Goal: Task Accomplishment & Management: Complete application form

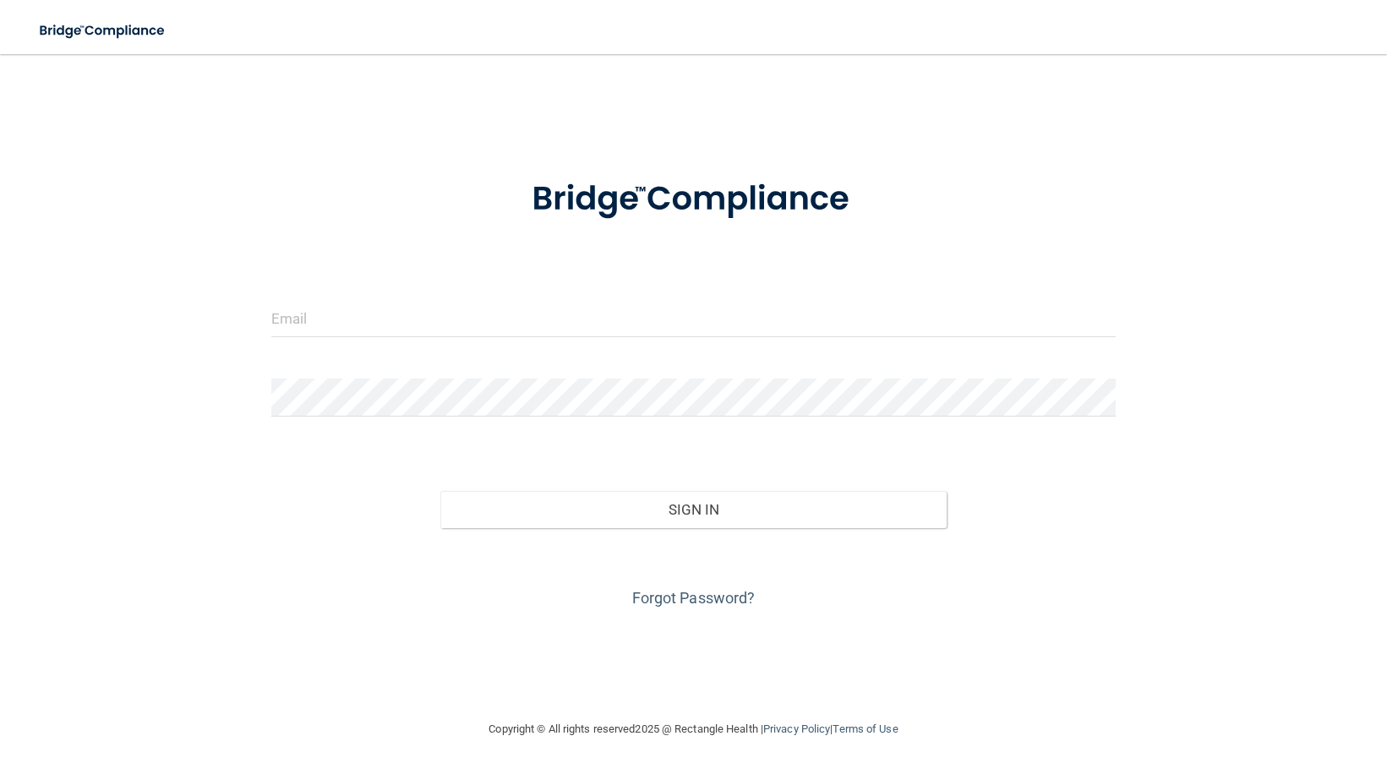
click at [355, 340] on div at bounding box center [694, 324] width 870 height 51
click at [347, 325] on input "email" at bounding box center [693, 318] width 844 height 38
type input "[EMAIL_ADDRESS][DOMAIN_NAME]"
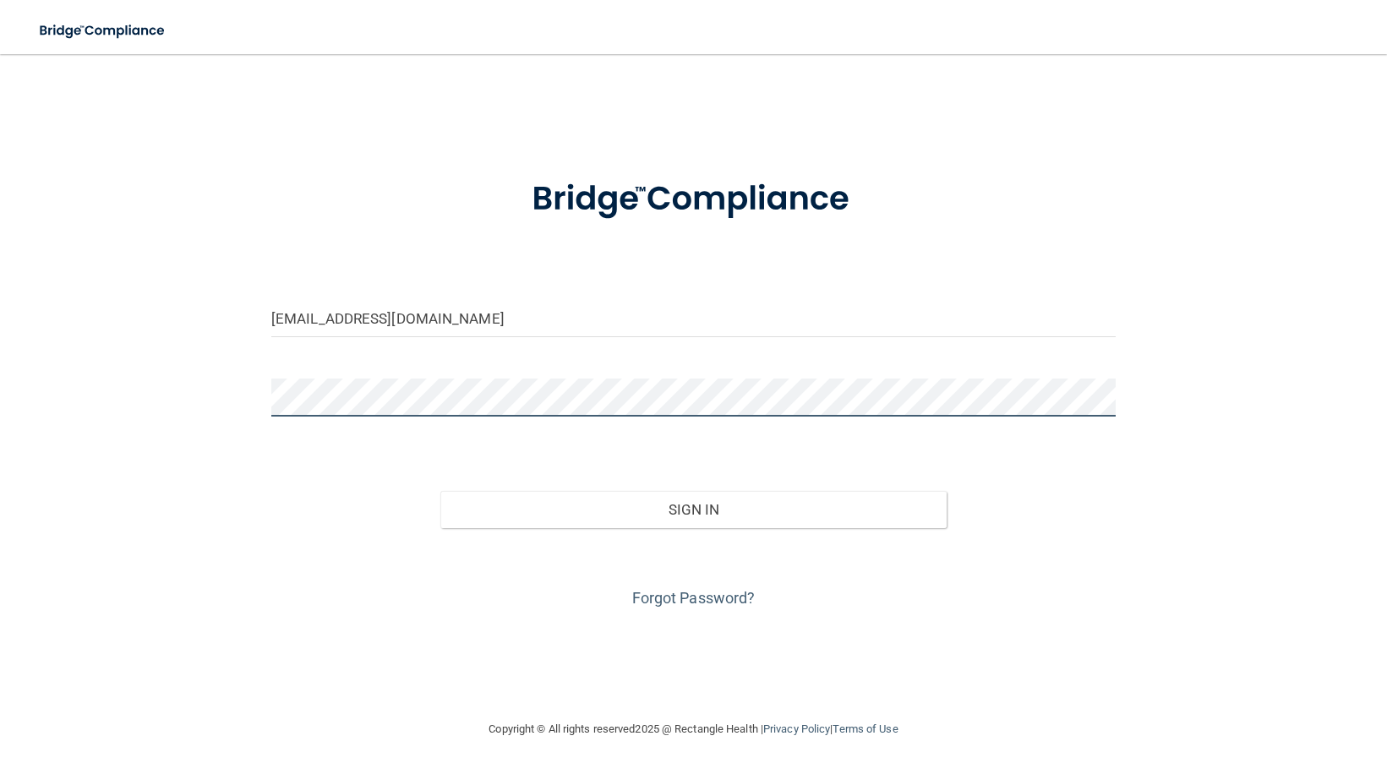
click at [440, 491] on button "Sign In" at bounding box center [693, 509] width 506 height 37
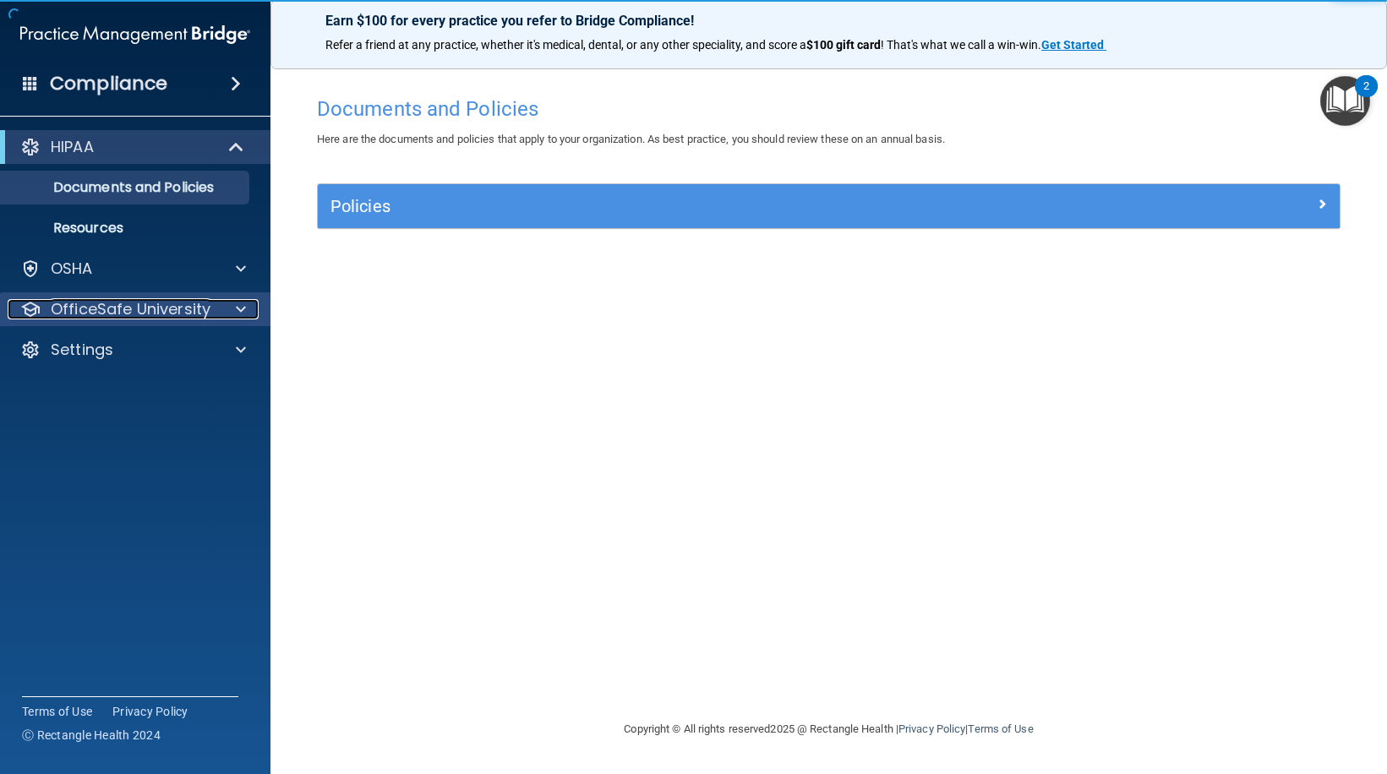
click at [249, 309] on div at bounding box center [238, 309] width 42 height 20
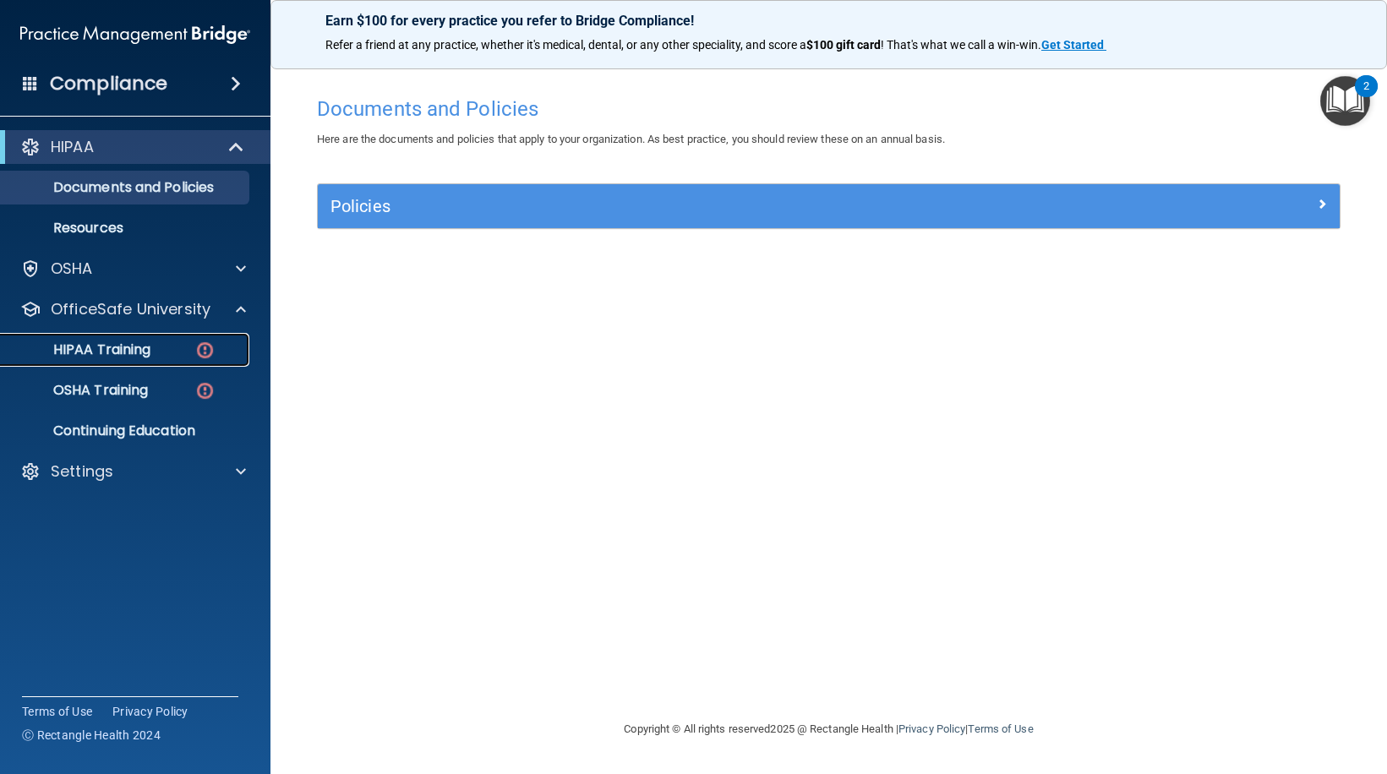
click at [161, 345] on div "HIPAA Training" at bounding box center [126, 349] width 231 height 17
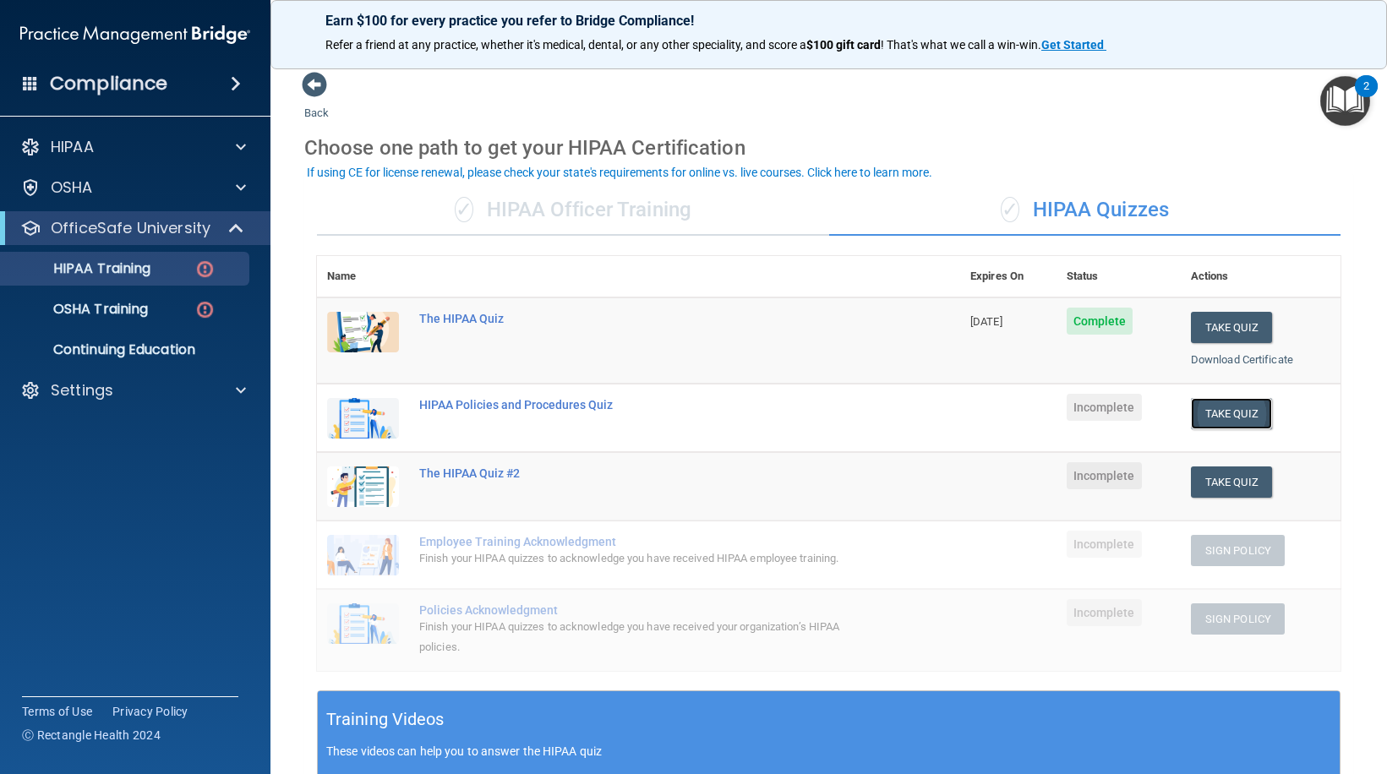
click at [1227, 412] on button "Take Quiz" at bounding box center [1231, 413] width 81 height 31
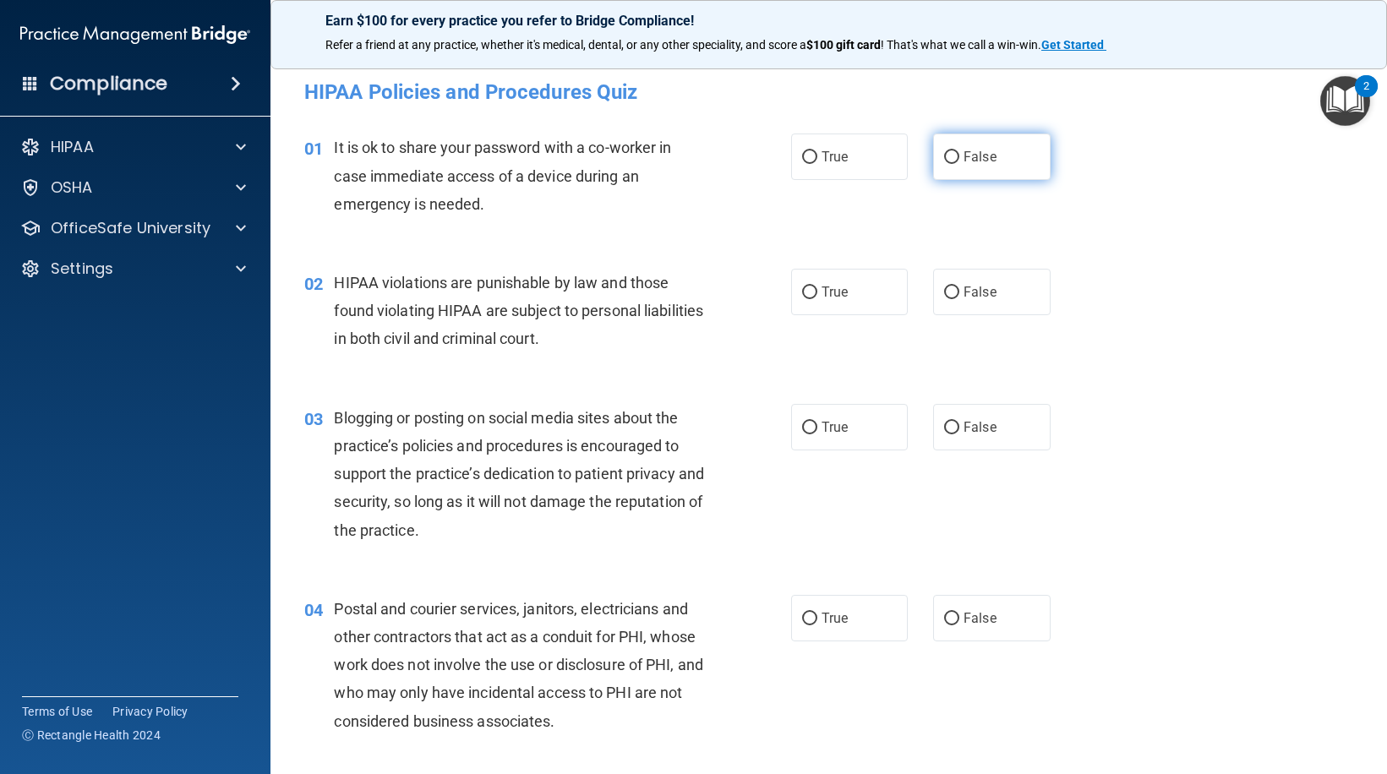
click at [993, 171] on label "False" at bounding box center [991, 157] width 117 height 46
click at [959, 164] on input "False" at bounding box center [951, 157] width 15 height 13
radio input "true"
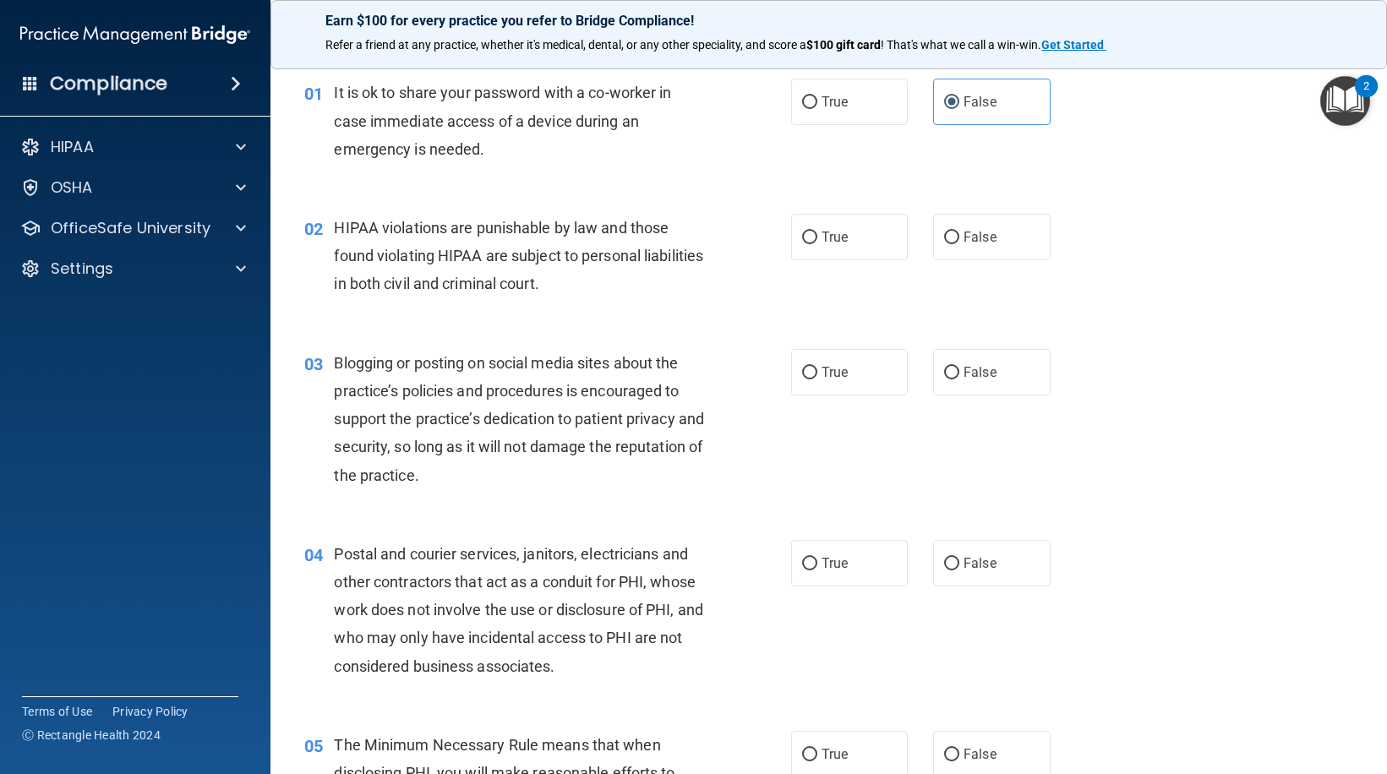
scroll to position [85, 0]
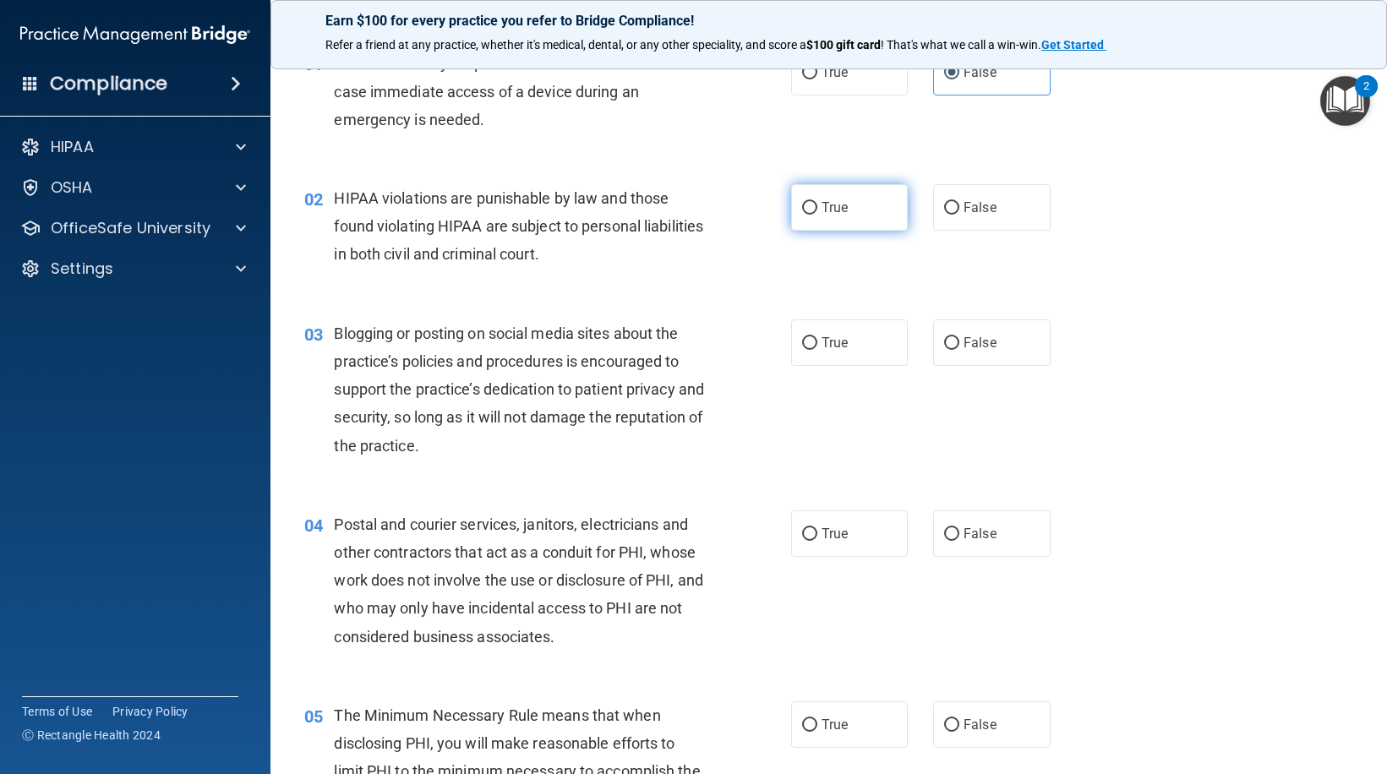
click at [822, 205] on span "True" at bounding box center [835, 207] width 26 height 16
click at [817, 205] on input "True" at bounding box center [809, 208] width 15 height 13
radio input "true"
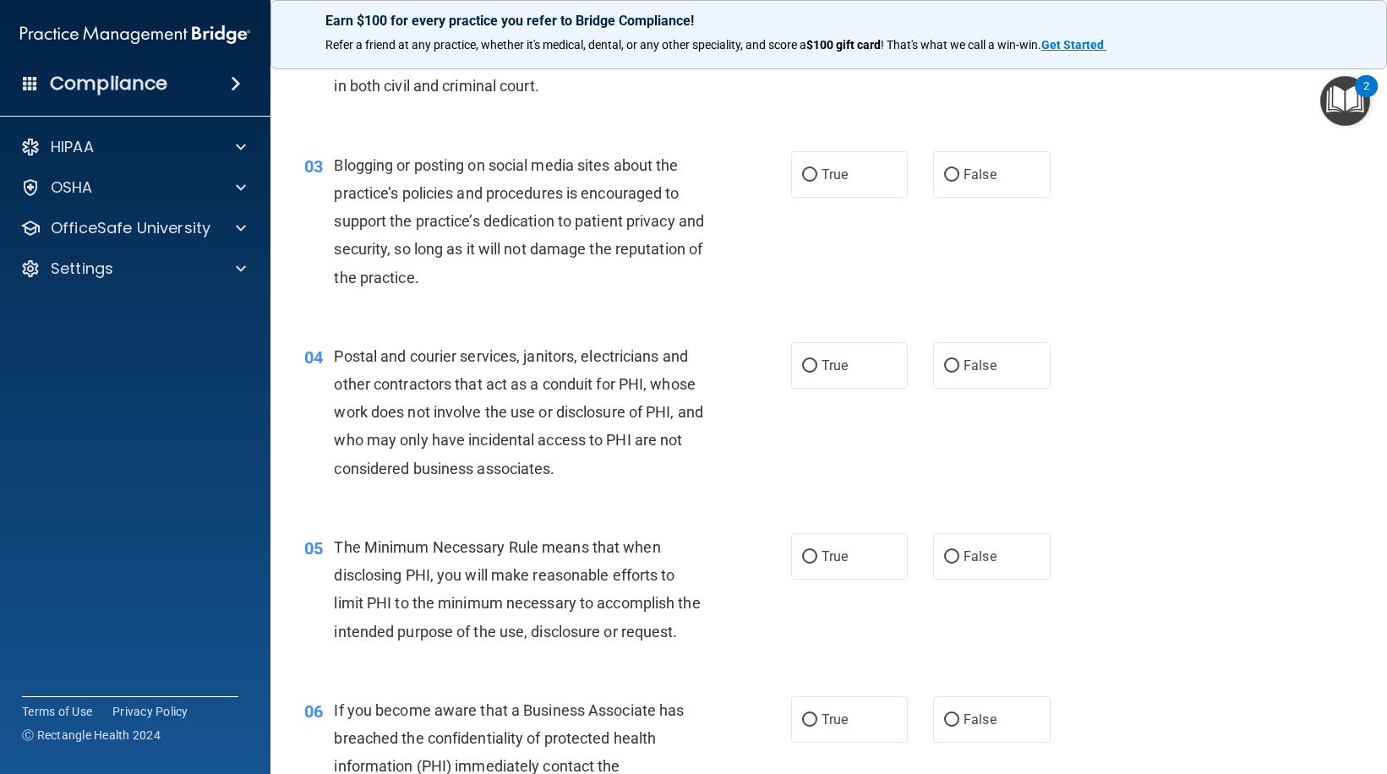
scroll to position [254, 0]
click at [822, 172] on span "True" at bounding box center [835, 174] width 26 height 16
click at [817, 172] on input "True" at bounding box center [809, 174] width 15 height 13
radio input "true"
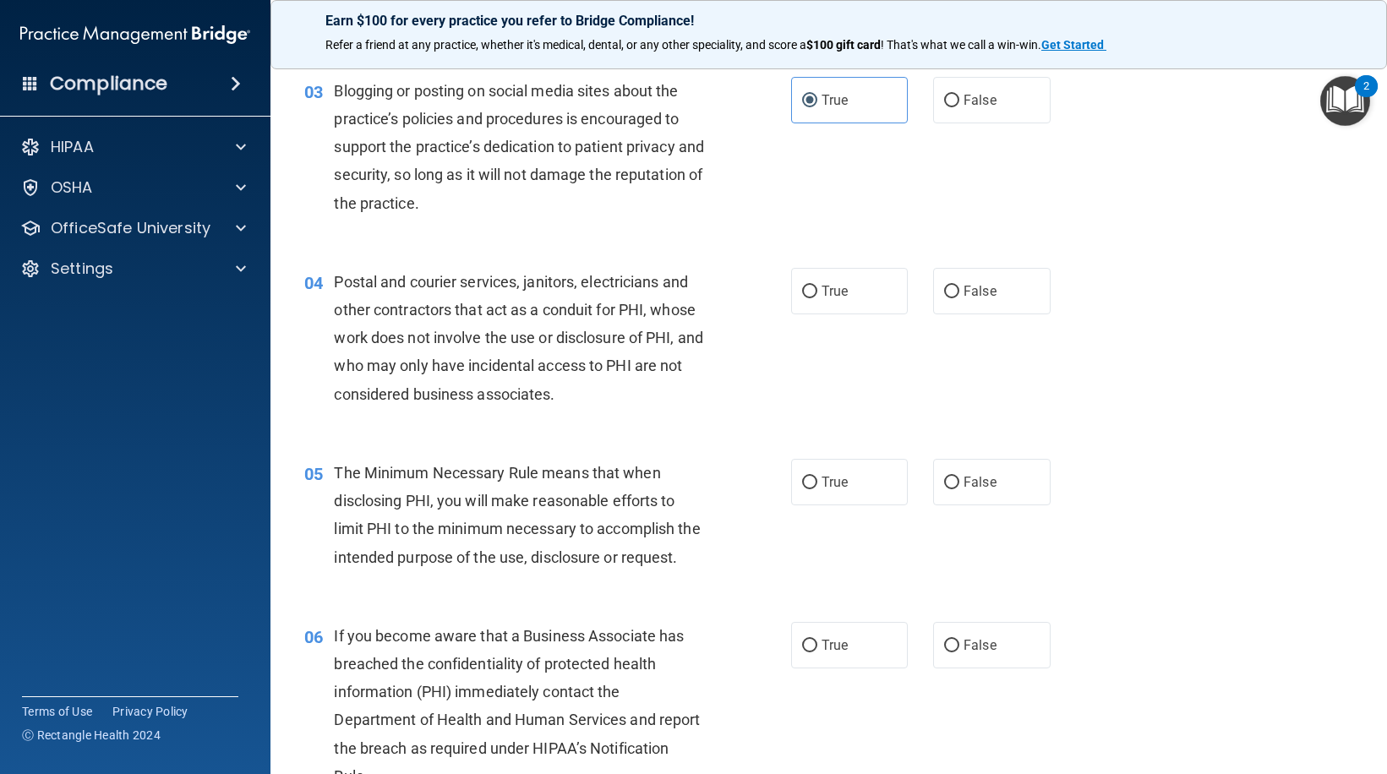
scroll to position [423, 0]
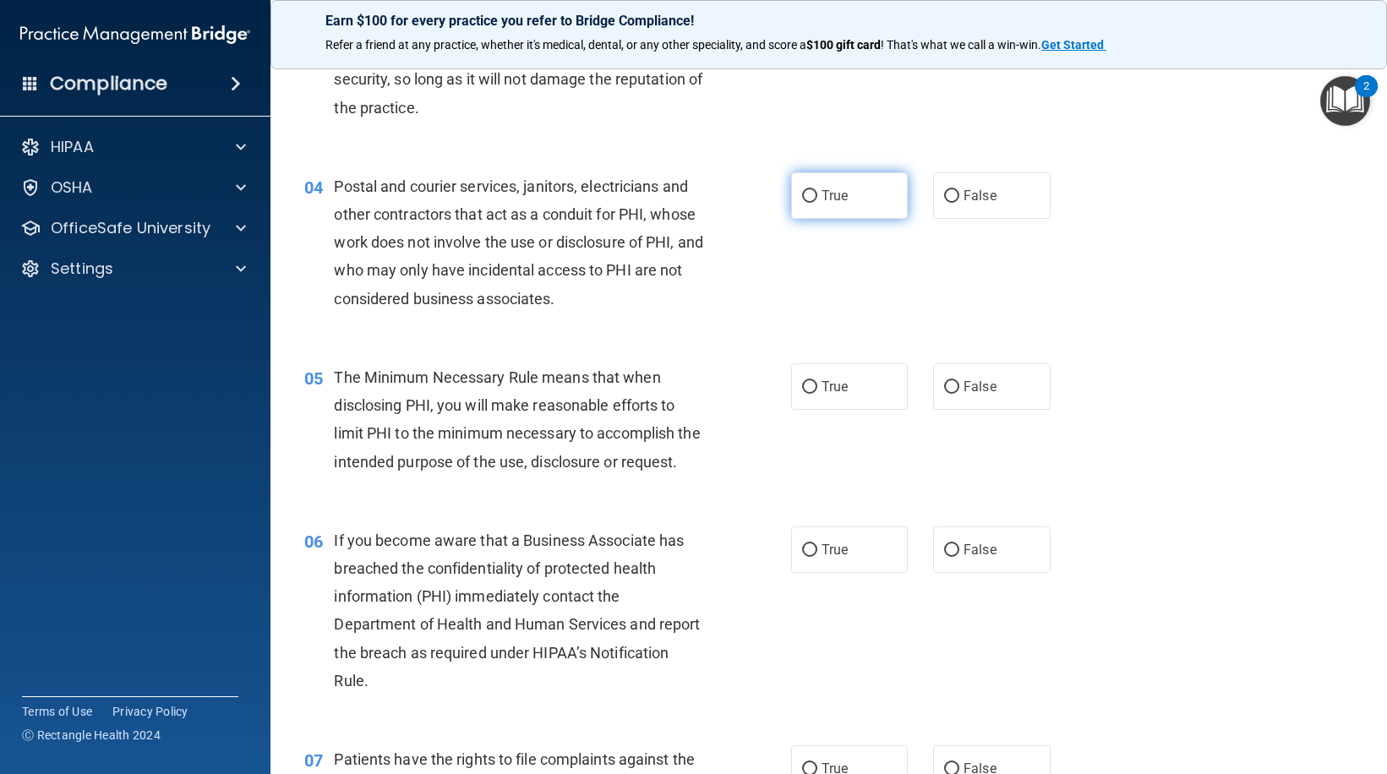
click at [860, 209] on label "True" at bounding box center [849, 195] width 117 height 46
click at [817, 203] on input "True" at bounding box center [809, 196] width 15 height 13
radio input "true"
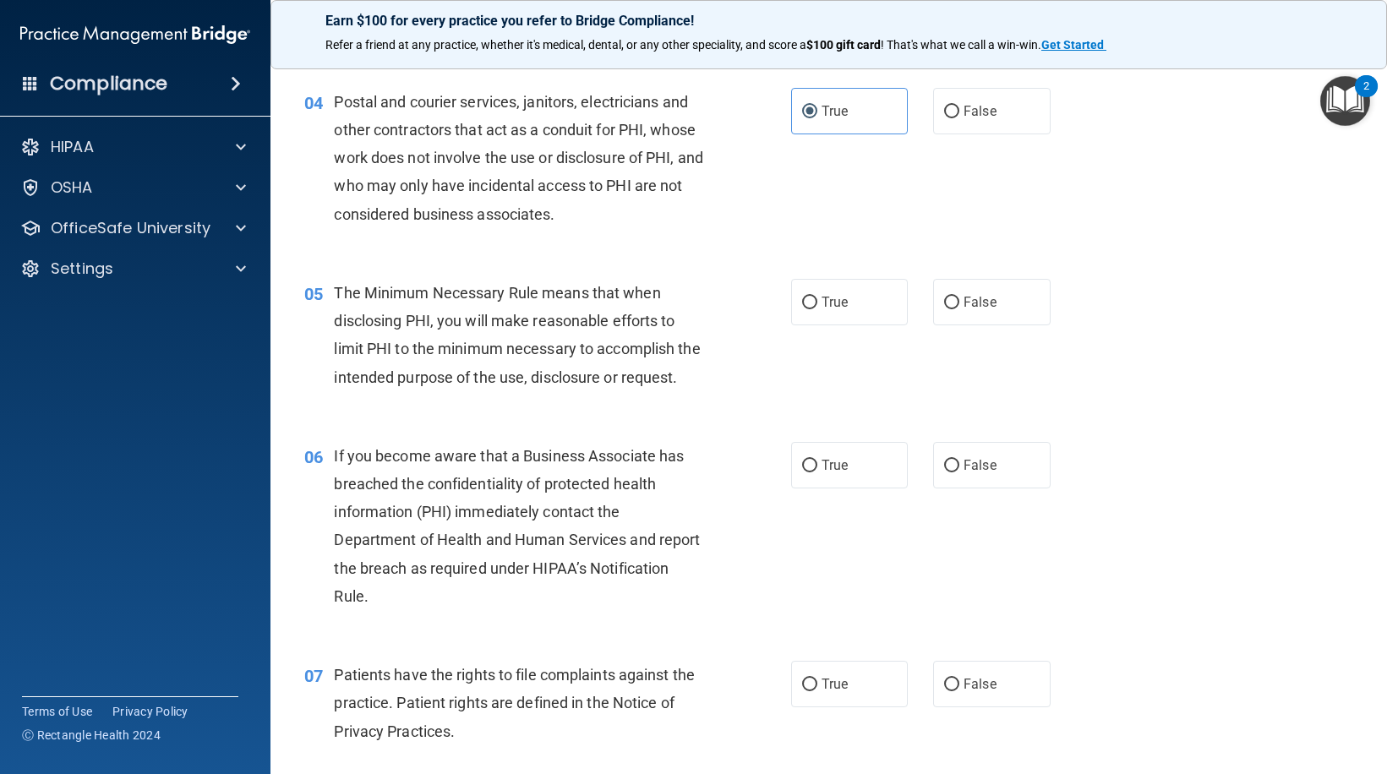
scroll to position [592, 0]
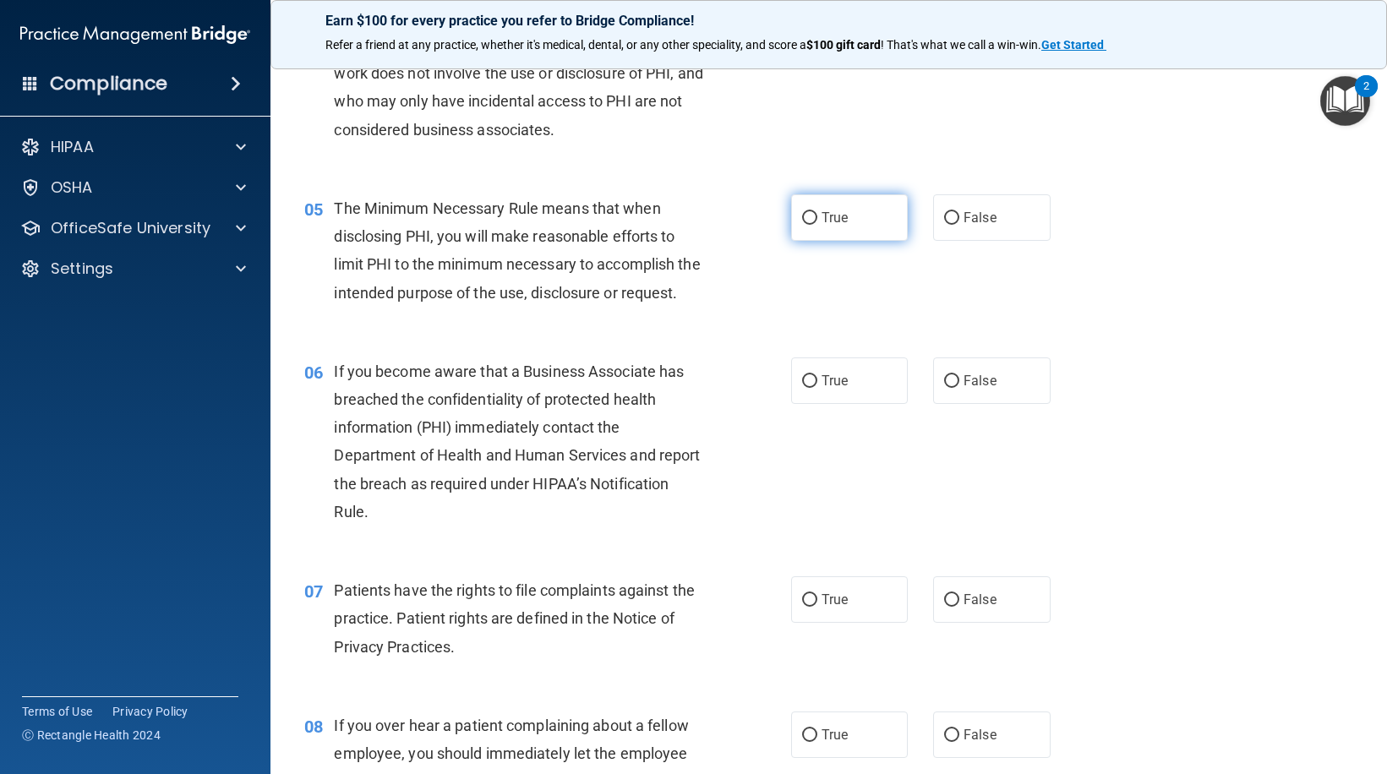
click at [810, 214] on input "True" at bounding box center [809, 218] width 15 height 13
radio input "true"
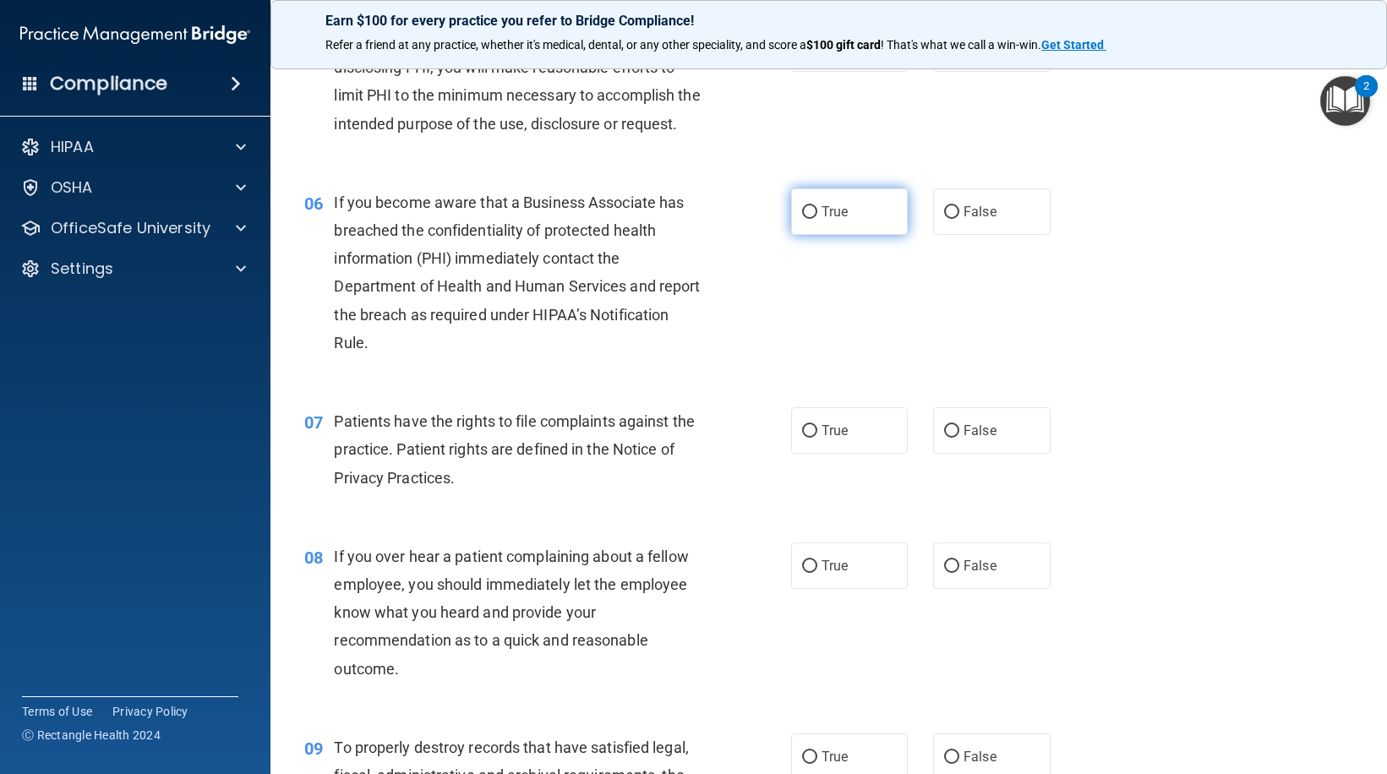
click at [806, 219] on input "True" at bounding box center [809, 212] width 15 height 13
radio input "true"
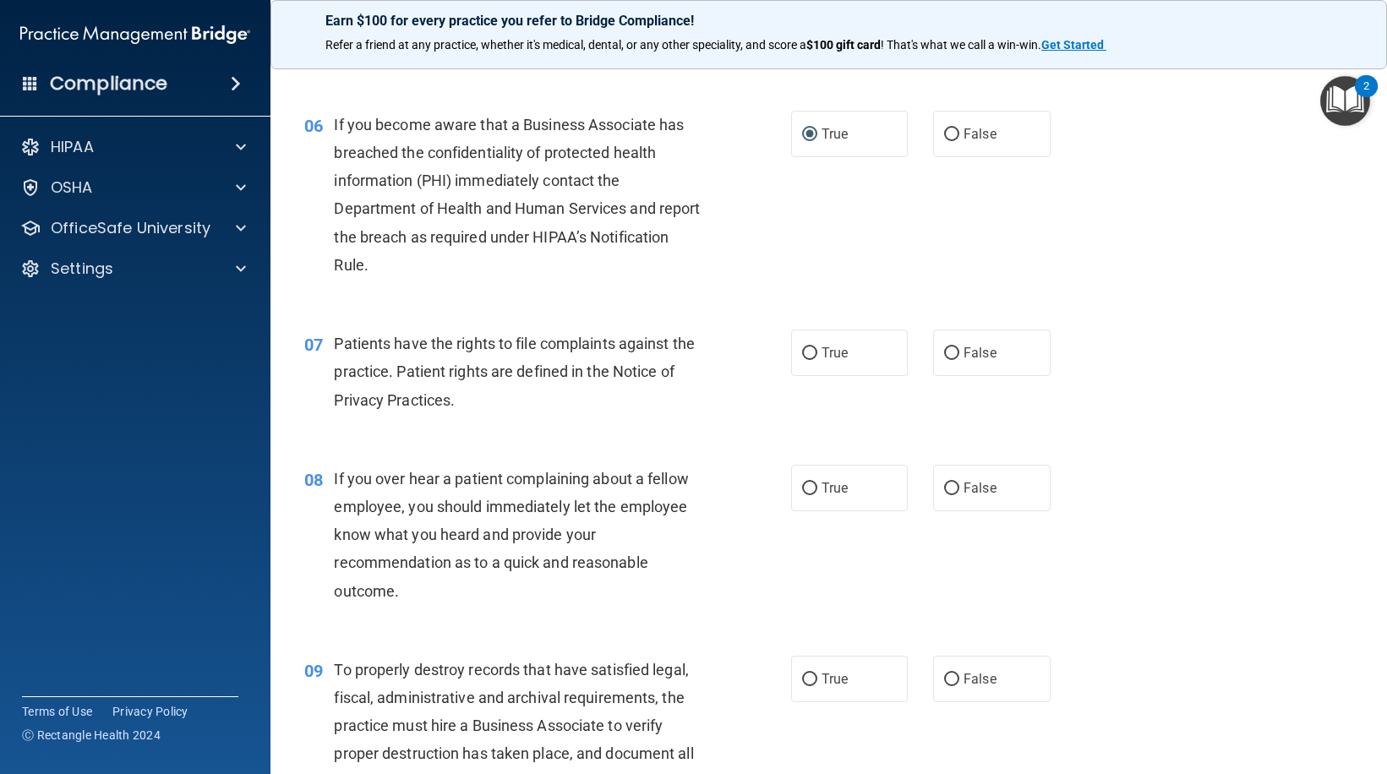
scroll to position [1014, 0]
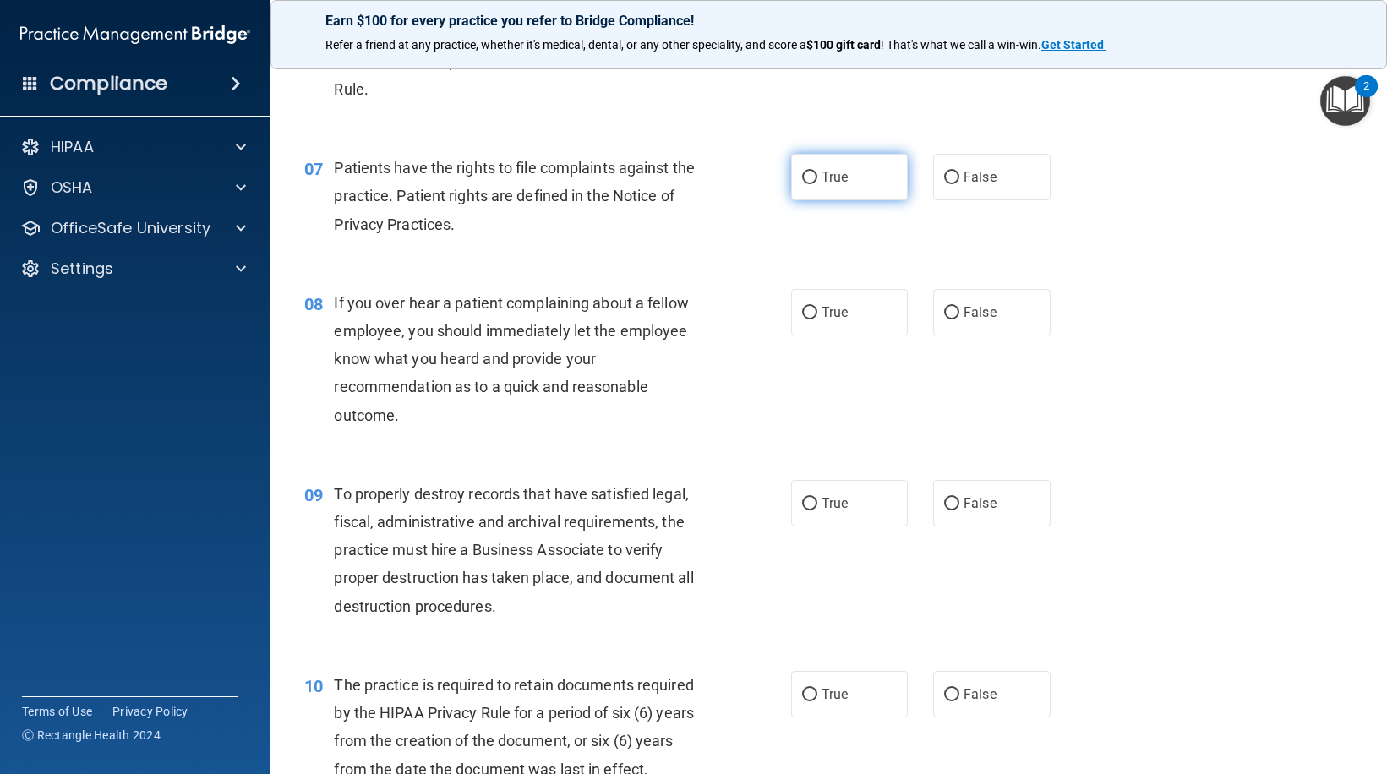
click at [813, 200] on label "True" at bounding box center [849, 177] width 117 height 46
click at [813, 184] on input "True" at bounding box center [809, 178] width 15 height 13
radio input "true"
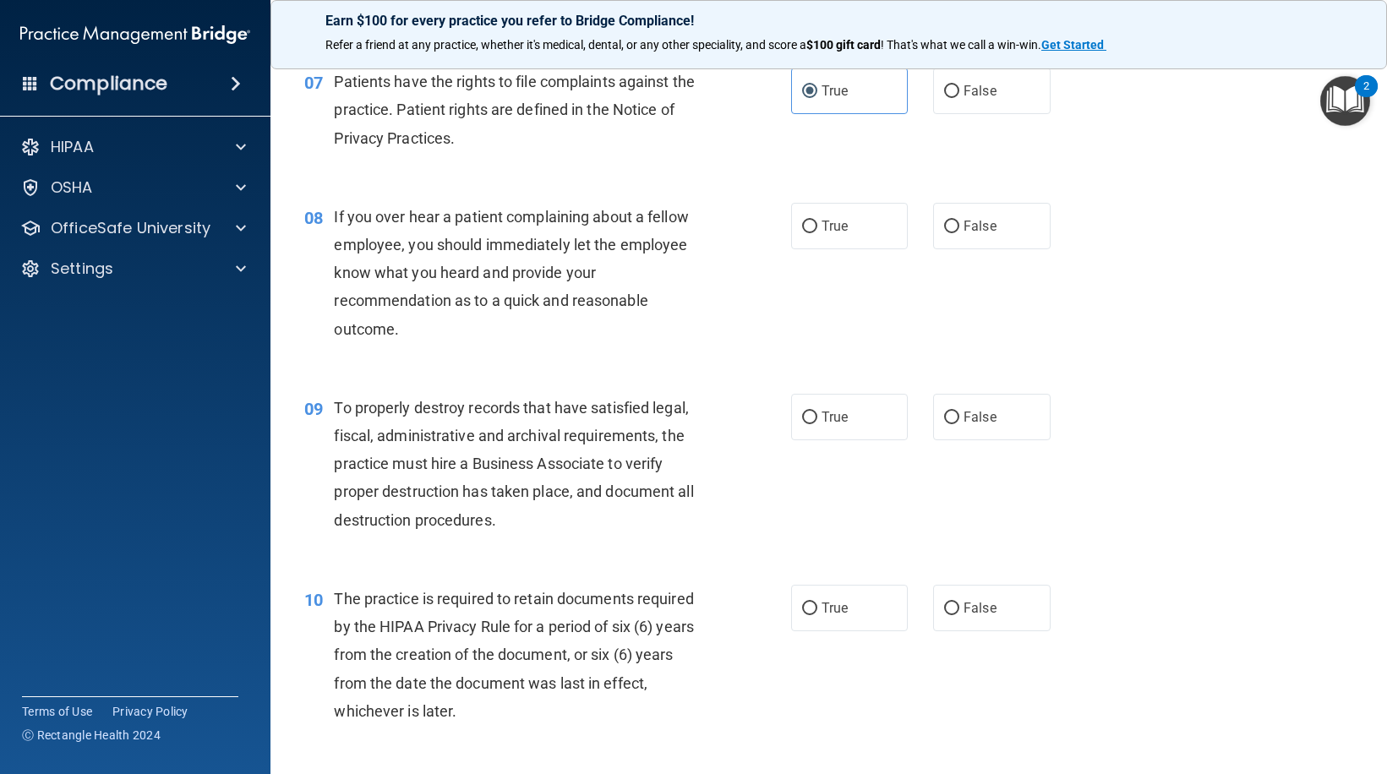
scroll to position [1183, 0]
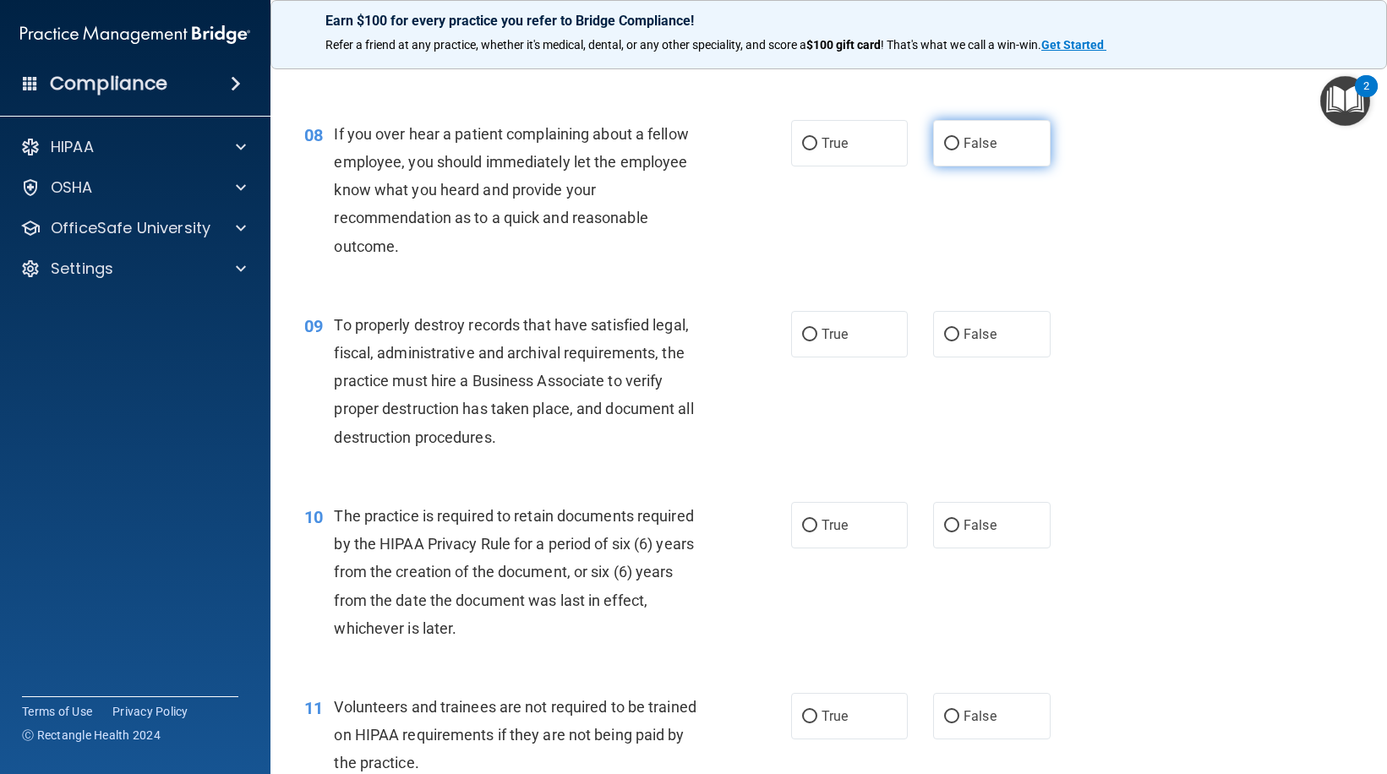
click at [955, 167] on label "False" at bounding box center [991, 143] width 117 height 46
click at [955, 150] on input "False" at bounding box center [951, 144] width 15 height 13
radio input "true"
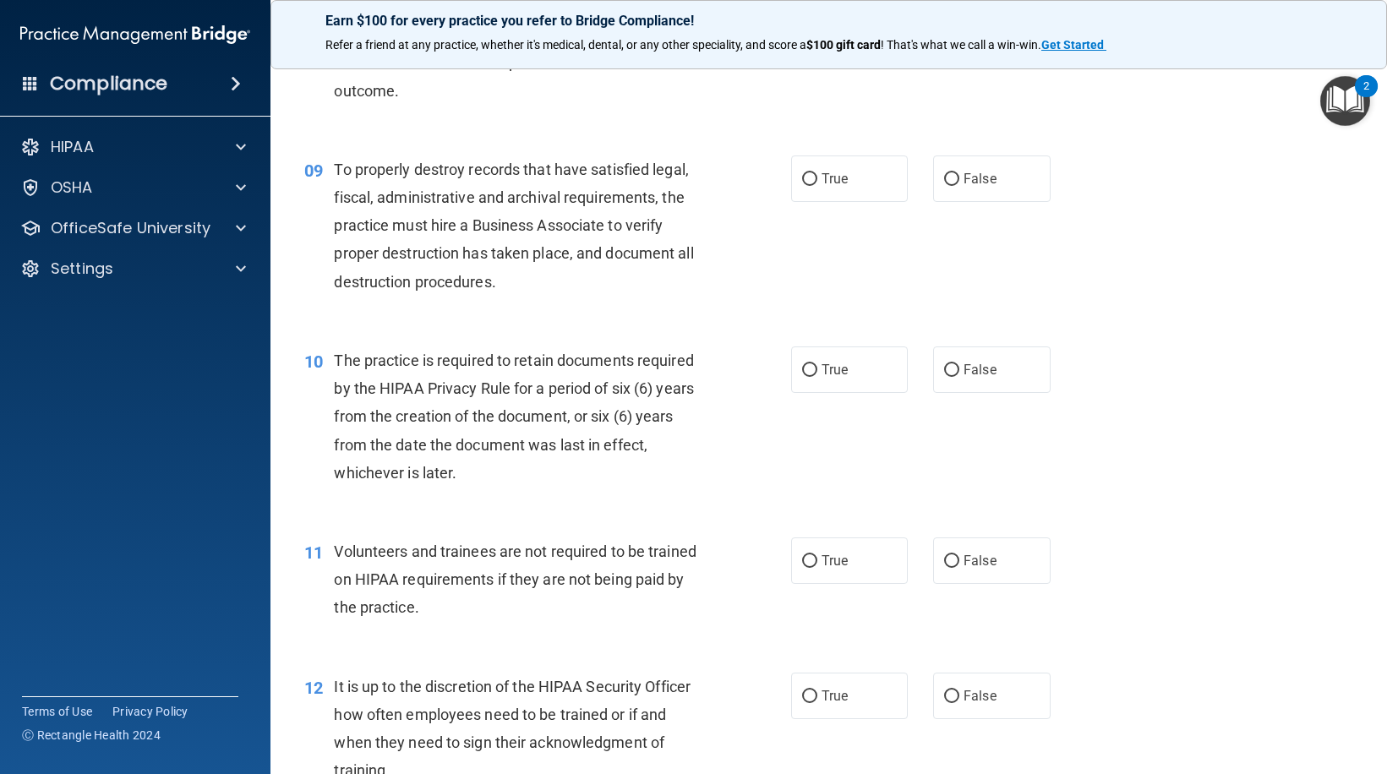
scroll to position [1352, 0]
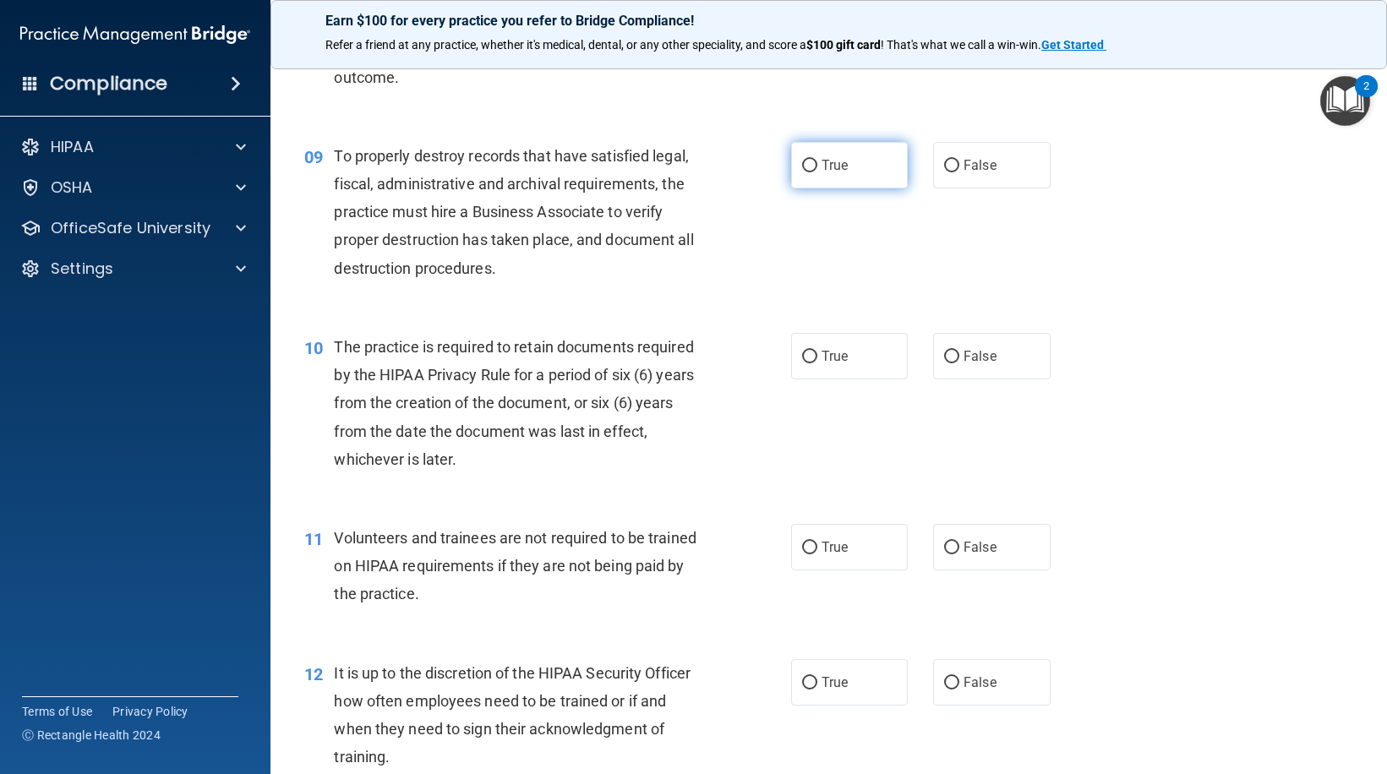
click at [806, 172] on input "True" at bounding box center [809, 166] width 15 height 13
radio input "true"
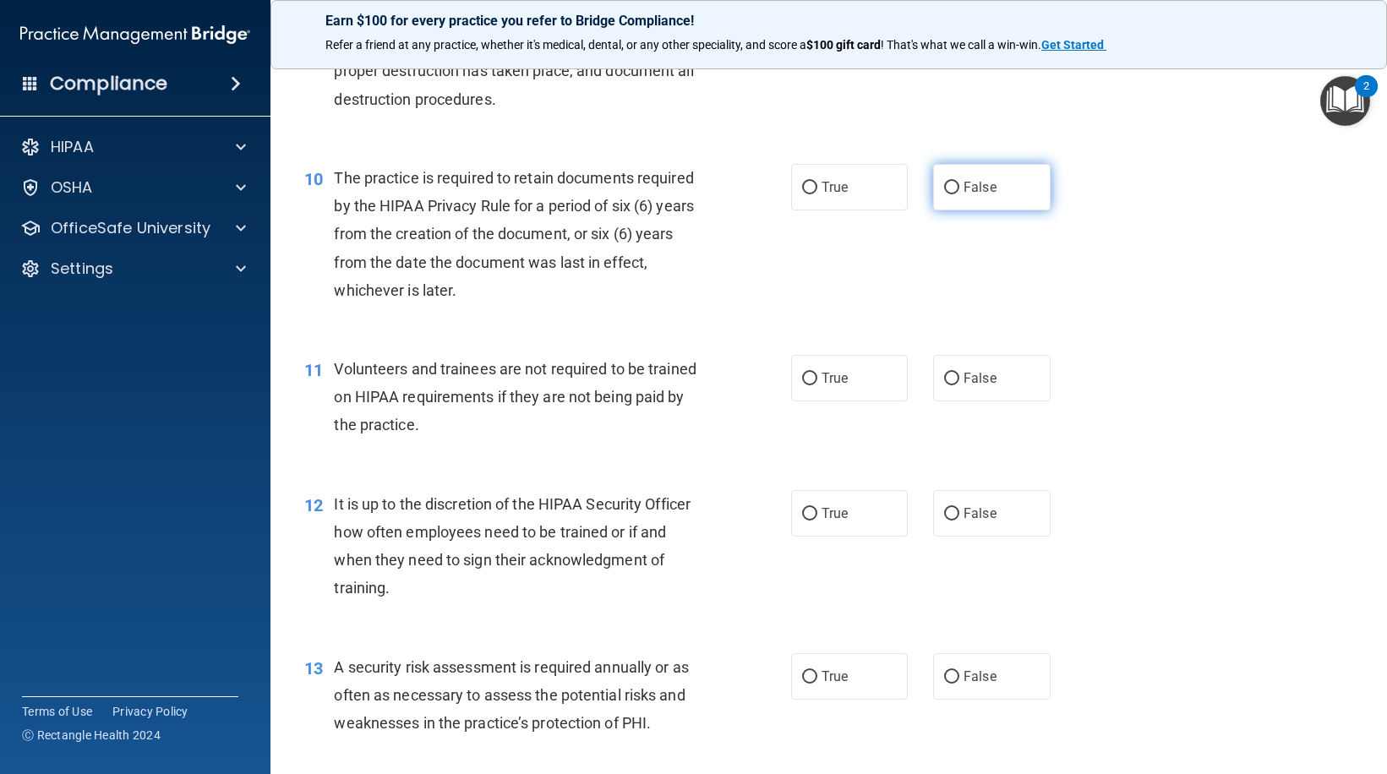
click at [953, 210] on label "False" at bounding box center [991, 187] width 117 height 46
click at [953, 194] on input "False" at bounding box center [951, 188] width 15 height 13
radio input "true"
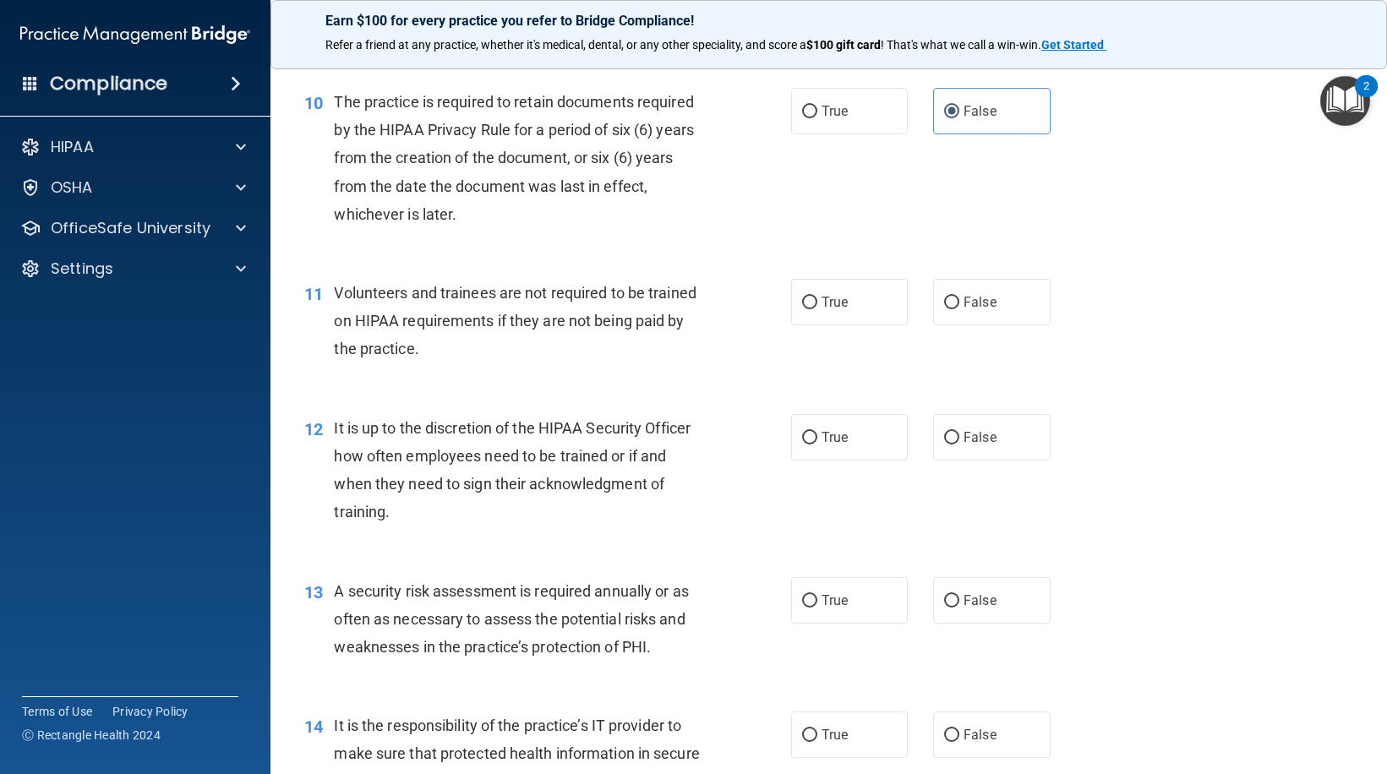
scroll to position [1691, 0]
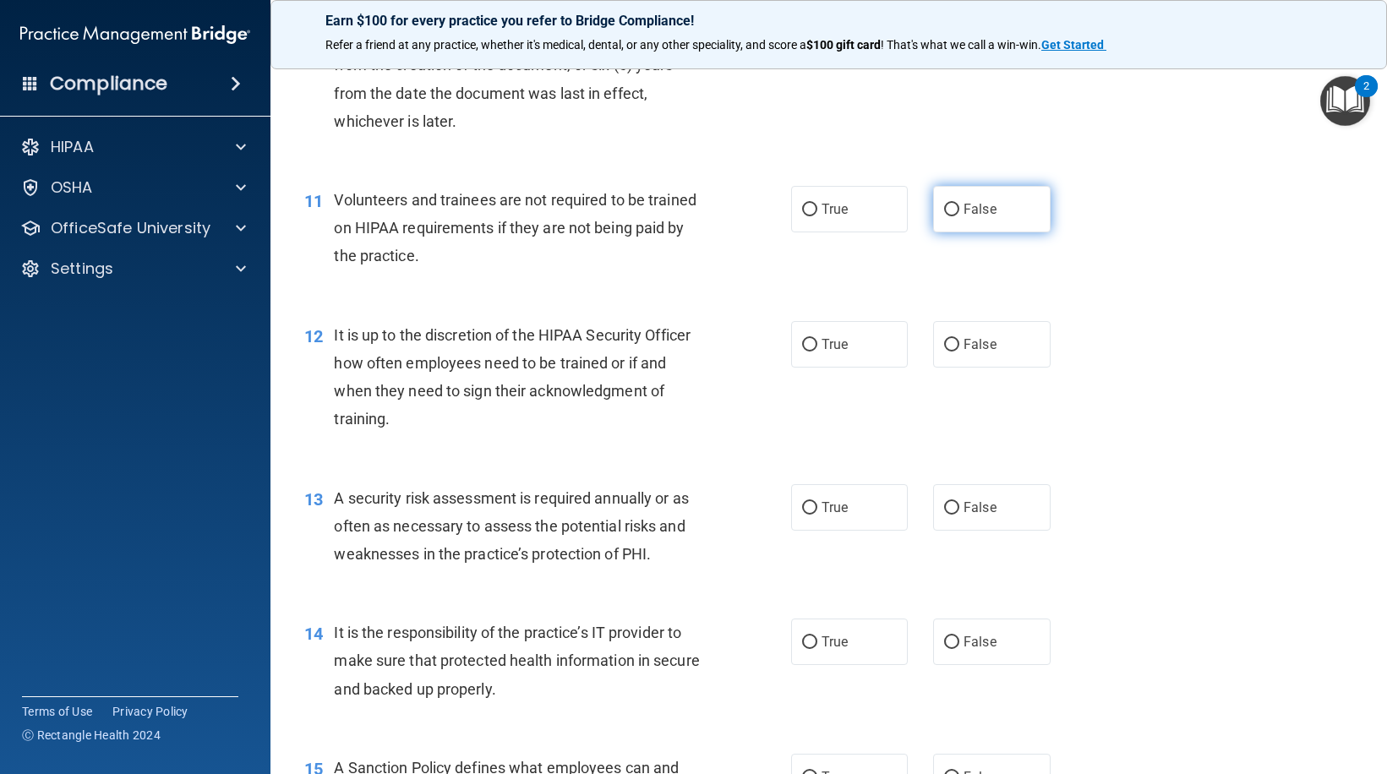
click at [948, 232] on label "False" at bounding box center [991, 209] width 117 height 46
click at [948, 216] on input "False" at bounding box center [951, 210] width 15 height 13
radio input "true"
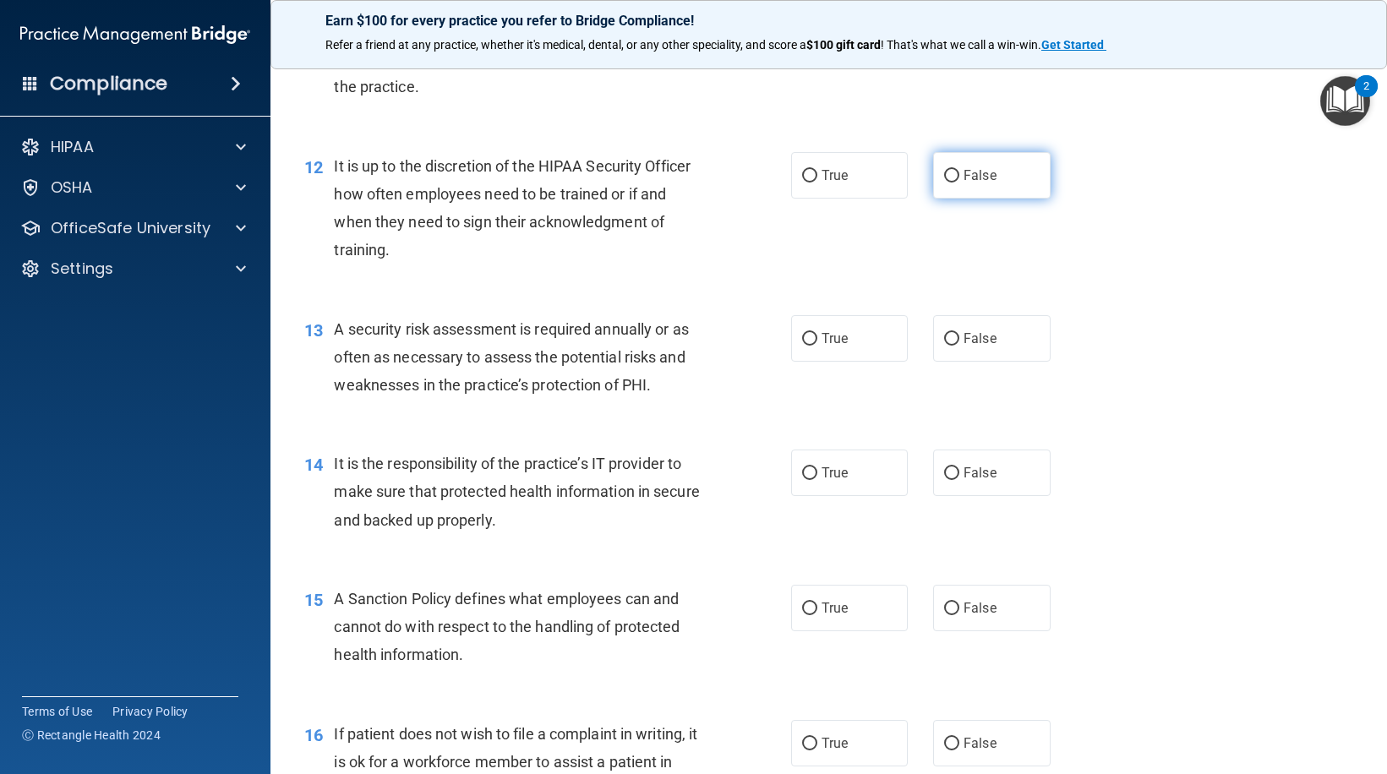
click at [969, 183] on span "False" at bounding box center [980, 175] width 33 height 16
click at [959, 183] on input "False" at bounding box center [951, 176] width 15 height 13
radio input "true"
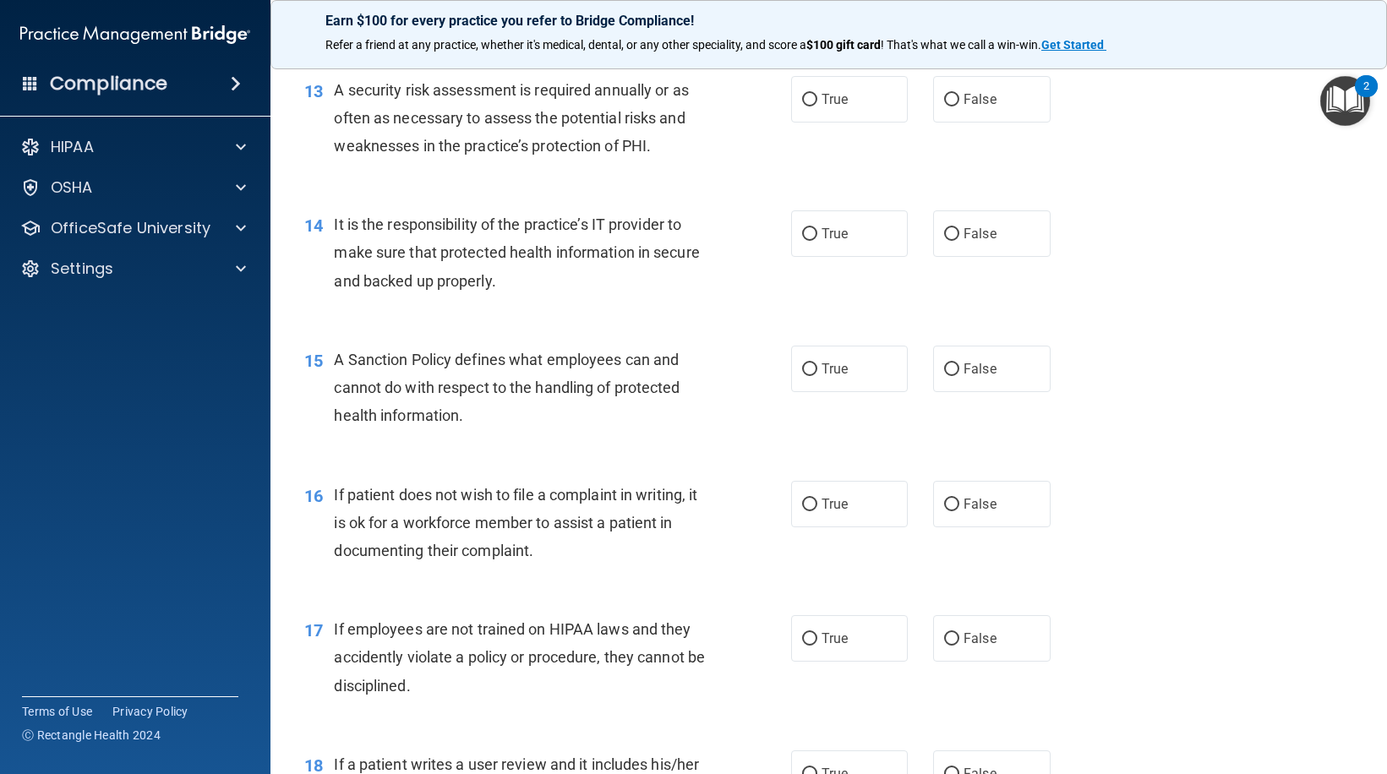
scroll to position [2113, 0]
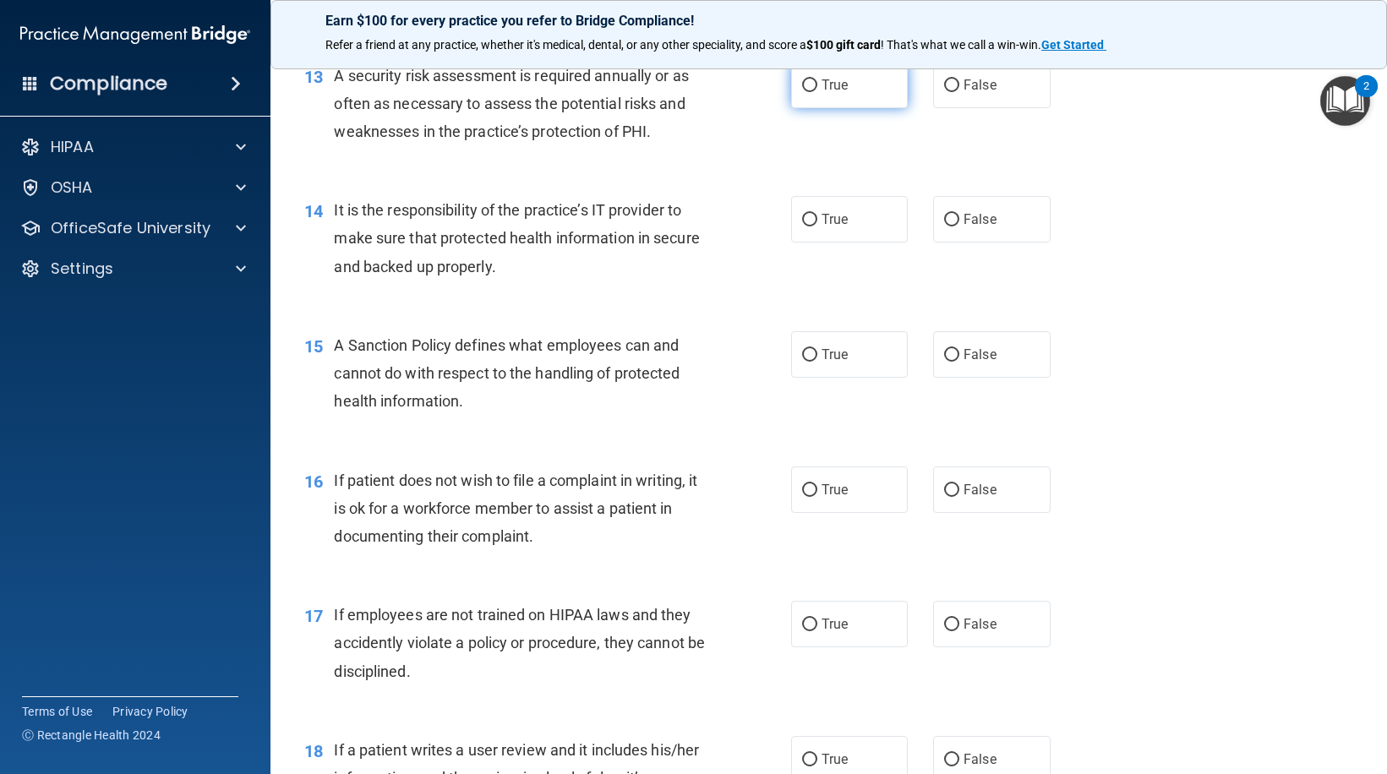
click at [805, 104] on label "True" at bounding box center [849, 85] width 117 height 46
click at [805, 92] on input "True" at bounding box center [809, 85] width 15 height 13
radio input "true"
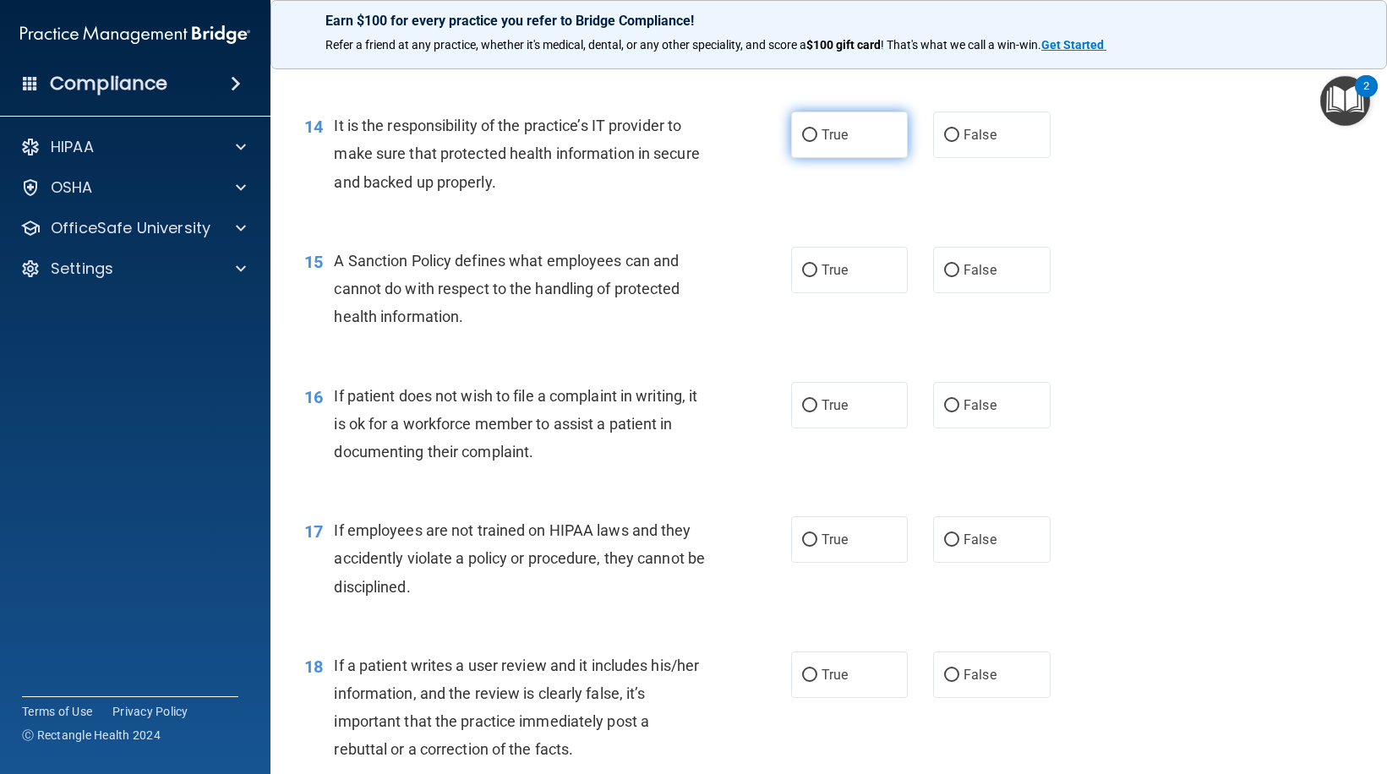
click at [822, 143] on span "True" at bounding box center [835, 135] width 26 height 16
click at [817, 142] on input "True" at bounding box center [809, 135] width 15 height 13
radio input "true"
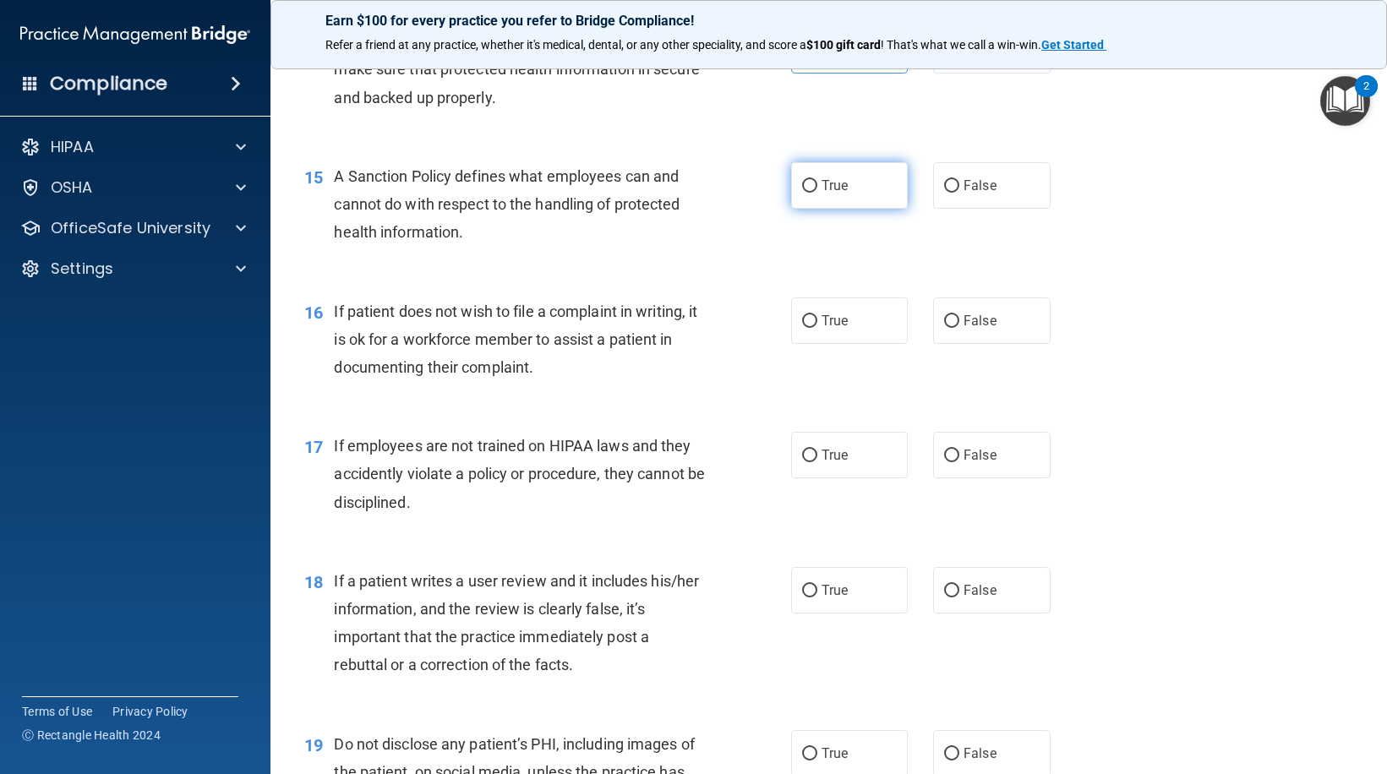
click at [839, 209] on label "True" at bounding box center [849, 185] width 117 height 46
click at [817, 193] on input "True" at bounding box center [809, 186] width 15 height 13
radio input "true"
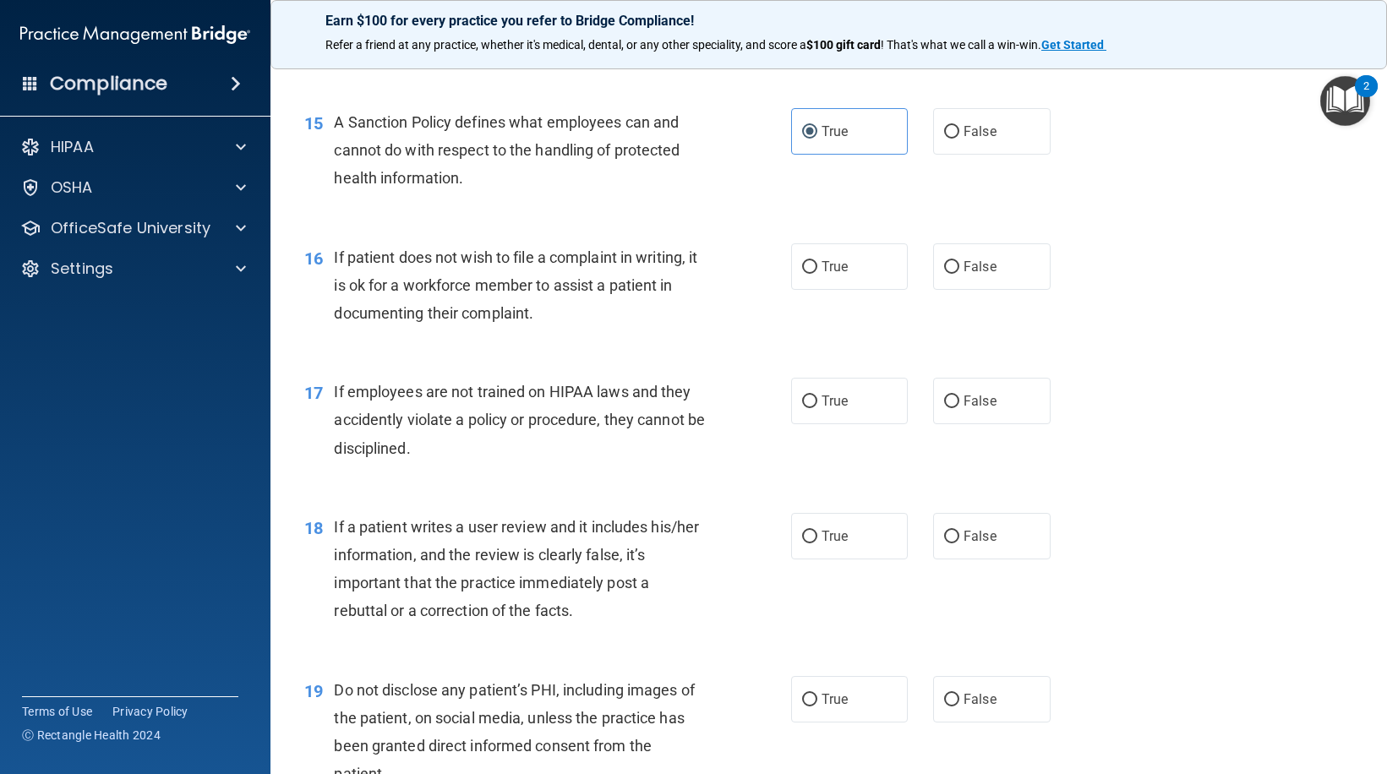
scroll to position [2367, 0]
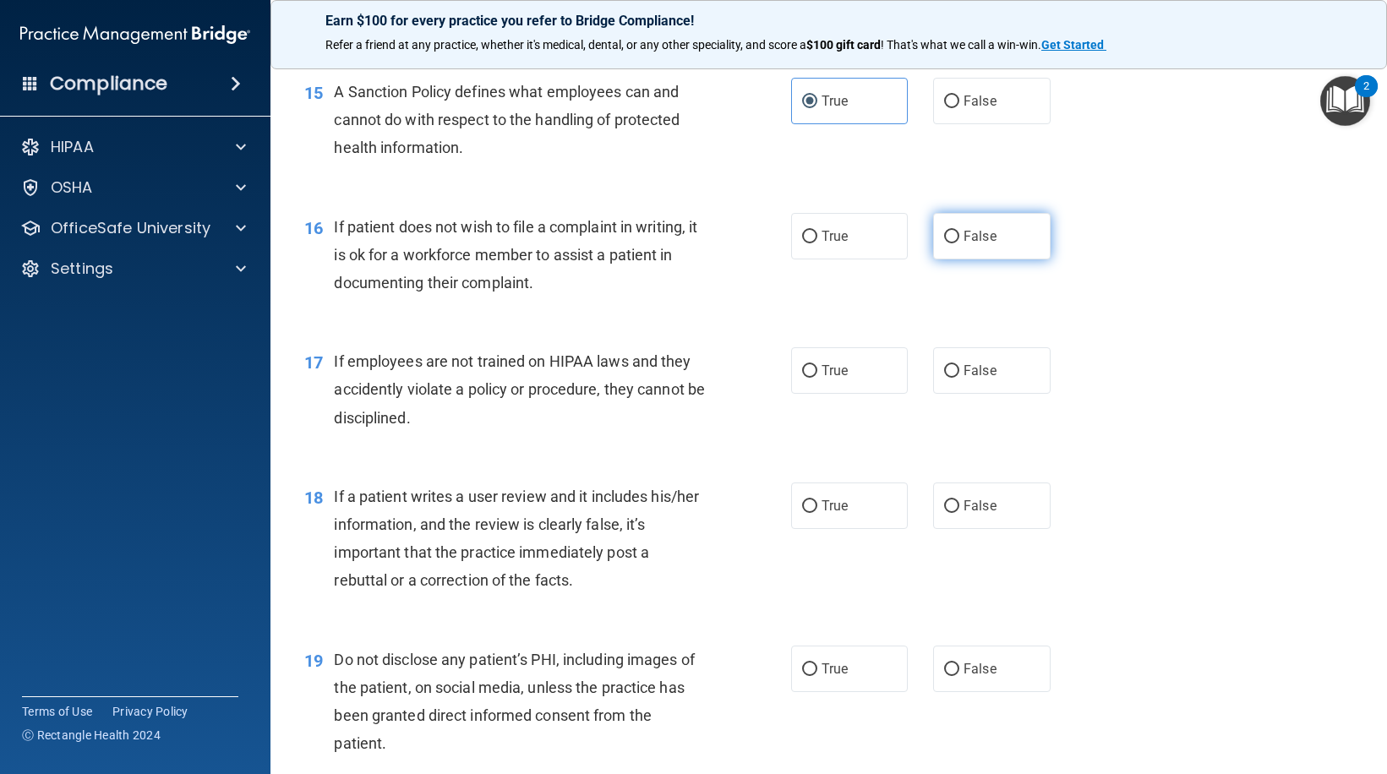
click at [946, 260] on label "False" at bounding box center [991, 236] width 117 height 46
click at [946, 243] on input "False" at bounding box center [951, 237] width 15 height 13
radio input "true"
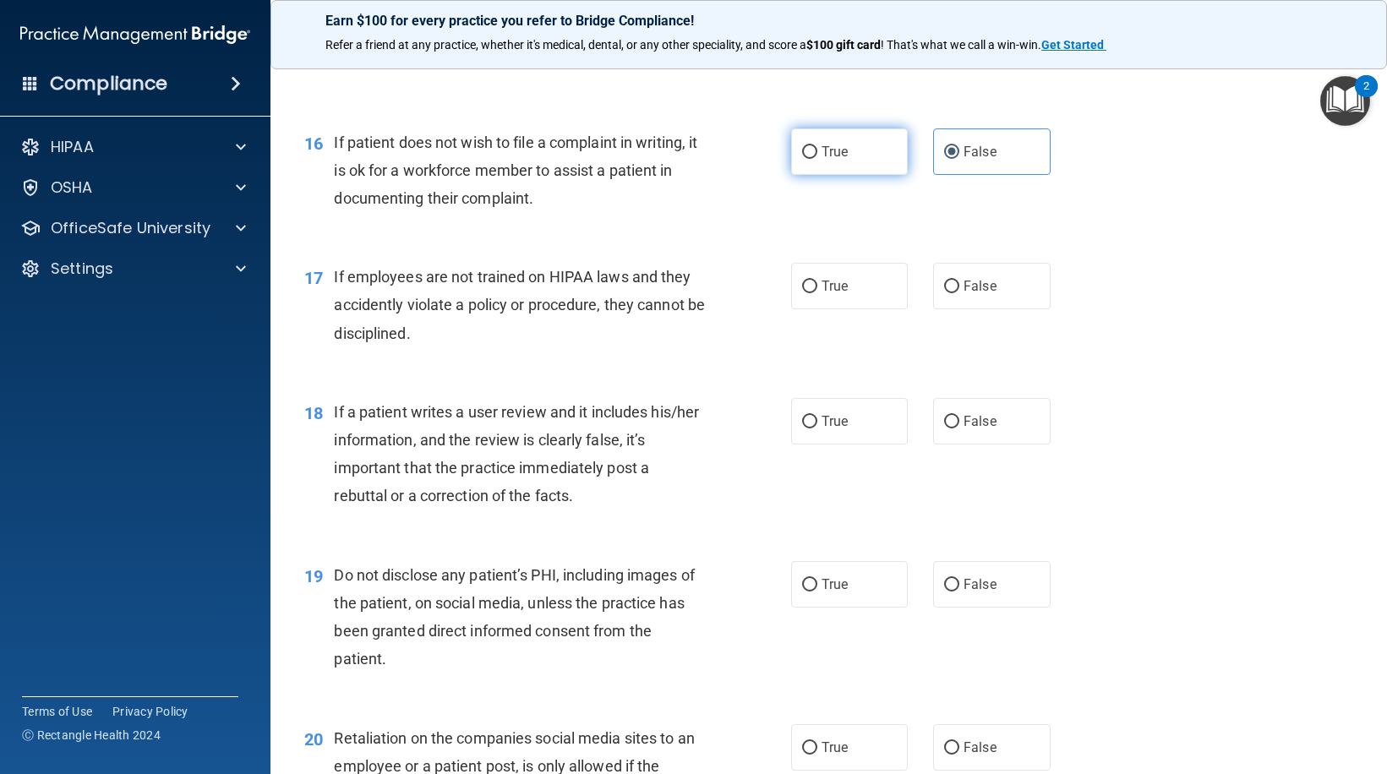
click at [797, 175] on label "True" at bounding box center [849, 151] width 117 height 46
click at [802, 159] on input "True" at bounding box center [809, 152] width 15 height 13
radio input "true"
radio input "false"
click at [1006, 309] on label "False" at bounding box center [991, 286] width 117 height 46
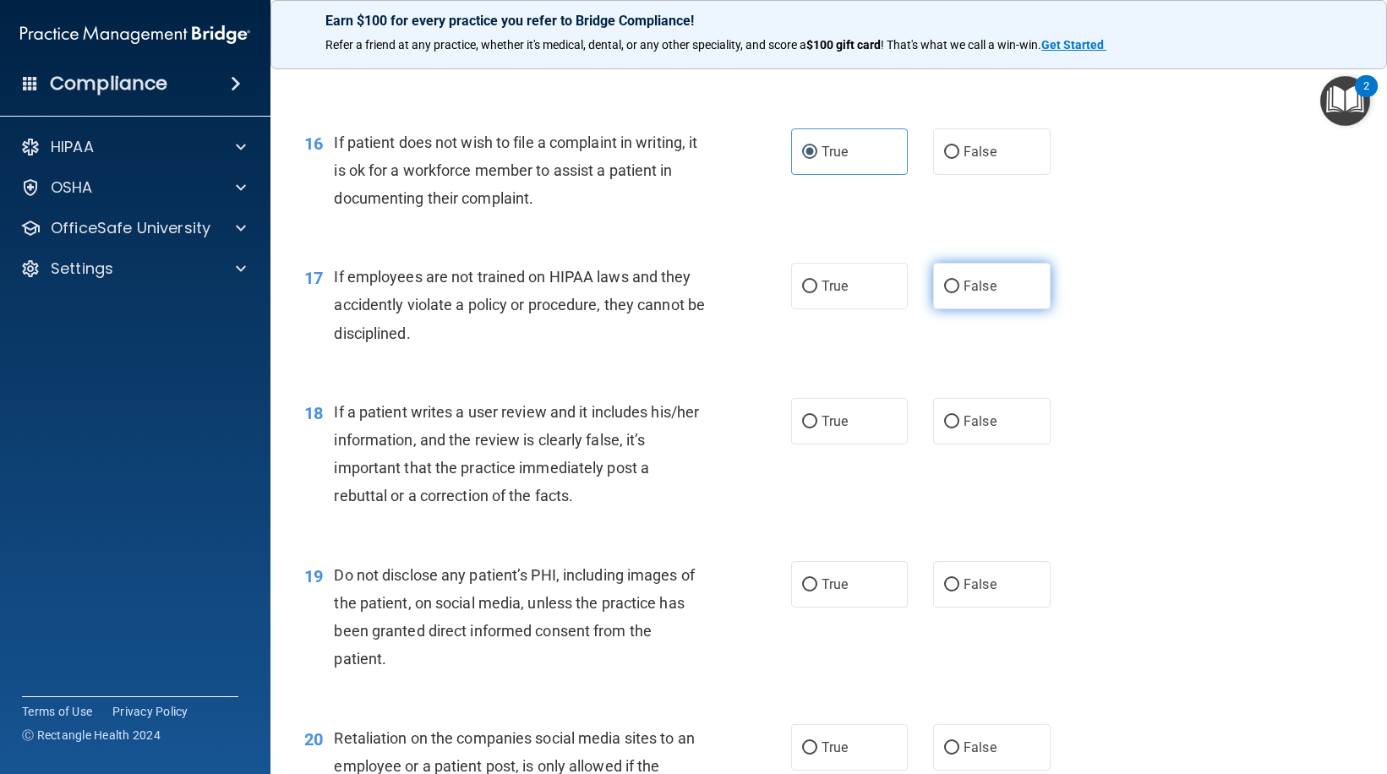
click at [959, 293] on input "False" at bounding box center [951, 287] width 15 height 13
radio input "true"
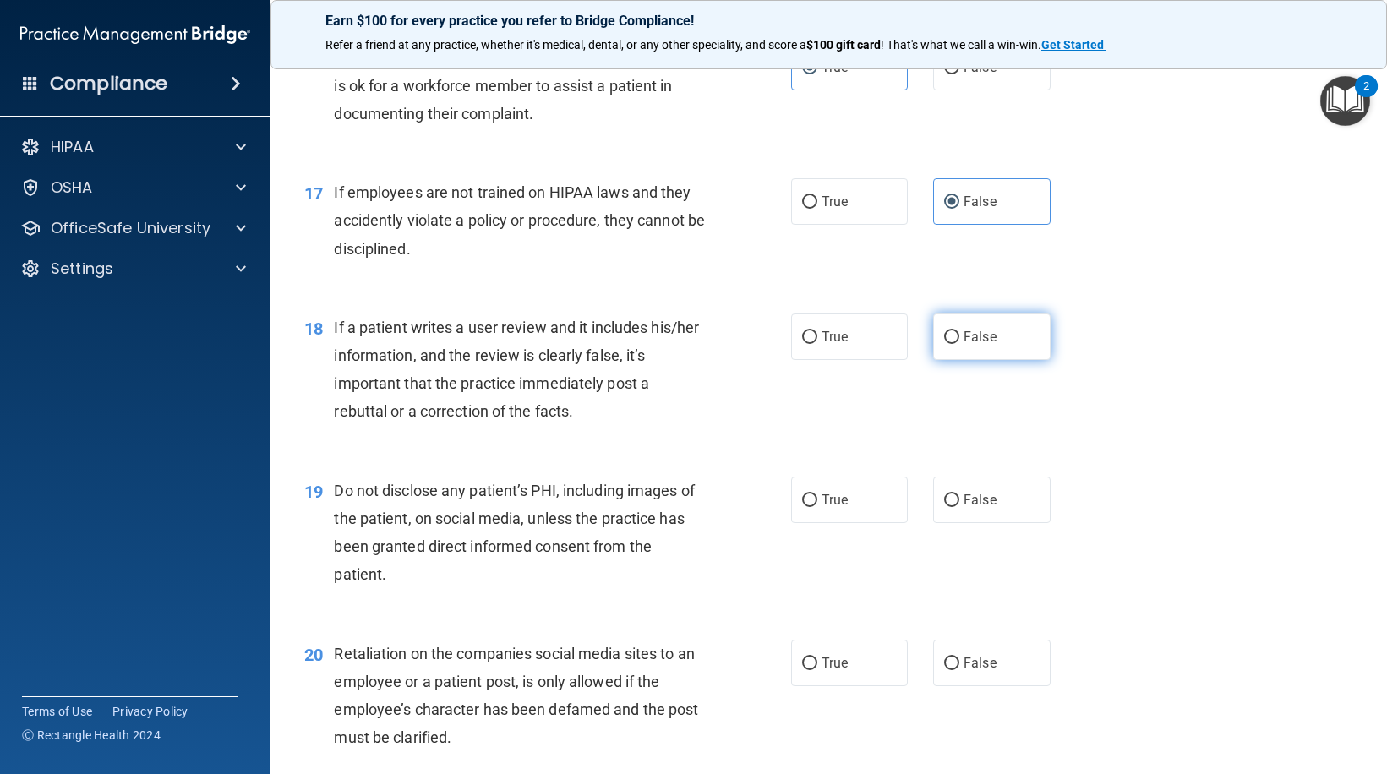
click at [972, 345] on span "False" at bounding box center [980, 337] width 33 height 16
click at [959, 344] on input "False" at bounding box center [951, 337] width 15 height 13
radio input "true"
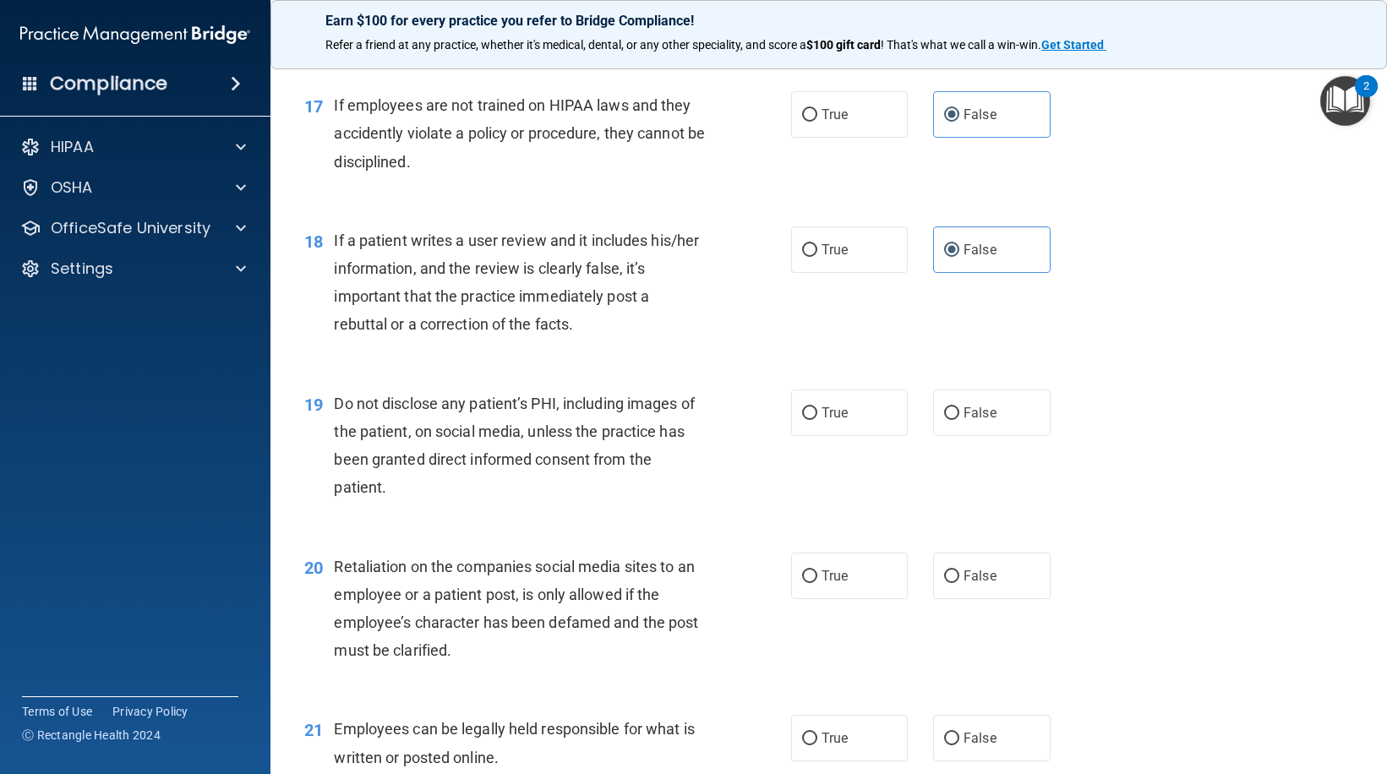
scroll to position [2705, 0]
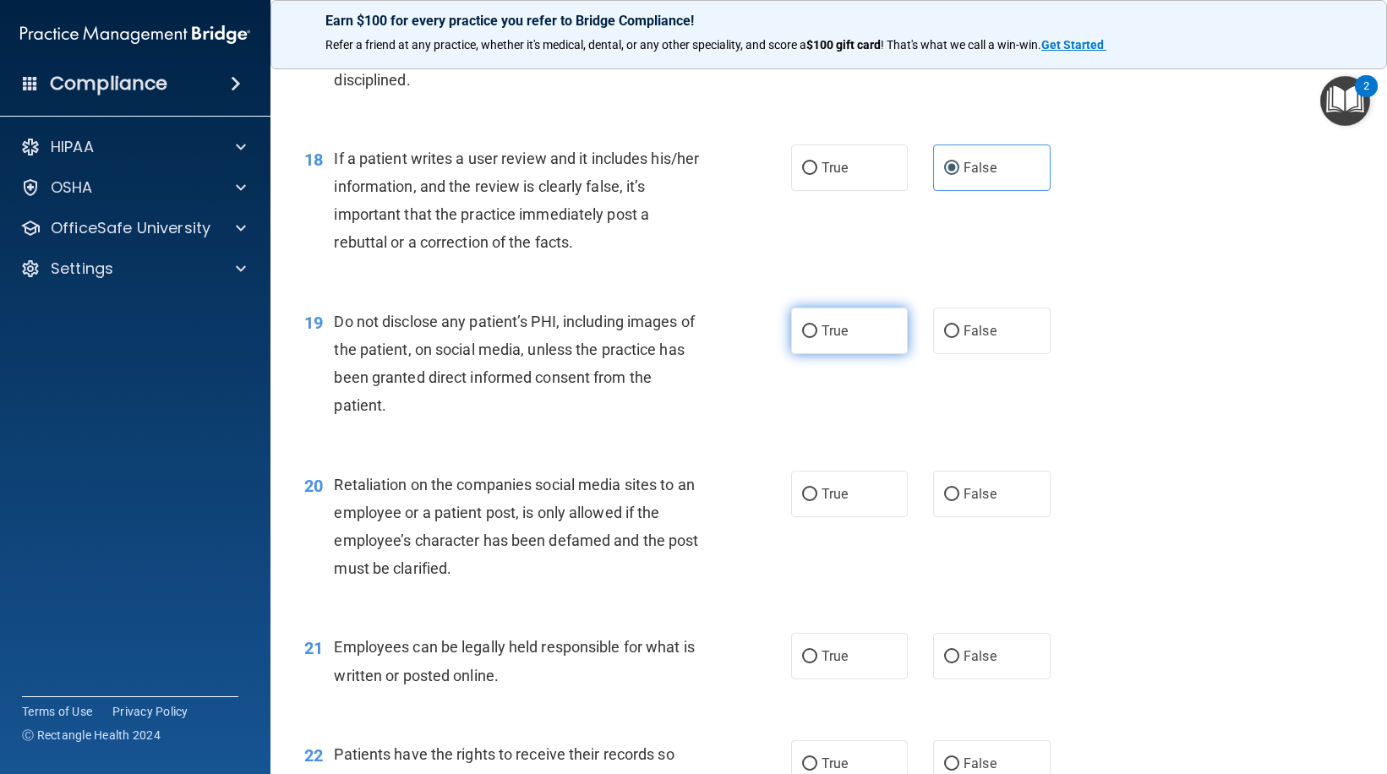
click at [844, 354] on label "True" at bounding box center [849, 331] width 117 height 46
click at [817, 338] on input "True" at bounding box center [809, 331] width 15 height 13
radio input "true"
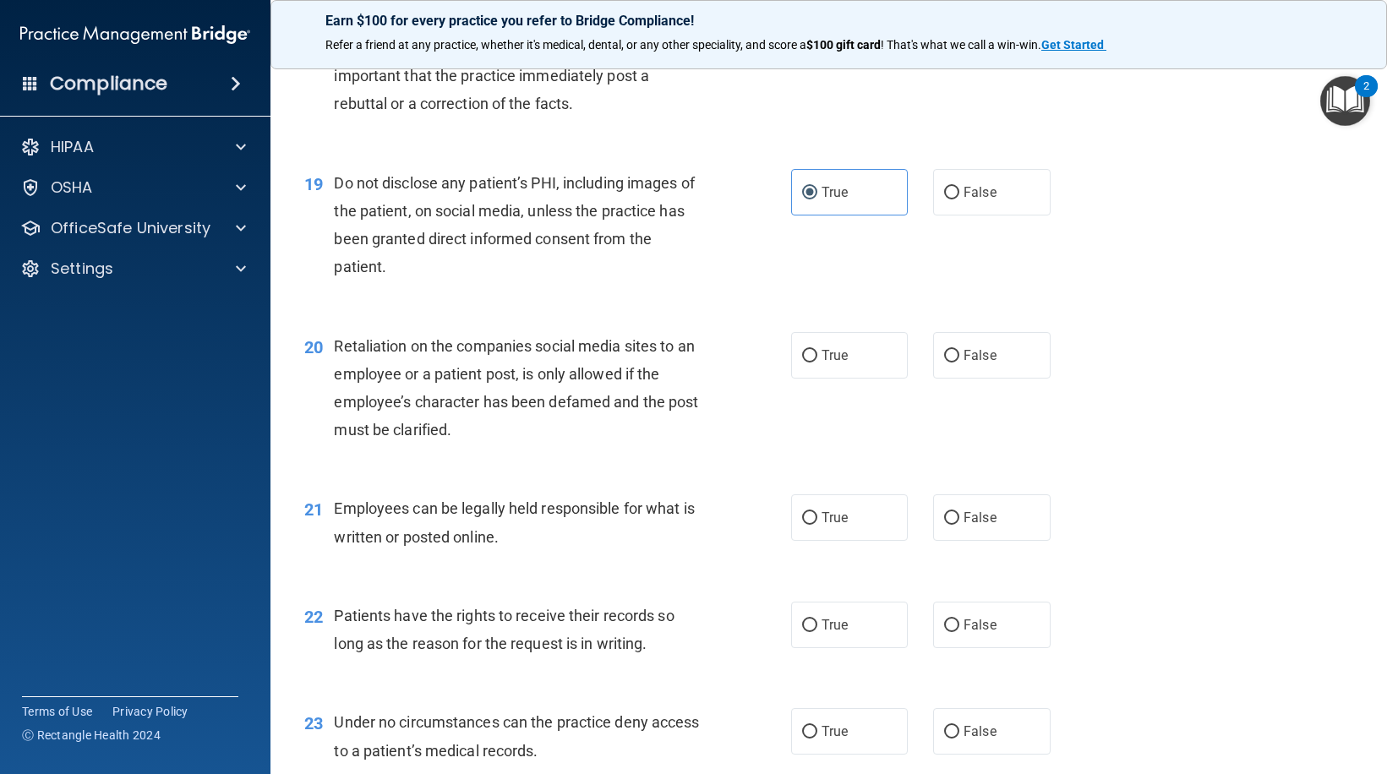
scroll to position [2874, 0]
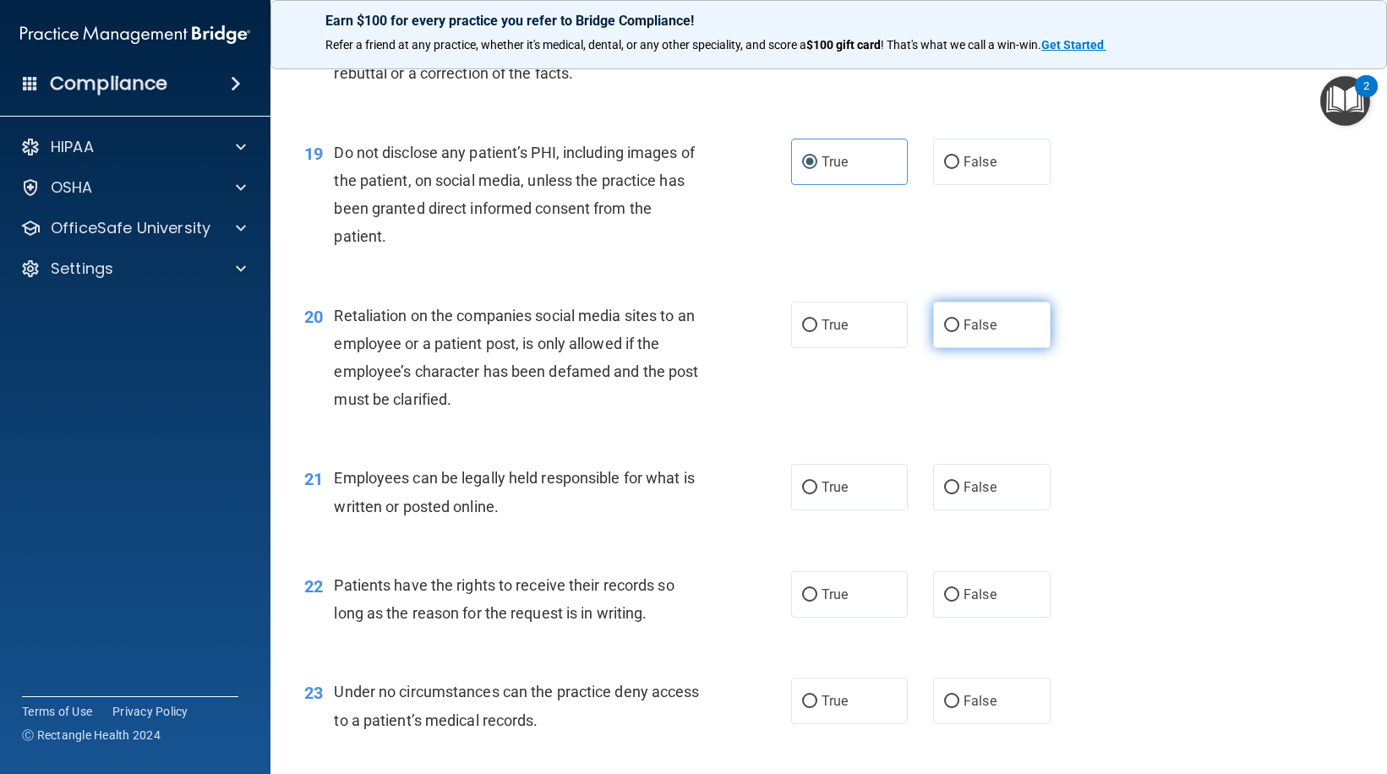
click at [972, 333] on span "False" at bounding box center [980, 325] width 33 height 16
click at [959, 332] on input "False" at bounding box center [951, 326] width 15 height 13
radio input "true"
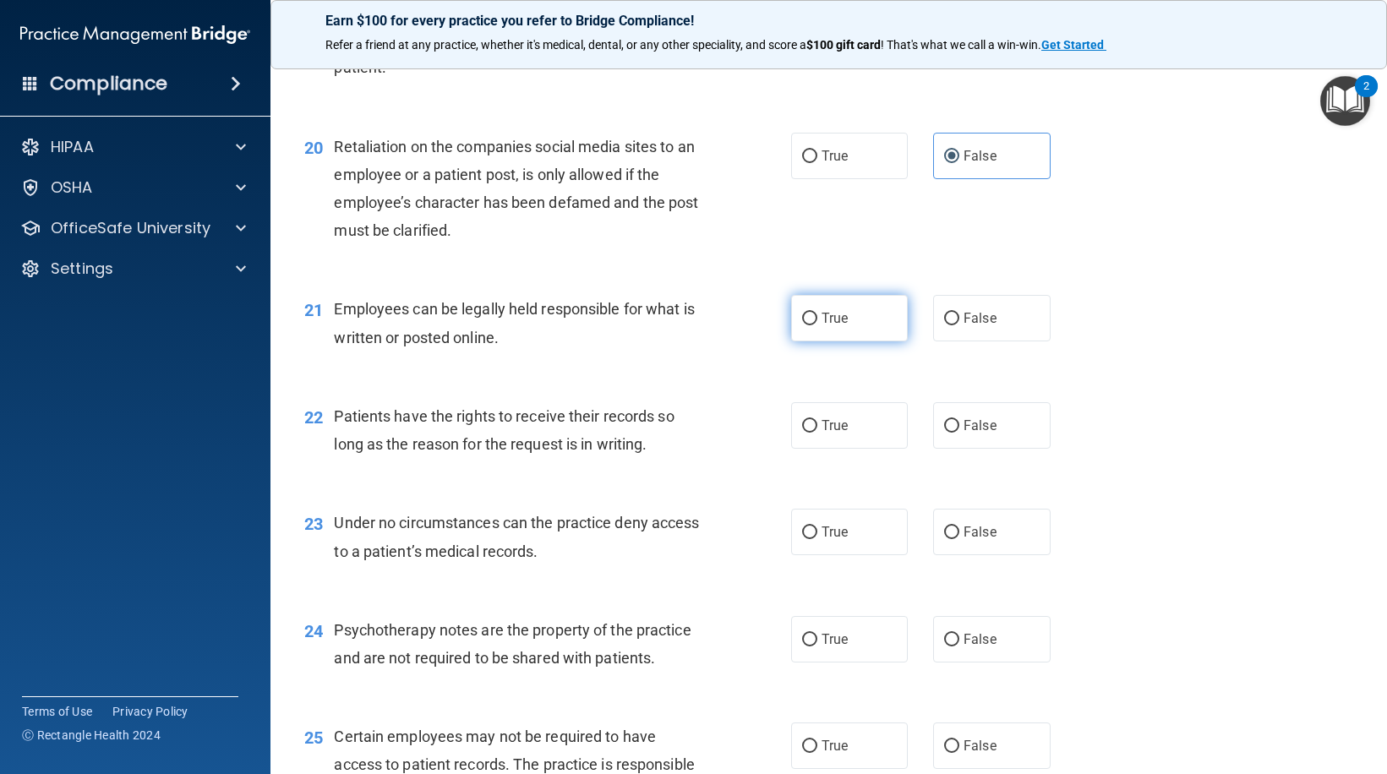
click at [842, 341] on label "True" at bounding box center [849, 318] width 117 height 46
click at [817, 325] on input "True" at bounding box center [809, 319] width 15 height 13
radio input "true"
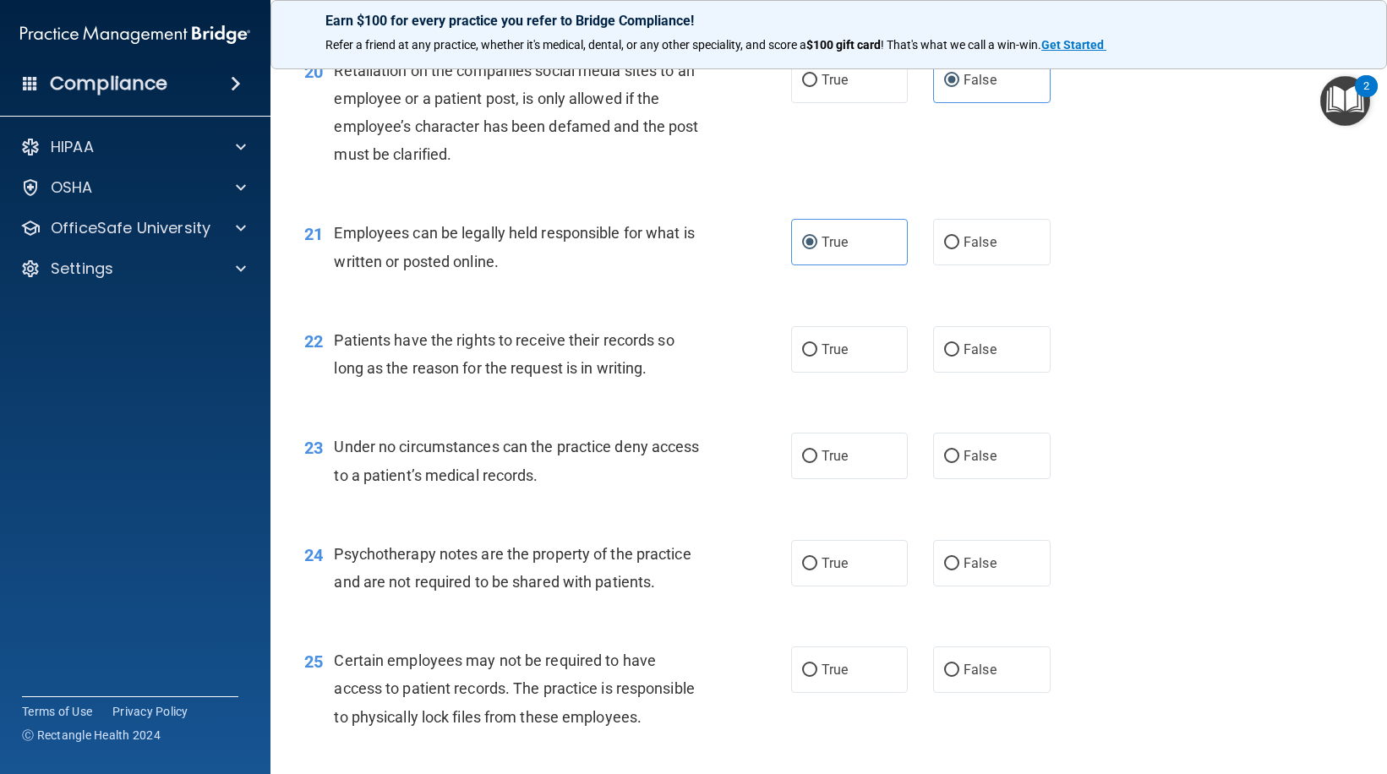
scroll to position [3212, 0]
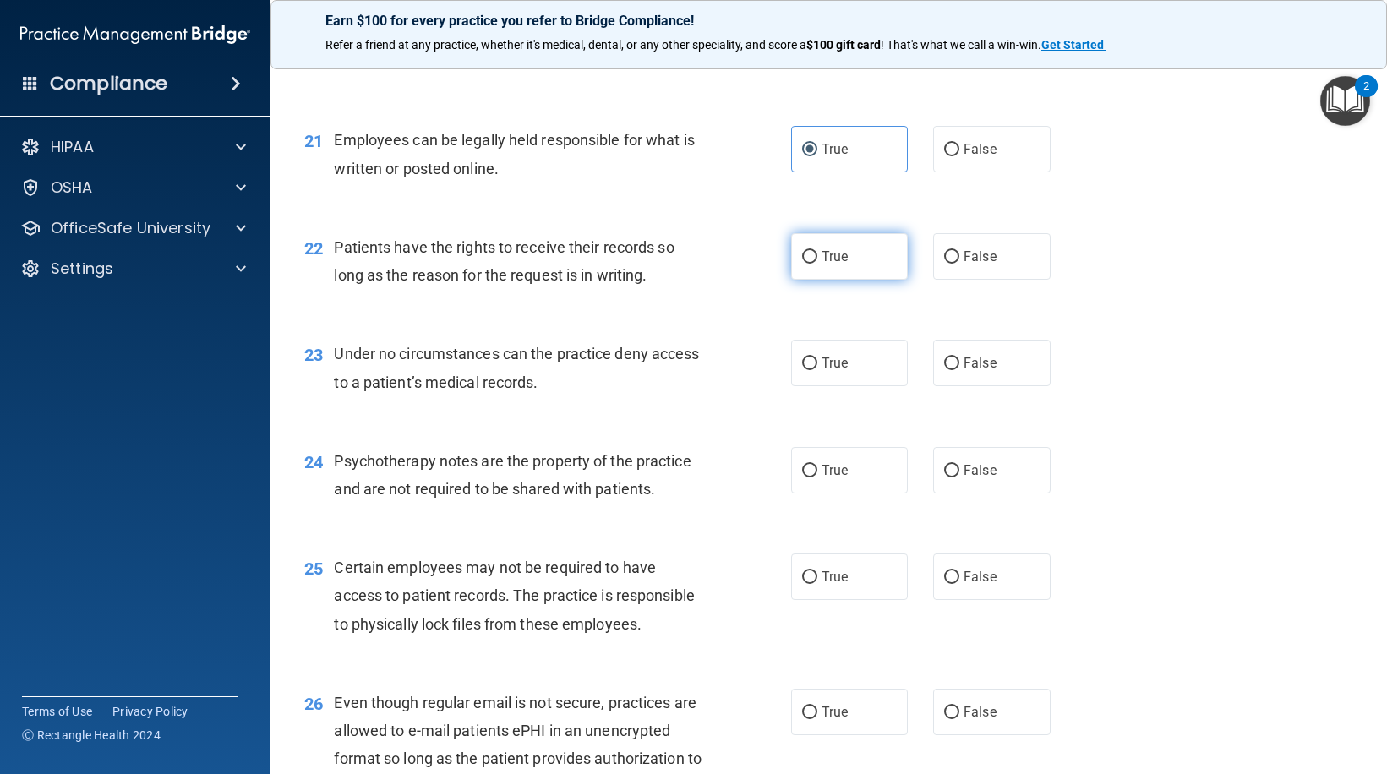
click at [818, 280] on label "True" at bounding box center [849, 256] width 117 height 46
click at [817, 264] on input "True" at bounding box center [809, 257] width 15 height 13
radio input "true"
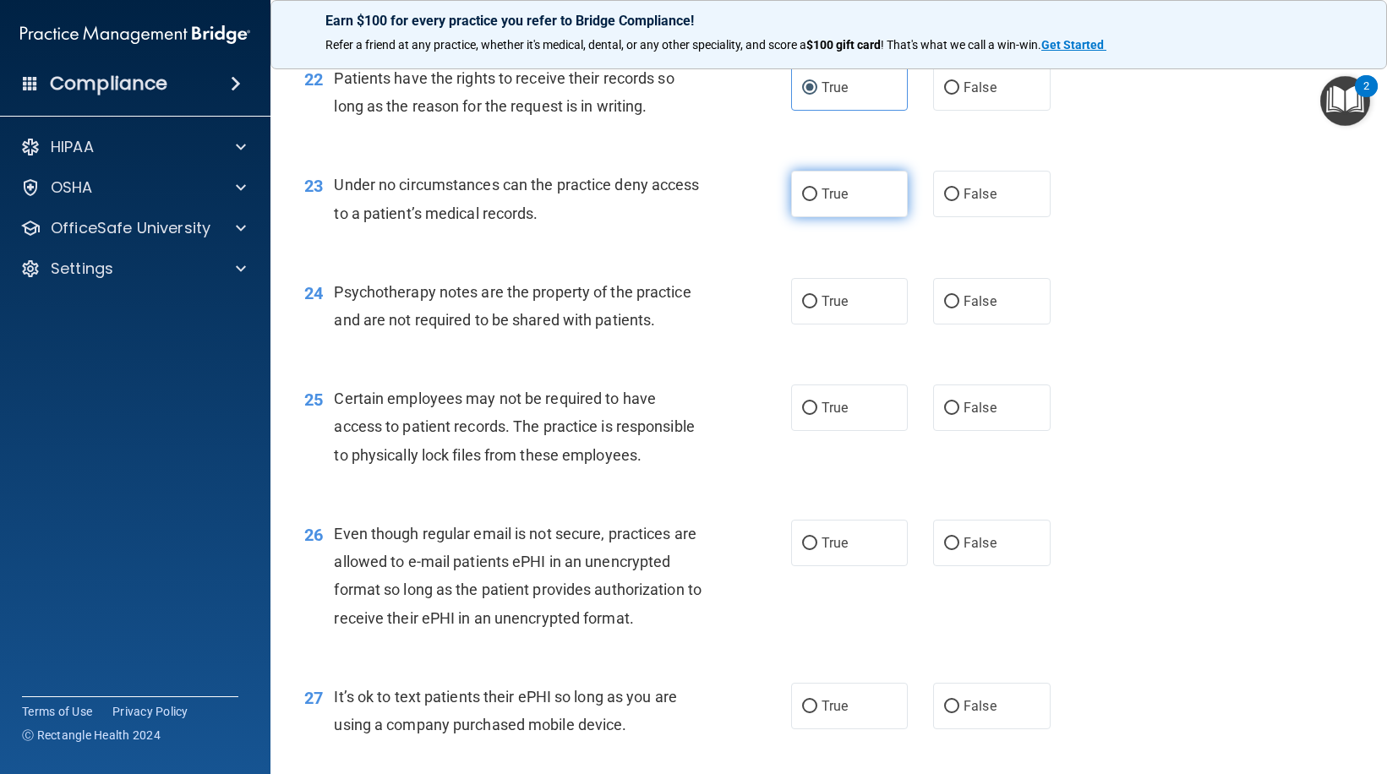
click at [822, 217] on label "True" at bounding box center [849, 194] width 117 height 46
click at [817, 201] on input "True" at bounding box center [809, 194] width 15 height 13
radio input "true"
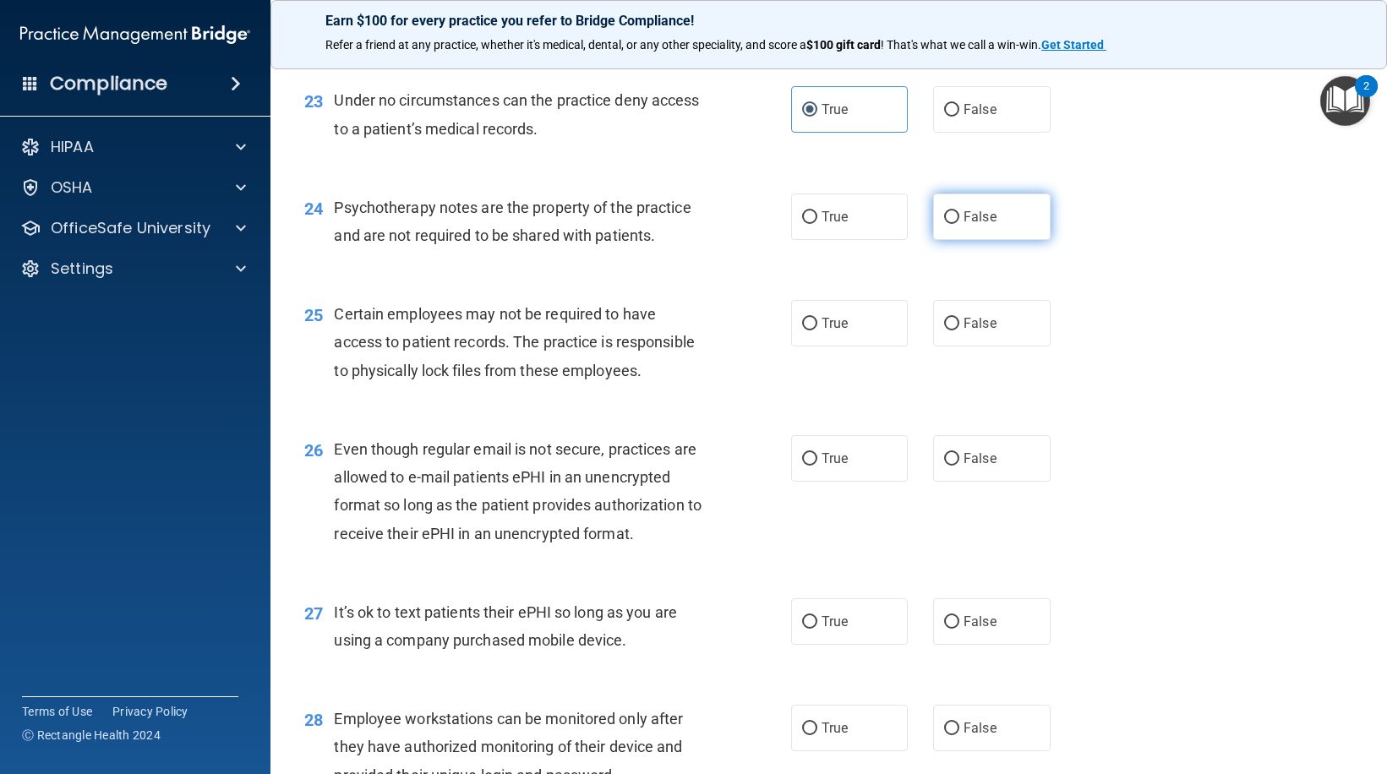
click at [948, 240] on label "False" at bounding box center [991, 217] width 117 height 46
click at [948, 224] on input "False" at bounding box center [951, 217] width 15 height 13
radio input "true"
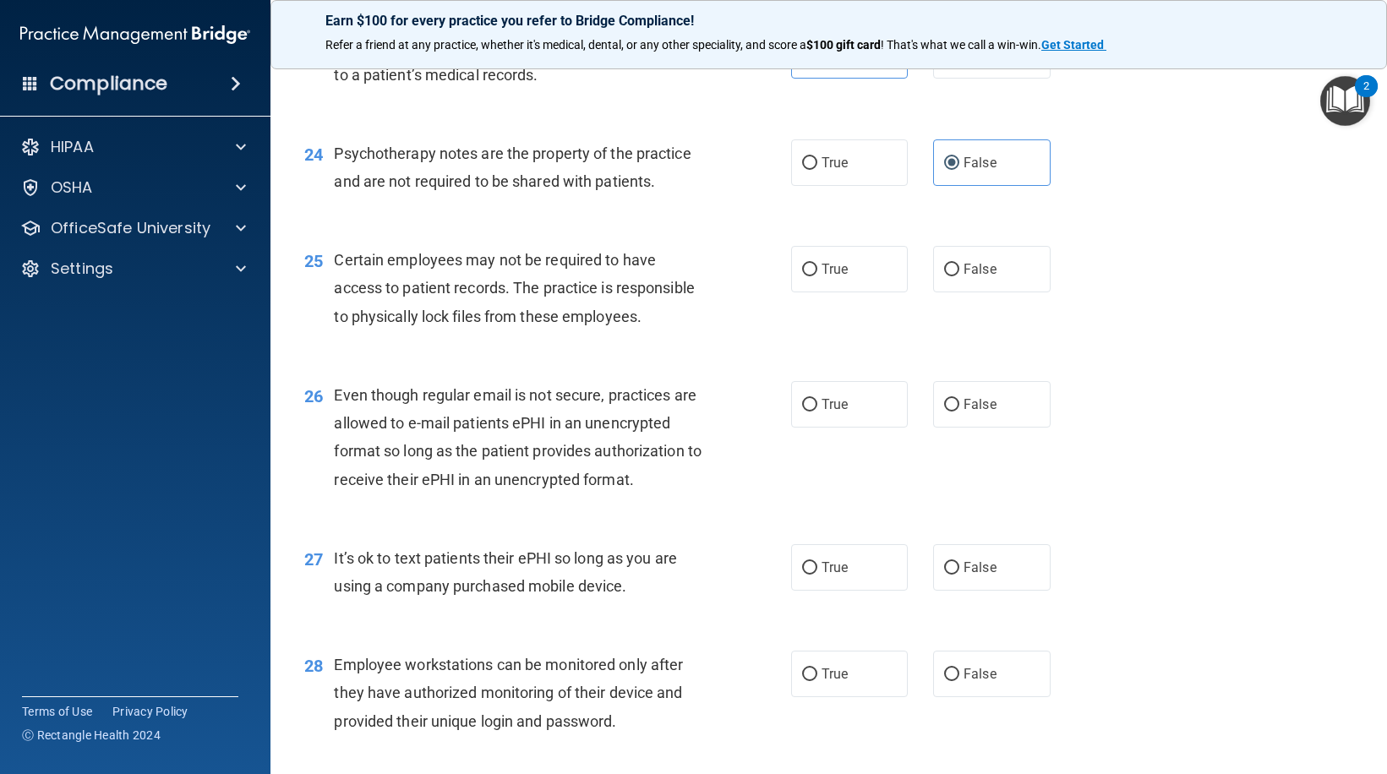
scroll to position [3550, 0]
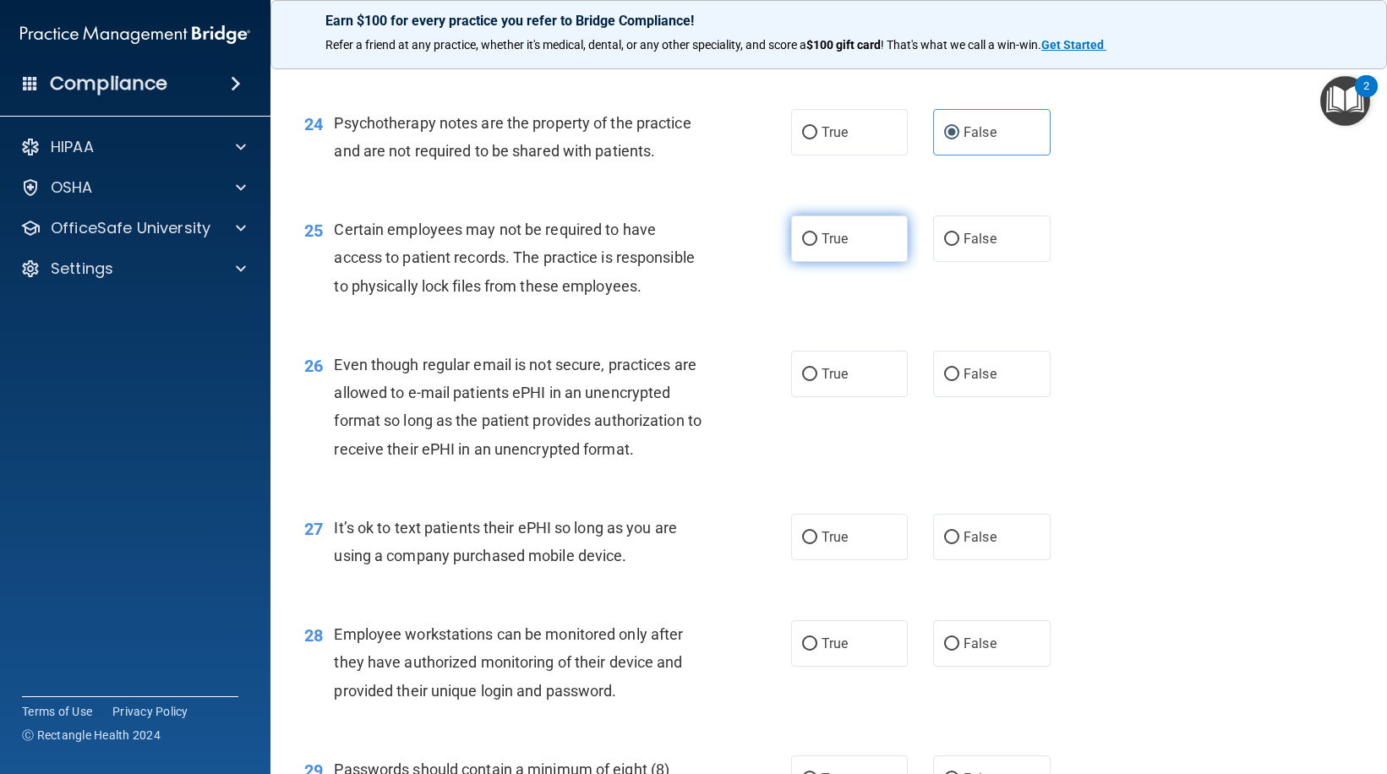
click at [834, 247] on span "True" at bounding box center [835, 239] width 26 height 16
click at [817, 246] on input "True" at bounding box center [809, 239] width 15 height 13
radio input "true"
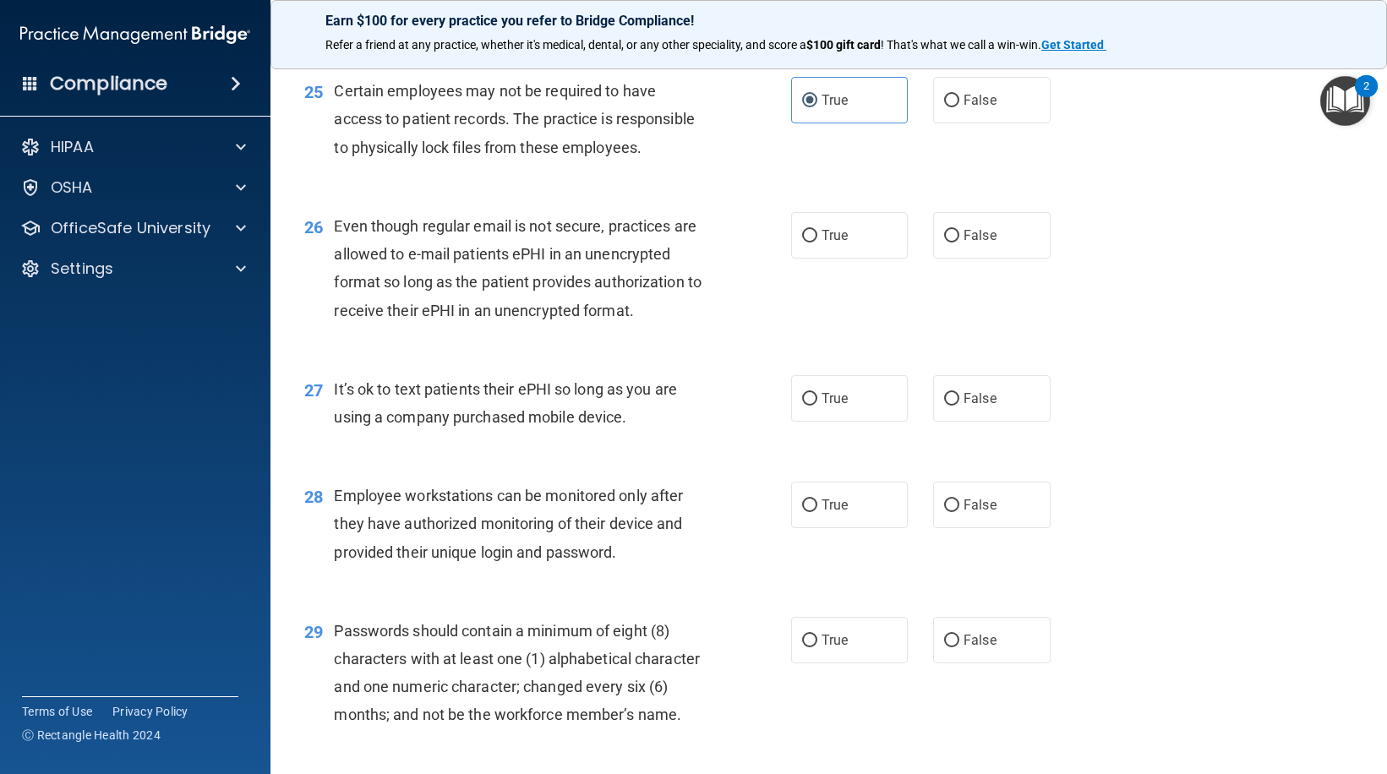
scroll to position [3719, 0]
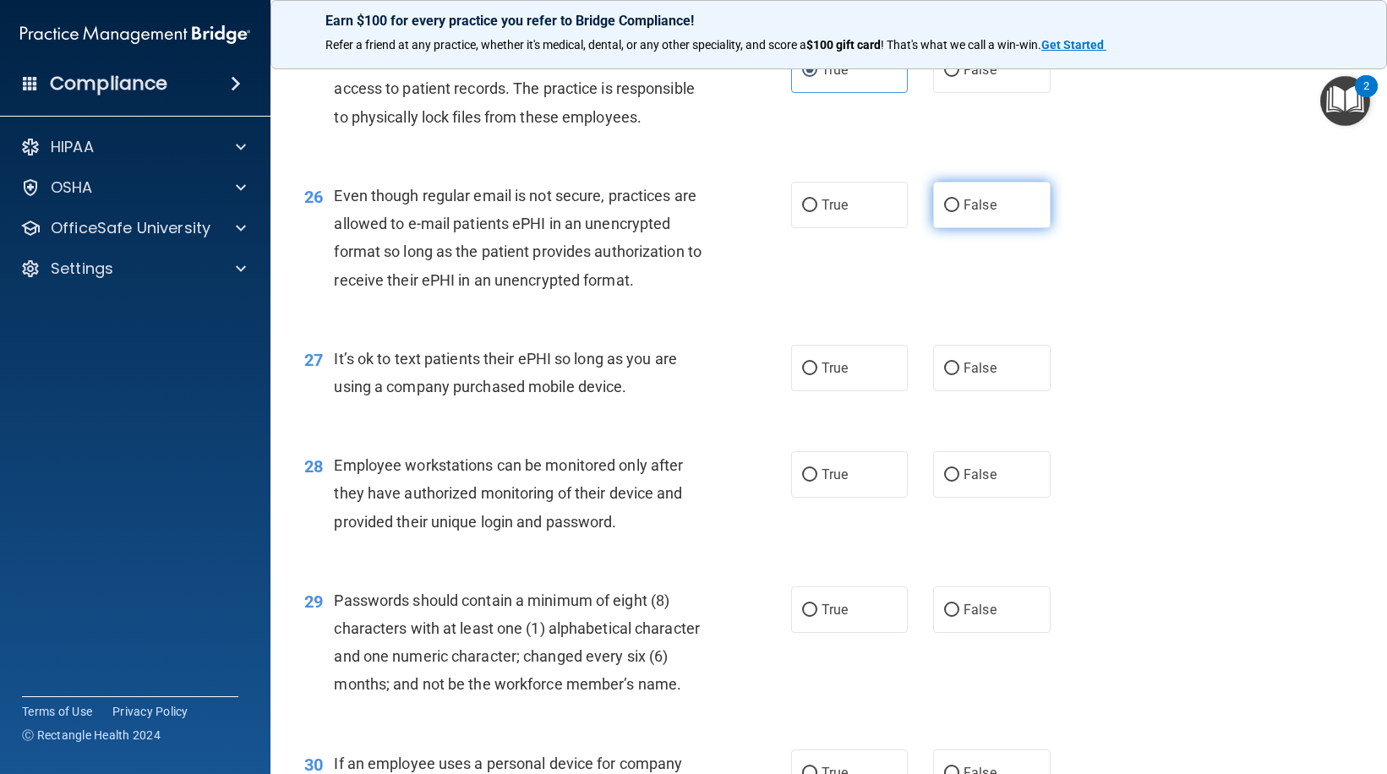
click at [989, 228] on label "False" at bounding box center [991, 205] width 117 height 46
click at [959, 212] on input "False" at bounding box center [951, 205] width 15 height 13
radio input "true"
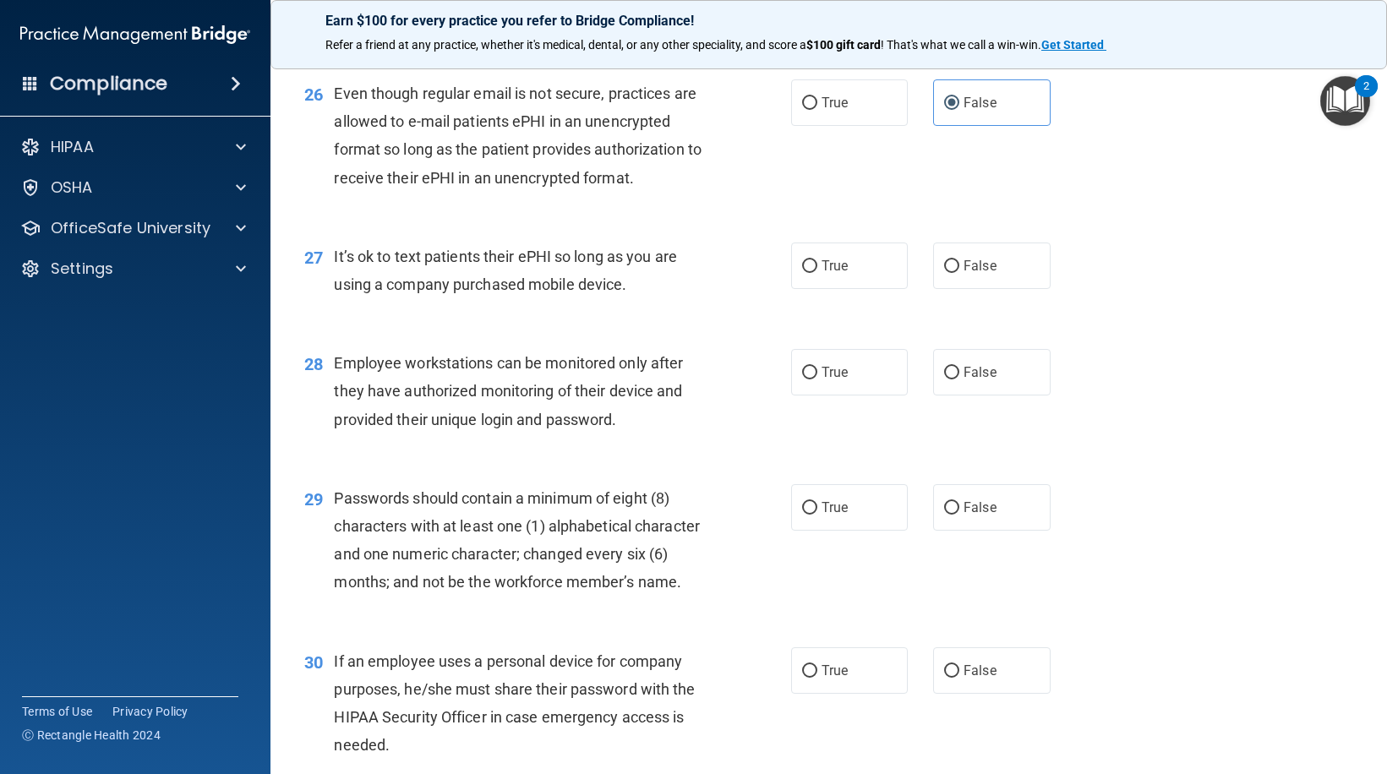
scroll to position [3973, 0]
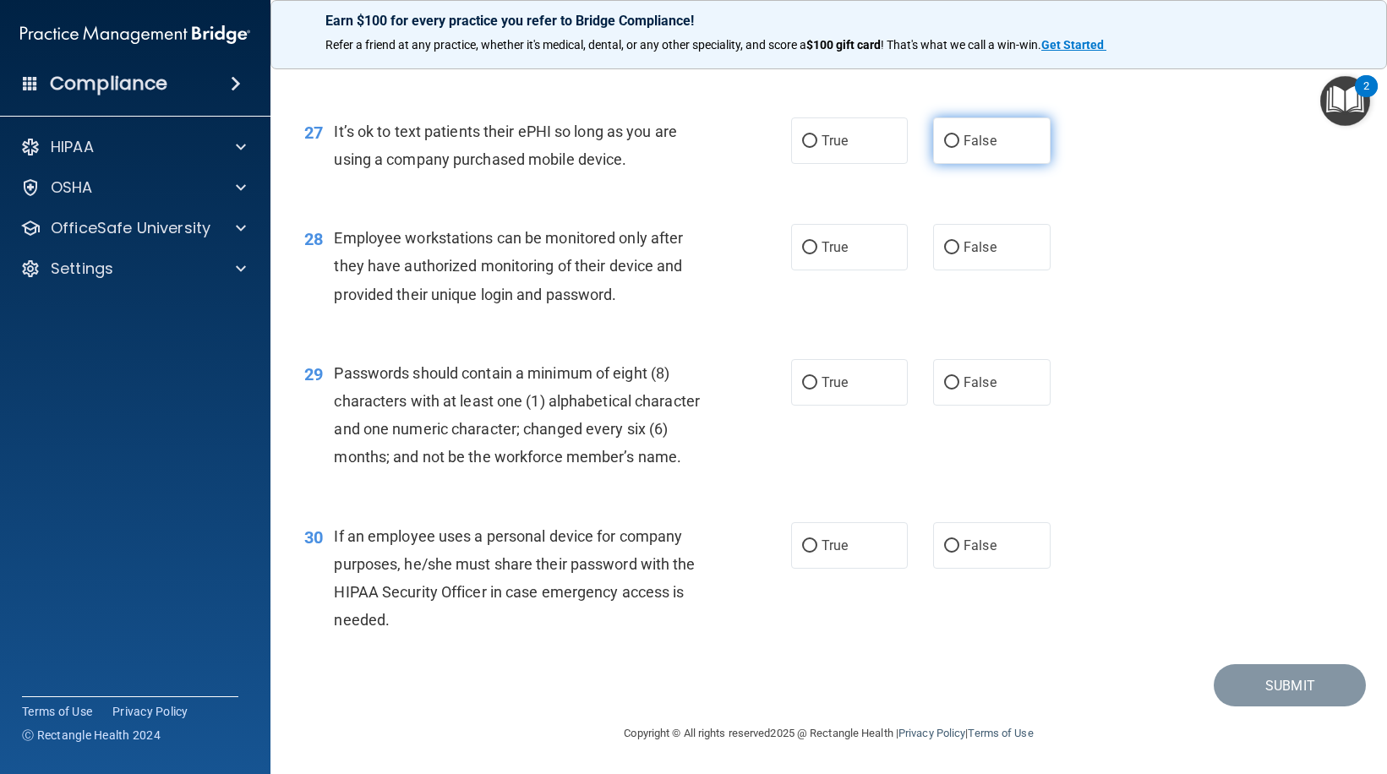
click at [1011, 144] on label "False" at bounding box center [991, 140] width 117 height 46
click at [959, 144] on input "False" at bounding box center [951, 141] width 15 height 13
radio input "true"
click at [937, 229] on label "False" at bounding box center [991, 247] width 117 height 46
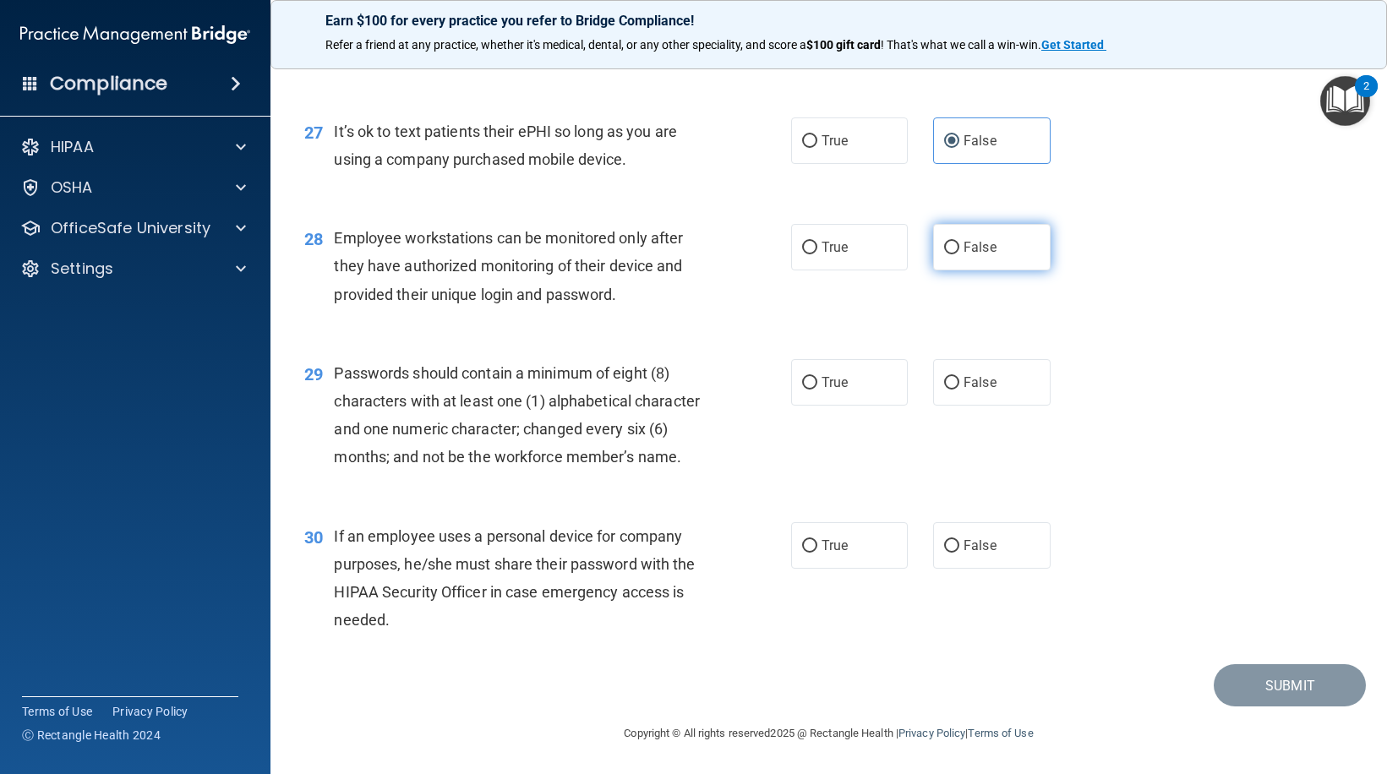
click at [944, 242] on input "False" at bounding box center [951, 248] width 15 height 13
radio input "true"
click at [802, 377] on input "True" at bounding box center [809, 383] width 15 height 13
radio input "true"
click at [968, 558] on label "False" at bounding box center [991, 545] width 117 height 46
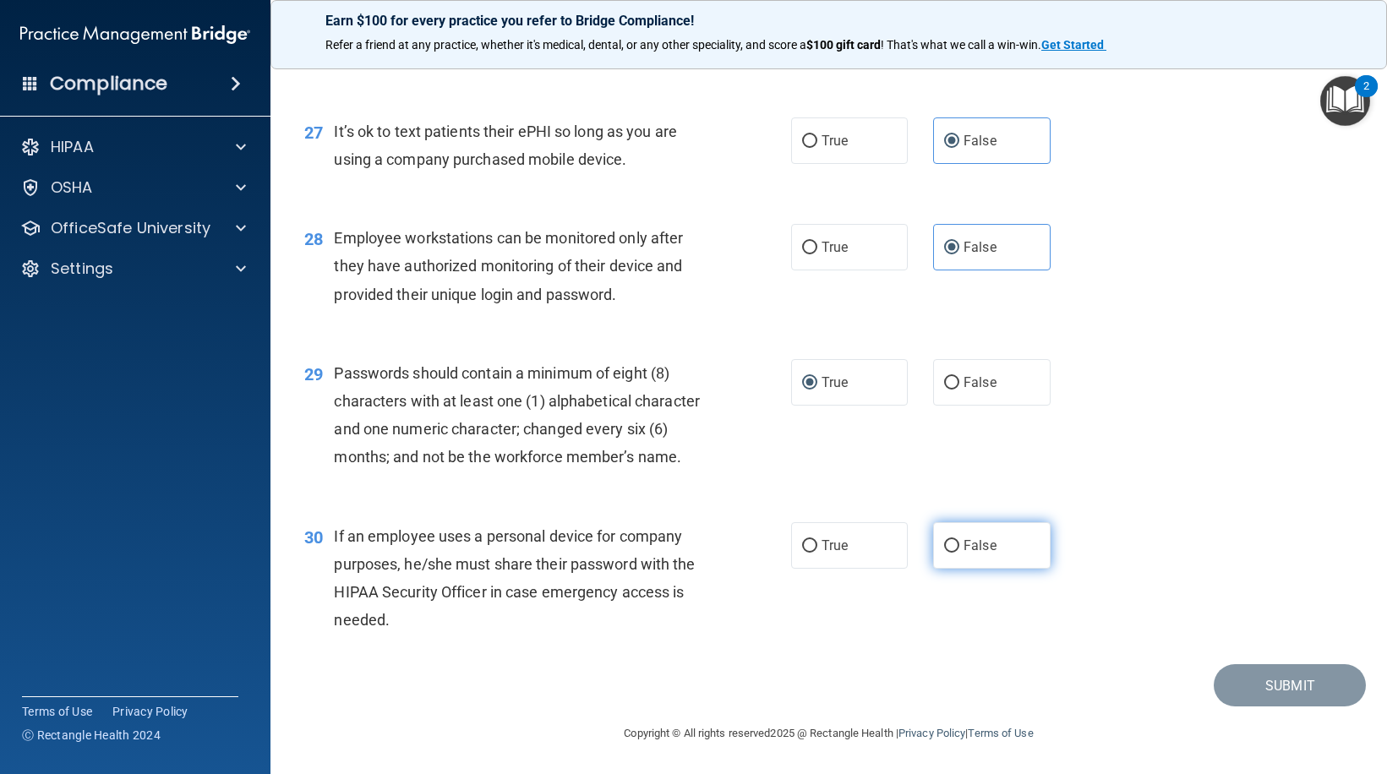
click at [959, 553] on input "False" at bounding box center [951, 546] width 15 height 13
radio input "true"
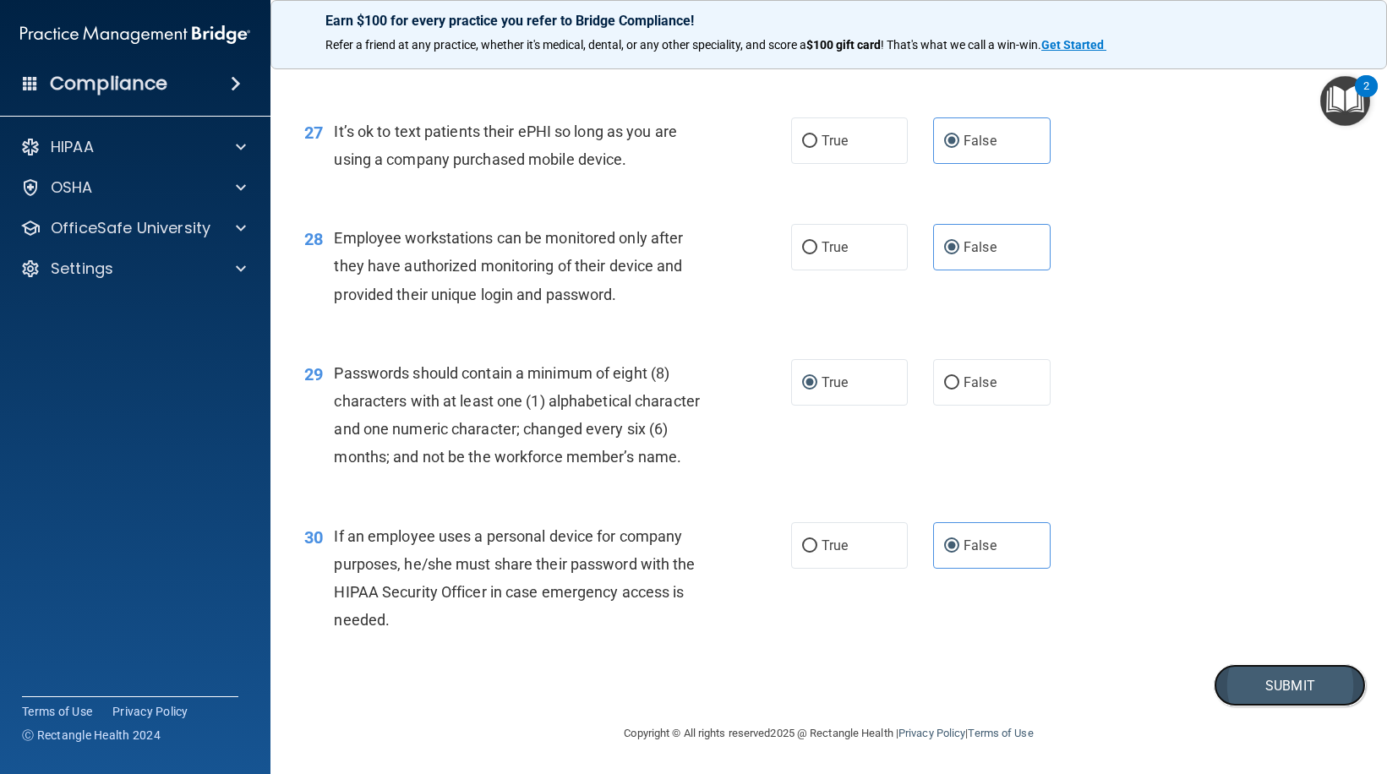
click at [1273, 685] on button "Submit" at bounding box center [1290, 685] width 152 height 43
click at [1259, 685] on button "Submit" at bounding box center [1290, 685] width 152 height 43
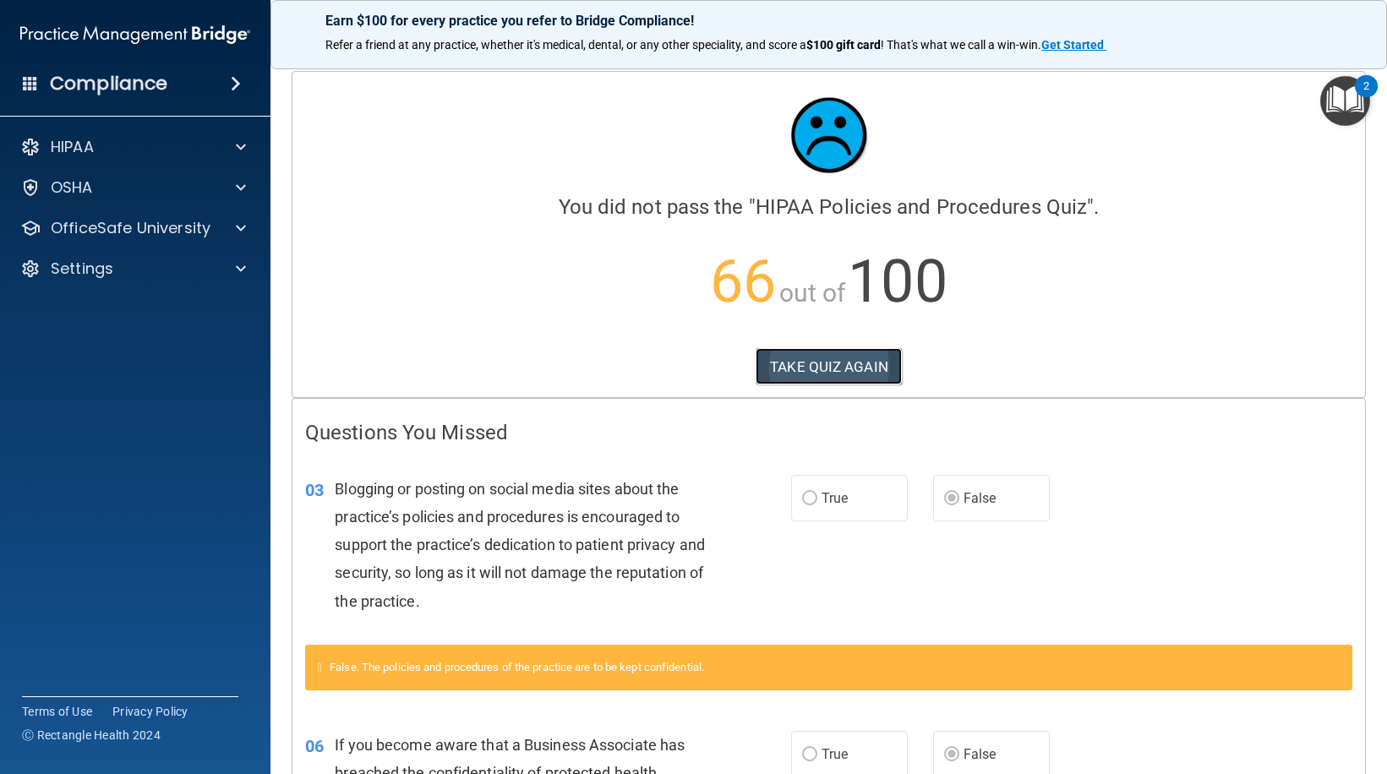
click at [814, 363] on button "TAKE QUIZ AGAIN" at bounding box center [829, 366] width 146 height 37
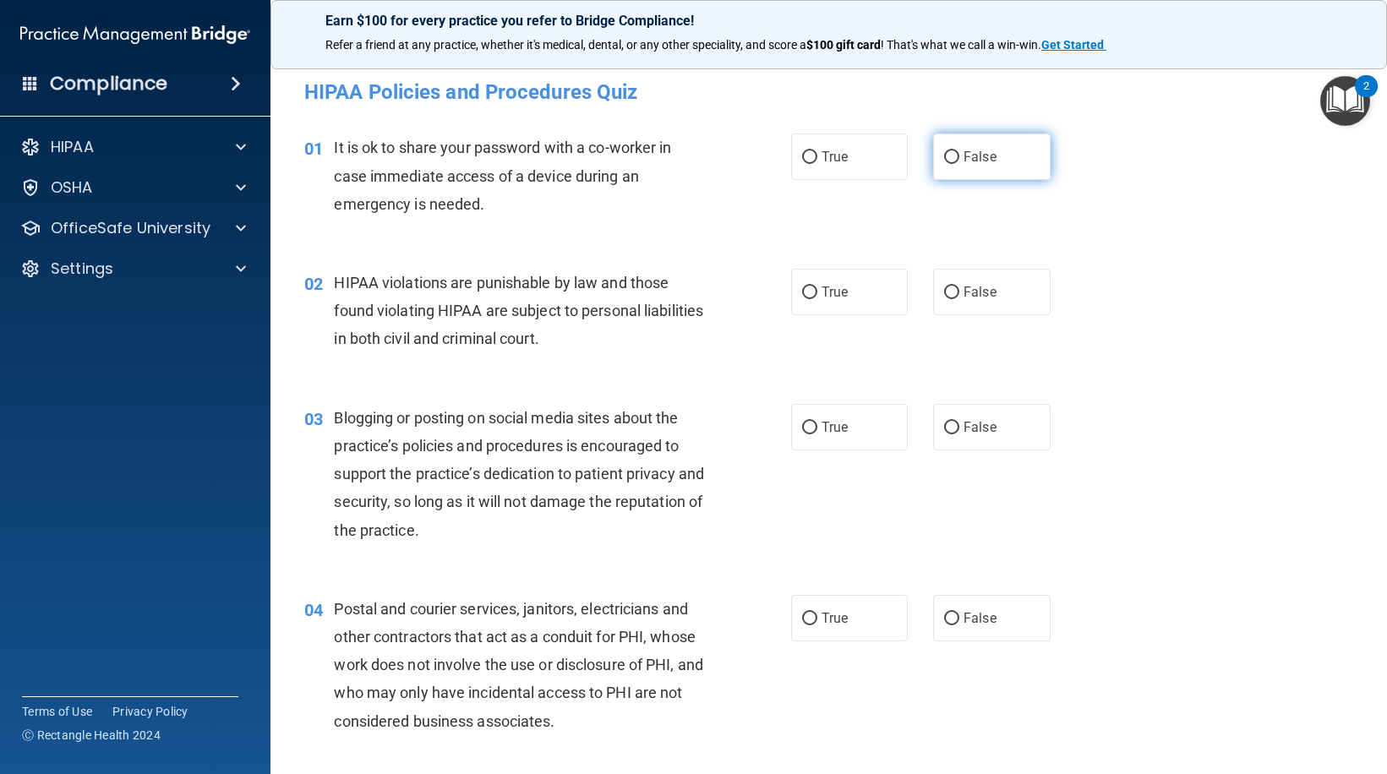
click at [970, 171] on label "False" at bounding box center [991, 157] width 117 height 46
click at [959, 164] on input "False" at bounding box center [951, 157] width 15 height 13
radio input "true"
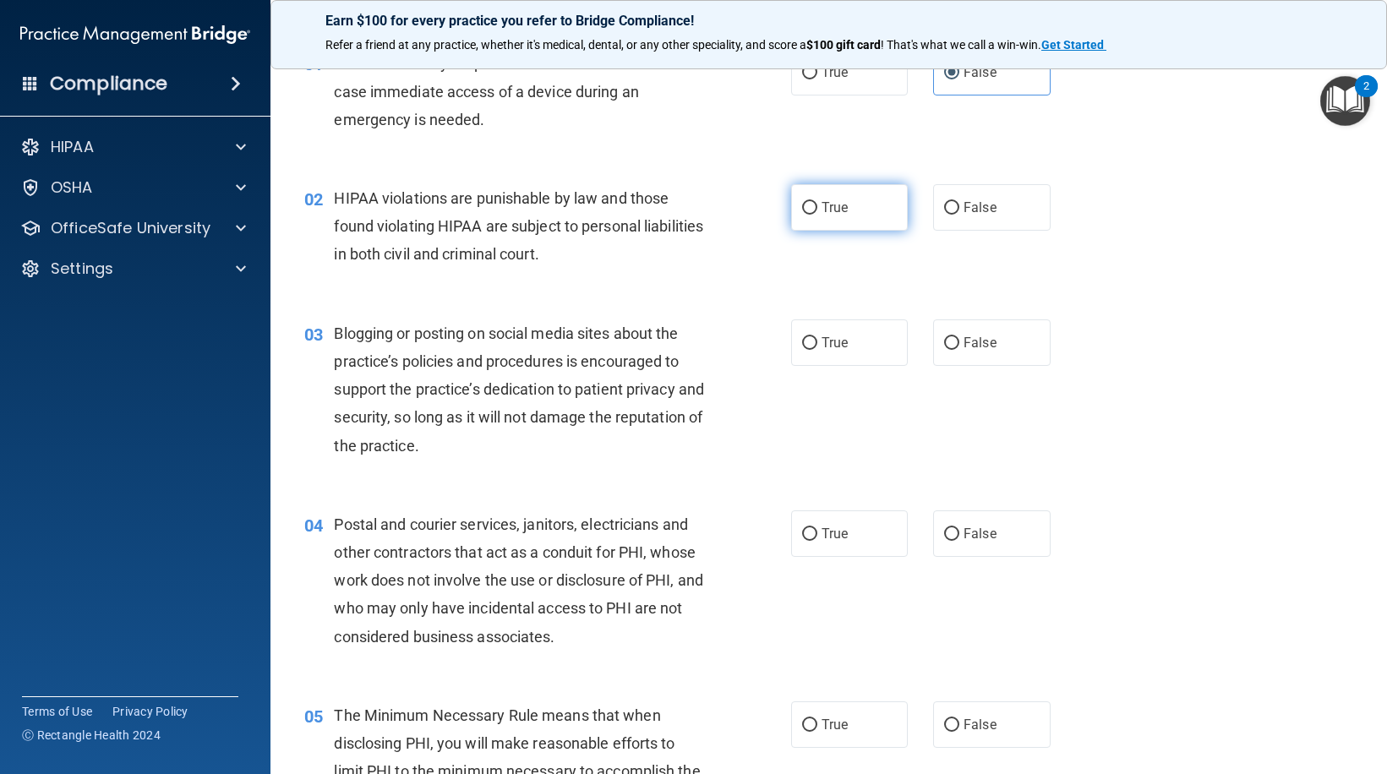
click at [833, 206] on span "True" at bounding box center [835, 207] width 26 height 16
click at [817, 206] on input "True" at bounding box center [809, 208] width 15 height 13
radio input "true"
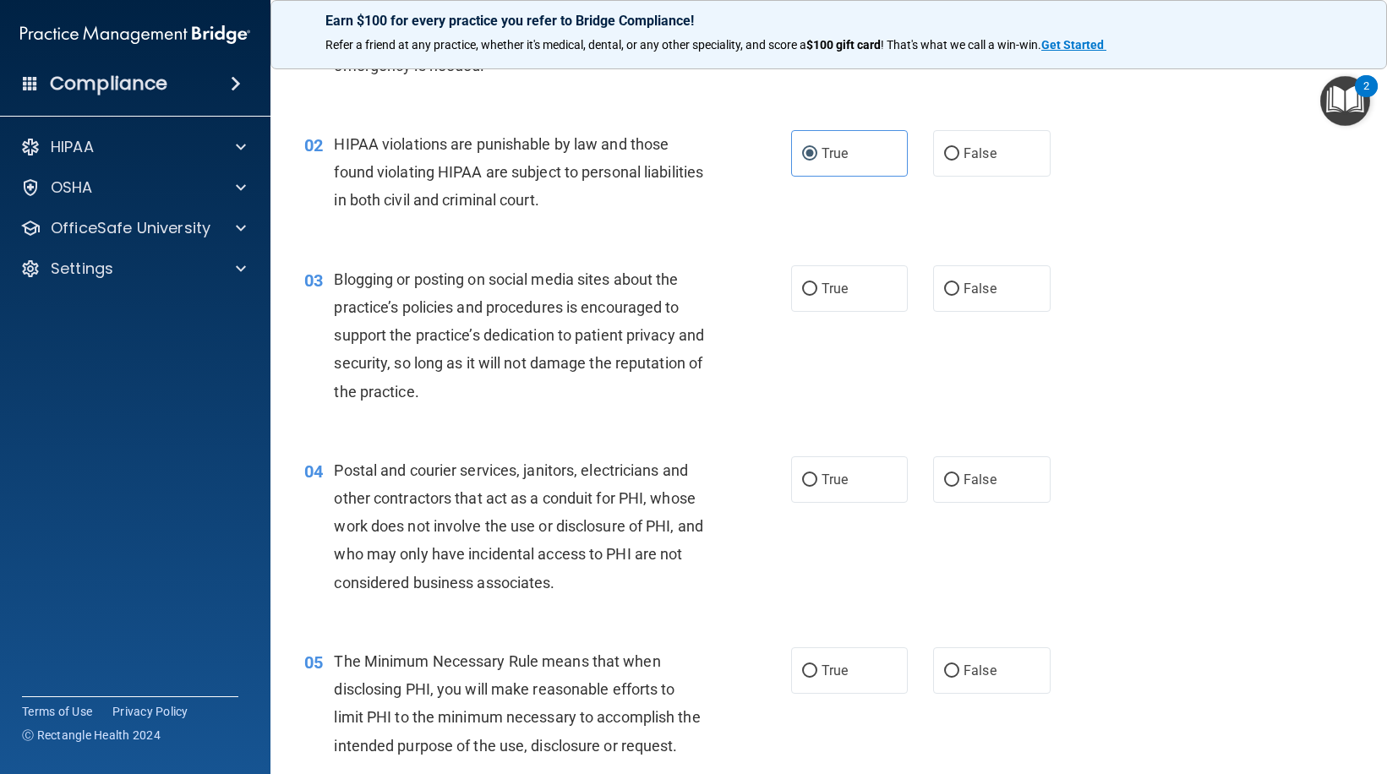
scroll to position [169, 0]
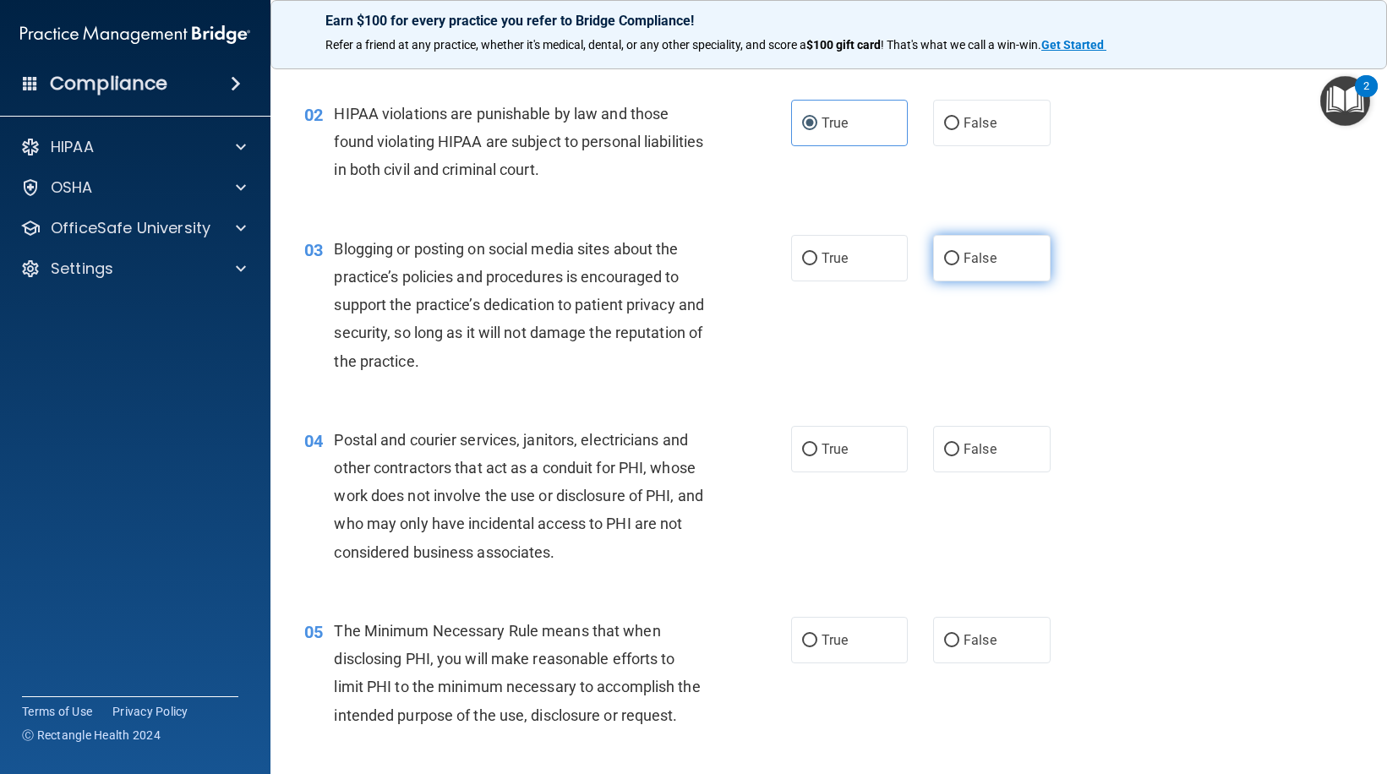
click at [992, 264] on label "False" at bounding box center [991, 258] width 117 height 46
click at [959, 264] on input "False" at bounding box center [951, 259] width 15 height 13
radio input "true"
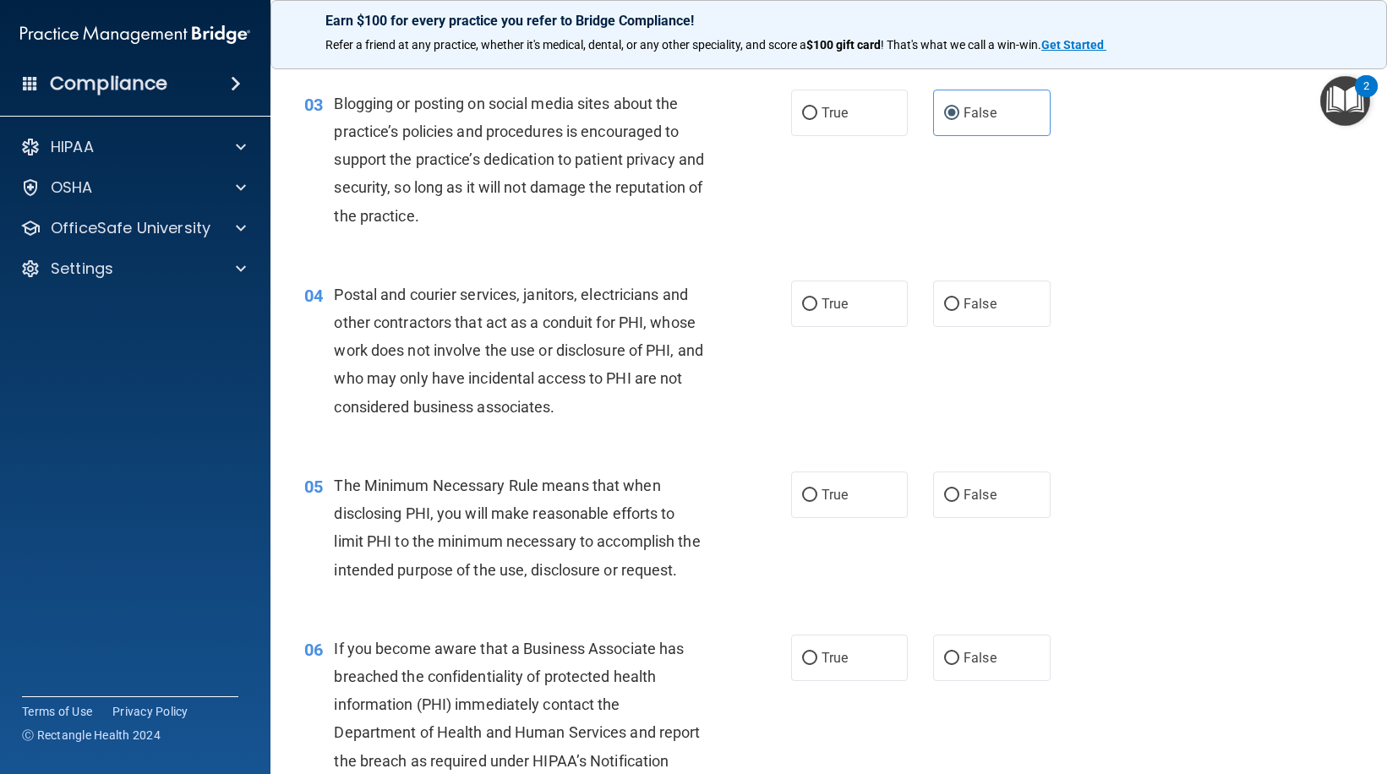
scroll to position [338, 0]
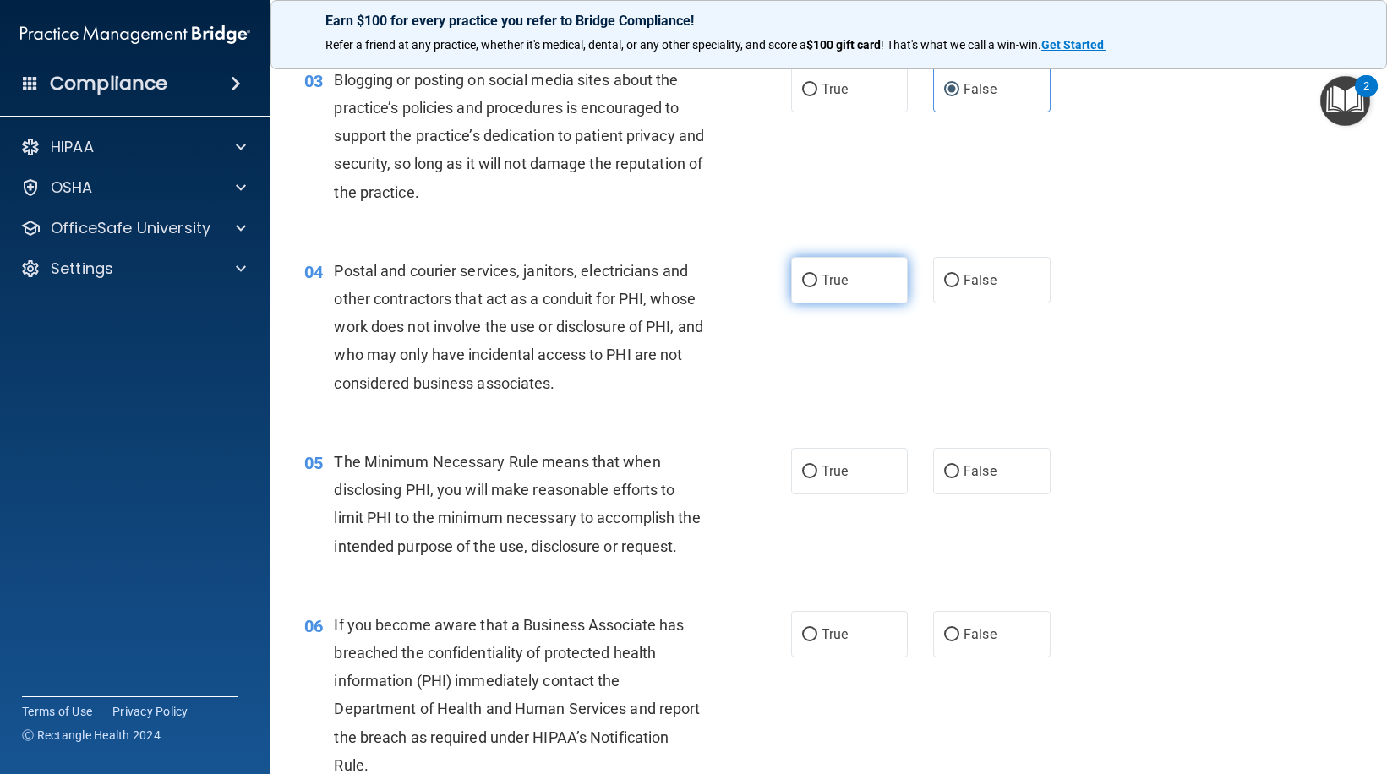
click at [851, 297] on label "True" at bounding box center [849, 280] width 117 height 46
click at [817, 287] on input "True" at bounding box center [809, 281] width 15 height 13
radio input "true"
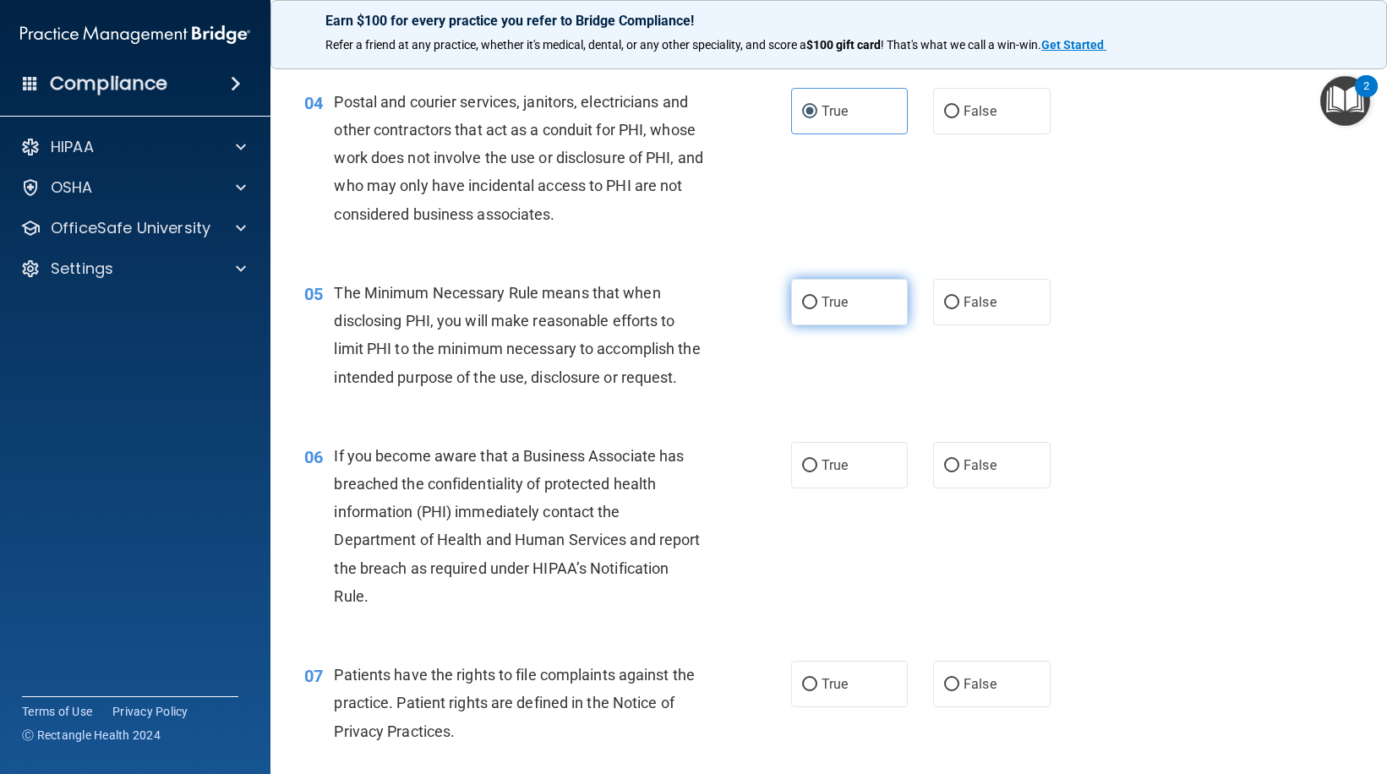
click at [793, 309] on label "True" at bounding box center [849, 302] width 117 height 46
click at [802, 309] on input "True" at bounding box center [809, 303] width 15 height 13
radio input "true"
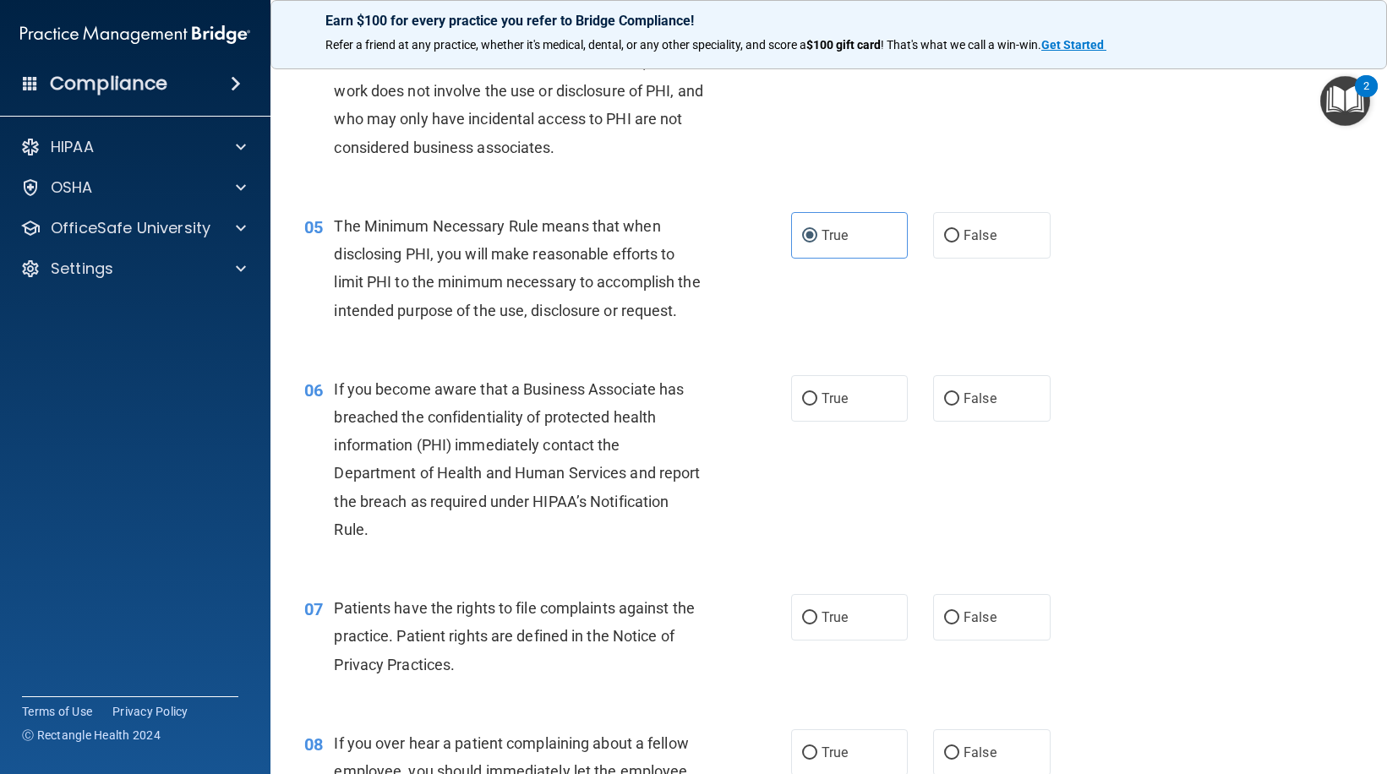
scroll to position [761, 0]
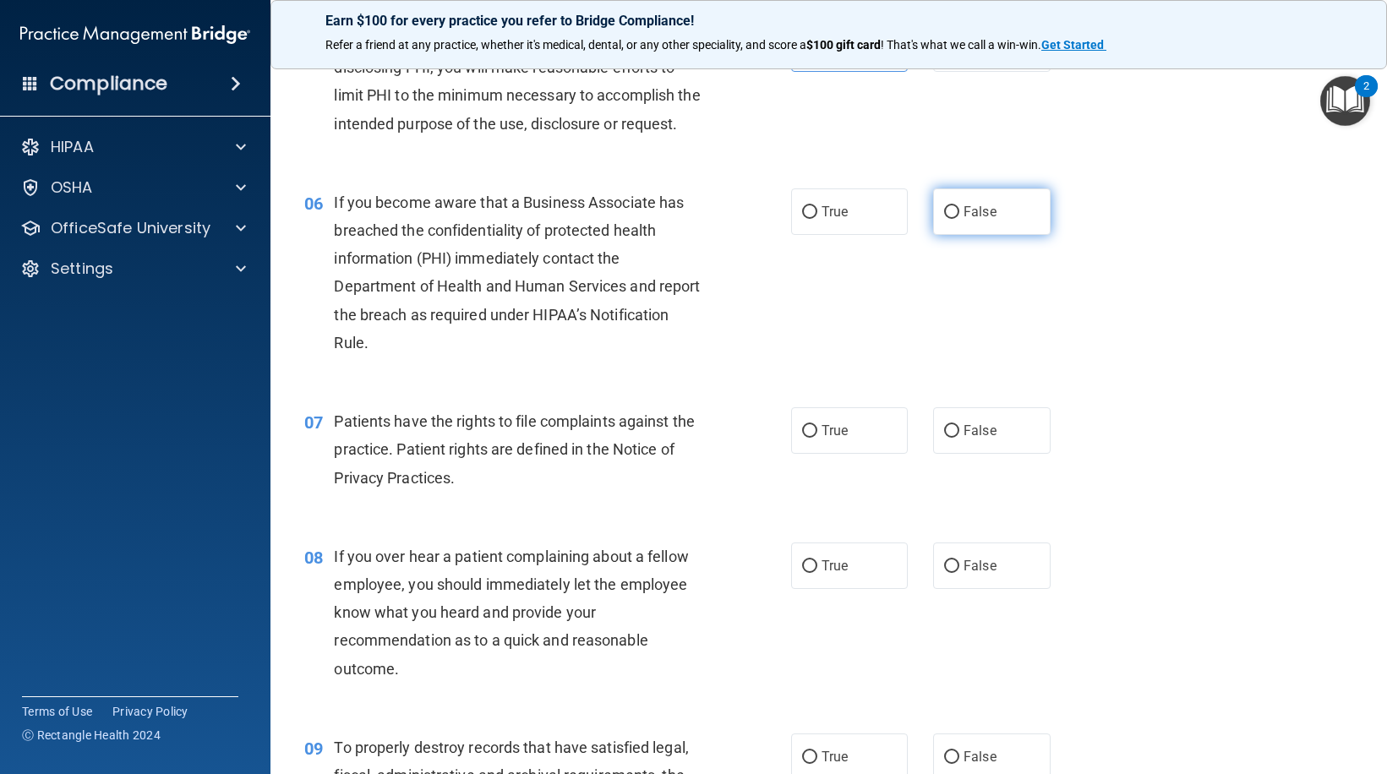
click at [964, 220] on span "False" at bounding box center [980, 212] width 33 height 16
click at [959, 219] on input "False" at bounding box center [951, 212] width 15 height 13
radio input "true"
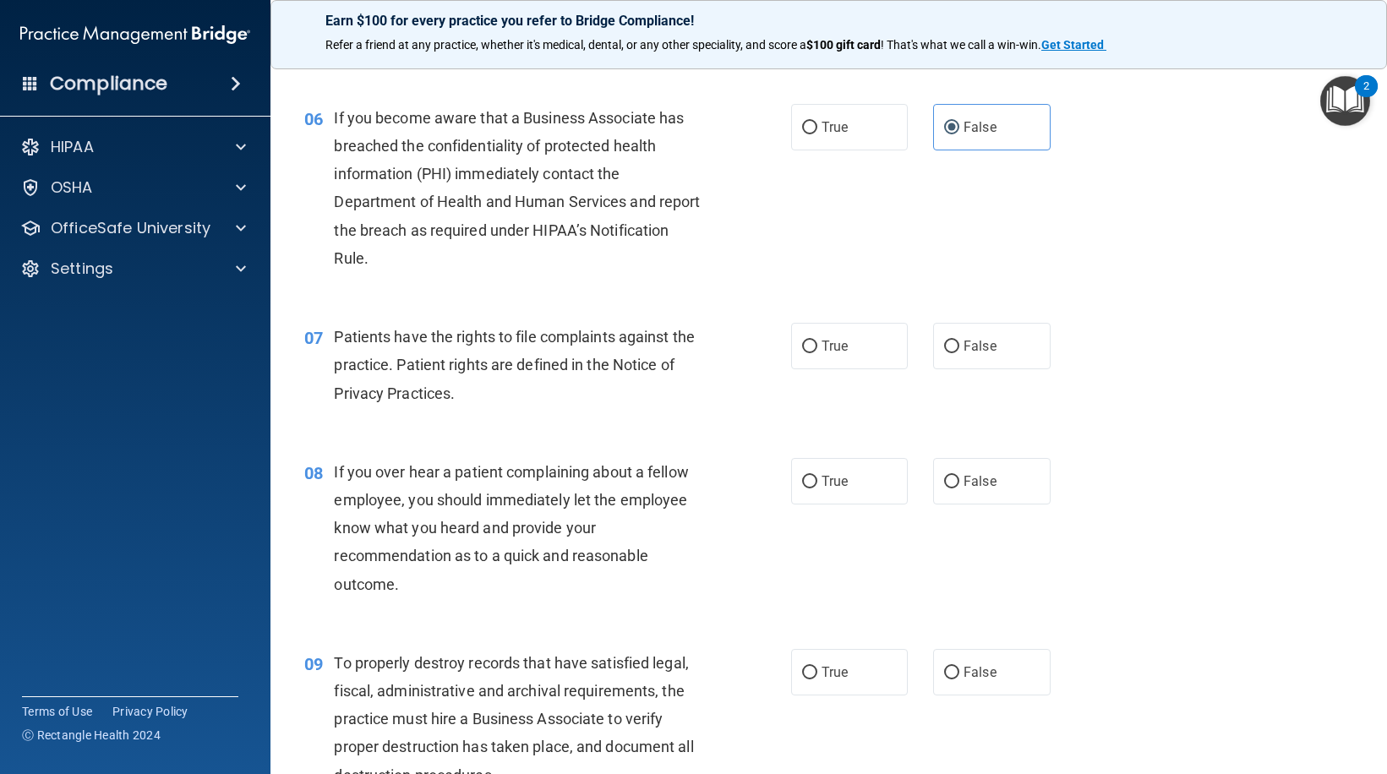
scroll to position [930, 0]
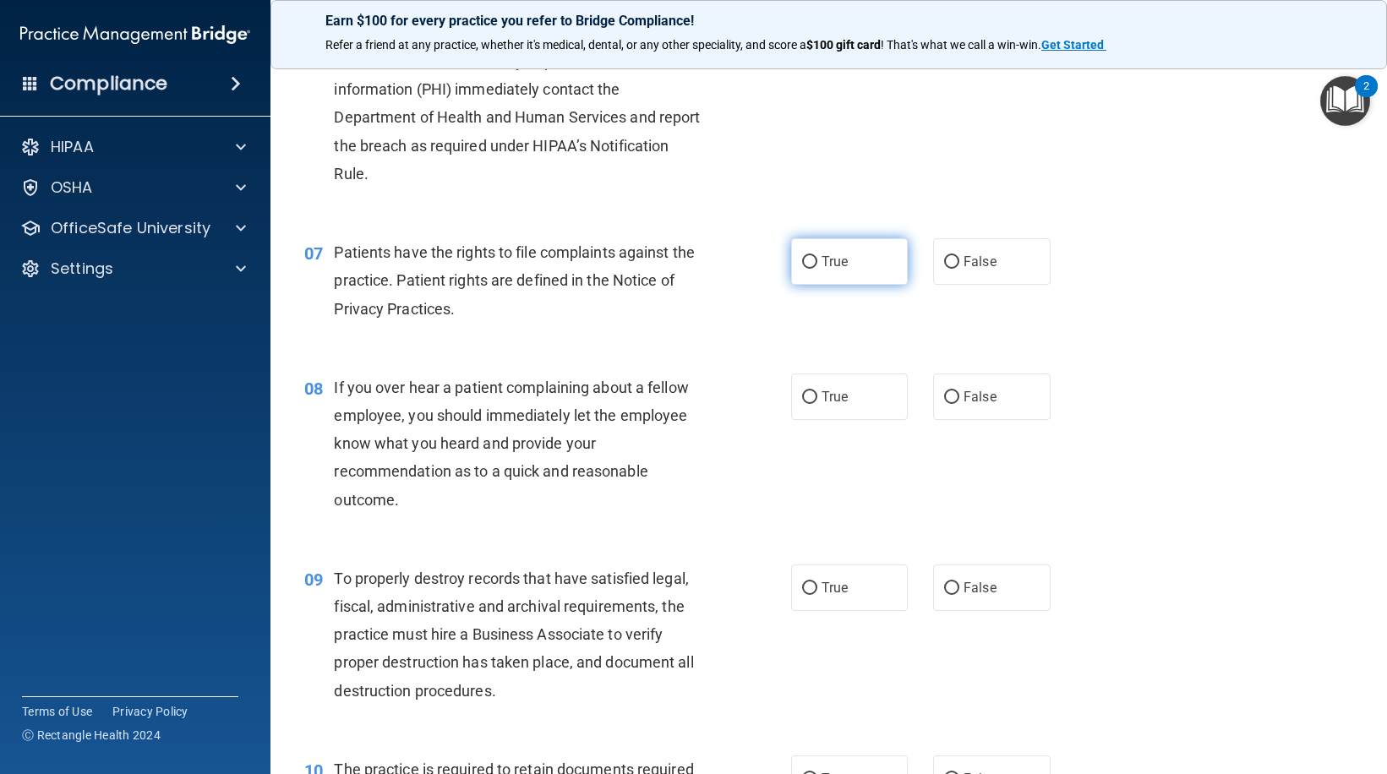
click at [845, 285] on label "True" at bounding box center [849, 261] width 117 height 46
click at [817, 269] on input "True" at bounding box center [809, 262] width 15 height 13
radio input "true"
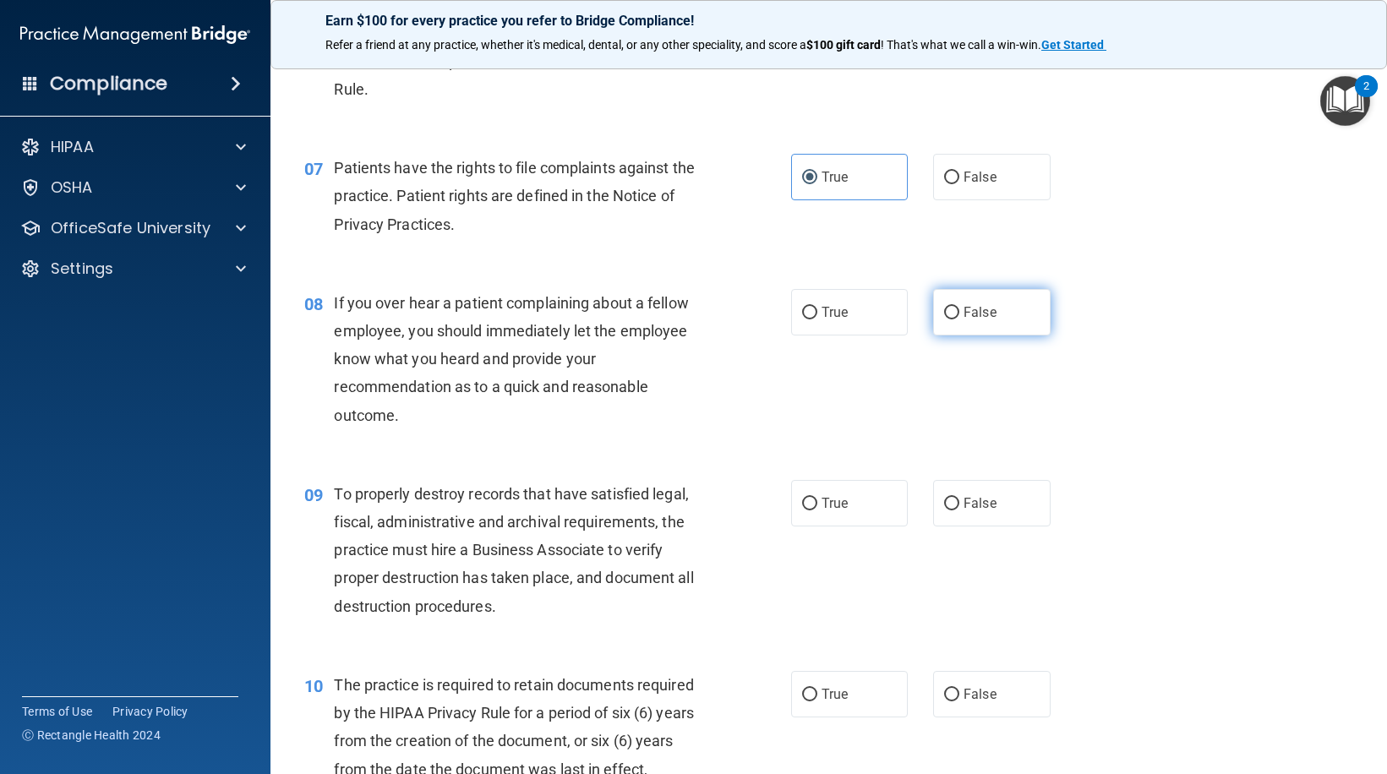
click at [971, 320] on span "False" at bounding box center [980, 312] width 33 height 16
click at [959, 320] on input "False" at bounding box center [951, 313] width 15 height 13
radio input "true"
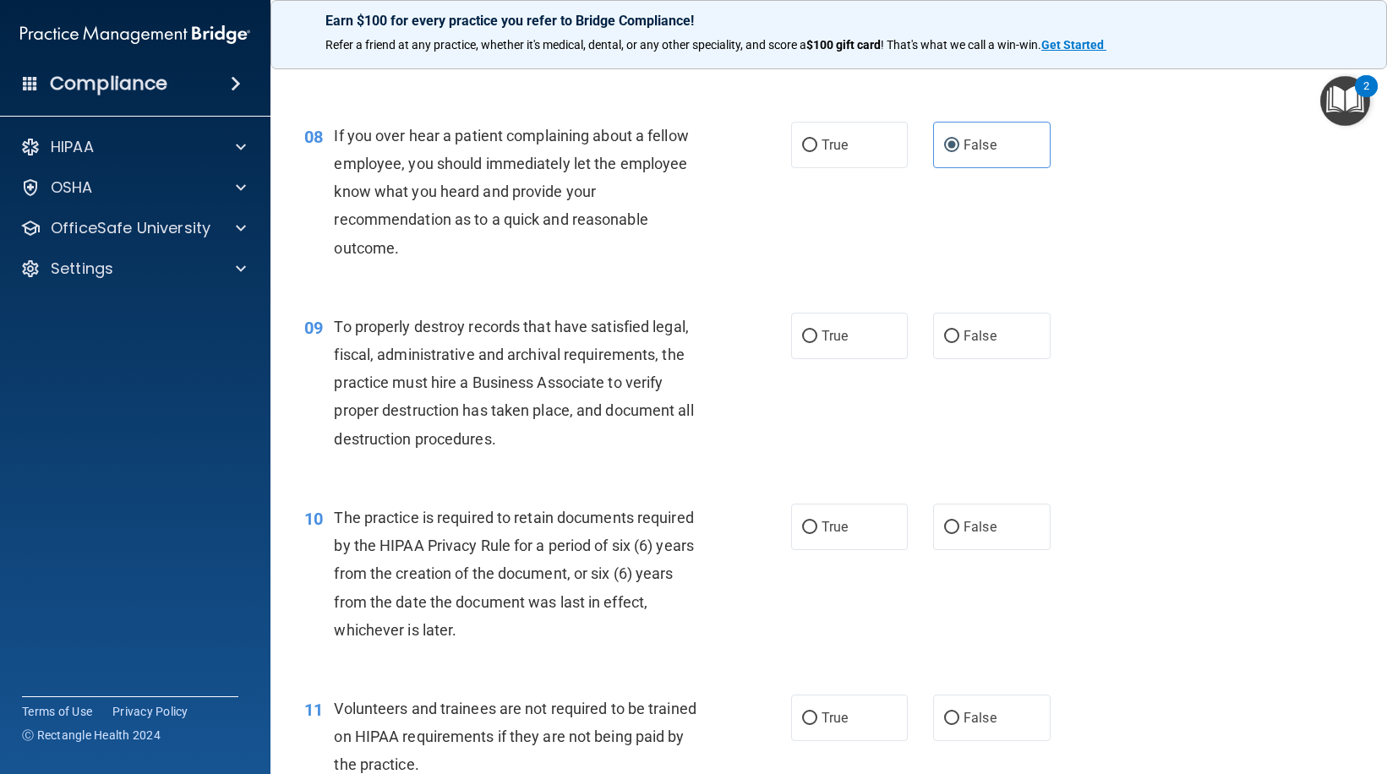
scroll to position [1183, 0]
click at [955, 358] on label "False" at bounding box center [991, 334] width 117 height 46
click at [955, 341] on input "False" at bounding box center [951, 335] width 15 height 13
radio input "true"
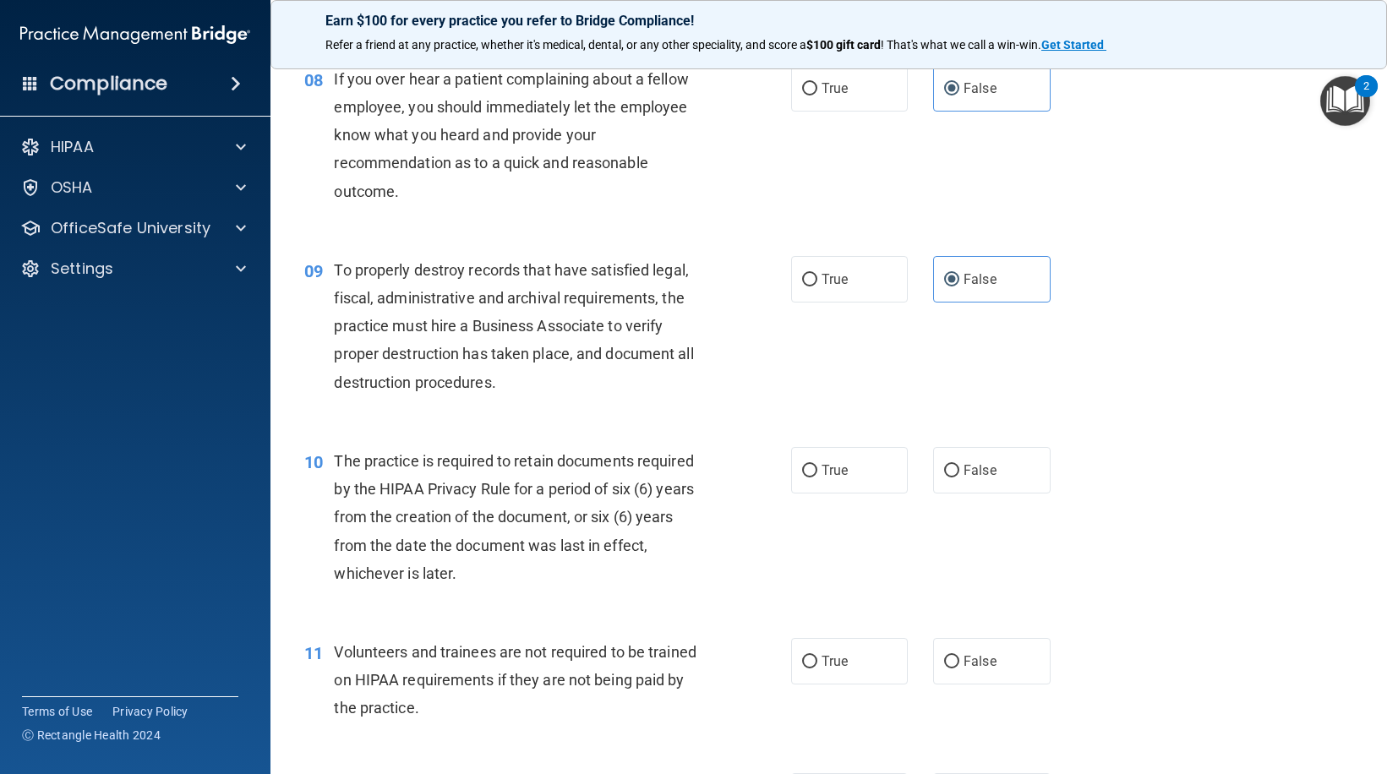
scroll to position [1268, 0]
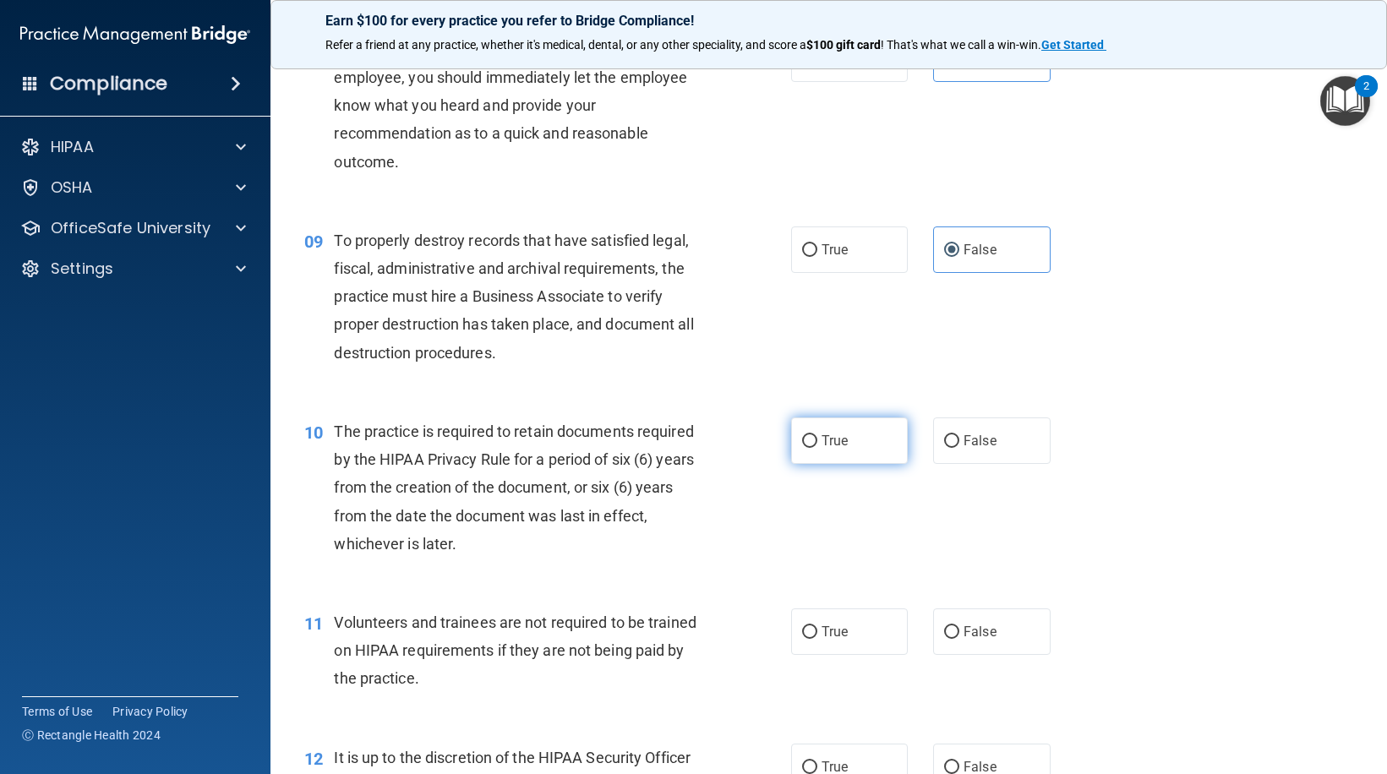
click at [802, 448] on input "True" at bounding box center [809, 441] width 15 height 13
radio input "true"
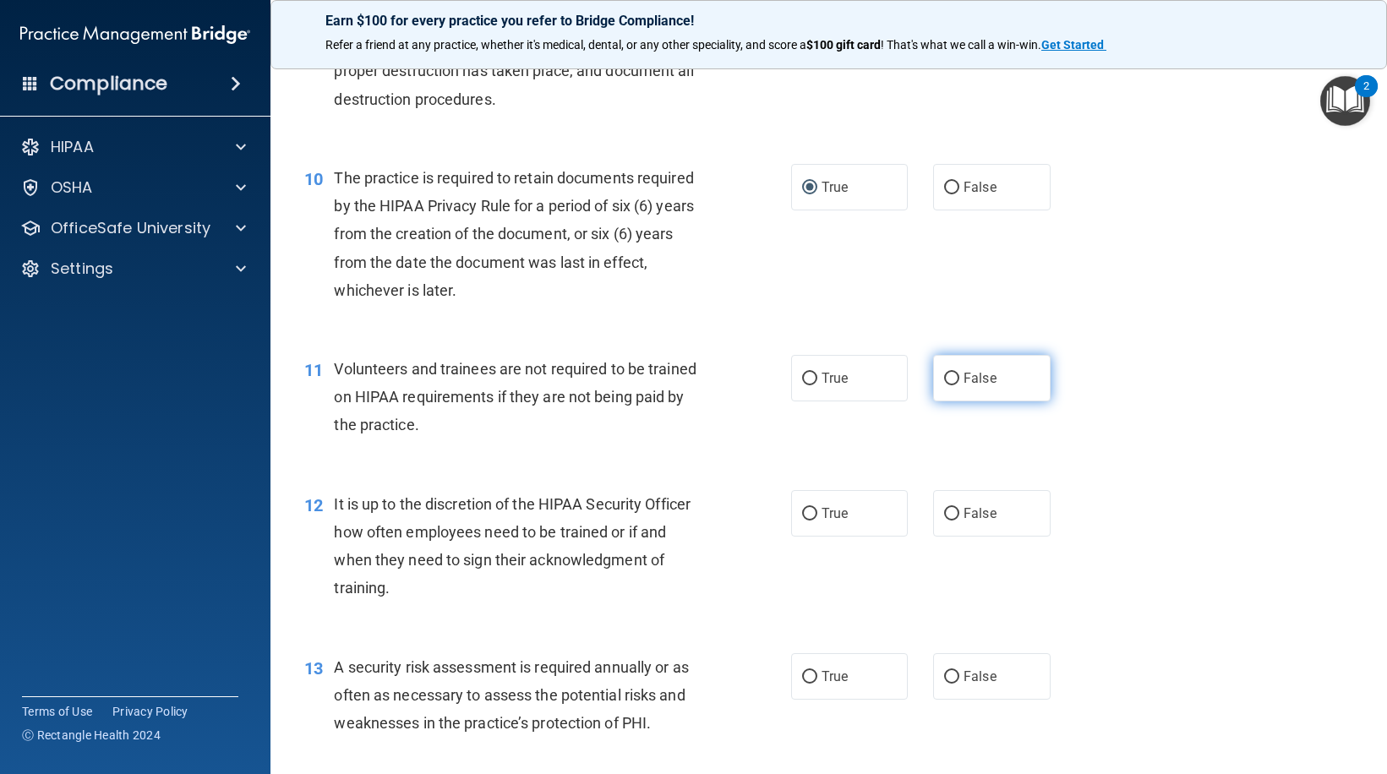
click at [978, 402] on label "False" at bounding box center [991, 378] width 117 height 46
click at [959, 385] on input "False" at bounding box center [951, 379] width 15 height 13
radio input "true"
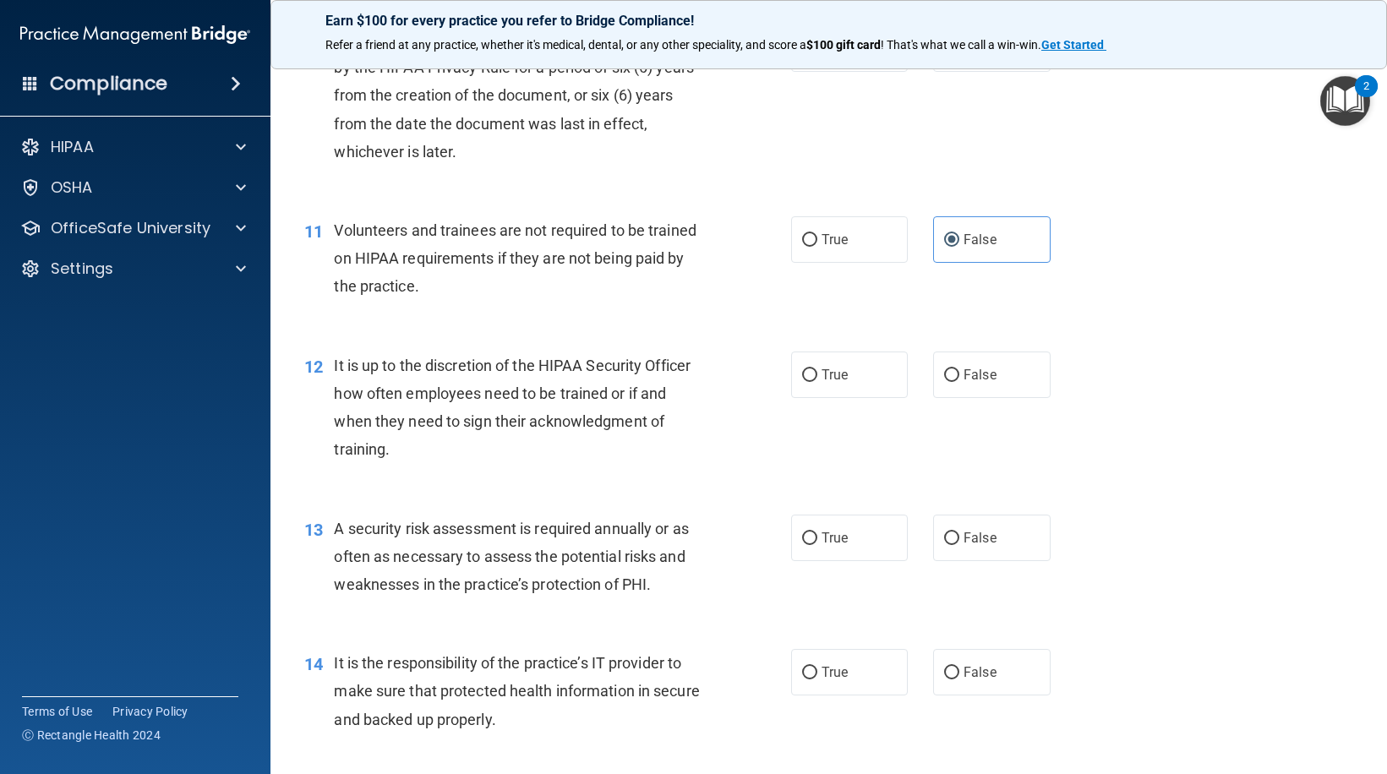
scroll to position [1691, 0]
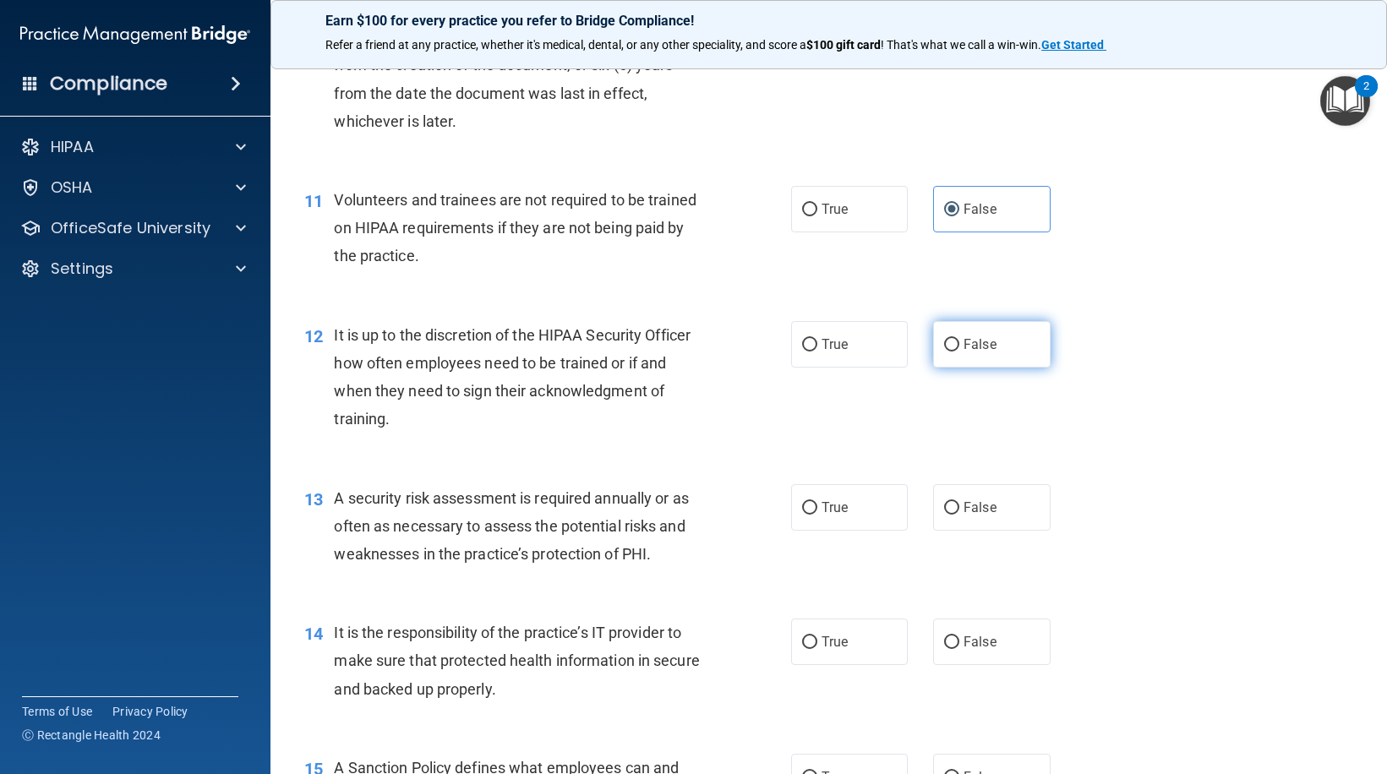
click at [947, 352] on input "False" at bounding box center [951, 345] width 15 height 13
radio input "true"
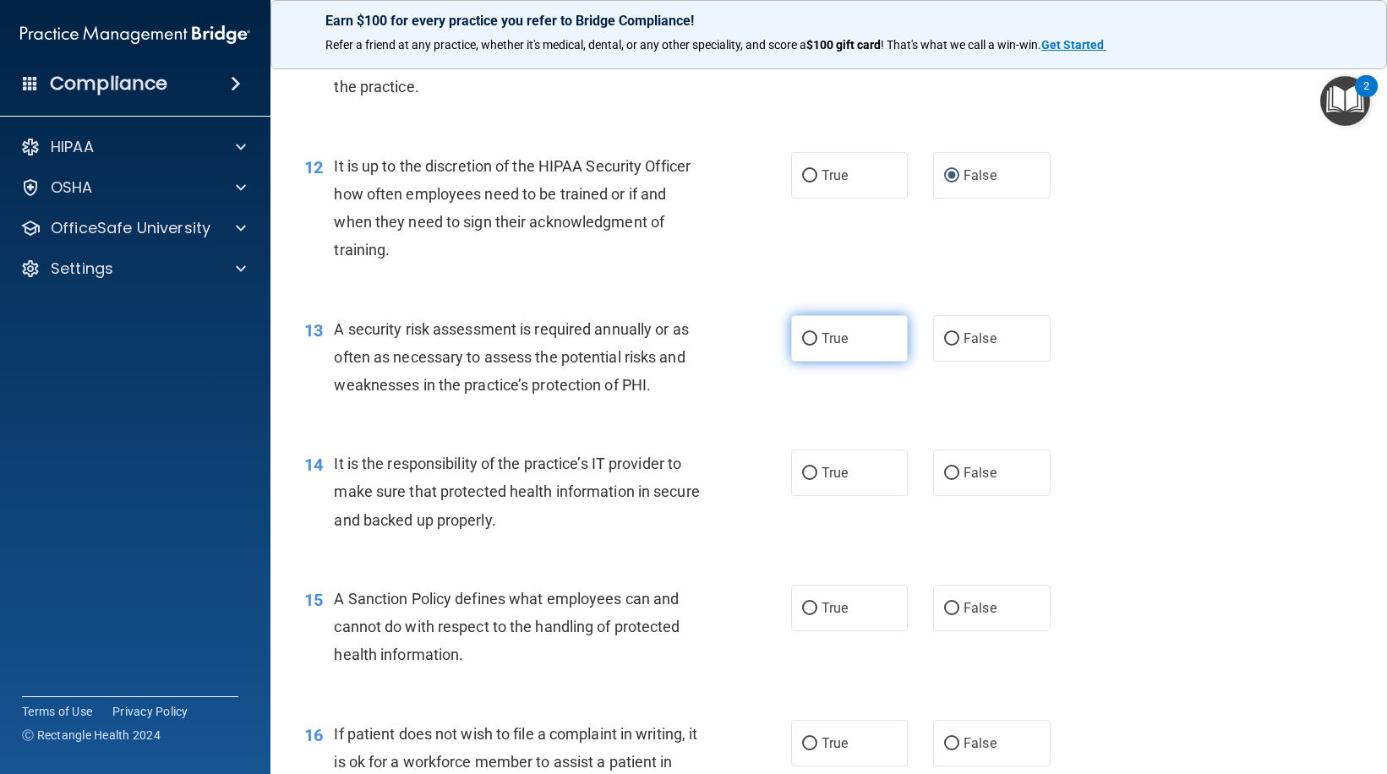
click at [811, 362] on label "True" at bounding box center [849, 338] width 117 height 46
click at [811, 346] on input "True" at bounding box center [809, 339] width 15 height 13
radio input "true"
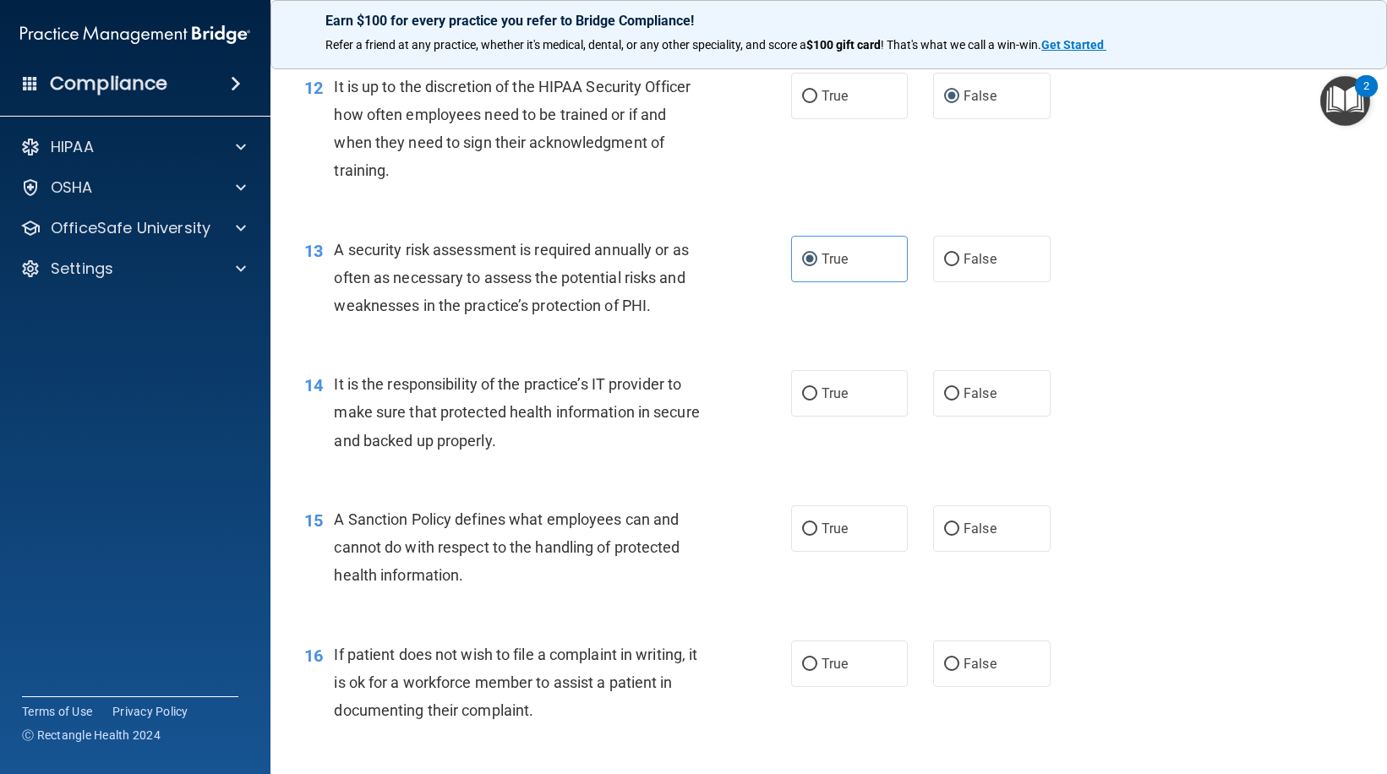
scroll to position [2029, 0]
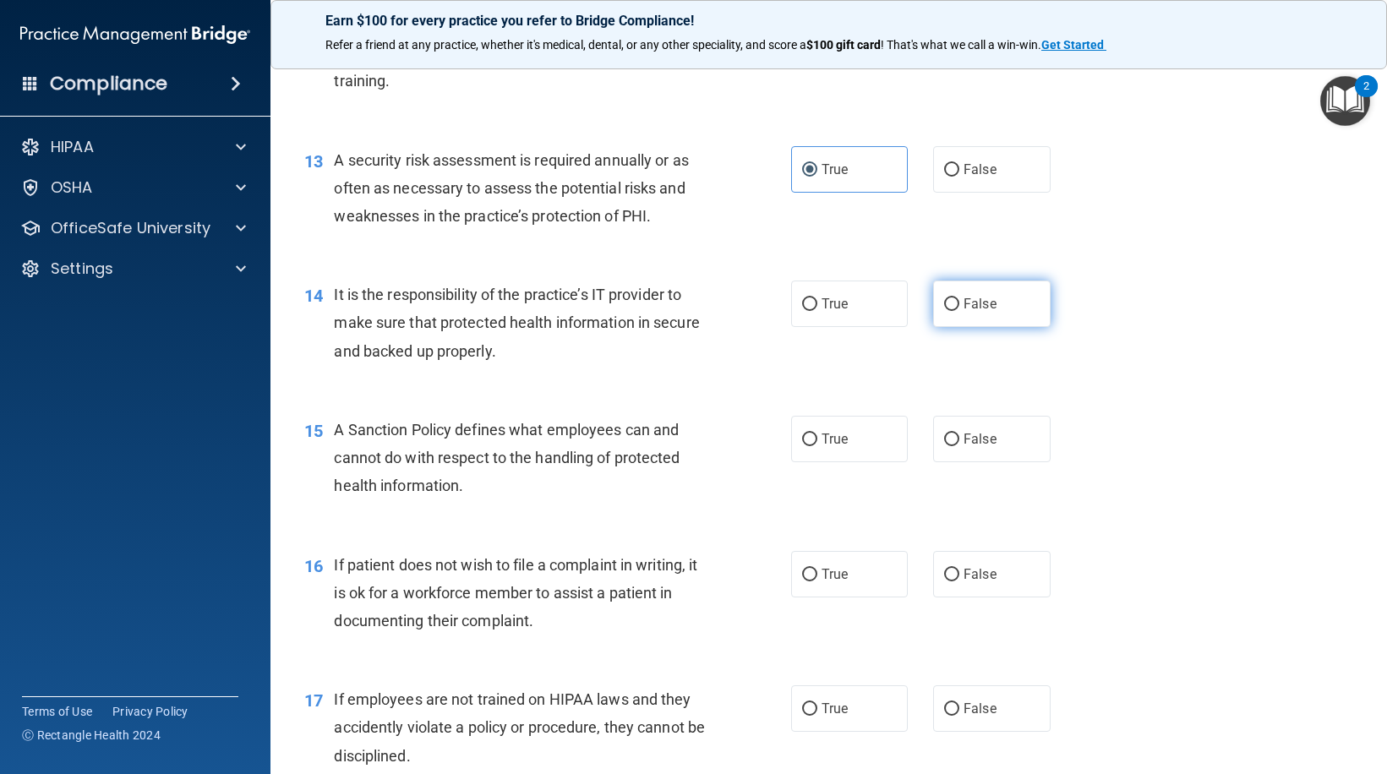
click at [967, 327] on label "False" at bounding box center [991, 304] width 117 height 46
click at [959, 311] on input "False" at bounding box center [951, 304] width 15 height 13
radio input "true"
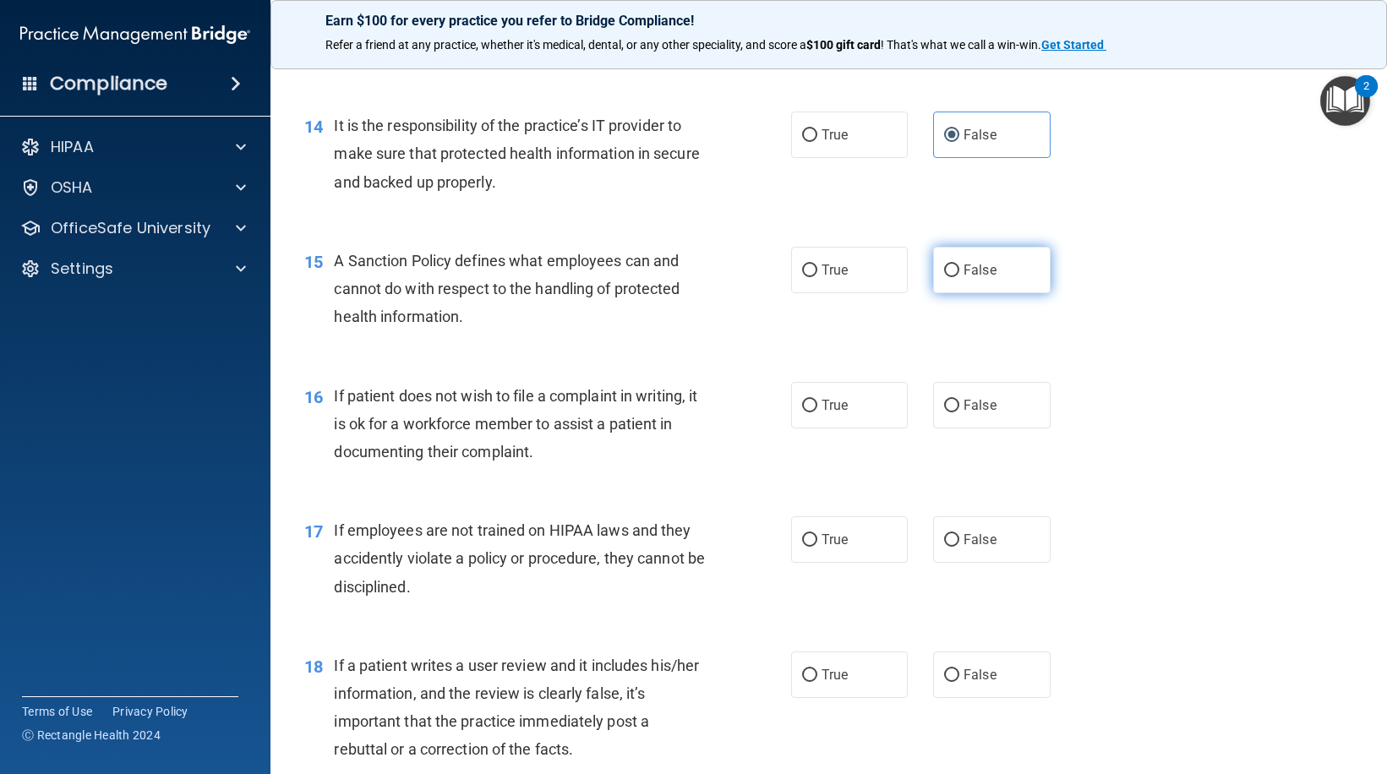
click at [974, 293] on label "False" at bounding box center [991, 270] width 117 height 46
click at [959, 277] on input "False" at bounding box center [951, 271] width 15 height 13
radio input "true"
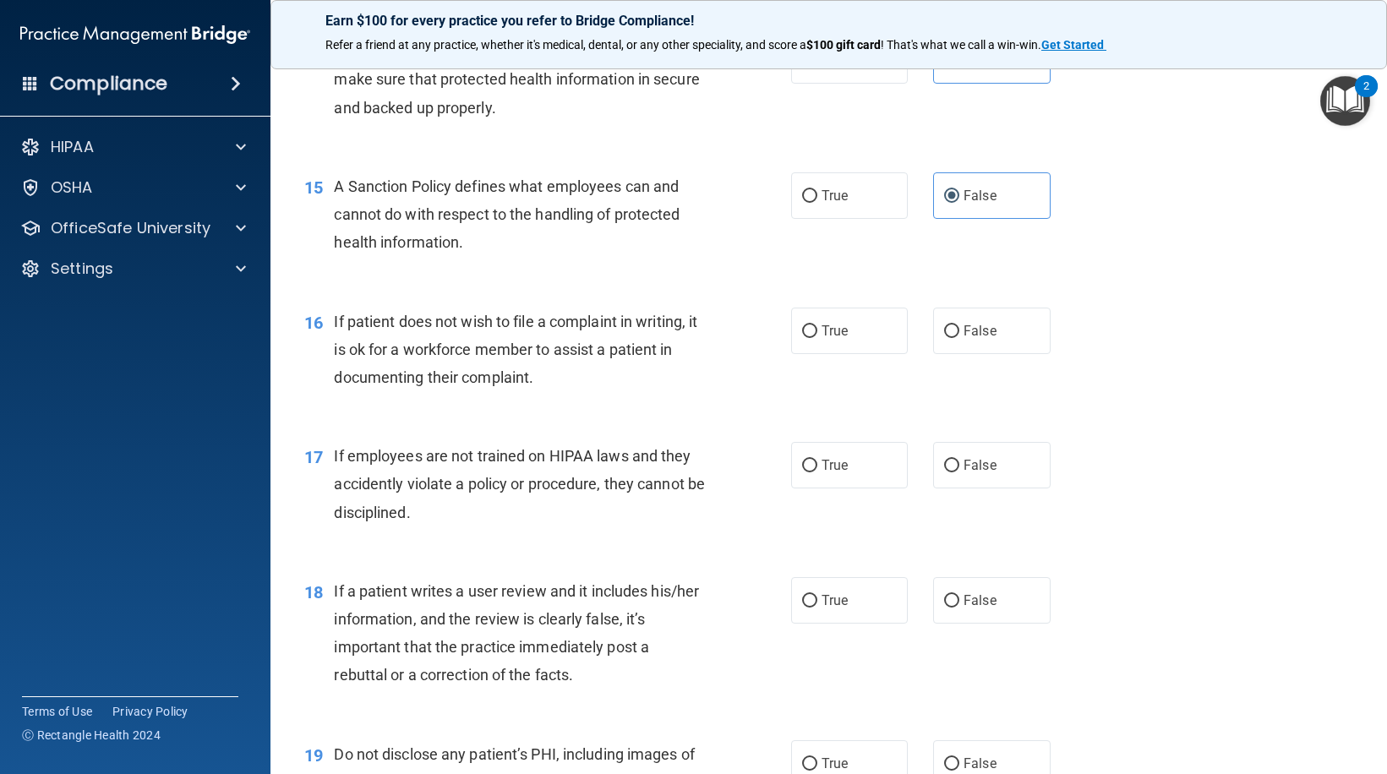
scroll to position [2367, 0]
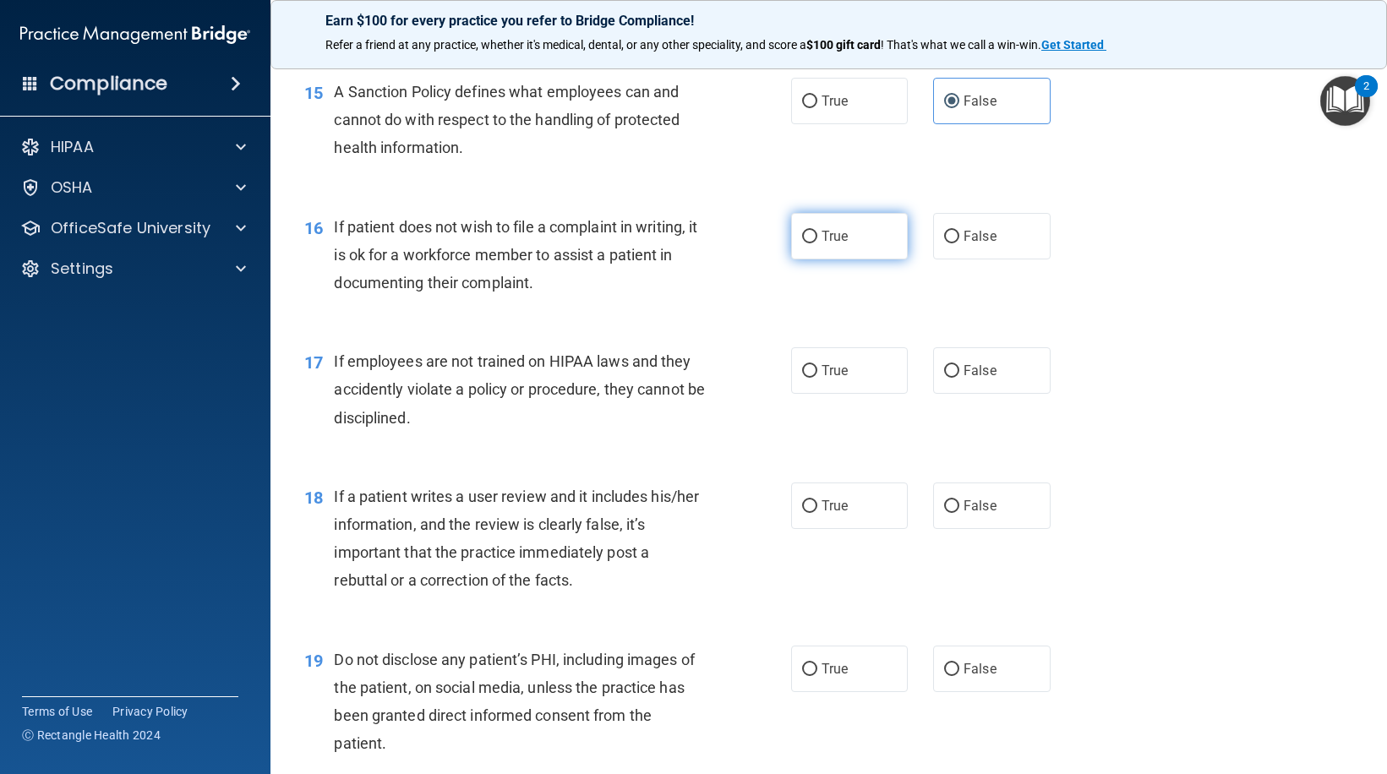
click at [822, 244] on span "True" at bounding box center [835, 236] width 26 height 16
click at [815, 243] on input "True" at bounding box center [809, 237] width 15 height 13
radio input "true"
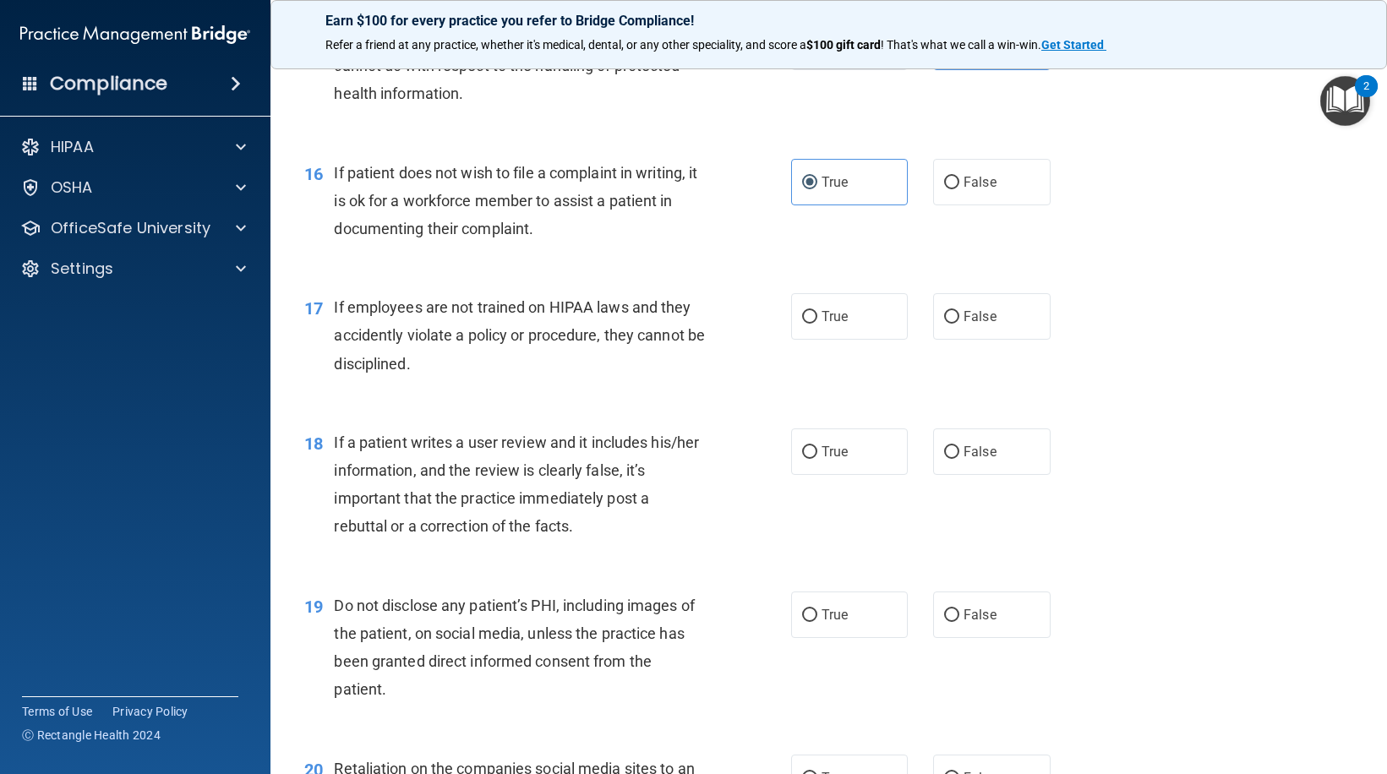
scroll to position [2451, 0]
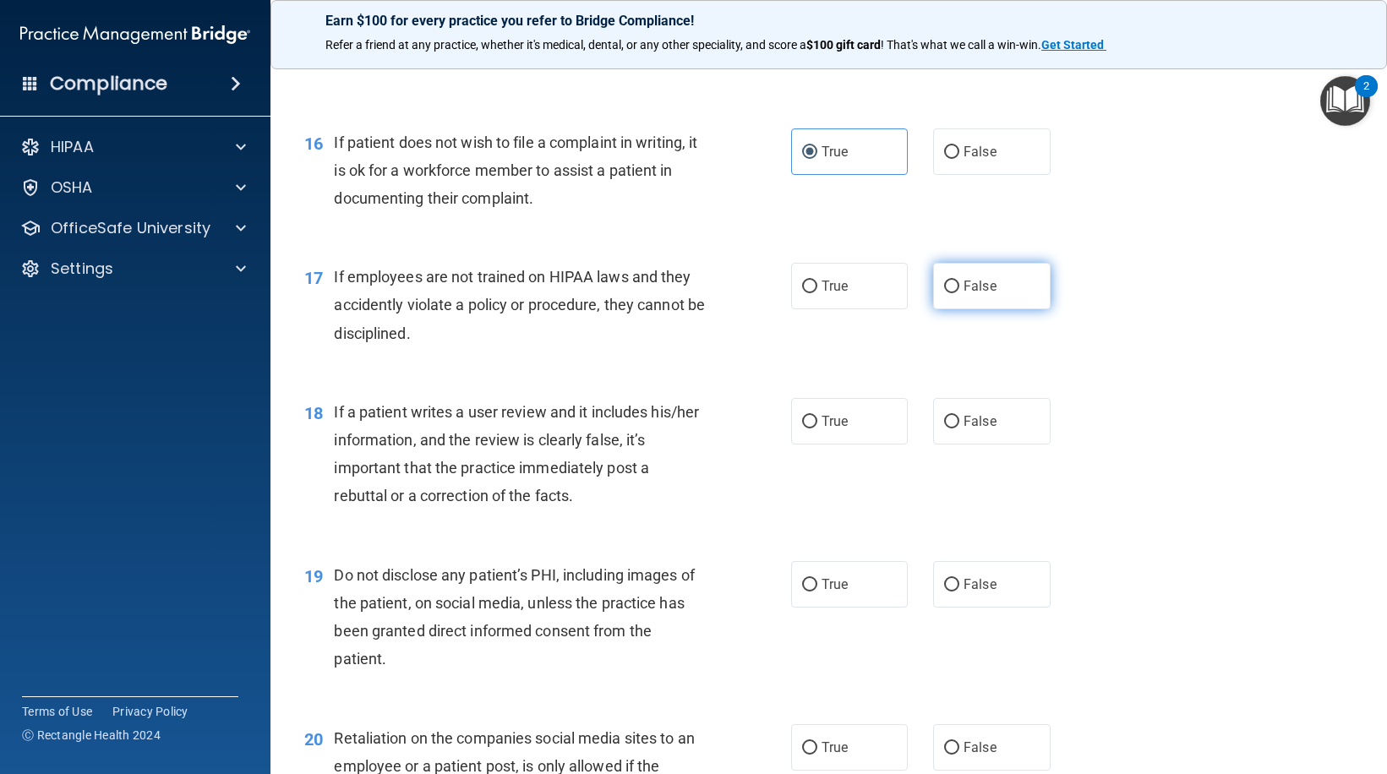
click at [937, 309] on label "False" at bounding box center [991, 286] width 117 height 46
click at [944, 293] on input "False" at bounding box center [951, 287] width 15 height 13
radio input "true"
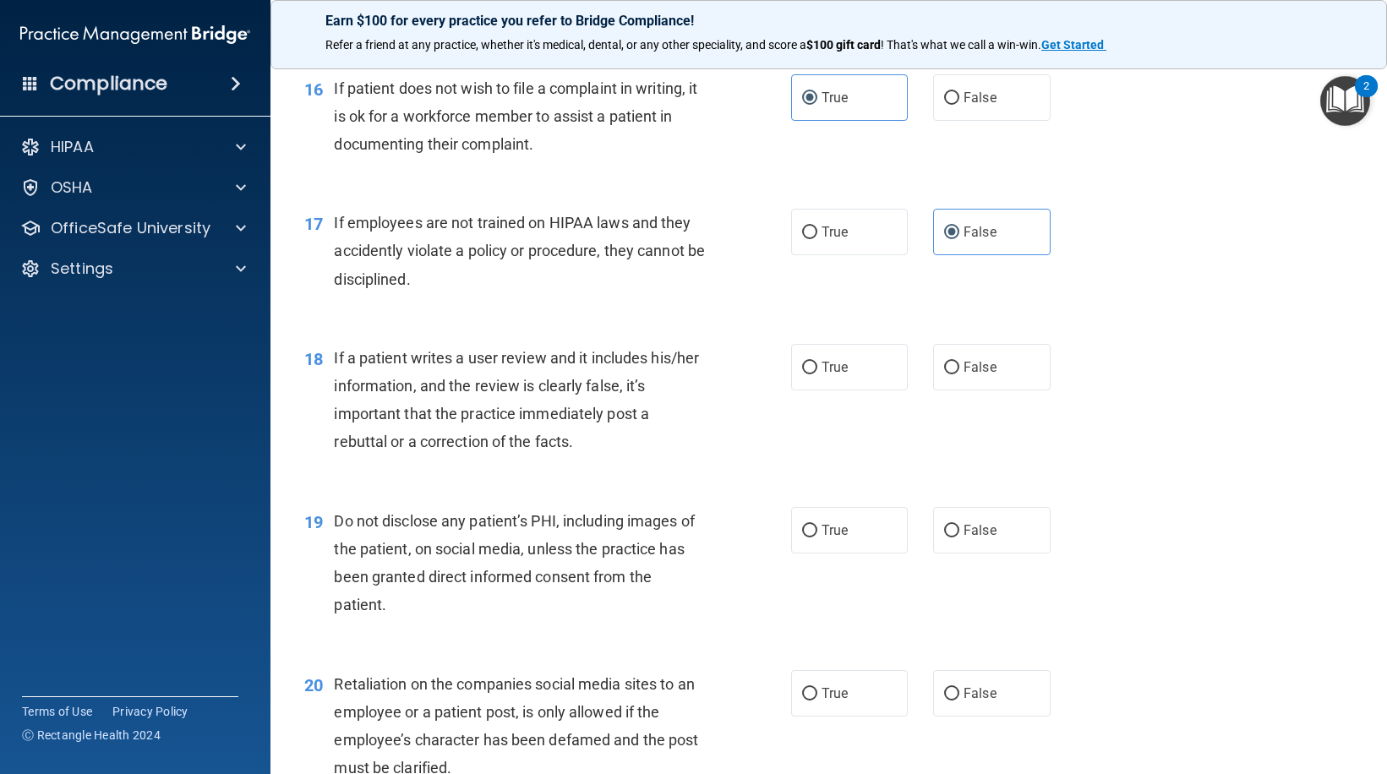
scroll to position [2536, 0]
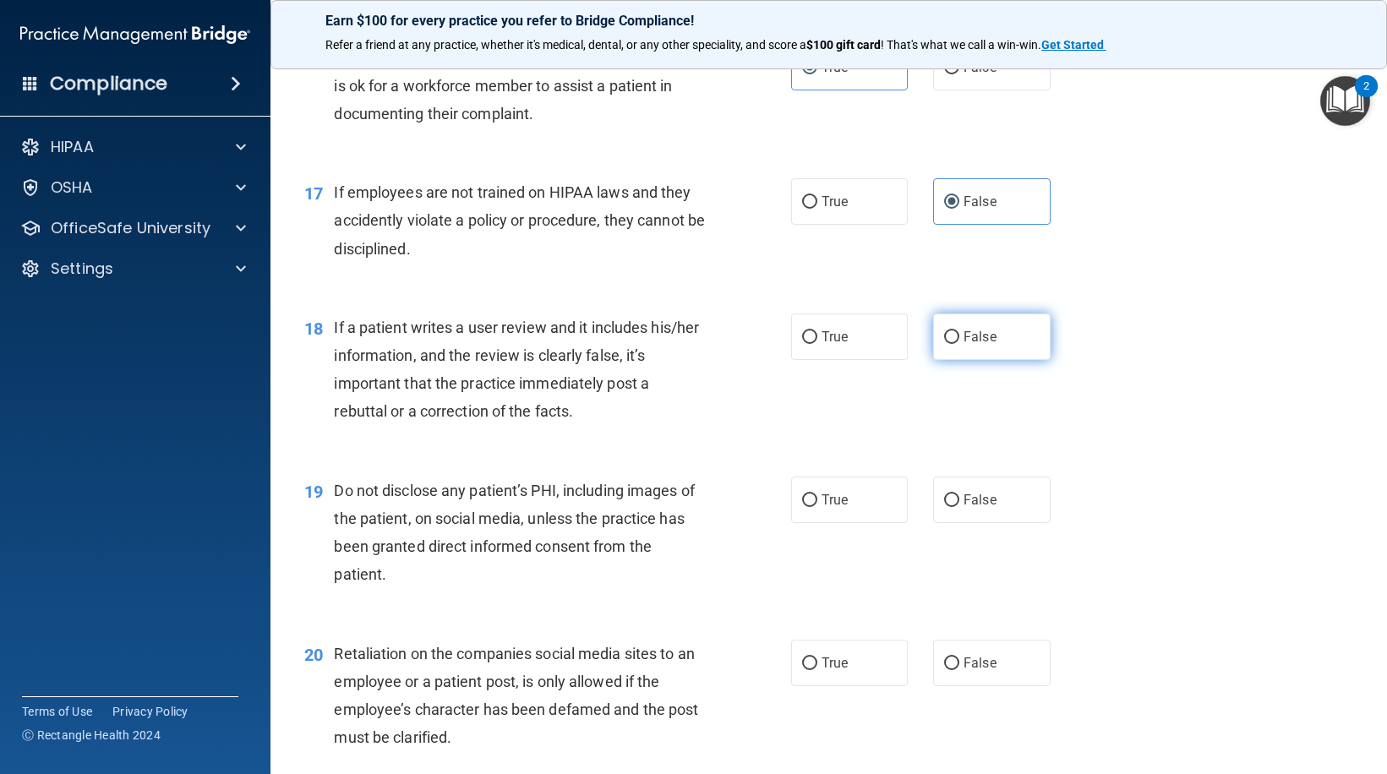
click at [941, 360] on label "False" at bounding box center [991, 337] width 117 height 46
click at [944, 344] on input "False" at bounding box center [951, 337] width 15 height 13
radio input "true"
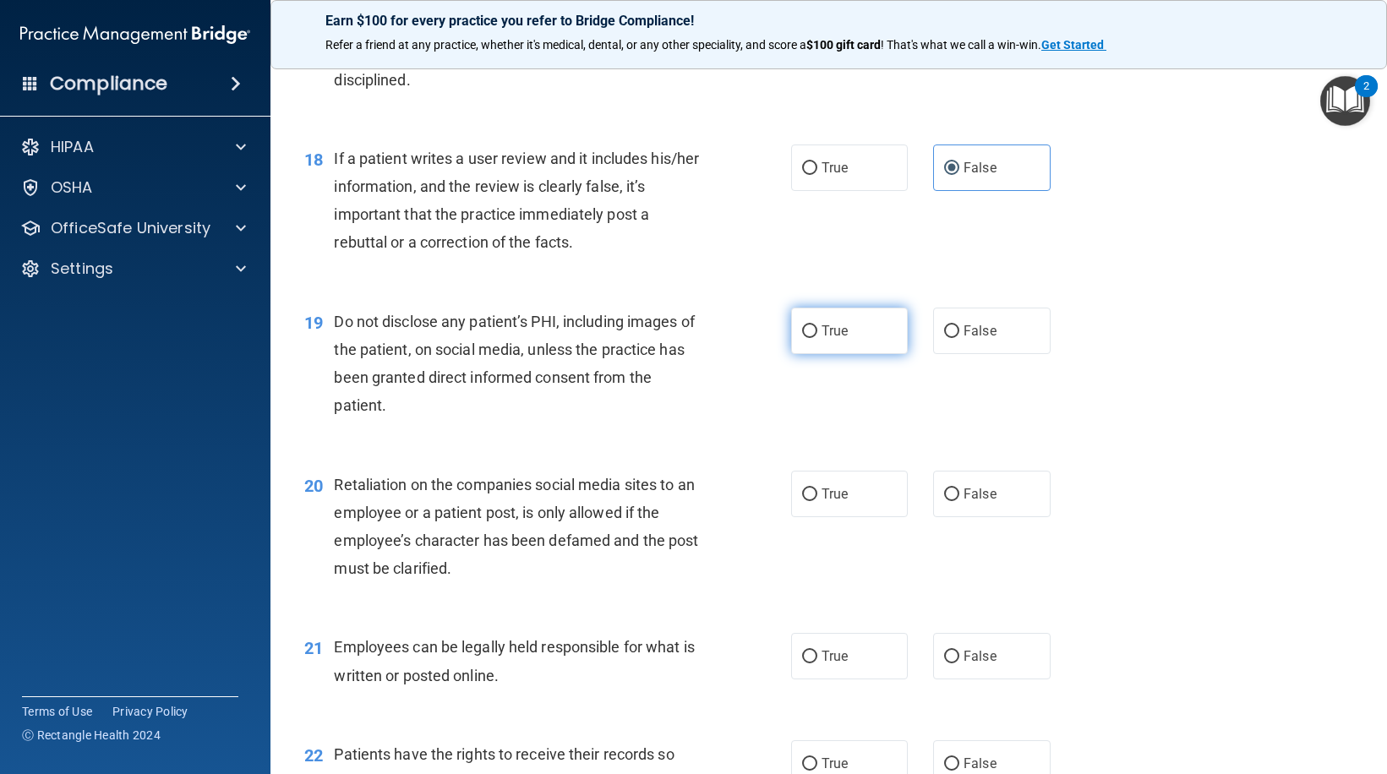
click at [841, 339] on span "True" at bounding box center [835, 331] width 26 height 16
click at [817, 338] on input "True" at bounding box center [809, 331] width 15 height 13
radio input "true"
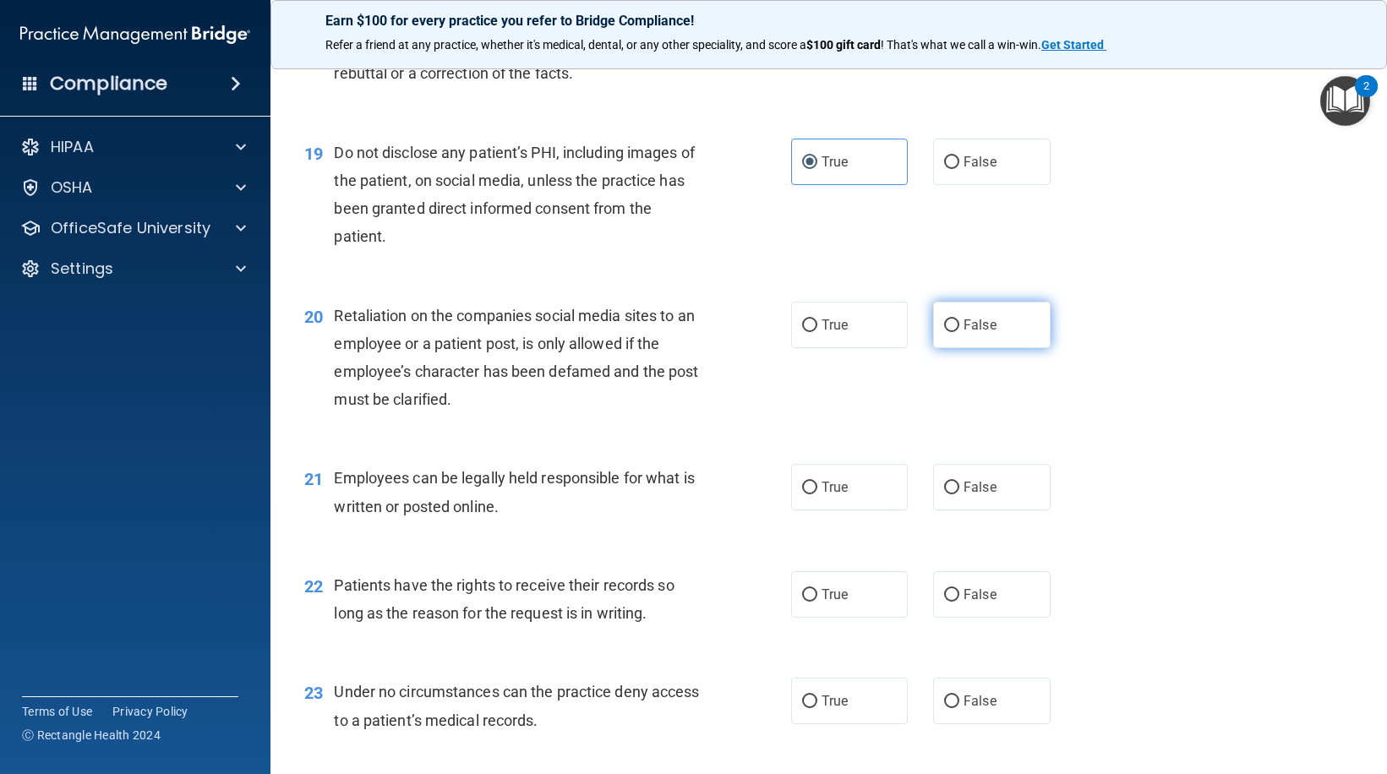
click at [965, 333] on span "False" at bounding box center [980, 325] width 33 height 16
click at [959, 332] on input "False" at bounding box center [951, 326] width 15 height 13
radio input "true"
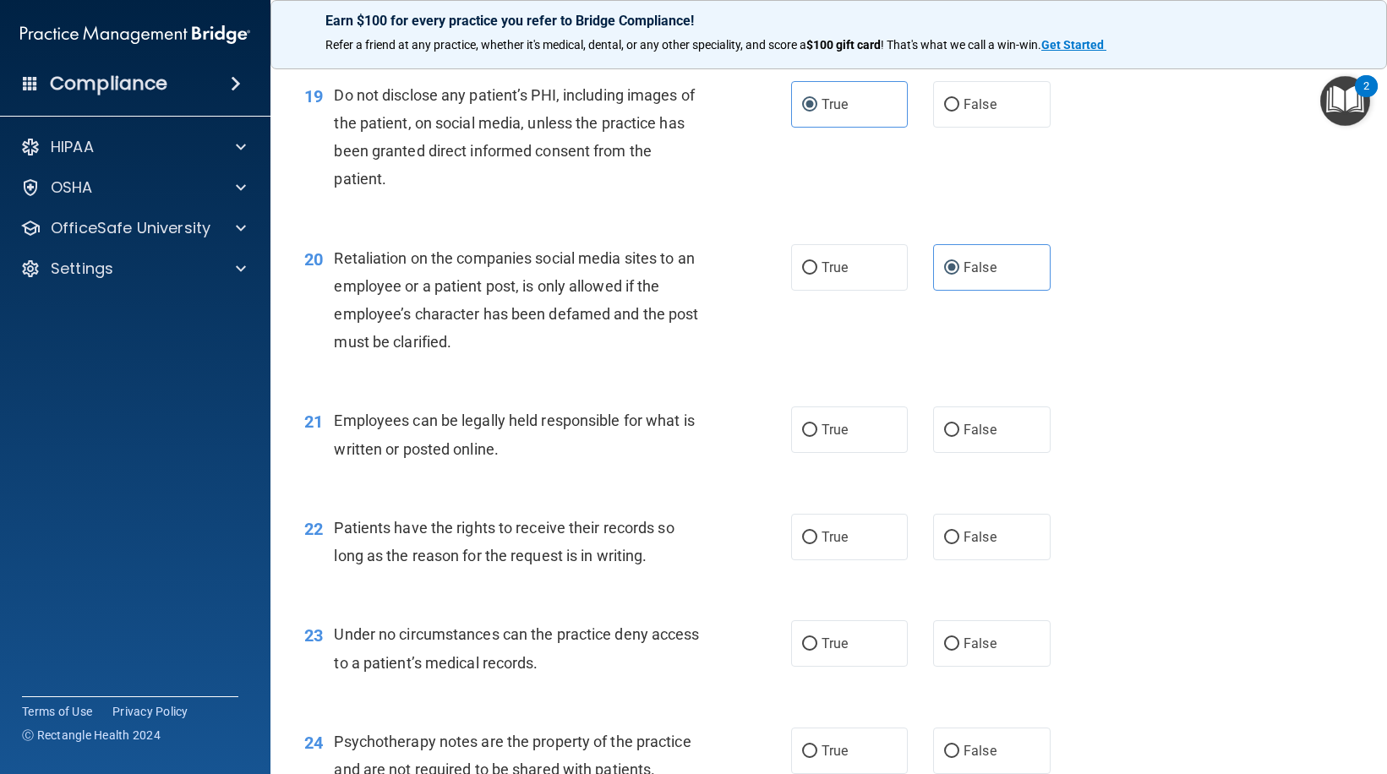
scroll to position [3043, 0]
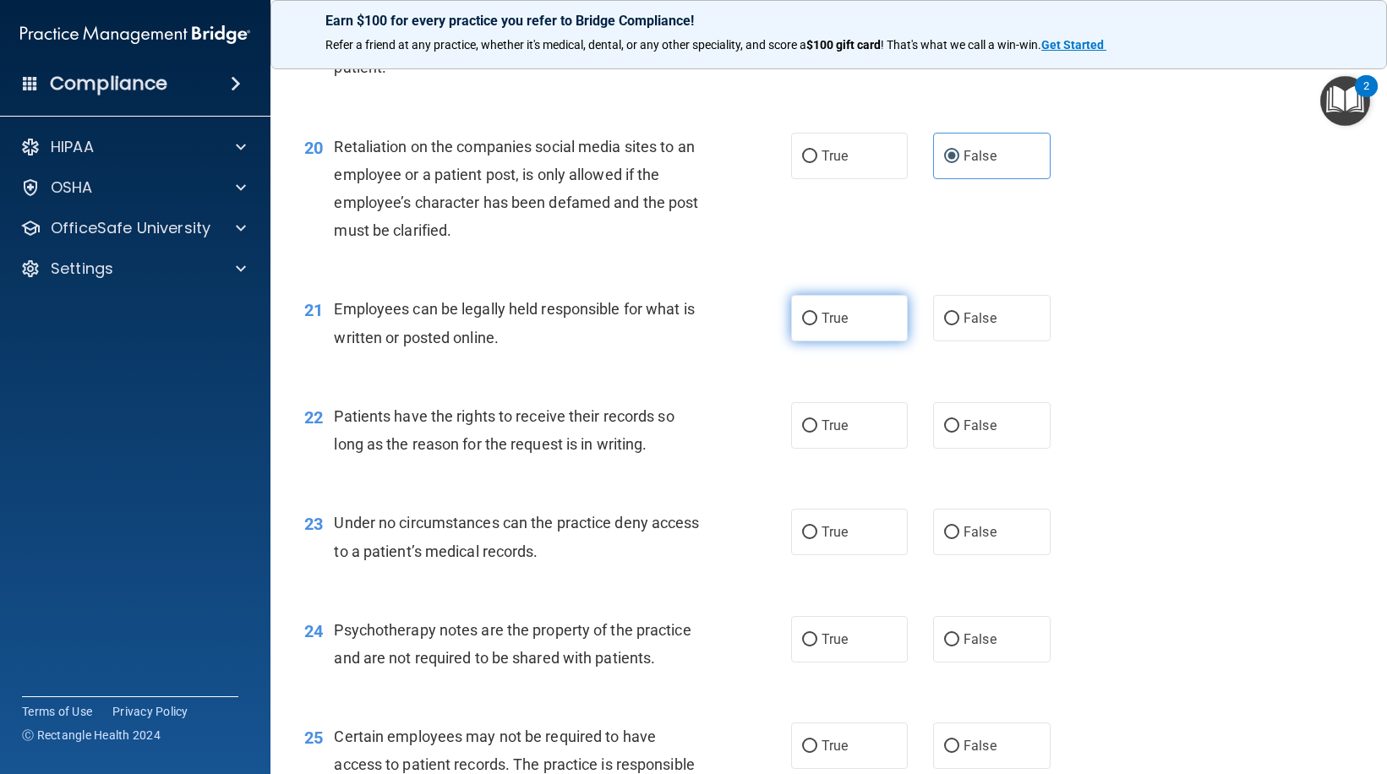
click at [858, 341] on label "True" at bounding box center [849, 318] width 117 height 46
click at [817, 325] on input "True" at bounding box center [809, 319] width 15 height 13
radio input "true"
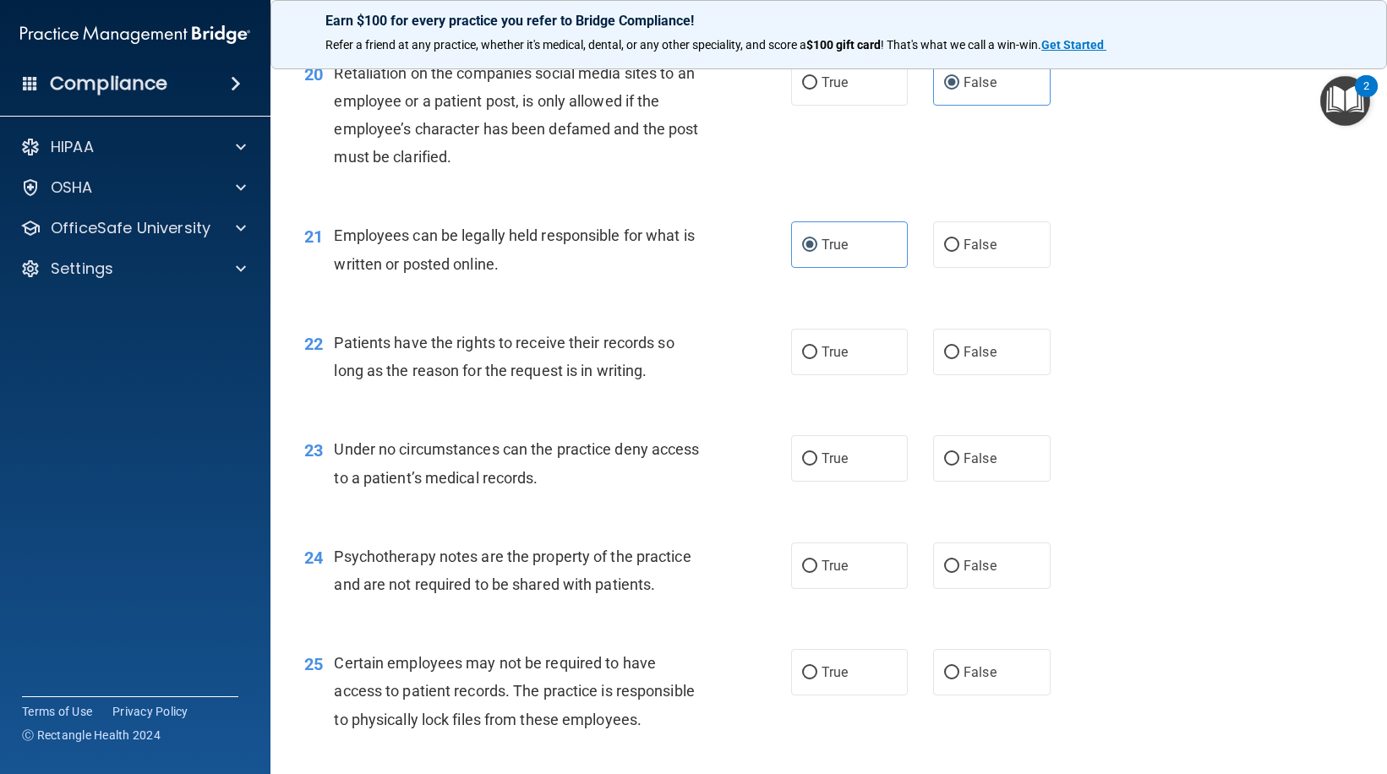
scroll to position [3297, 0]
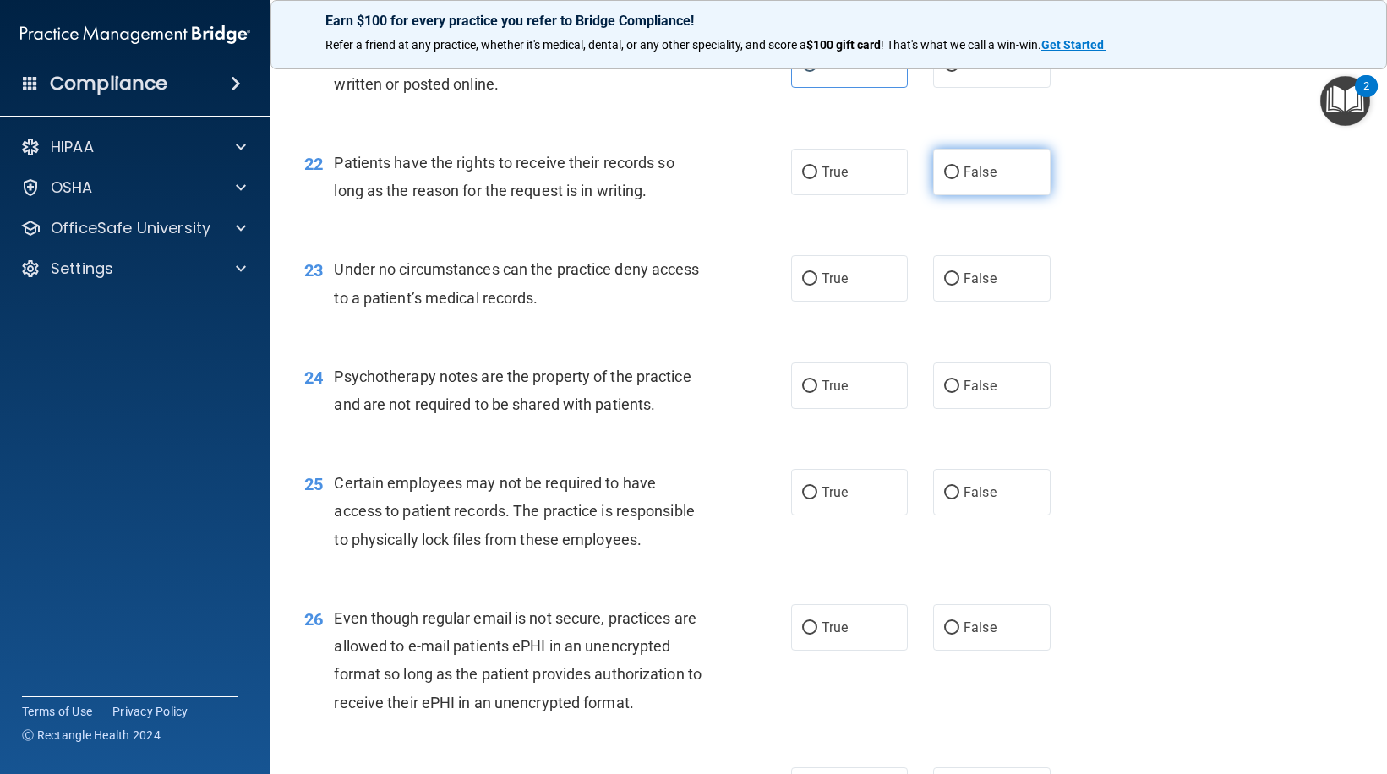
click at [960, 195] on label "False" at bounding box center [991, 172] width 117 height 46
click at [959, 179] on input "False" at bounding box center [951, 173] width 15 height 13
radio input "true"
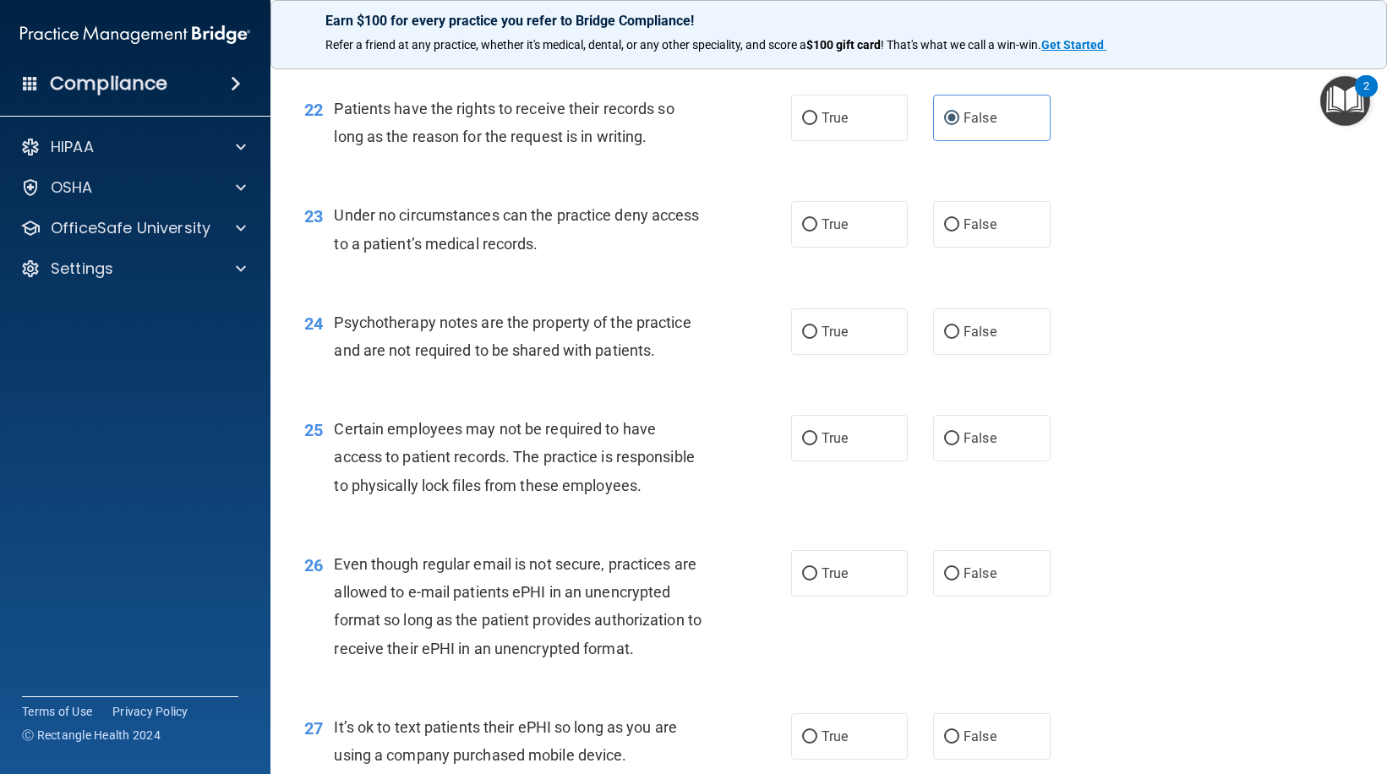
scroll to position [3381, 0]
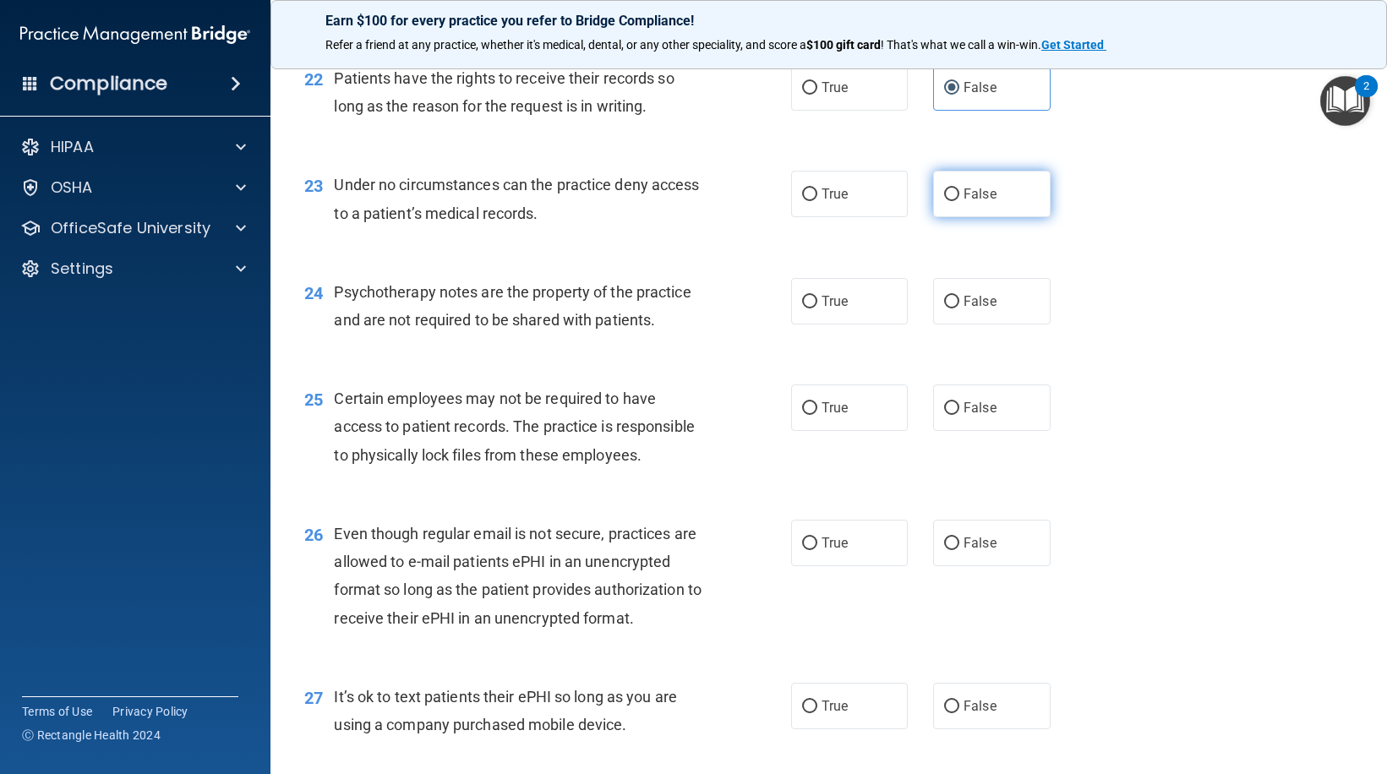
click at [948, 201] on input "False" at bounding box center [951, 194] width 15 height 13
radio input "true"
click at [831, 309] on span "True" at bounding box center [835, 301] width 26 height 16
click at [817, 309] on input "True" at bounding box center [809, 302] width 15 height 13
radio input "true"
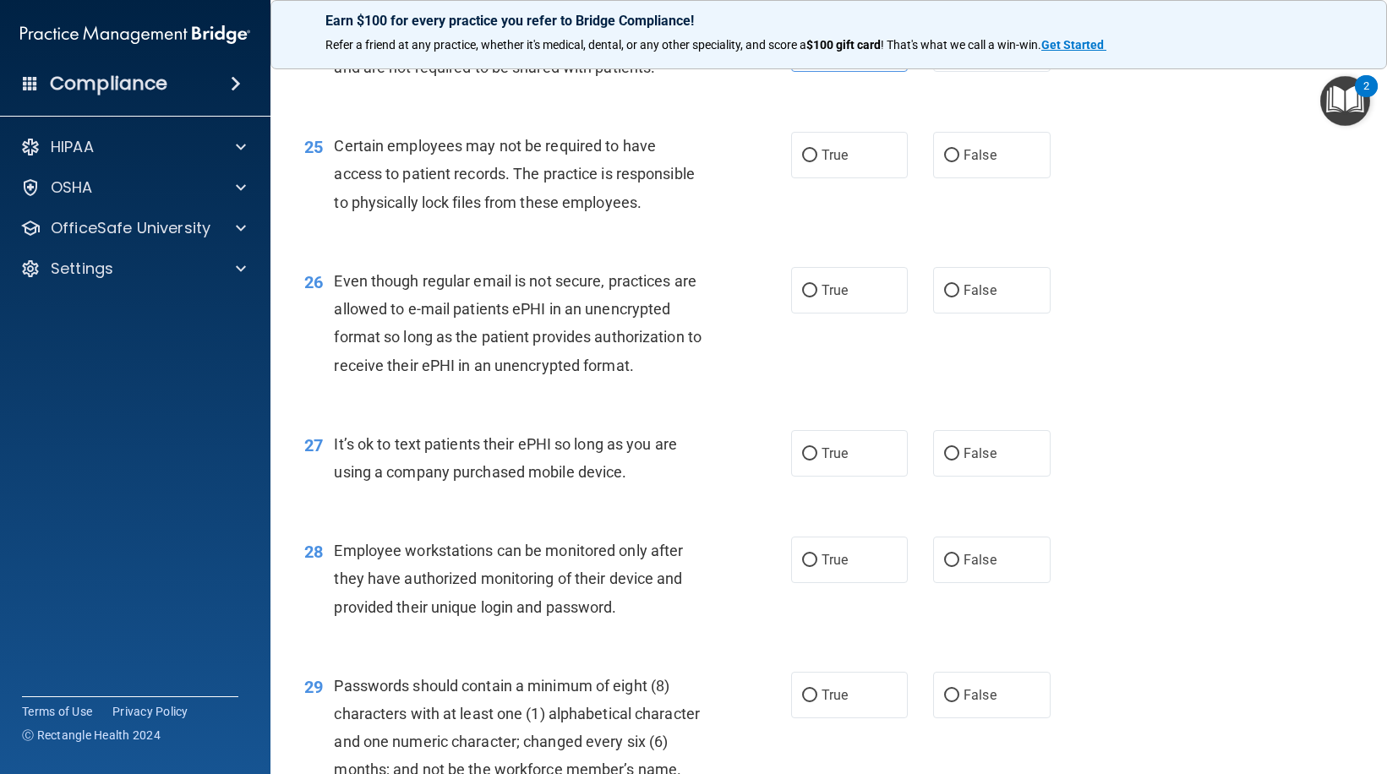
scroll to position [3635, 0]
click at [822, 162] on span "True" at bounding box center [835, 154] width 26 height 16
click at [817, 161] on input "True" at bounding box center [809, 155] width 15 height 13
radio input "true"
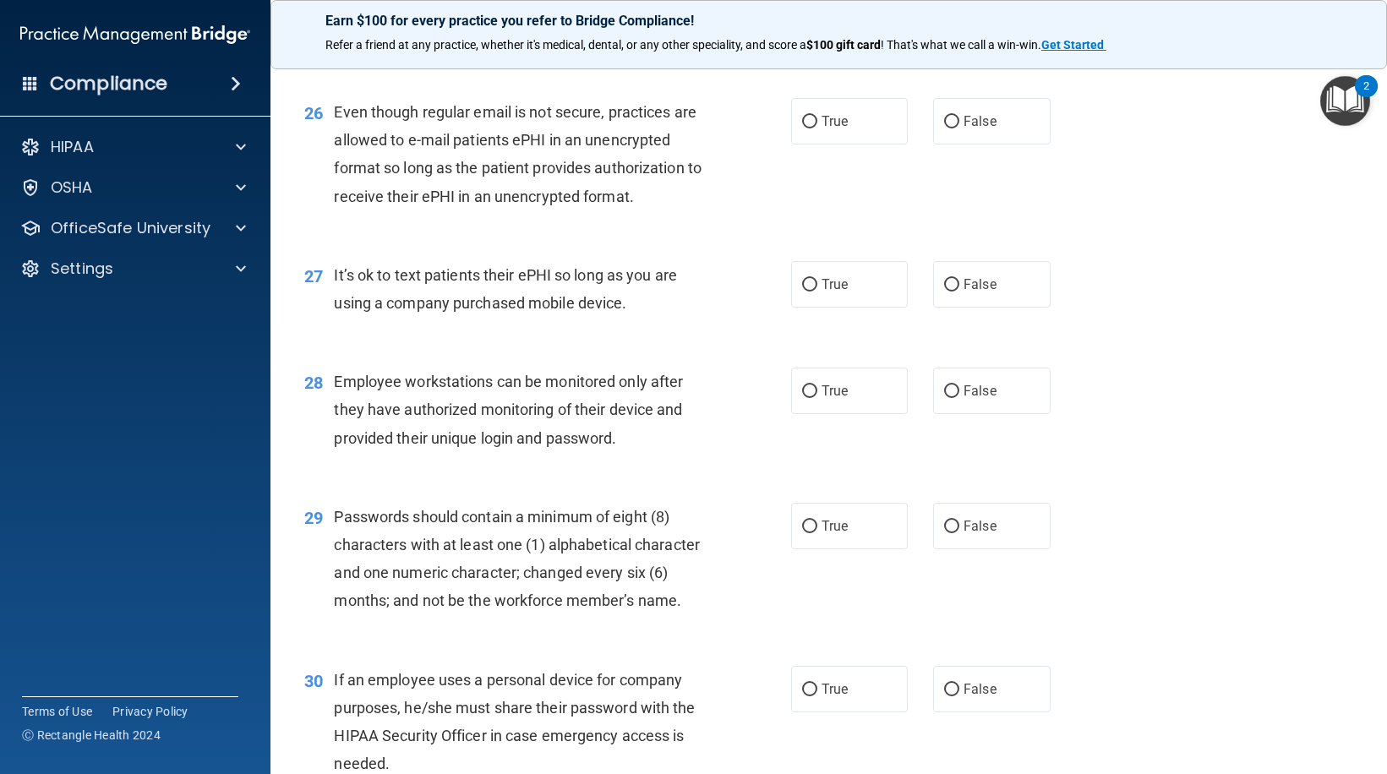
scroll to position [3804, 0]
click at [849, 144] on label "True" at bounding box center [849, 120] width 117 height 46
click at [817, 128] on input "True" at bounding box center [809, 121] width 15 height 13
radio input "true"
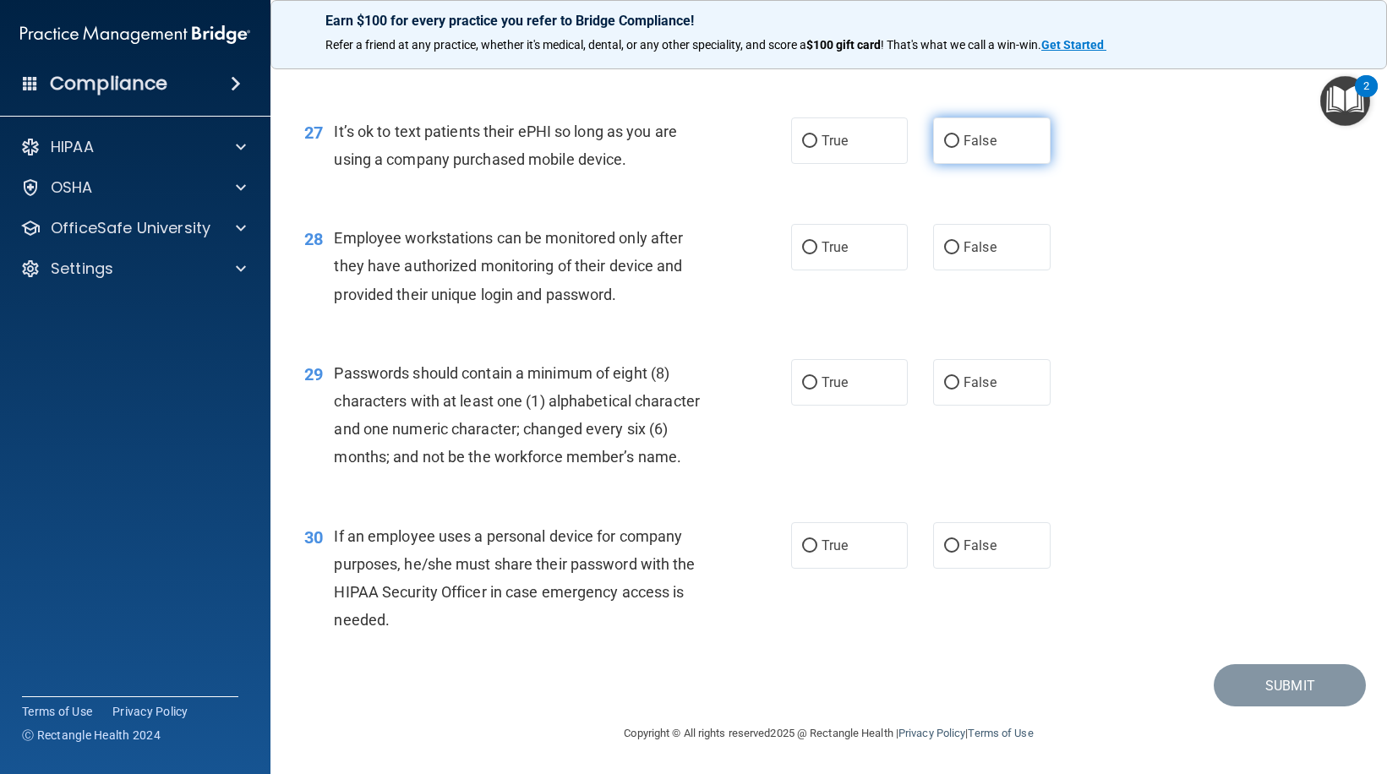
click at [996, 156] on label "False" at bounding box center [991, 140] width 117 height 46
click at [959, 148] on input "False" at bounding box center [951, 141] width 15 height 13
radio input "true"
click at [952, 262] on label "False" at bounding box center [991, 247] width 117 height 46
click at [952, 254] on input "False" at bounding box center [951, 248] width 15 height 13
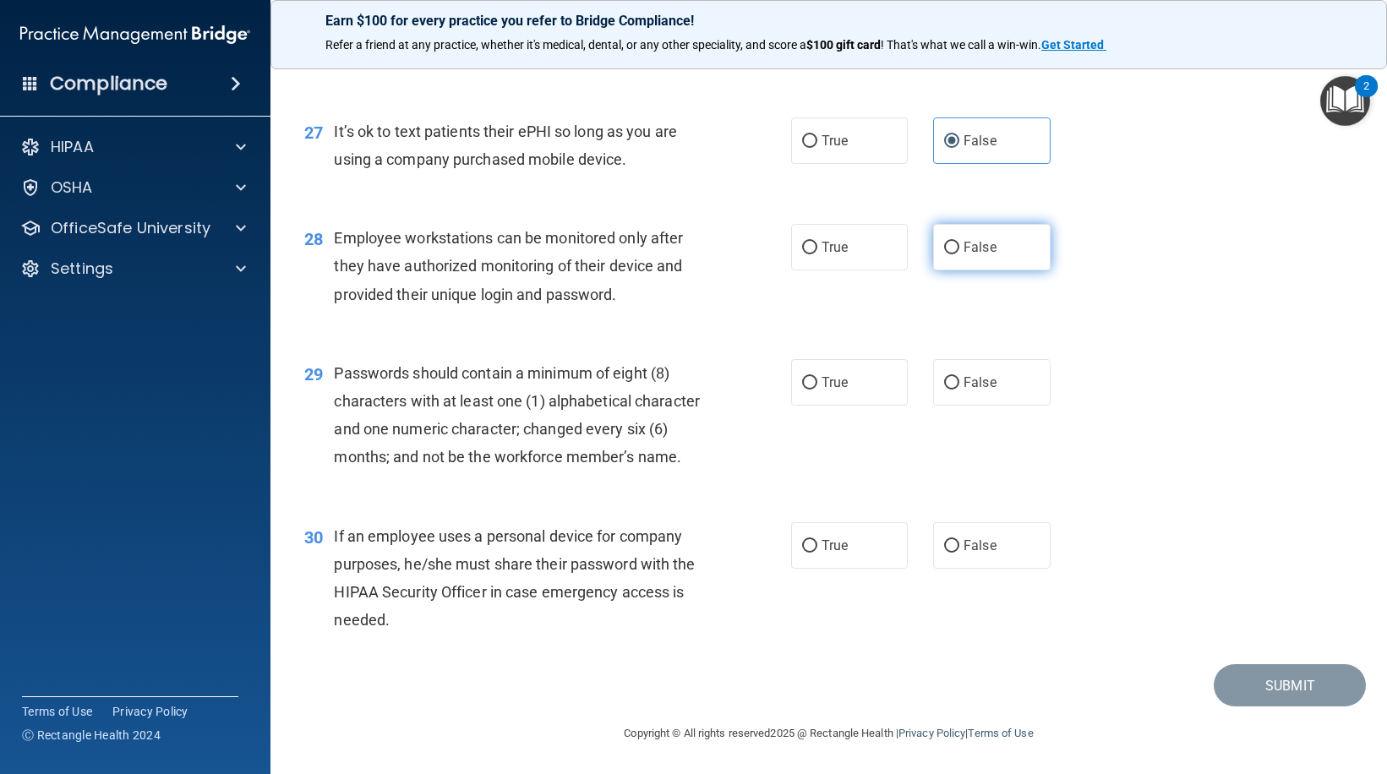
radio input "true"
click at [846, 365] on label "True" at bounding box center [849, 382] width 117 height 46
click at [817, 377] on input "True" at bounding box center [809, 383] width 15 height 13
radio input "true"
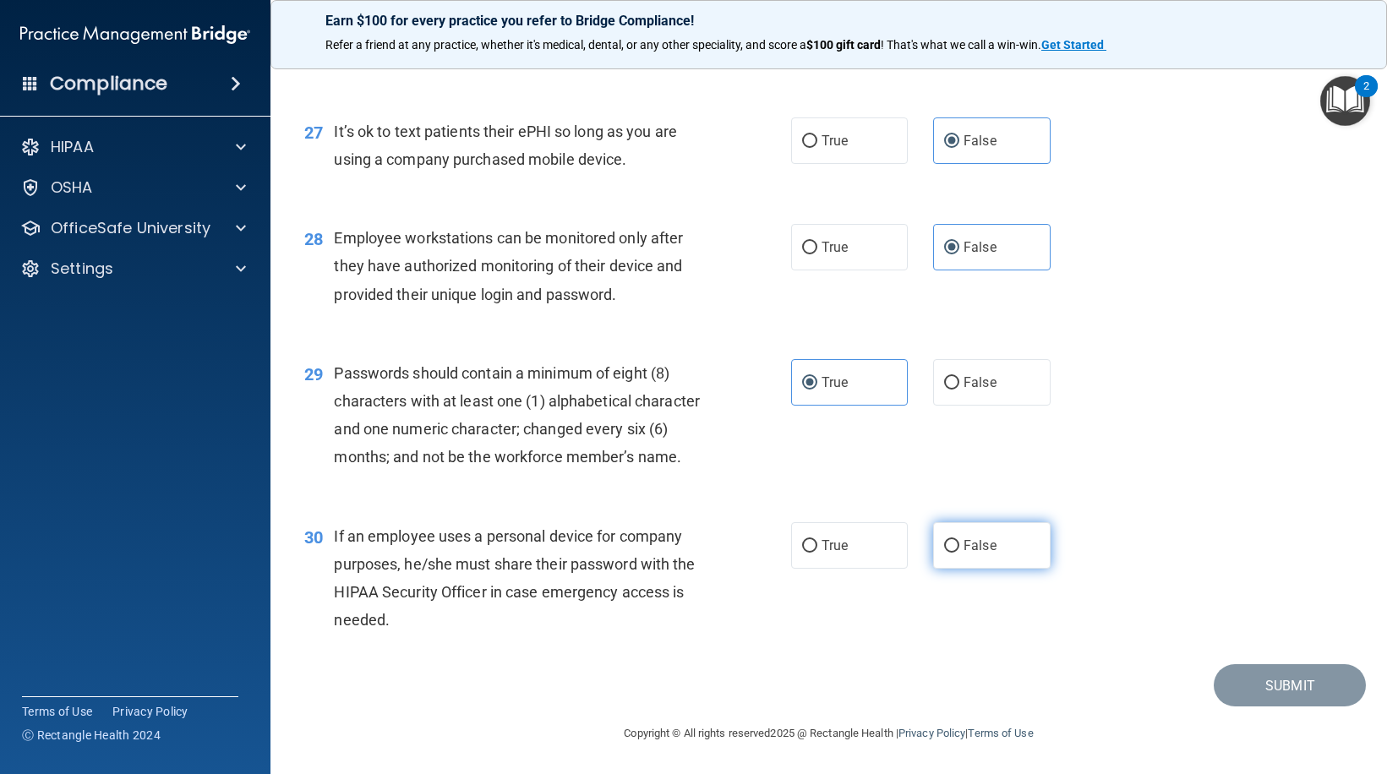
click at [1011, 543] on label "False" at bounding box center [991, 545] width 117 height 46
click at [959, 543] on input "False" at bounding box center [951, 546] width 15 height 13
radio input "true"
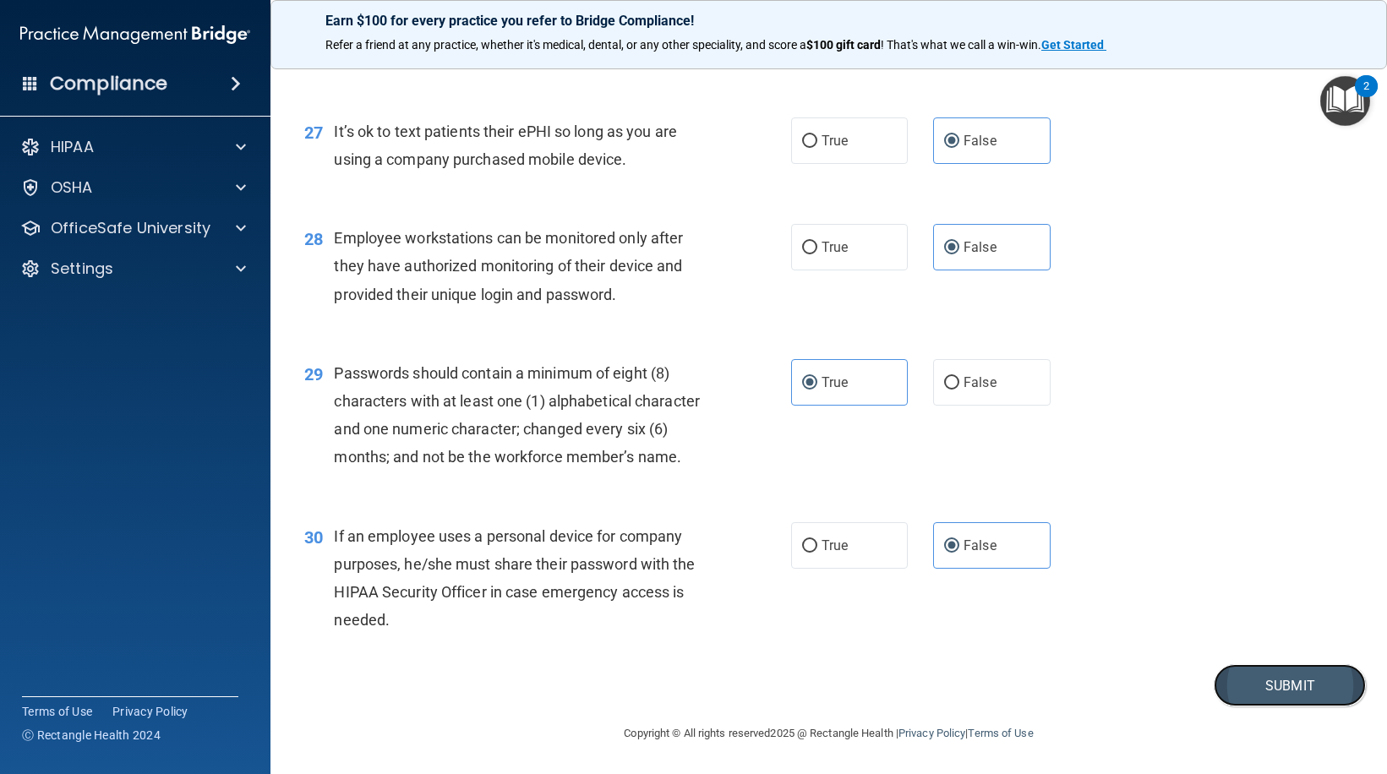
click at [1266, 684] on button "Submit" at bounding box center [1290, 685] width 152 height 43
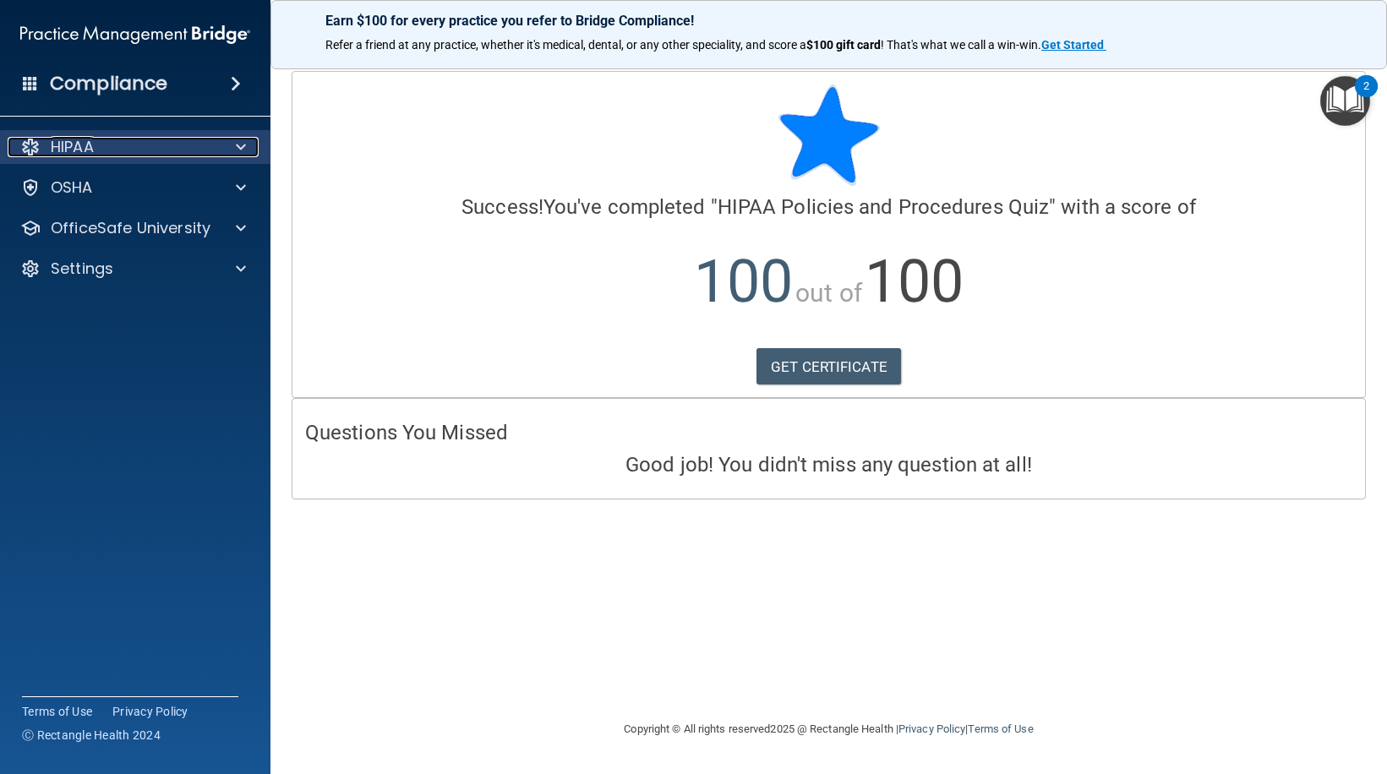
click at [249, 153] on div at bounding box center [238, 147] width 42 height 20
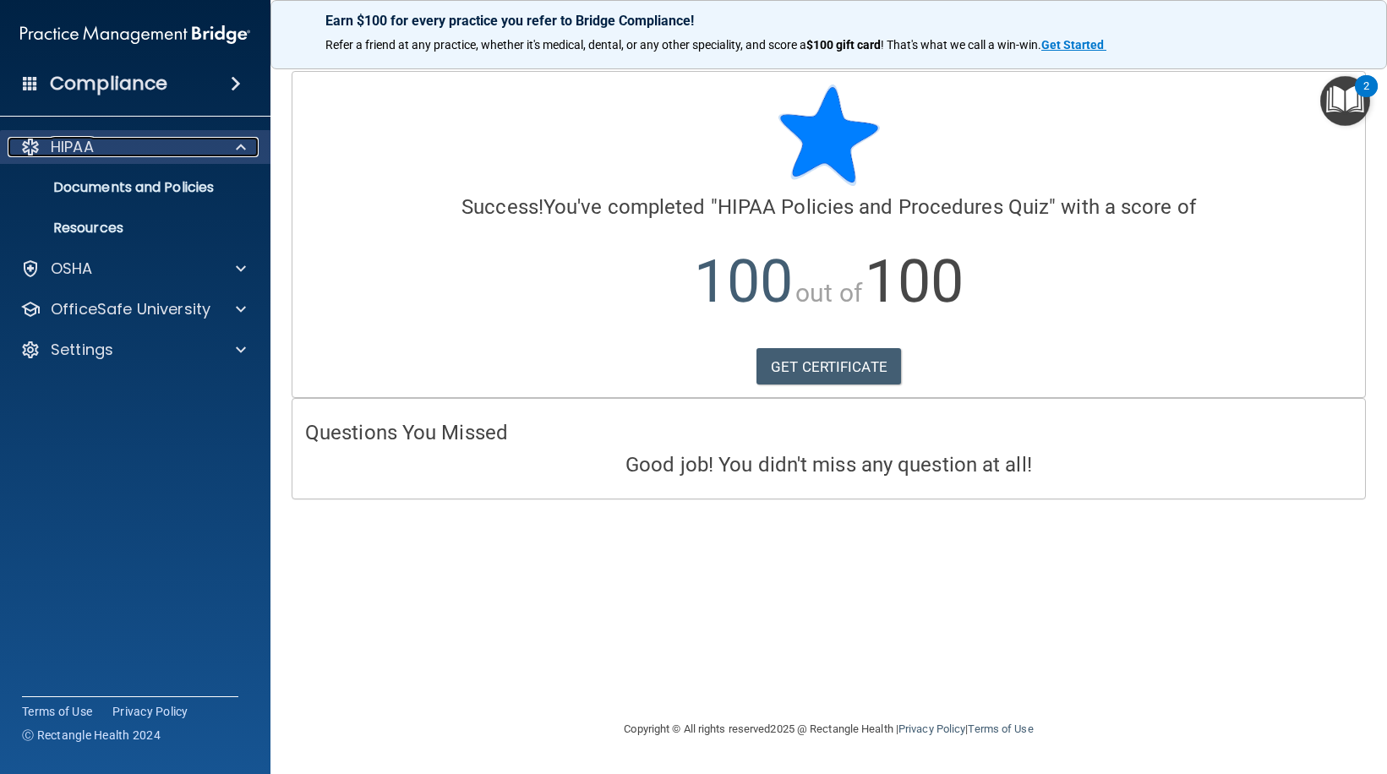
click at [242, 150] on span at bounding box center [241, 147] width 10 height 20
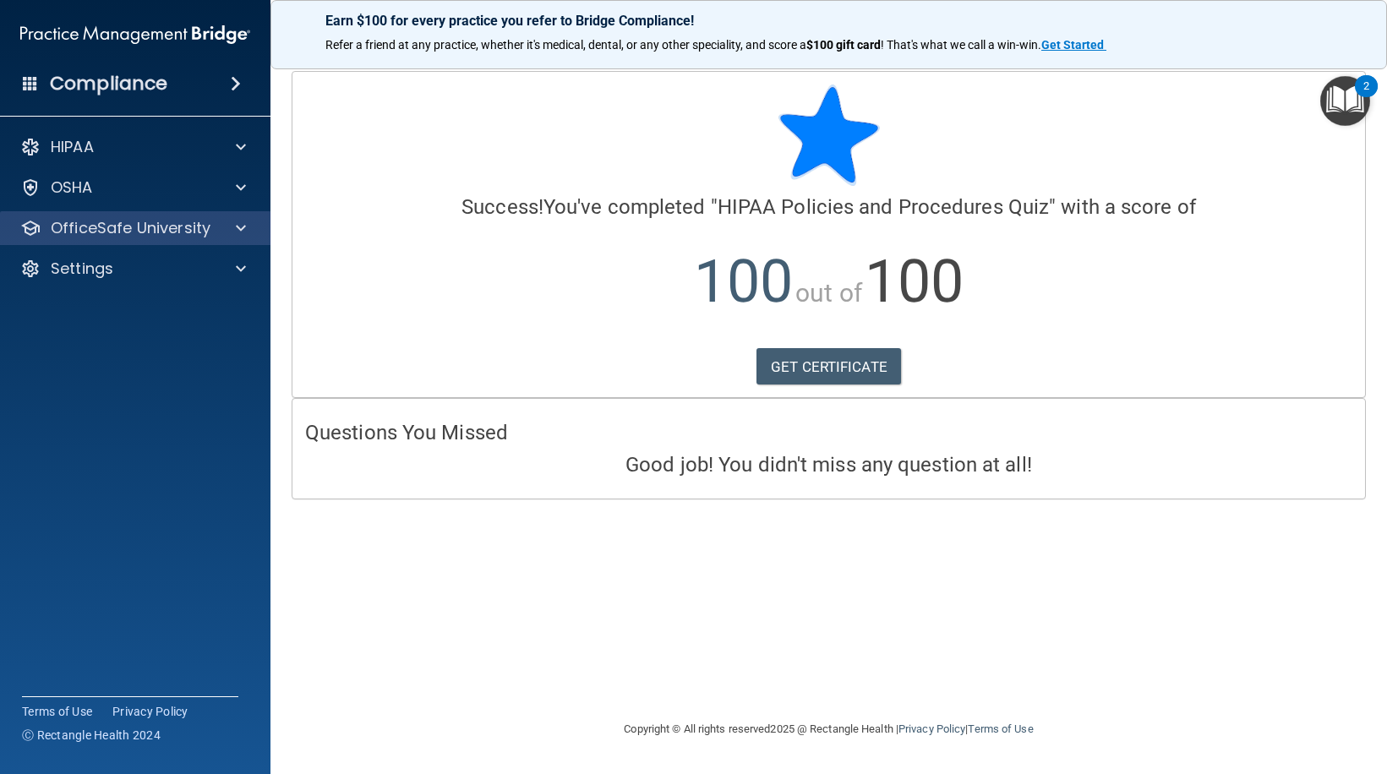
click at [223, 241] on div "OfficeSafe University" at bounding box center [135, 228] width 271 height 34
click at [243, 232] on span at bounding box center [241, 228] width 10 height 20
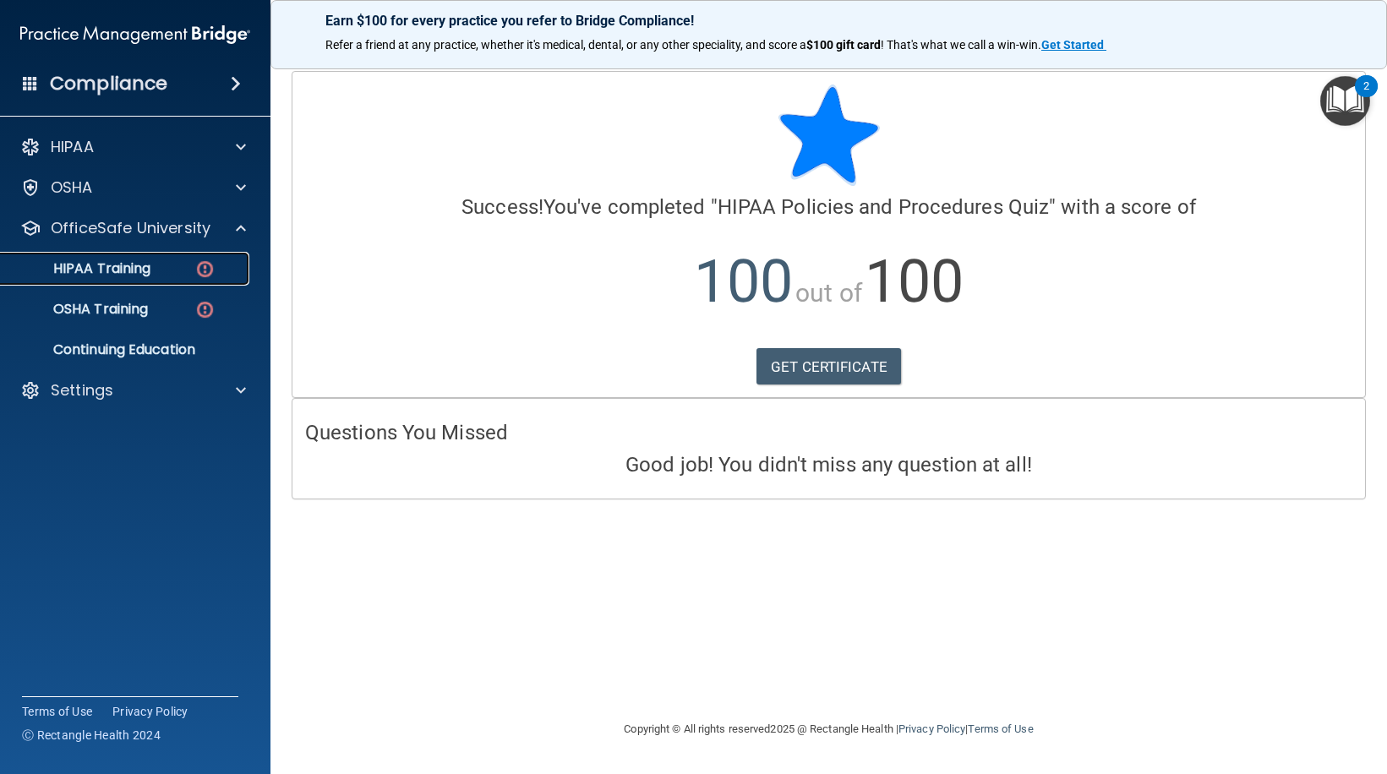
click at [194, 272] on img at bounding box center [204, 269] width 21 height 21
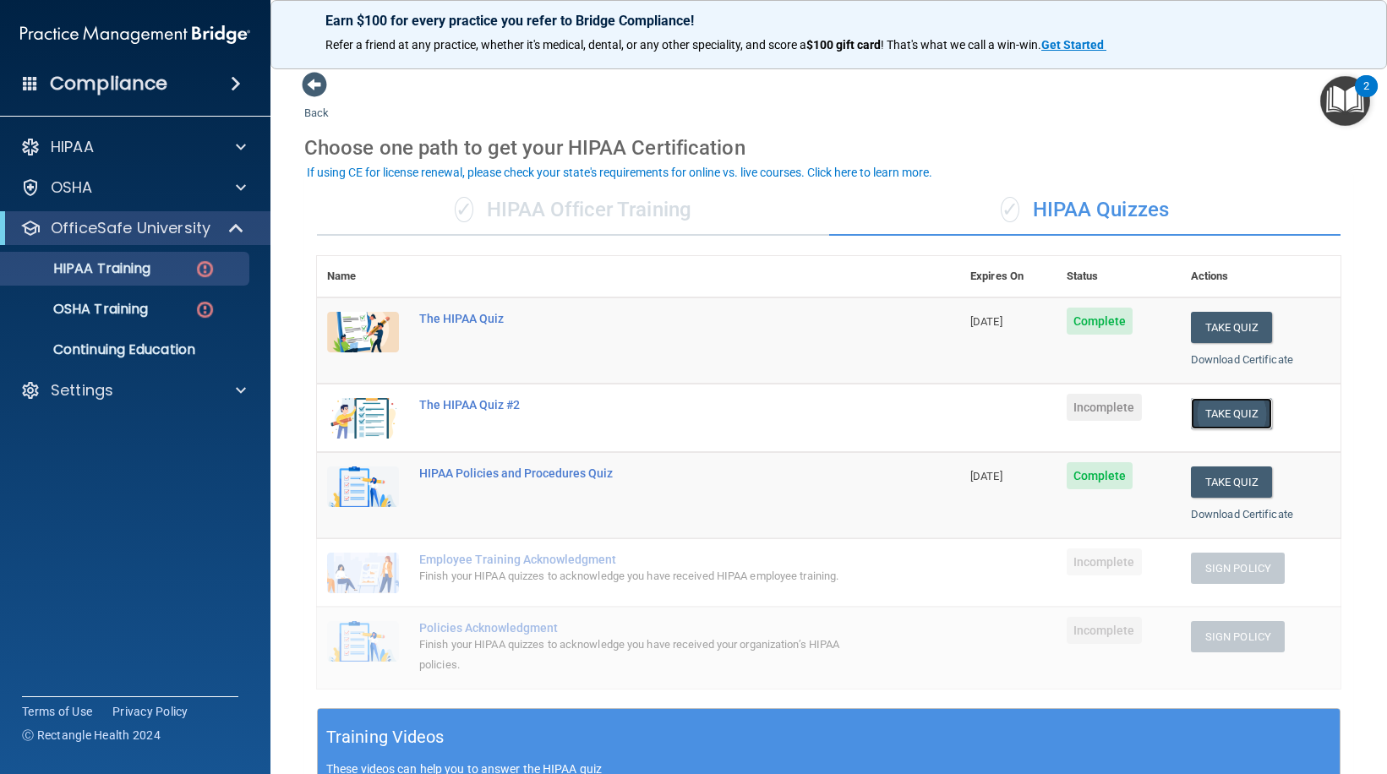
click at [1211, 418] on button "Take Quiz" at bounding box center [1231, 413] width 81 height 31
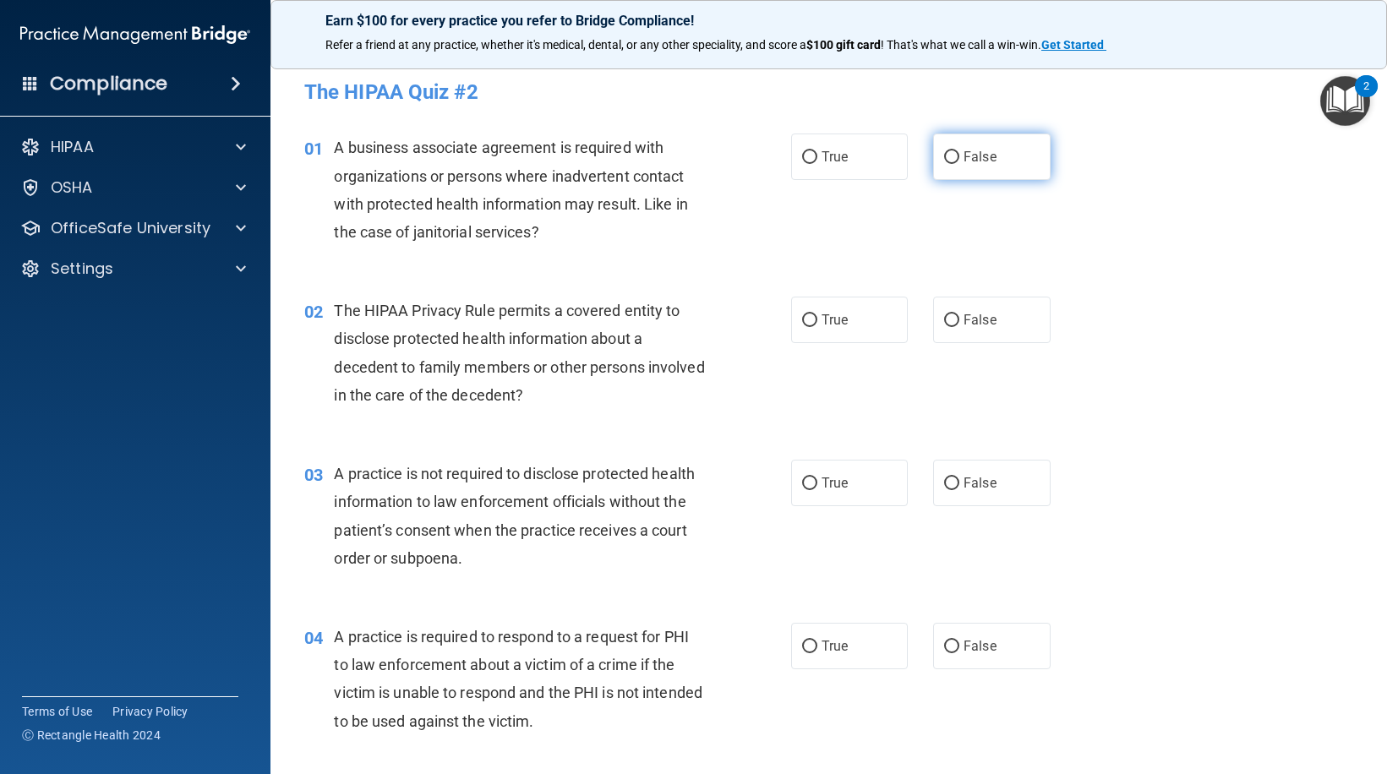
click at [948, 164] on input "False" at bounding box center [951, 157] width 15 height 13
radio input "true"
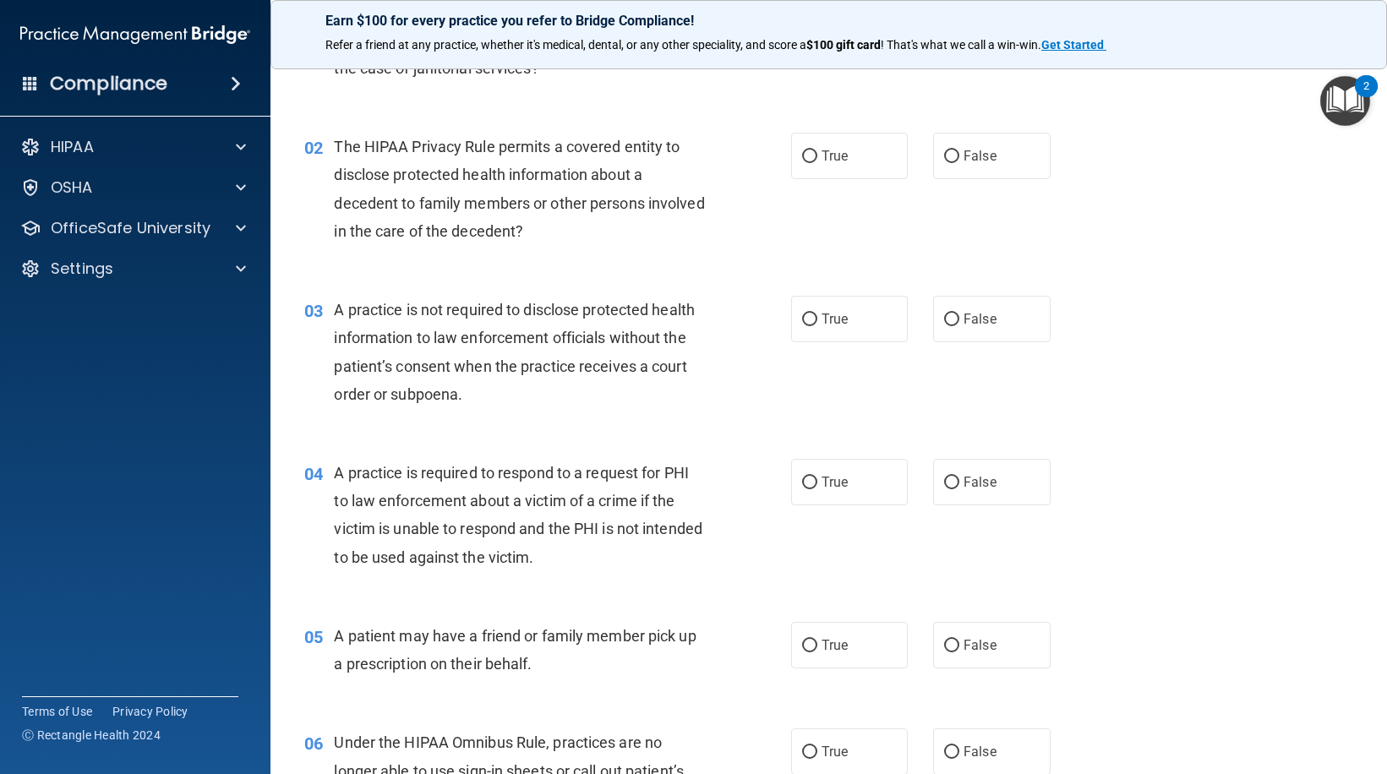
scroll to position [169, 0]
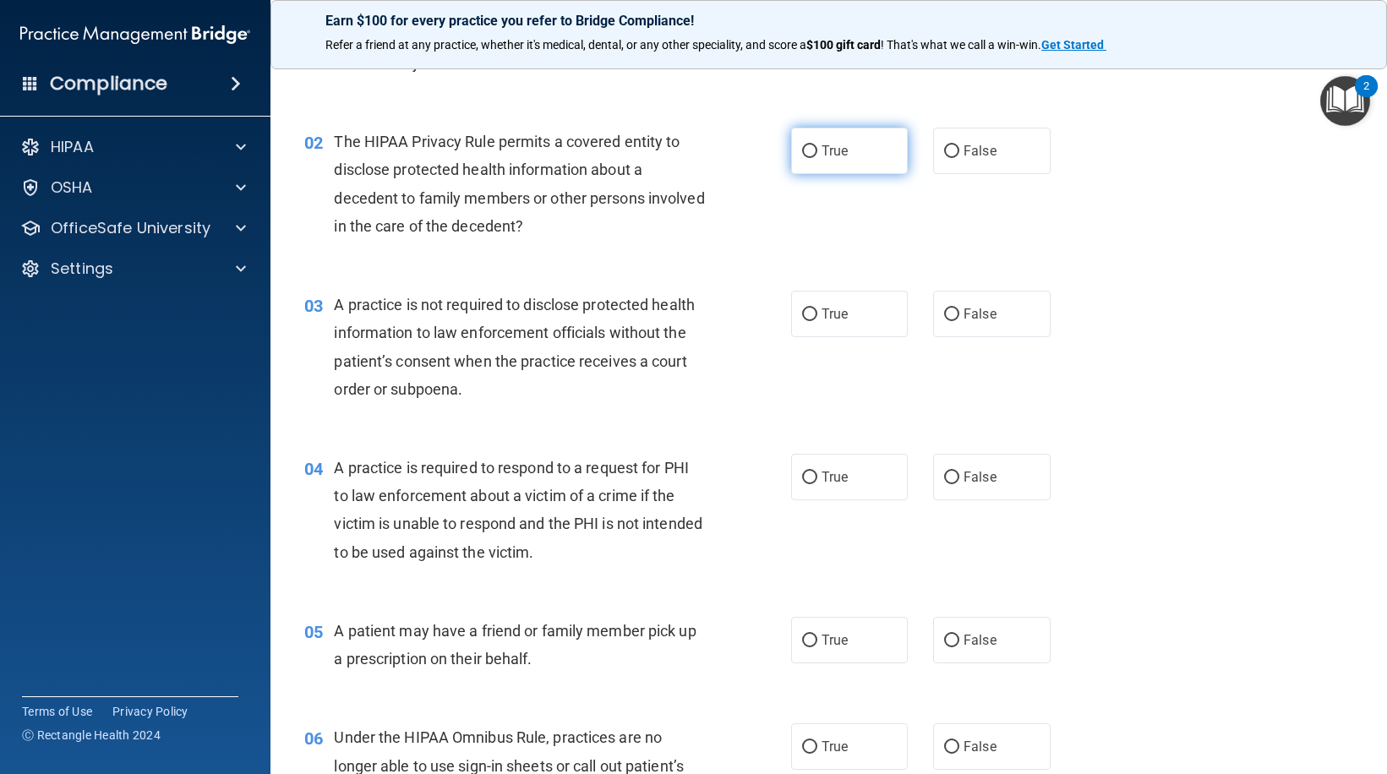
click at [861, 166] on label "True" at bounding box center [849, 151] width 117 height 46
click at [817, 158] on input "True" at bounding box center [809, 151] width 15 height 13
radio input "true"
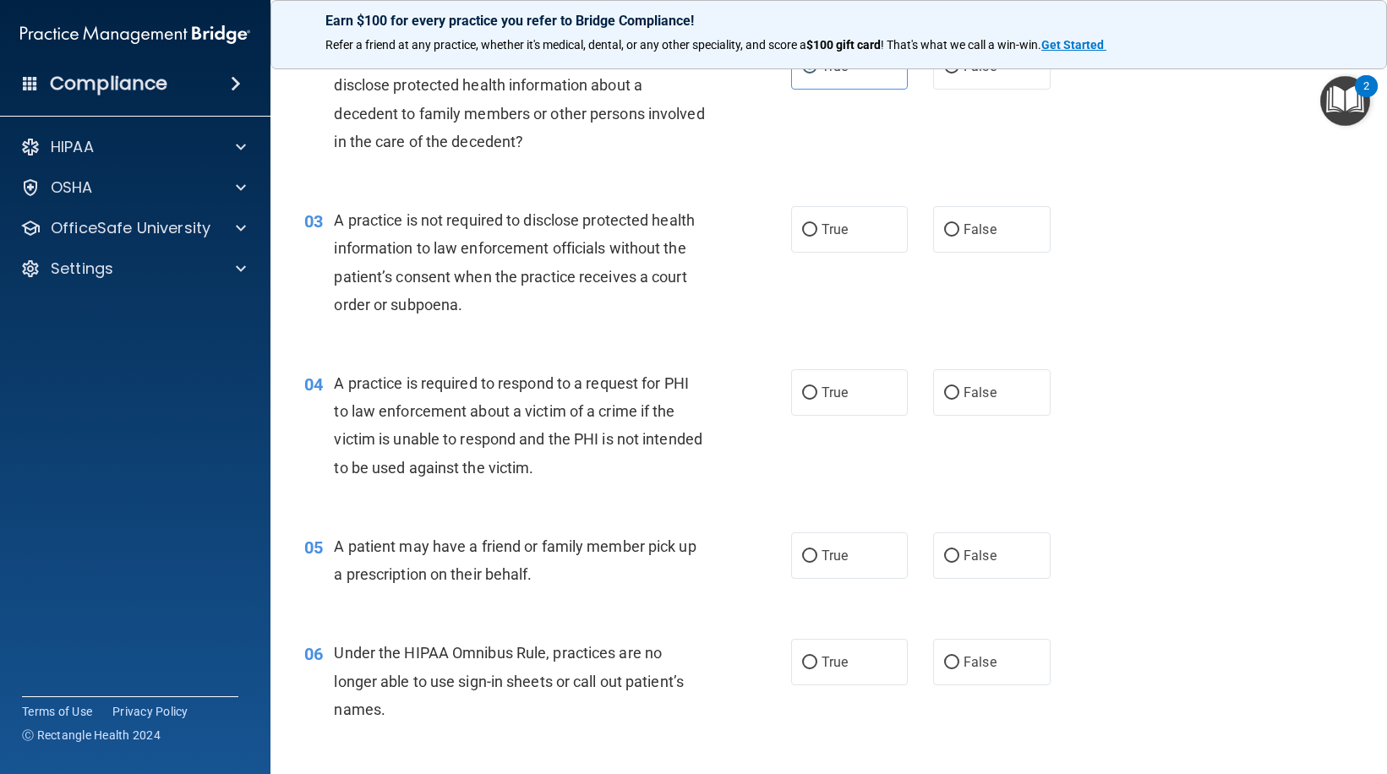
scroll to position [338, 0]
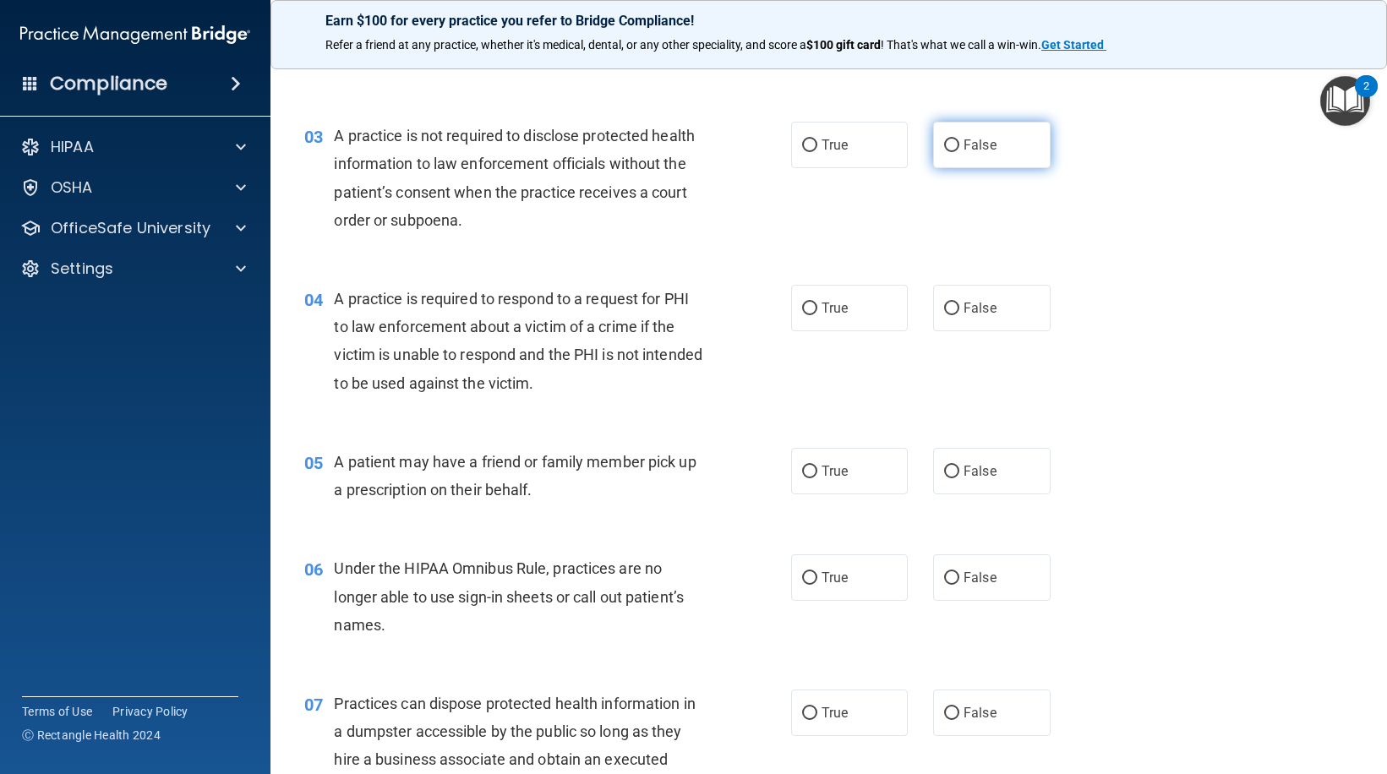
click at [980, 154] on label "False" at bounding box center [991, 145] width 117 height 46
click at [959, 152] on input "False" at bounding box center [951, 145] width 15 height 13
radio input "true"
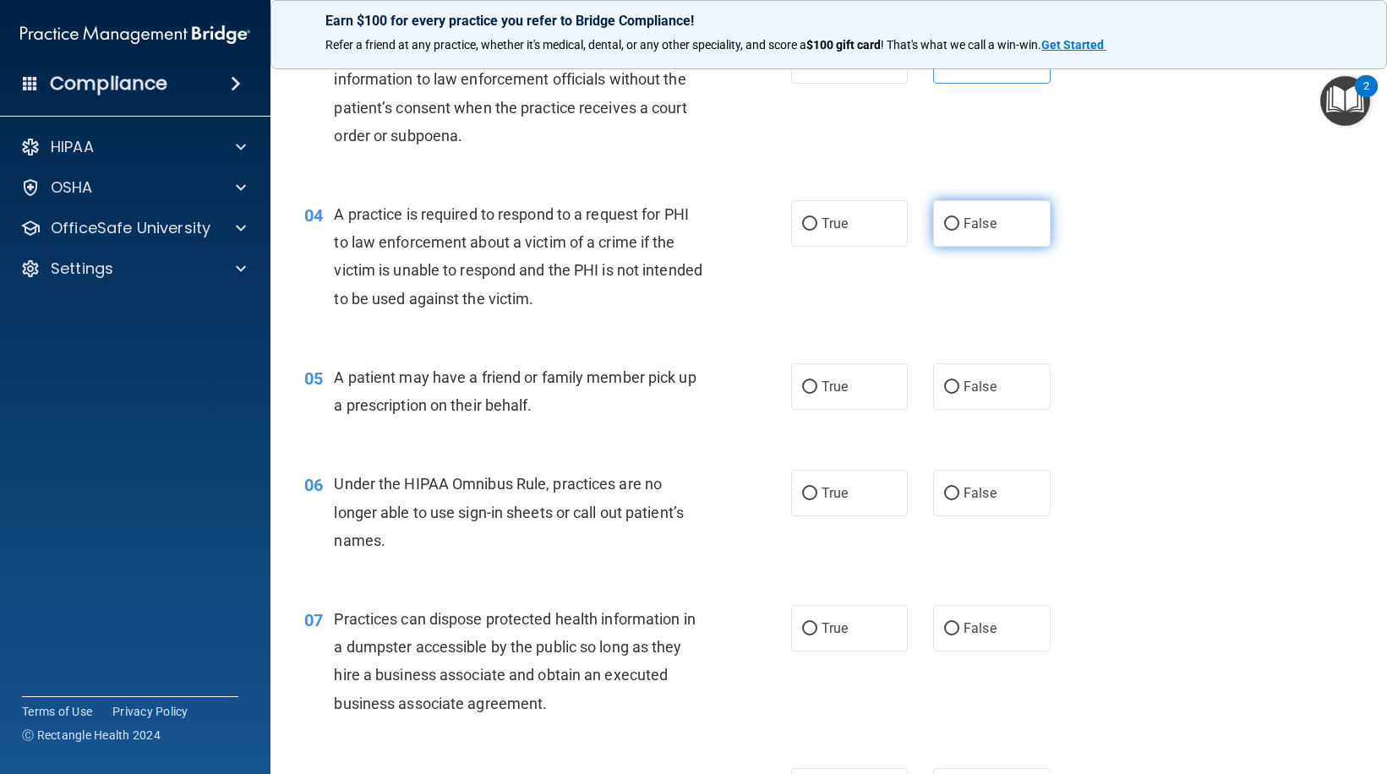
click at [947, 229] on input "False" at bounding box center [951, 224] width 15 height 13
radio input "true"
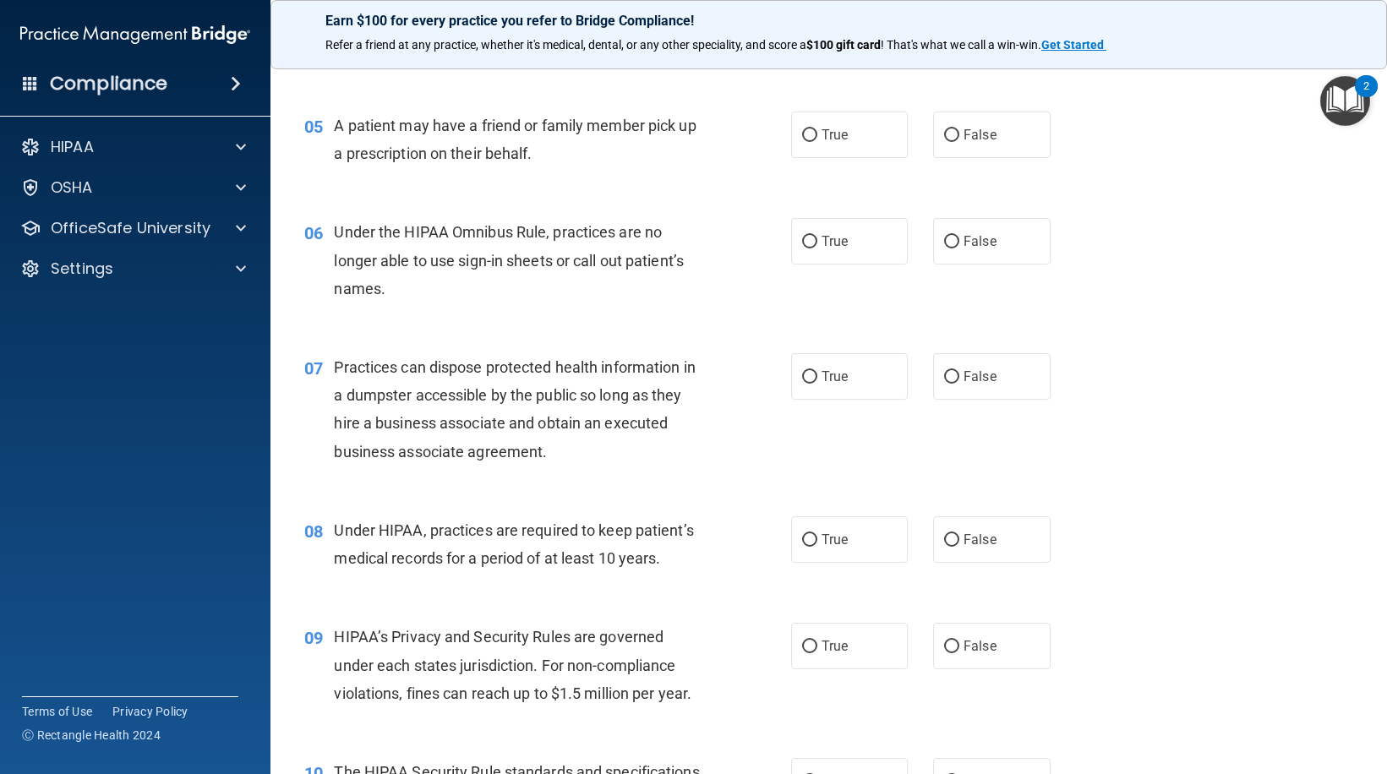
scroll to position [676, 0]
click at [842, 152] on label "True" at bounding box center [849, 133] width 117 height 46
click at [817, 140] on input "True" at bounding box center [809, 134] width 15 height 13
radio input "true"
click at [971, 254] on label "False" at bounding box center [991, 239] width 117 height 46
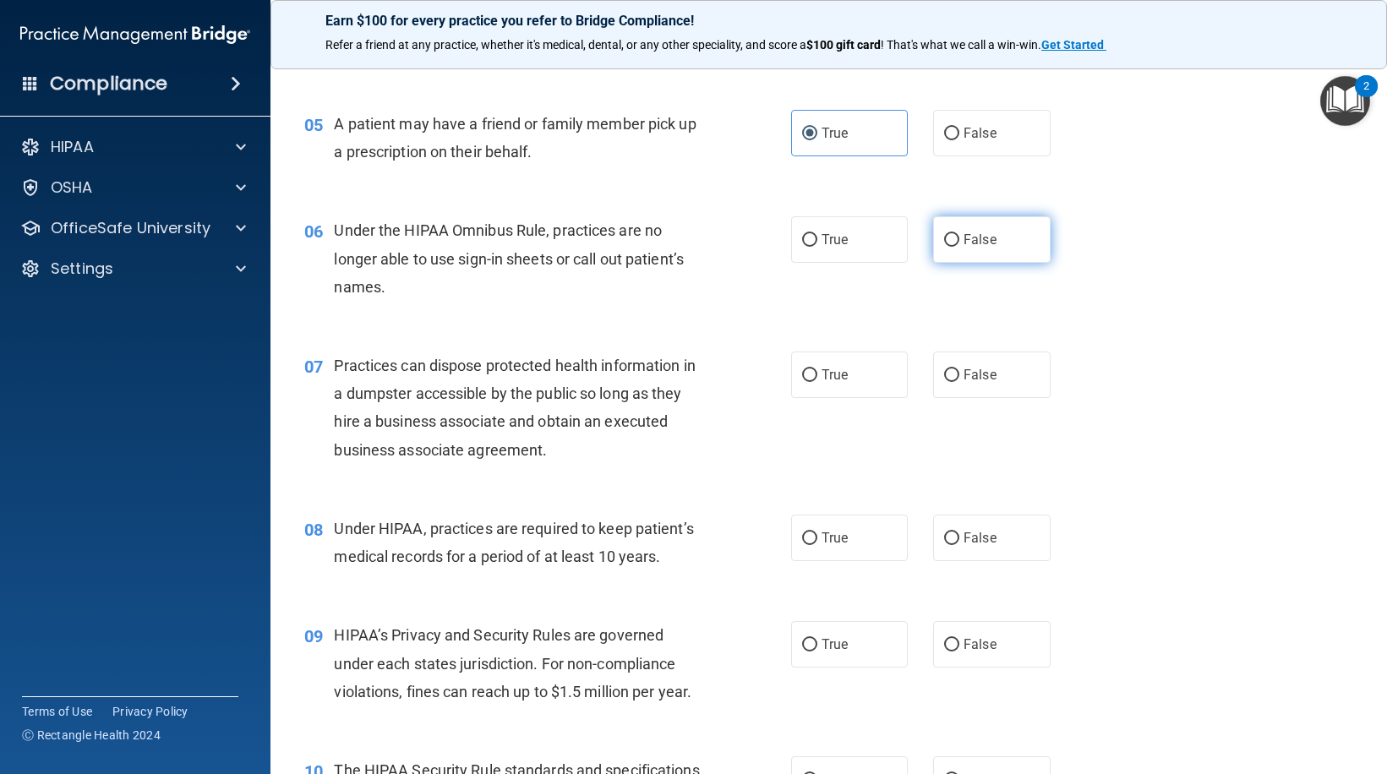
click at [959, 247] on input "False" at bounding box center [951, 240] width 15 height 13
radio input "true"
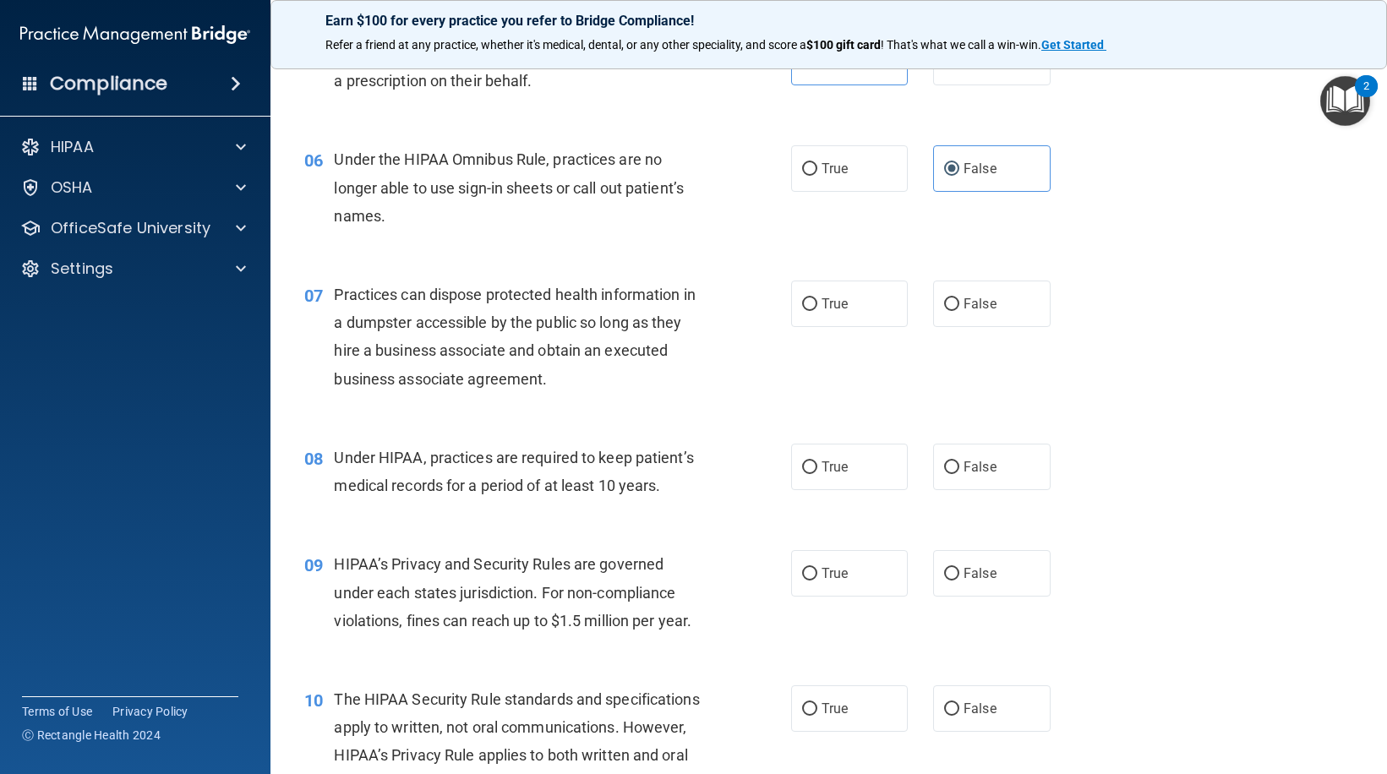
scroll to position [845, 0]
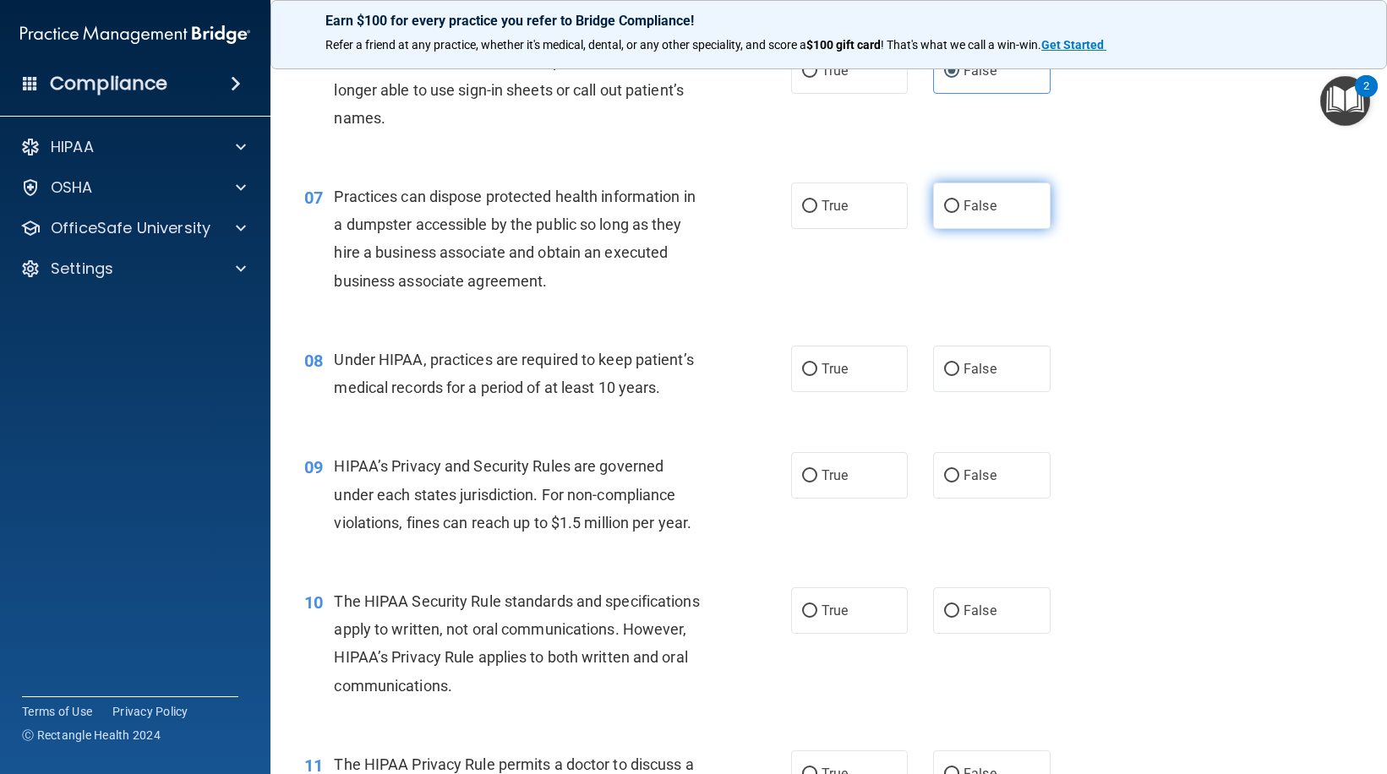
click at [964, 206] on span "False" at bounding box center [980, 206] width 33 height 16
click at [959, 206] on input "False" at bounding box center [951, 206] width 15 height 13
radio input "true"
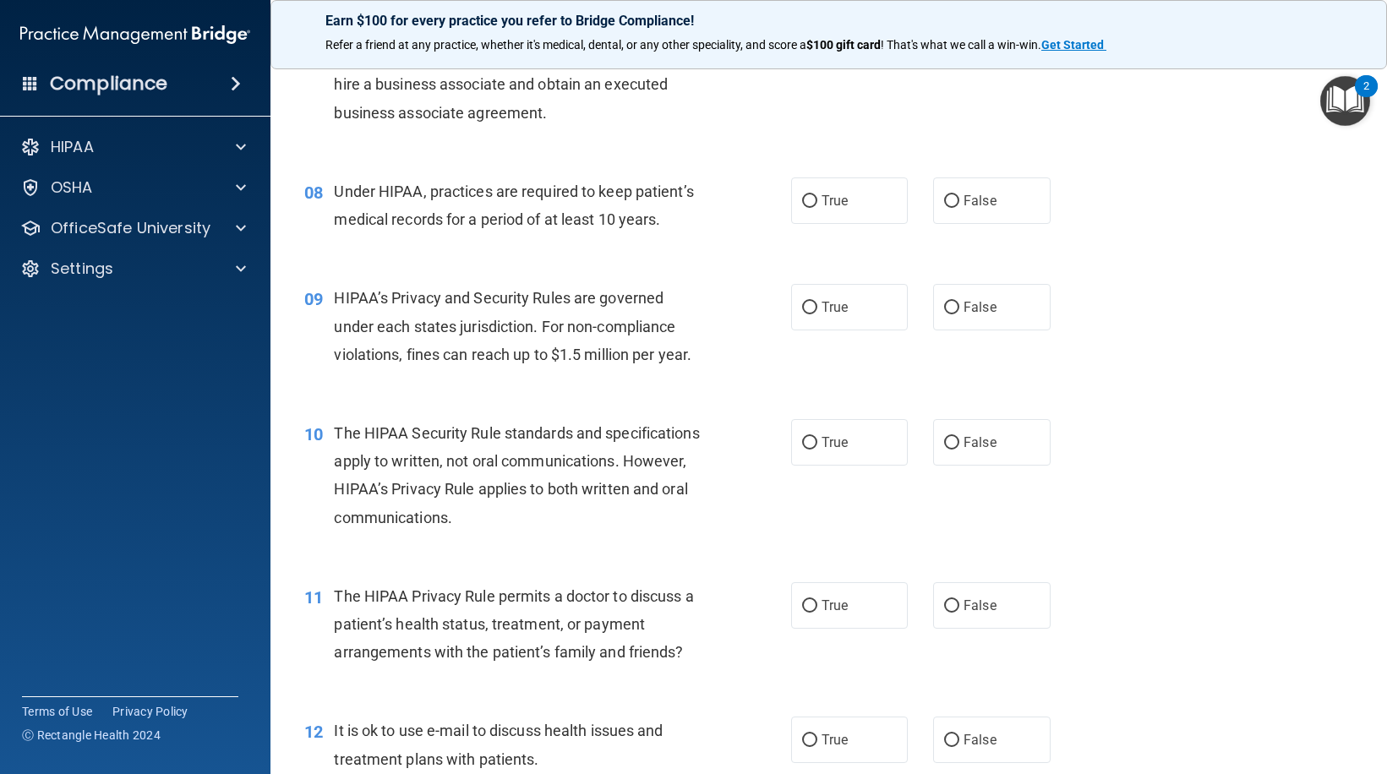
scroll to position [1014, 0]
click at [1030, 210] on label "False" at bounding box center [991, 200] width 117 height 46
click at [959, 207] on input "False" at bounding box center [951, 200] width 15 height 13
radio input "true"
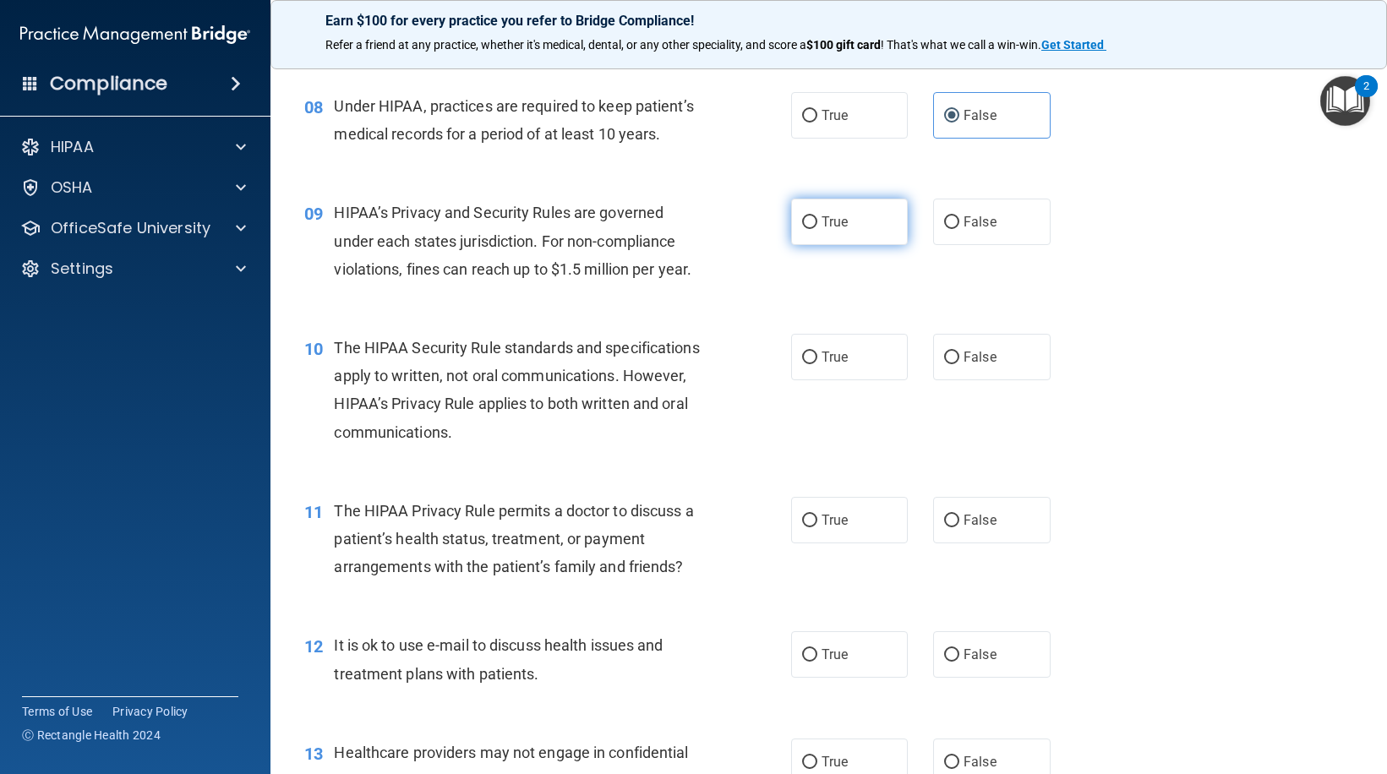
drag, startPoint x: 810, startPoint y: 224, endPoint x: 797, endPoint y: 228, distance: 13.4
click at [811, 224] on label "True" at bounding box center [849, 222] width 117 height 46
click at [811, 224] on input "True" at bounding box center [809, 222] width 15 height 13
radio input "true"
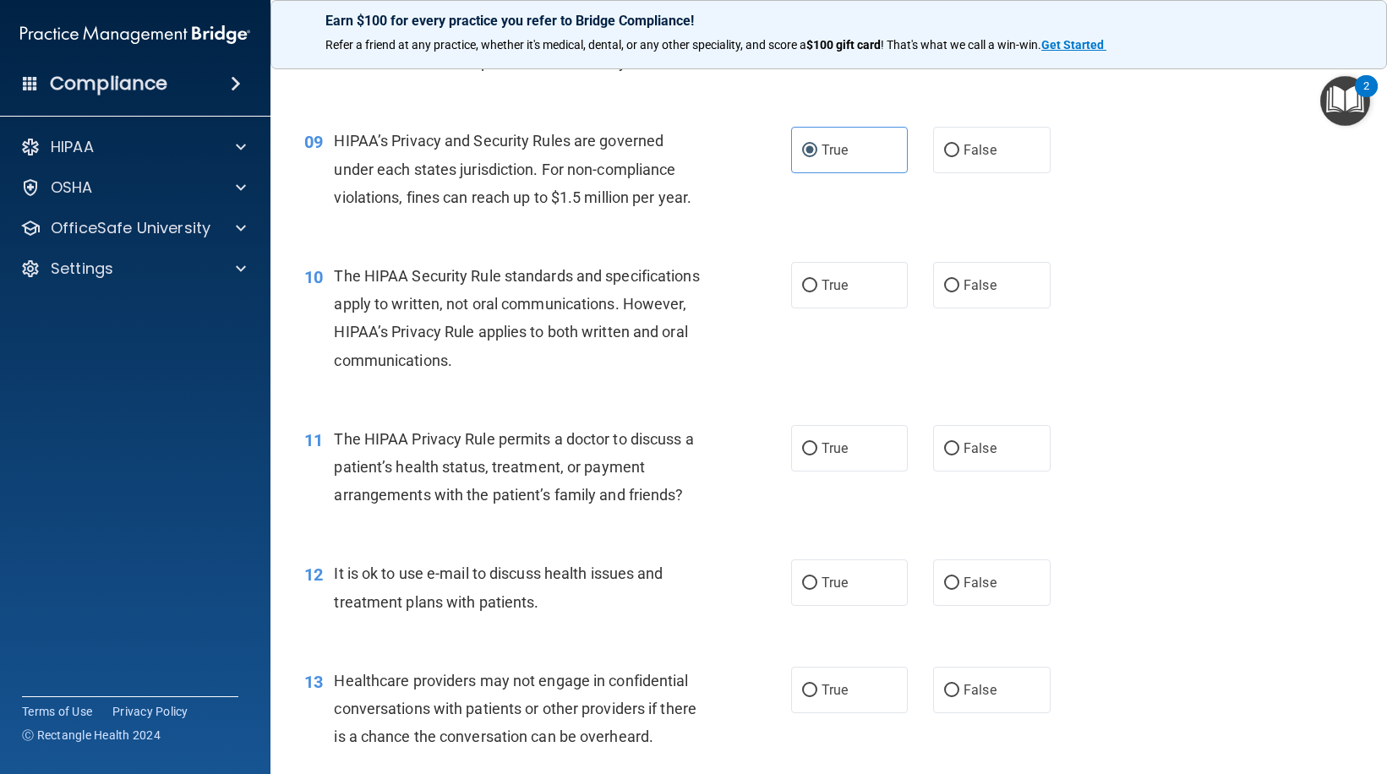
scroll to position [1268, 0]
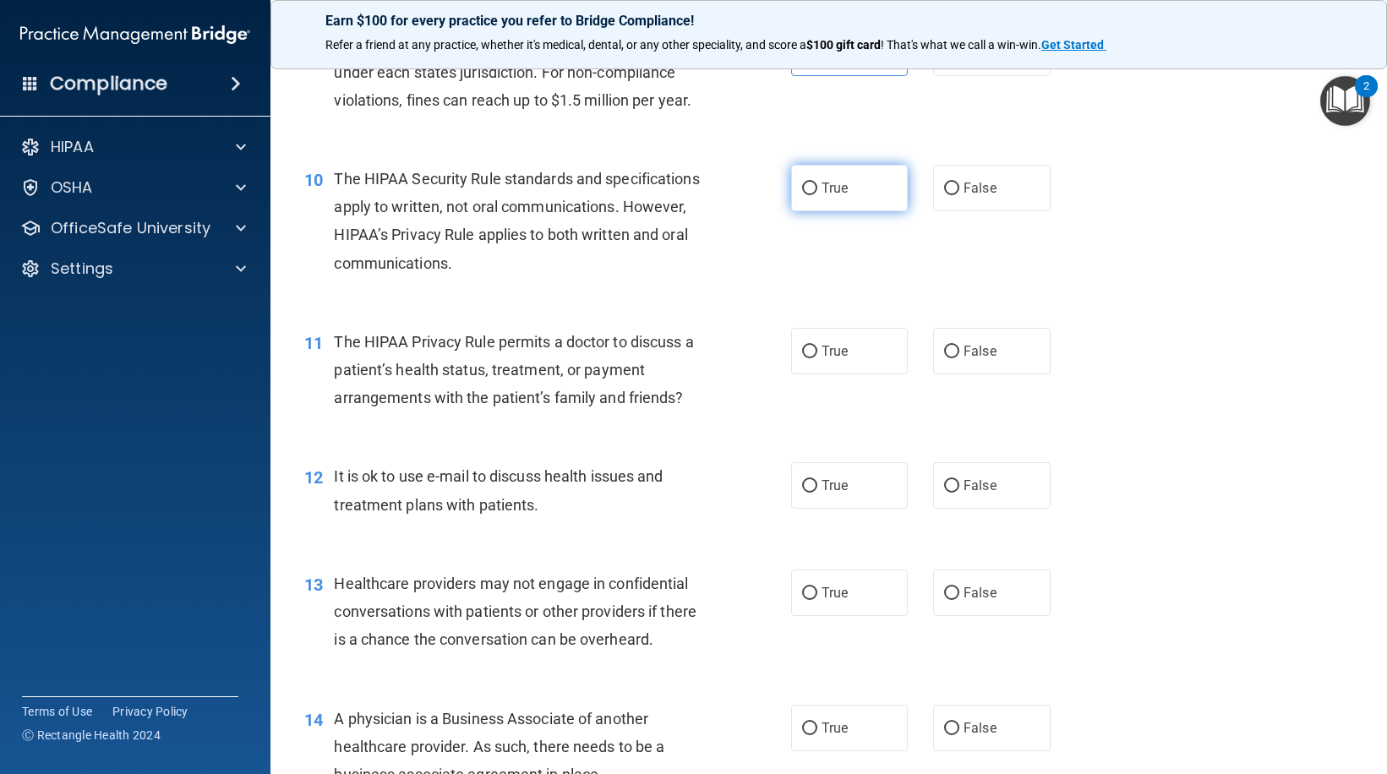
click at [847, 191] on label "True" at bounding box center [849, 188] width 117 height 46
click at [817, 191] on input "True" at bounding box center [809, 189] width 15 height 13
radio input "true"
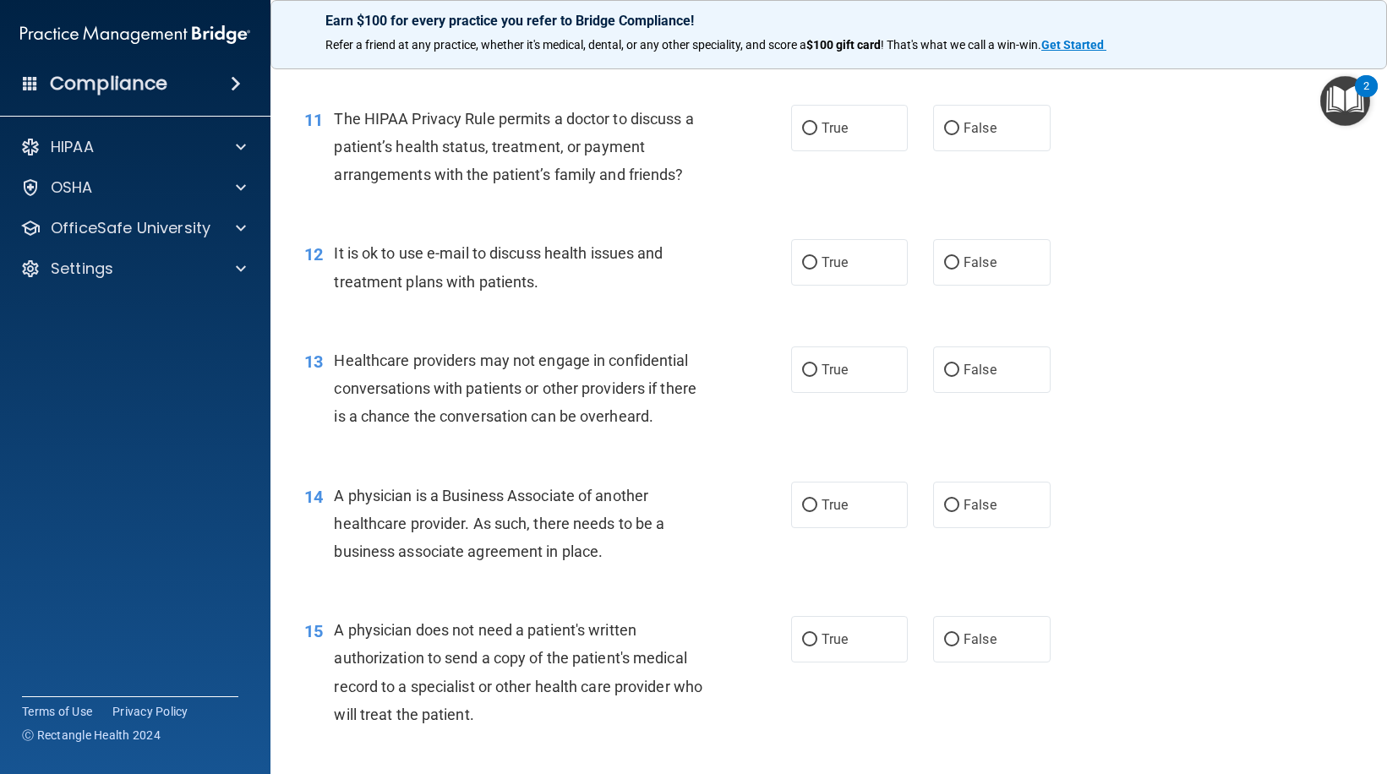
scroll to position [1522, 0]
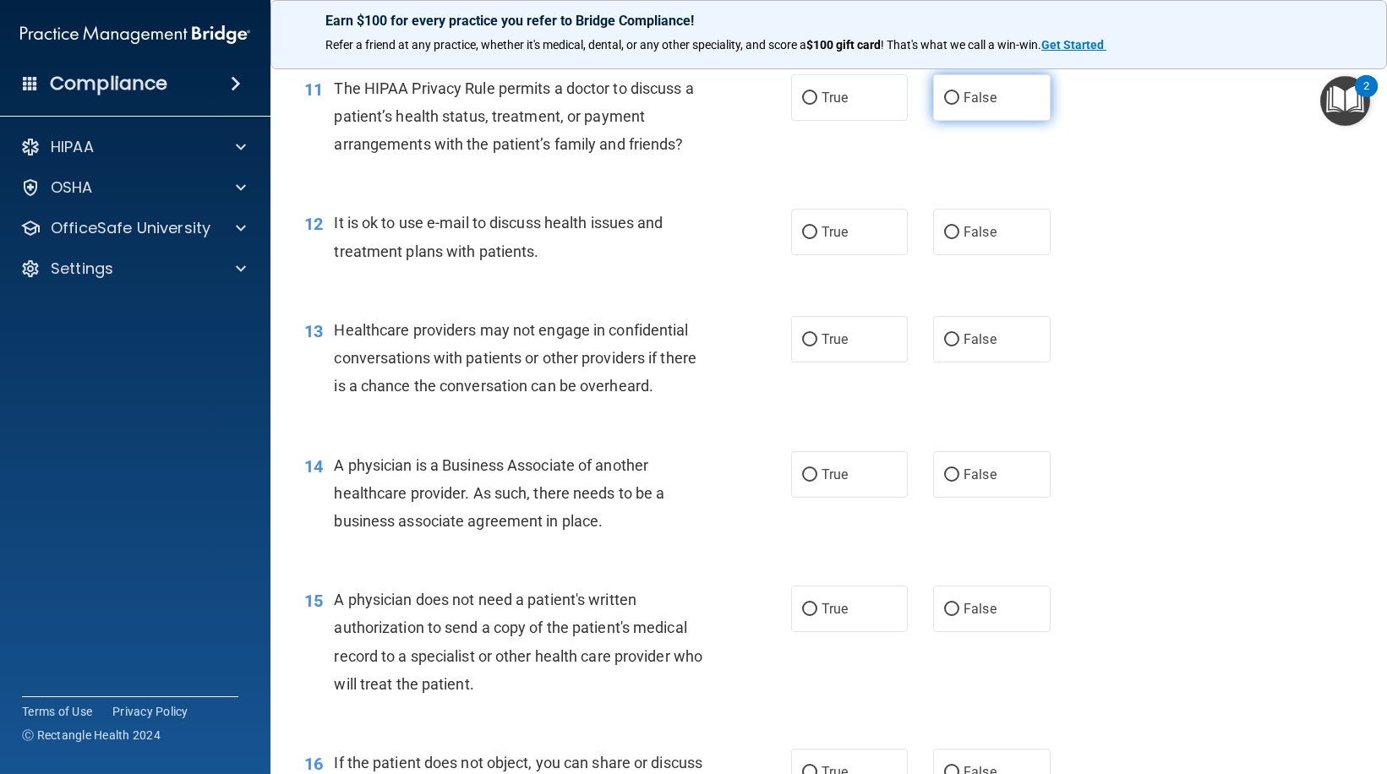
click at [975, 96] on span "False" at bounding box center [980, 98] width 33 height 16
click at [959, 96] on input "False" at bounding box center [951, 98] width 15 height 13
radio input "true"
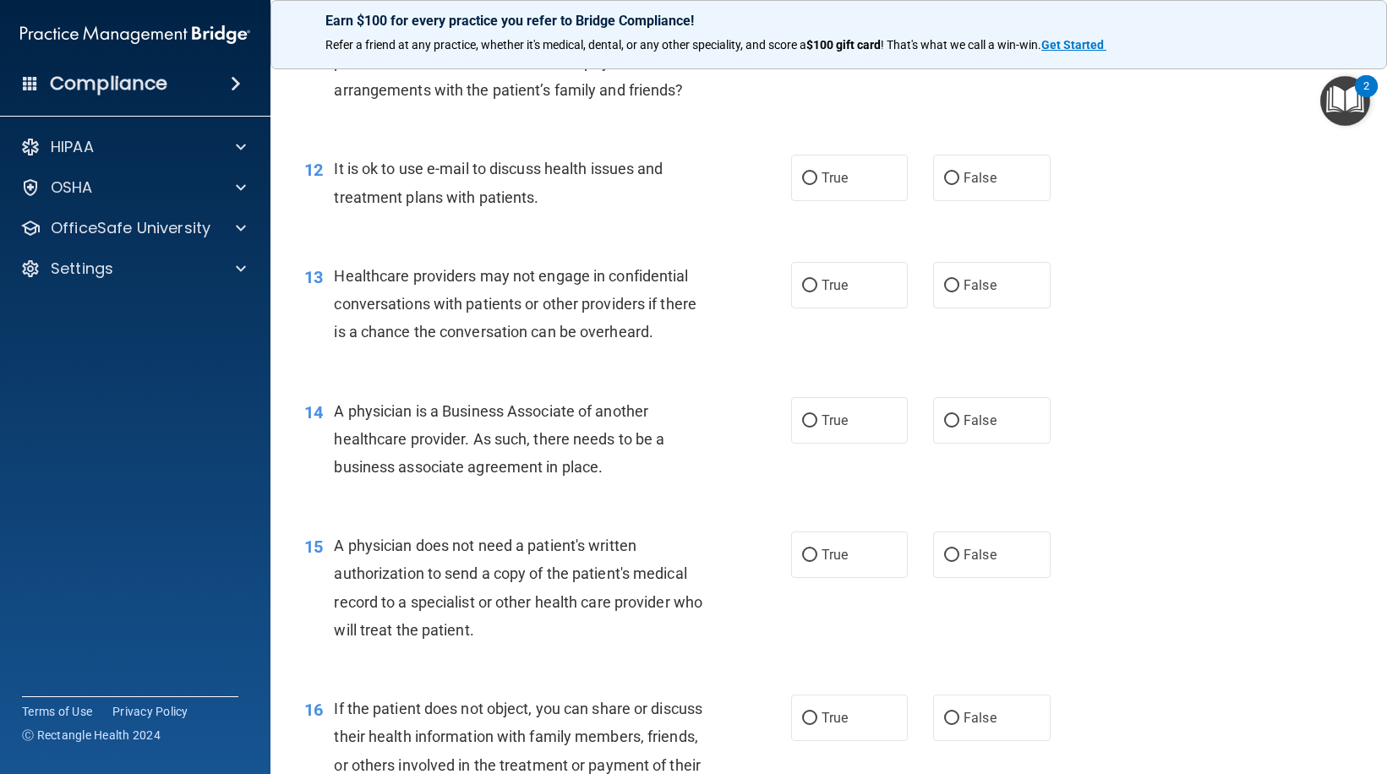
scroll to position [1606, 0]
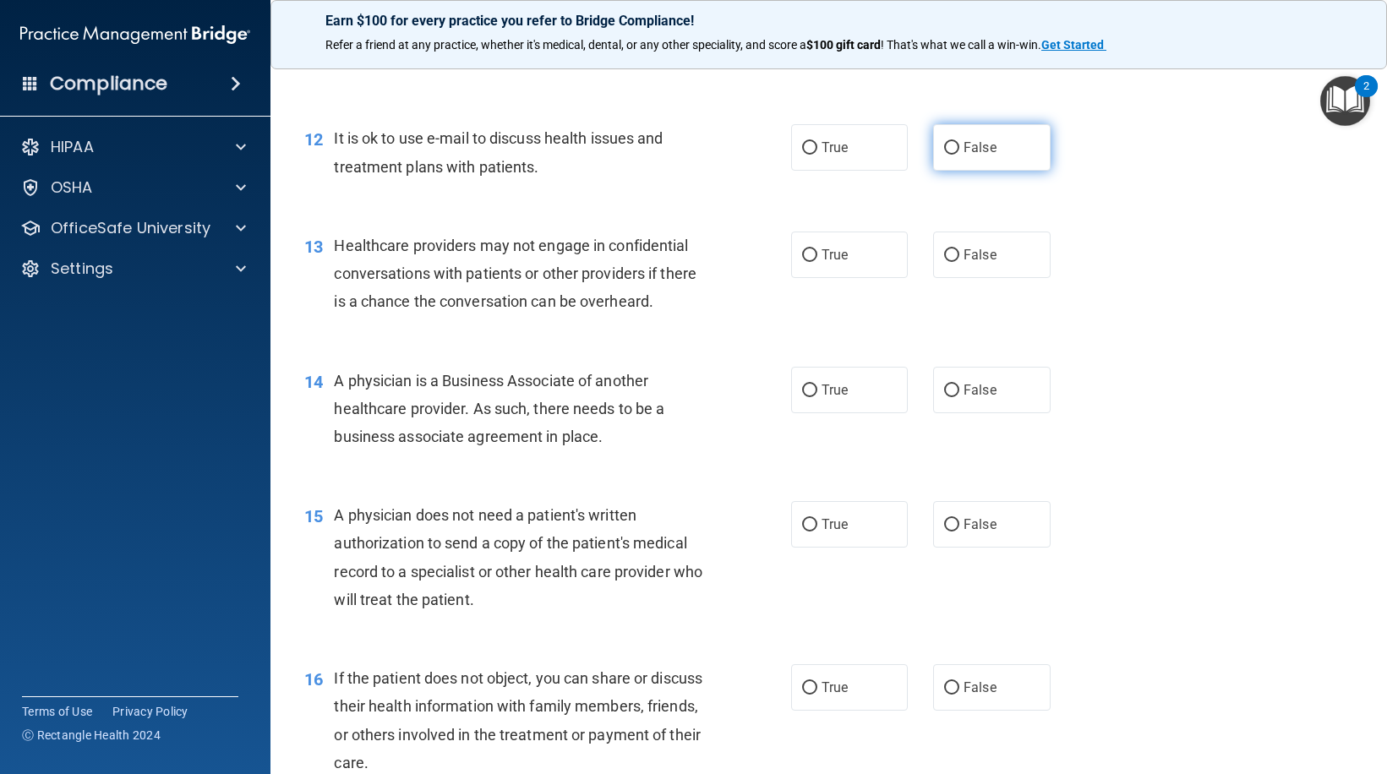
click at [1007, 153] on label "False" at bounding box center [991, 147] width 117 height 46
click at [959, 153] on input "False" at bounding box center [951, 148] width 15 height 13
radio input "true"
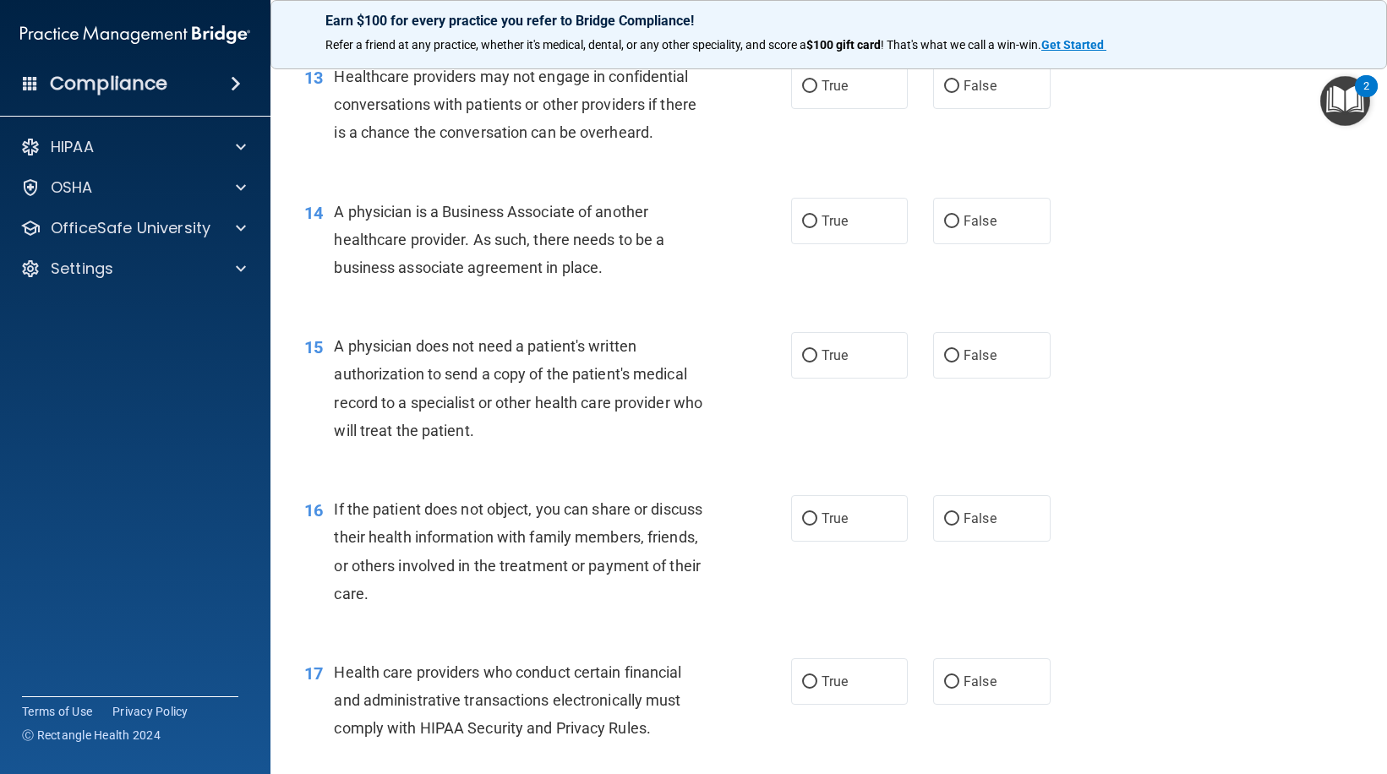
scroll to position [1691, 0]
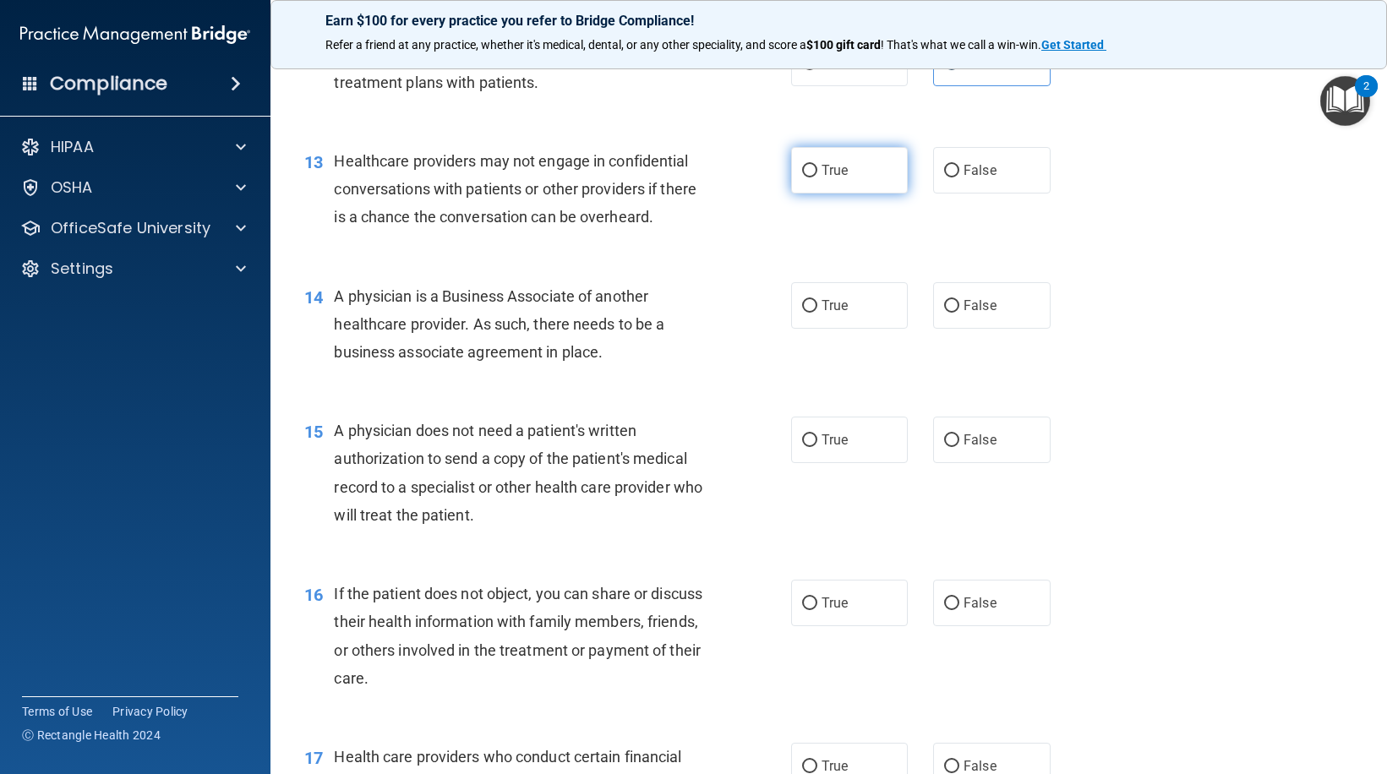
click at [854, 177] on label "True" at bounding box center [849, 170] width 117 height 46
click at [817, 177] on input "True" at bounding box center [809, 171] width 15 height 13
radio input "true"
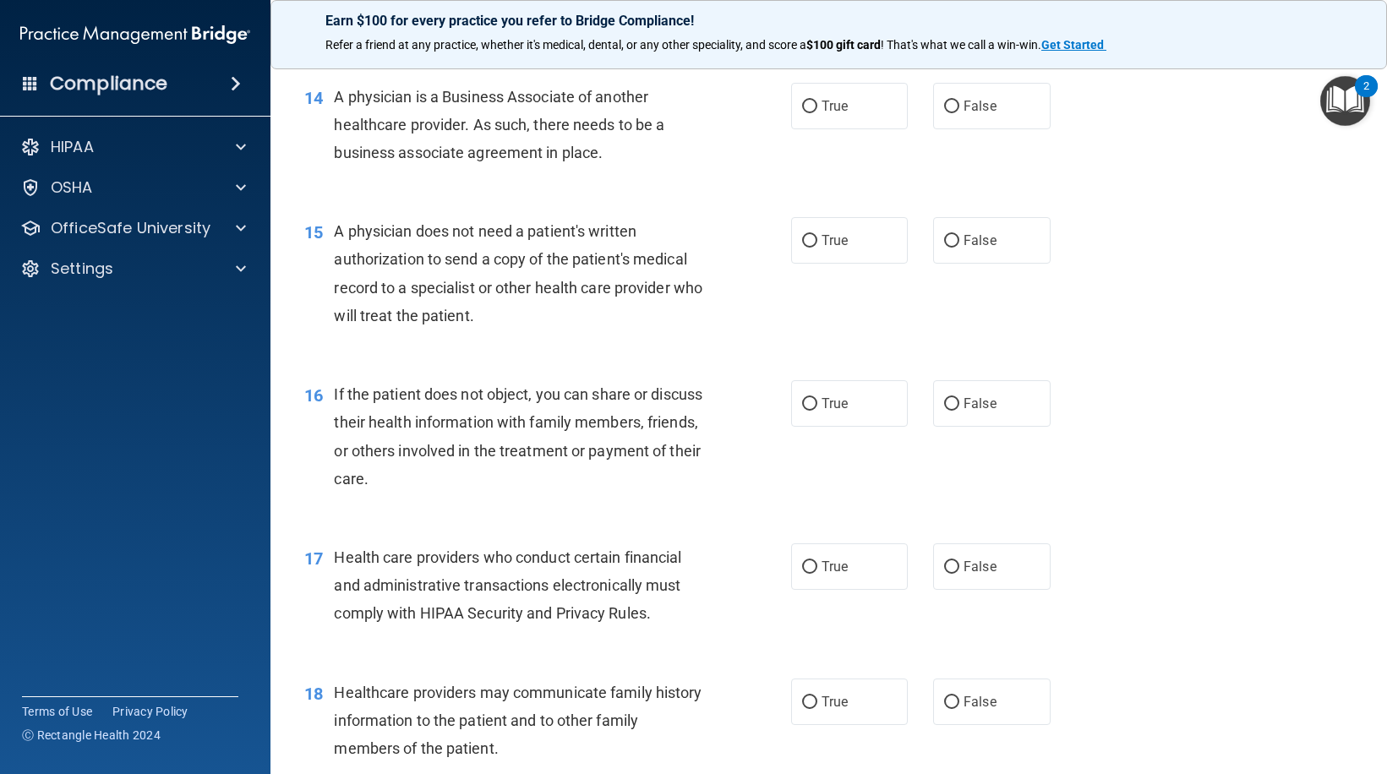
scroll to position [1860, 0]
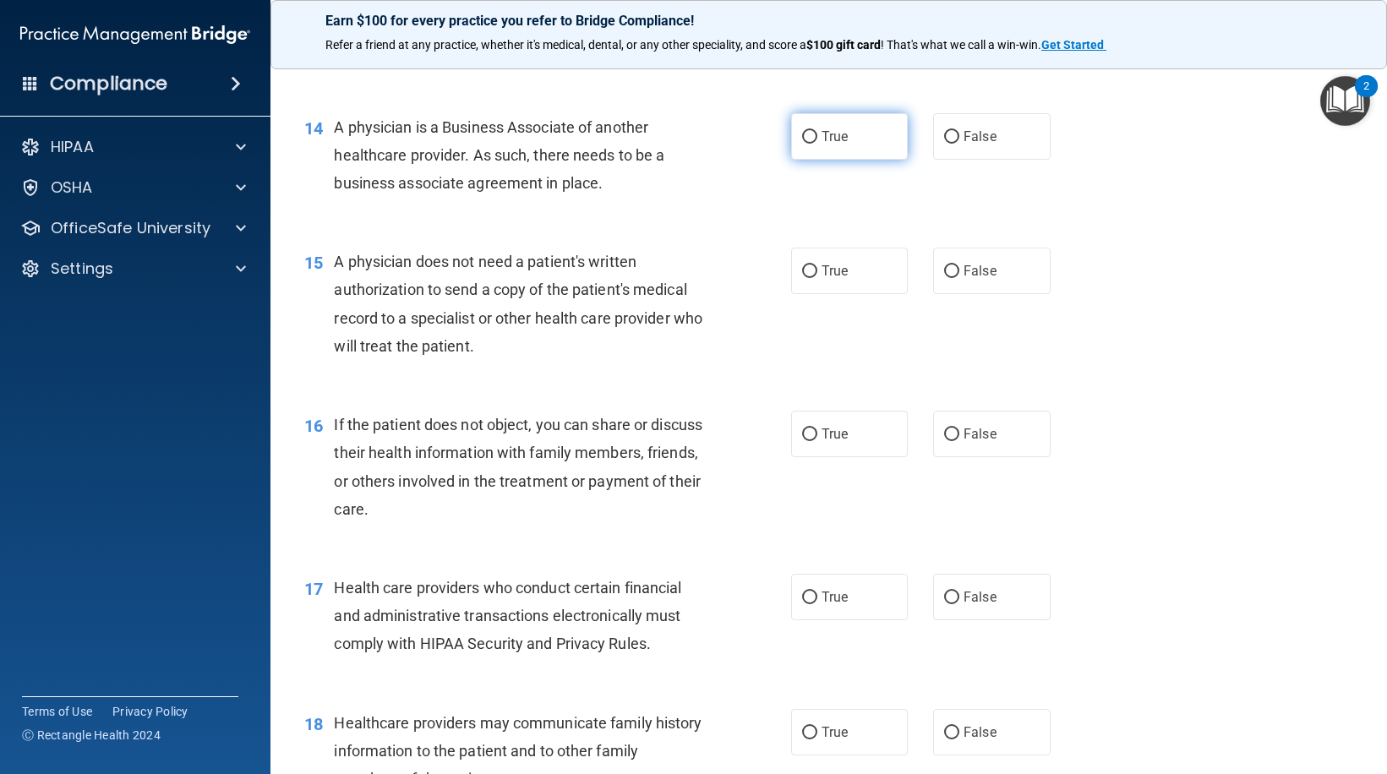
click at [850, 143] on label "True" at bounding box center [849, 136] width 117 height 46
click at [817, 143] on input "True" at bounding box center [809, 137] width 15 height 13
radio input "true"
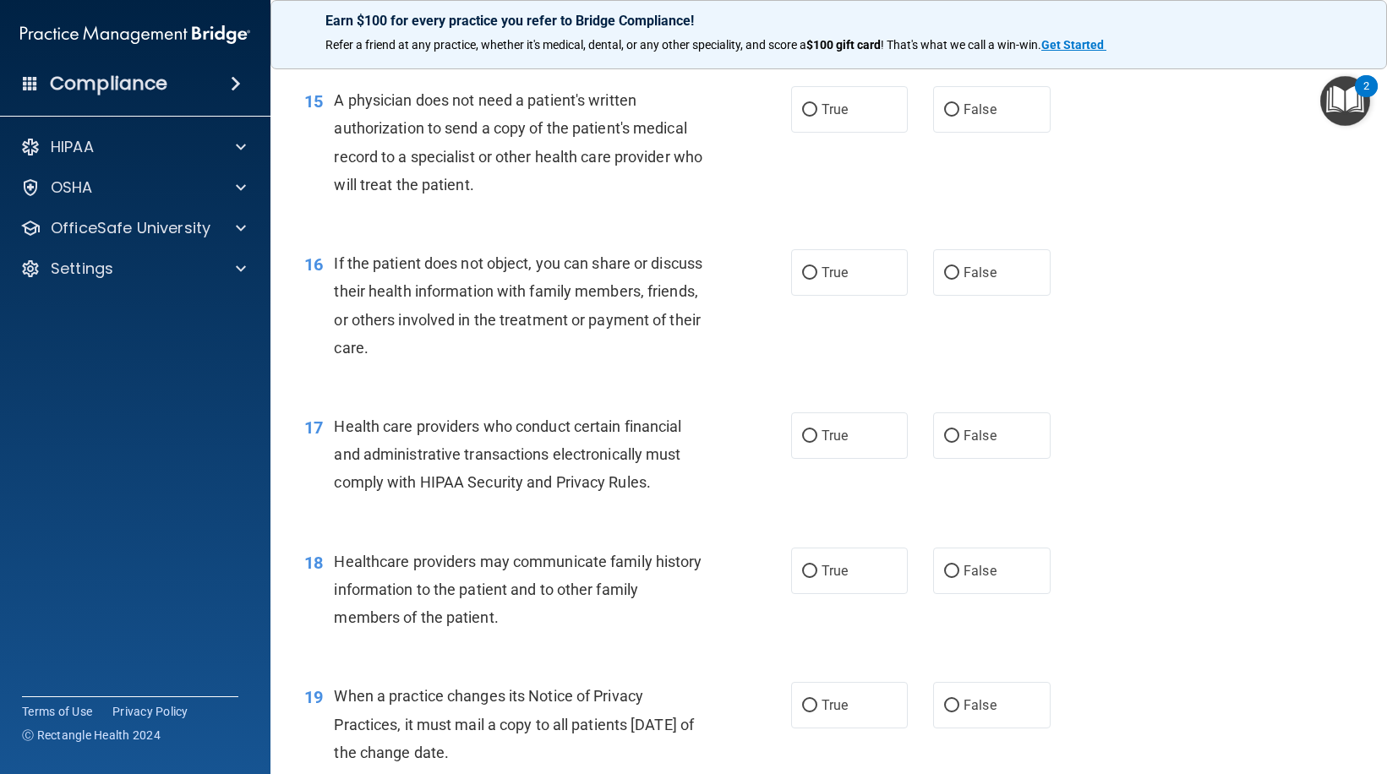
scroll to position [2029, 0]
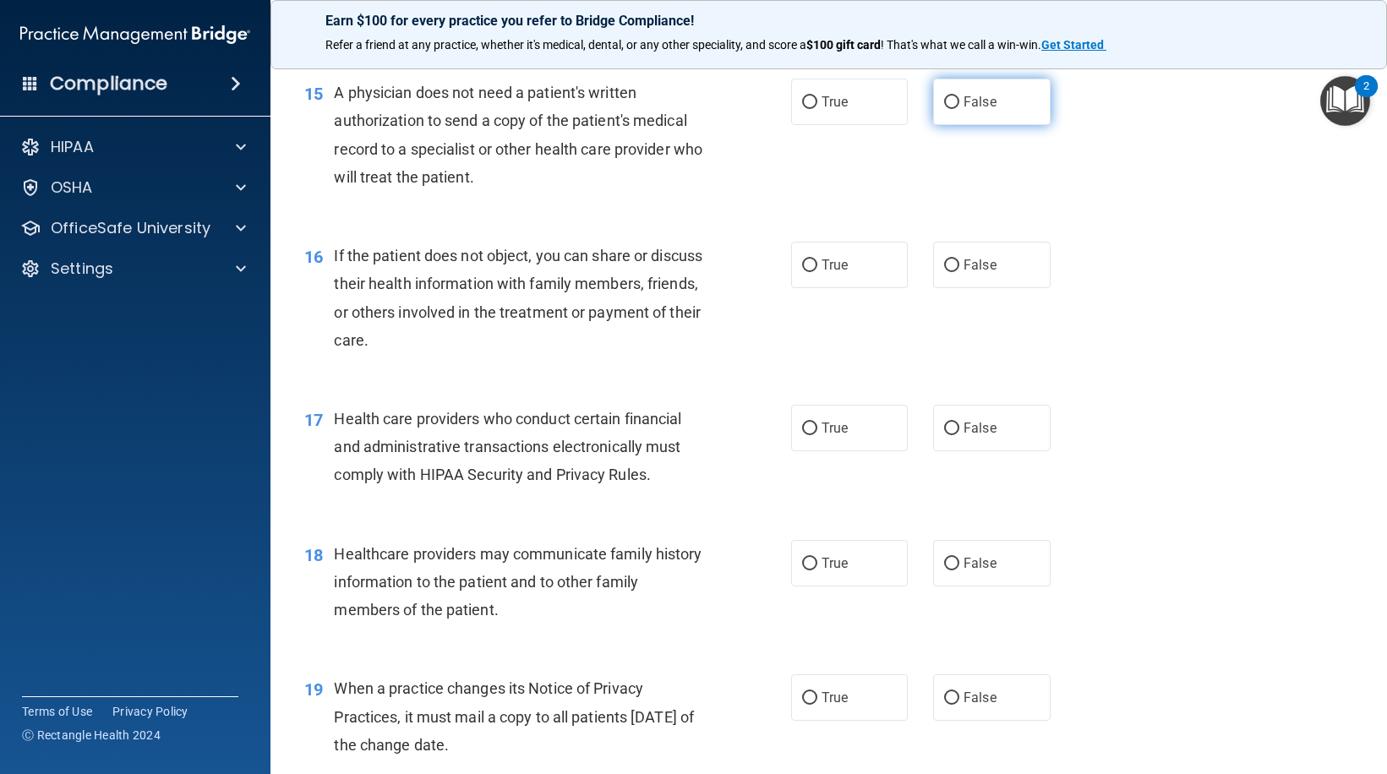
click at [945, 98] on input "False" at bounding box center [951, 102] width 15 height 13
radio input "true"
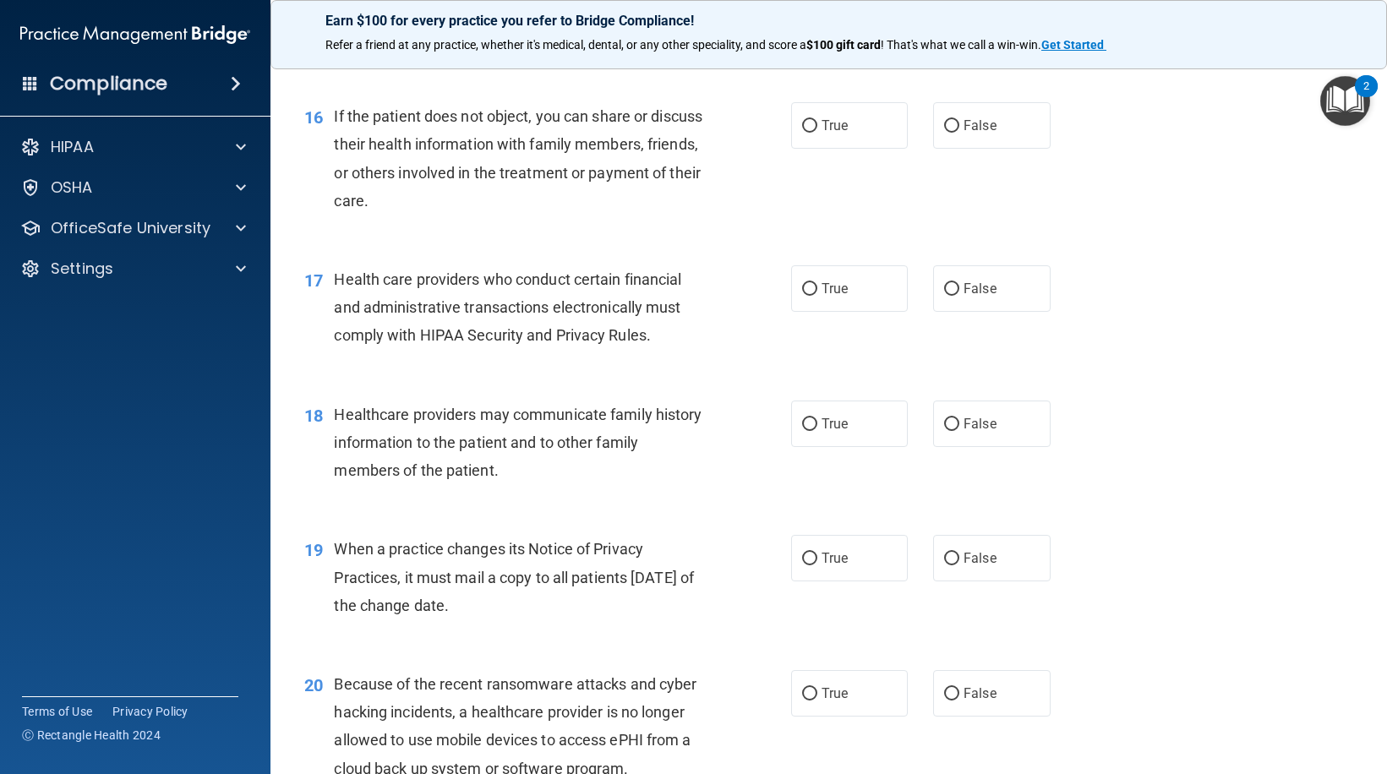
scroll to position [2198, 0]
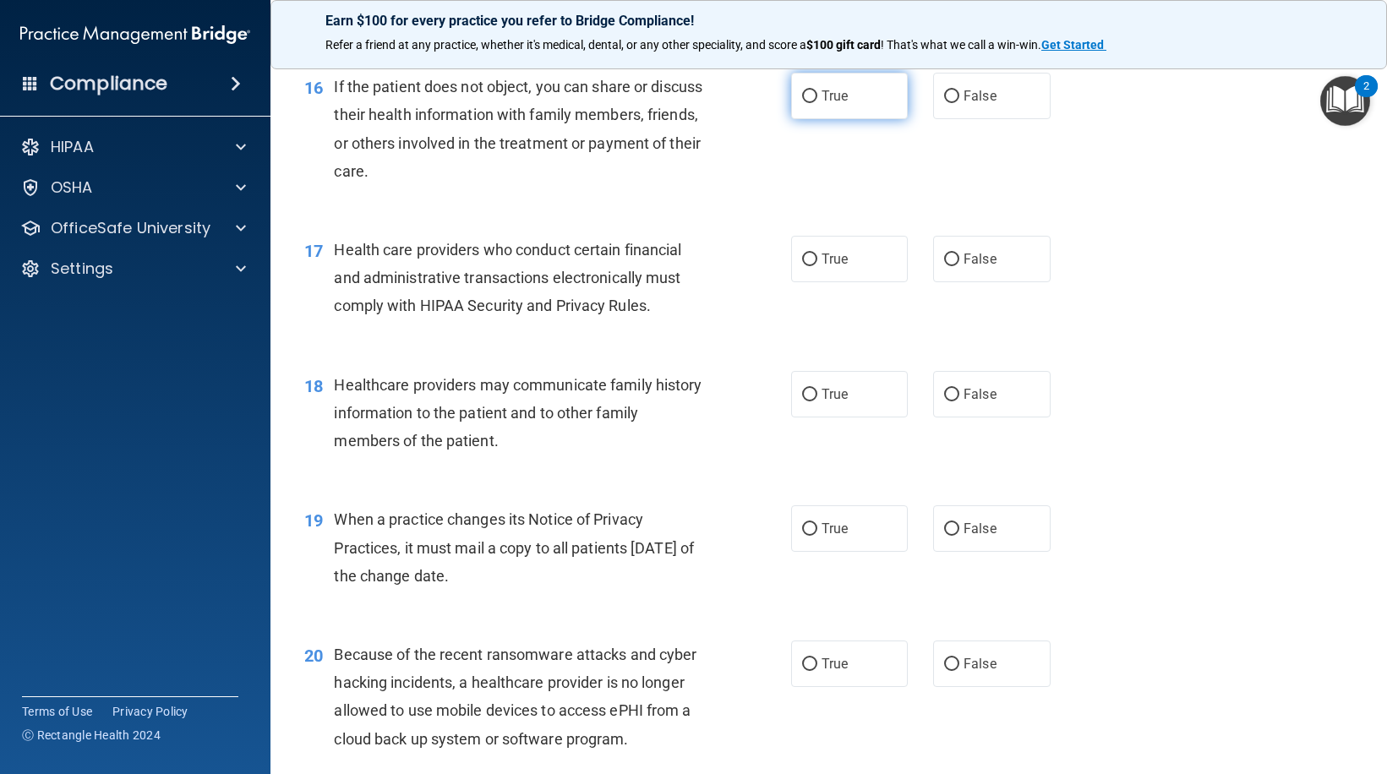
click at [859, 96] on label "True" at bounding box center [849, 96] width 117 height 46
click at [817, 96] on input "True" at bounding box center [809, 96] width 15 height 13
radio input "true"
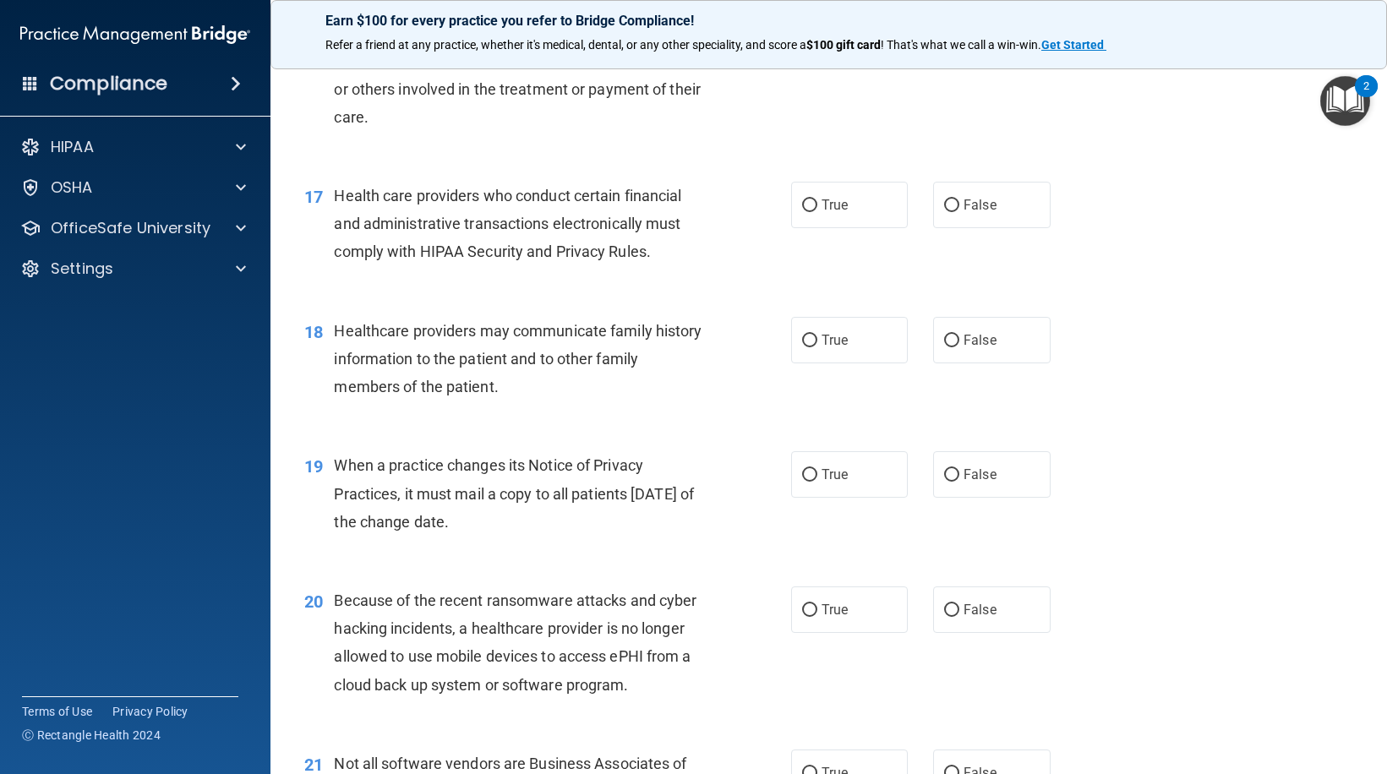
scroll to position [2282, 0]
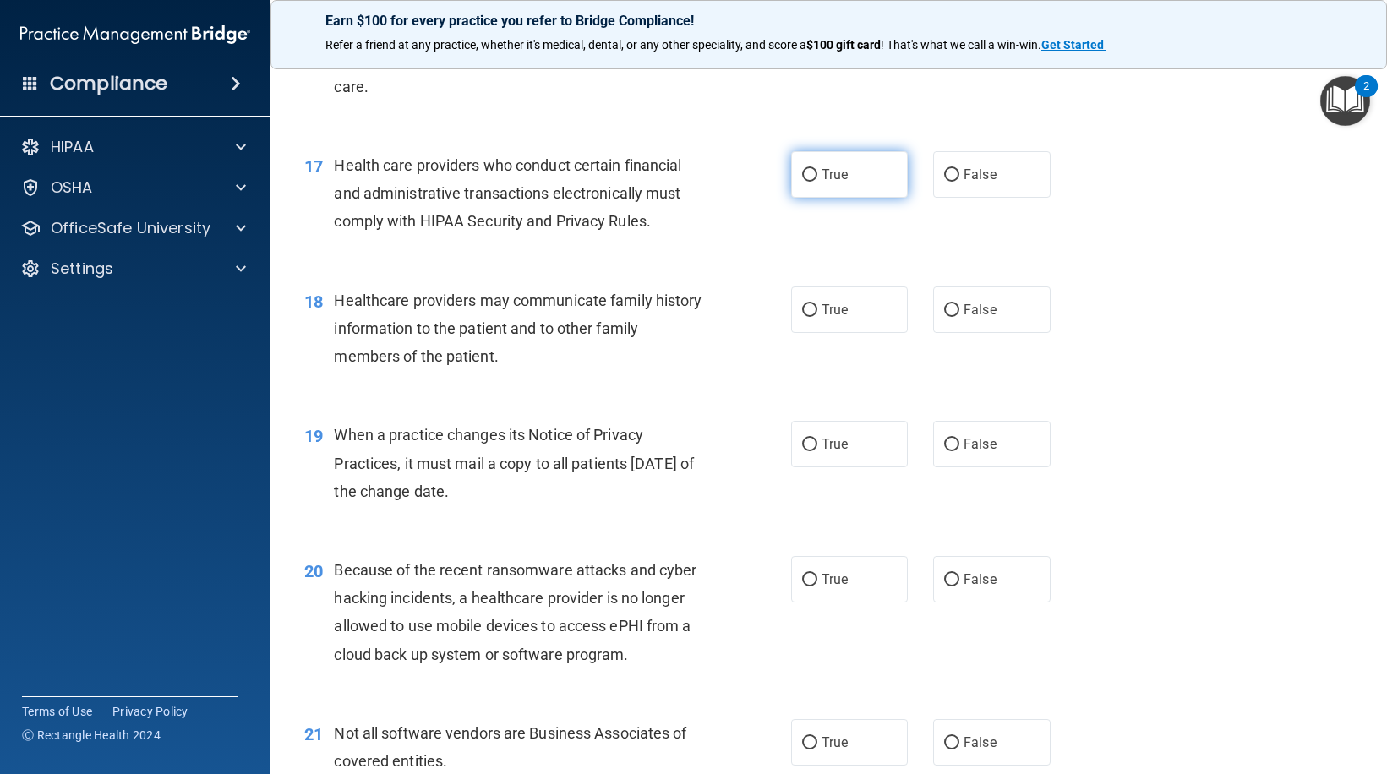
click at [822, 183] on label "True" at bounding box center [849, 174] width 117 height 46
click at [817, 182] on input "True" at bounding box center [809, 175] width 15 height 13
radio input "true"
drag, startPoint x: 815, startPoint y: 315, endPoint x: 783, endPoint y: 340, distance: 40.4
click at [814, 317] on label "True" at bounding box center [849, 310] width 117 height 46
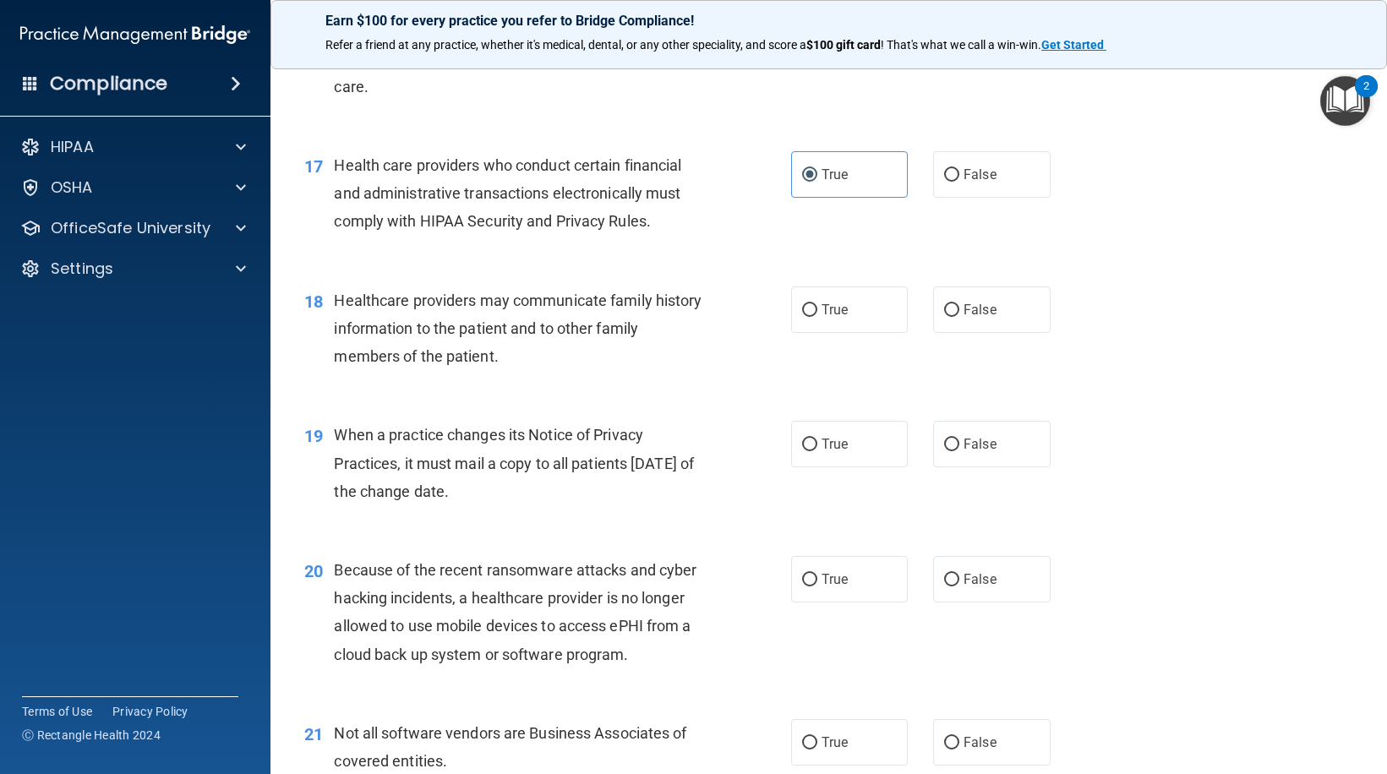
click at [814, 317] on input "True" at bounding box center [809, 310] width 15 height 13
radio input "true"
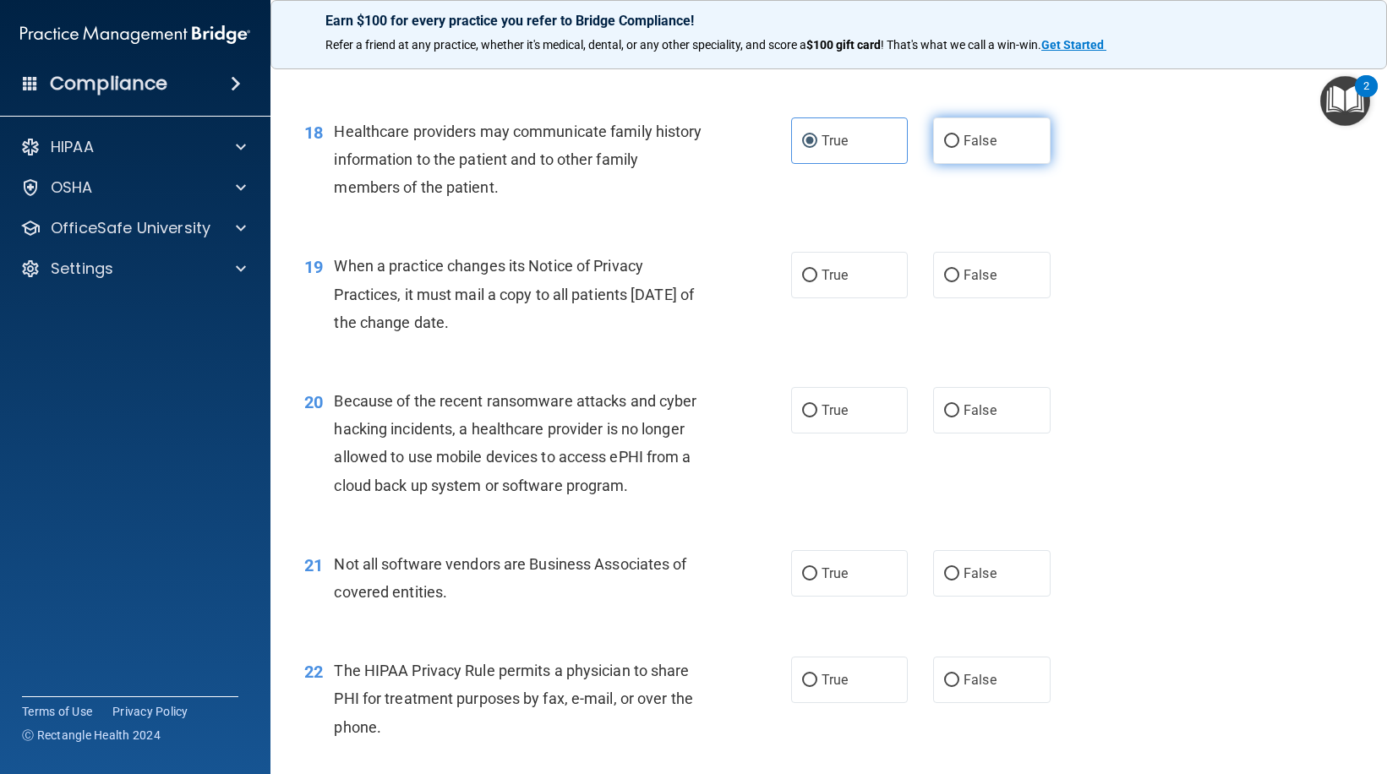
click at [967, 127] on label "False" at bounding box center [991, 140] width 117 height 46
click at [959, 135] on input "False" at bounding box center [951, 141] width 15 height 13
radio input "true"
radio input "false"
click at [822, 270] on span "True" at bounding box center [835, 275] width 26 height 16
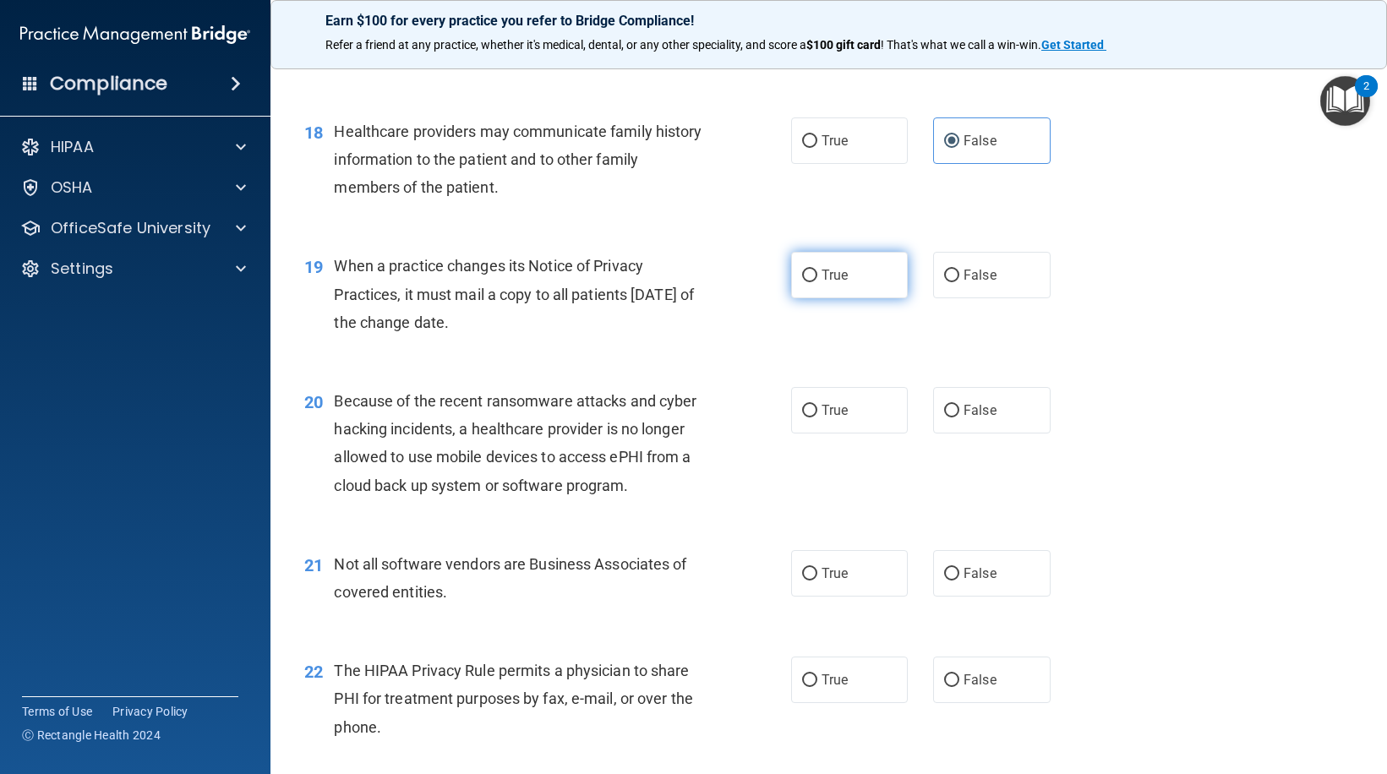
click at [817, 270] on input "True" at bounding box center [809, 276] width 15 height 13
radio input "true"
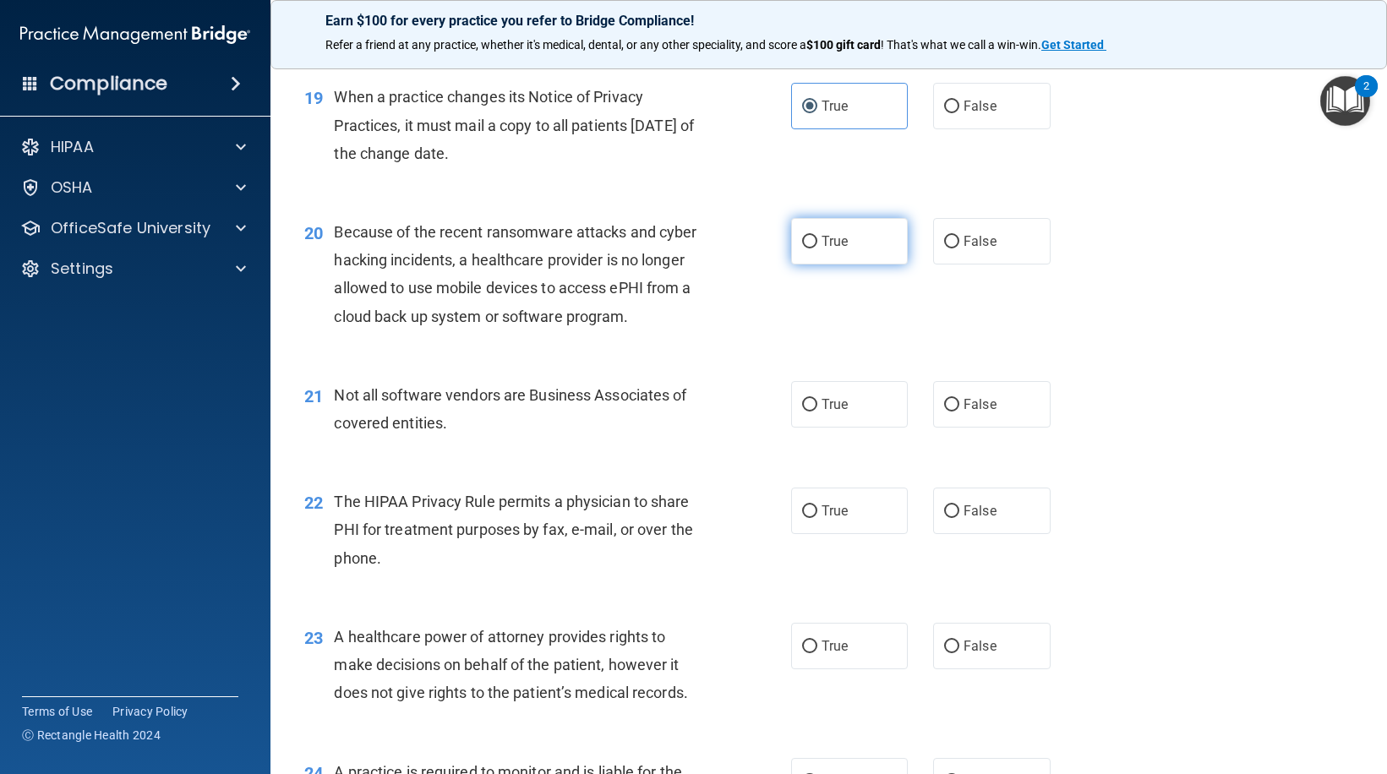
click at [816, 251] on label "True" at bounding box center [849, 241] width 117 height 46
click at [816, 249] on input "True" at bounding box center [809, 242] width 15 height 13
radio input "true"
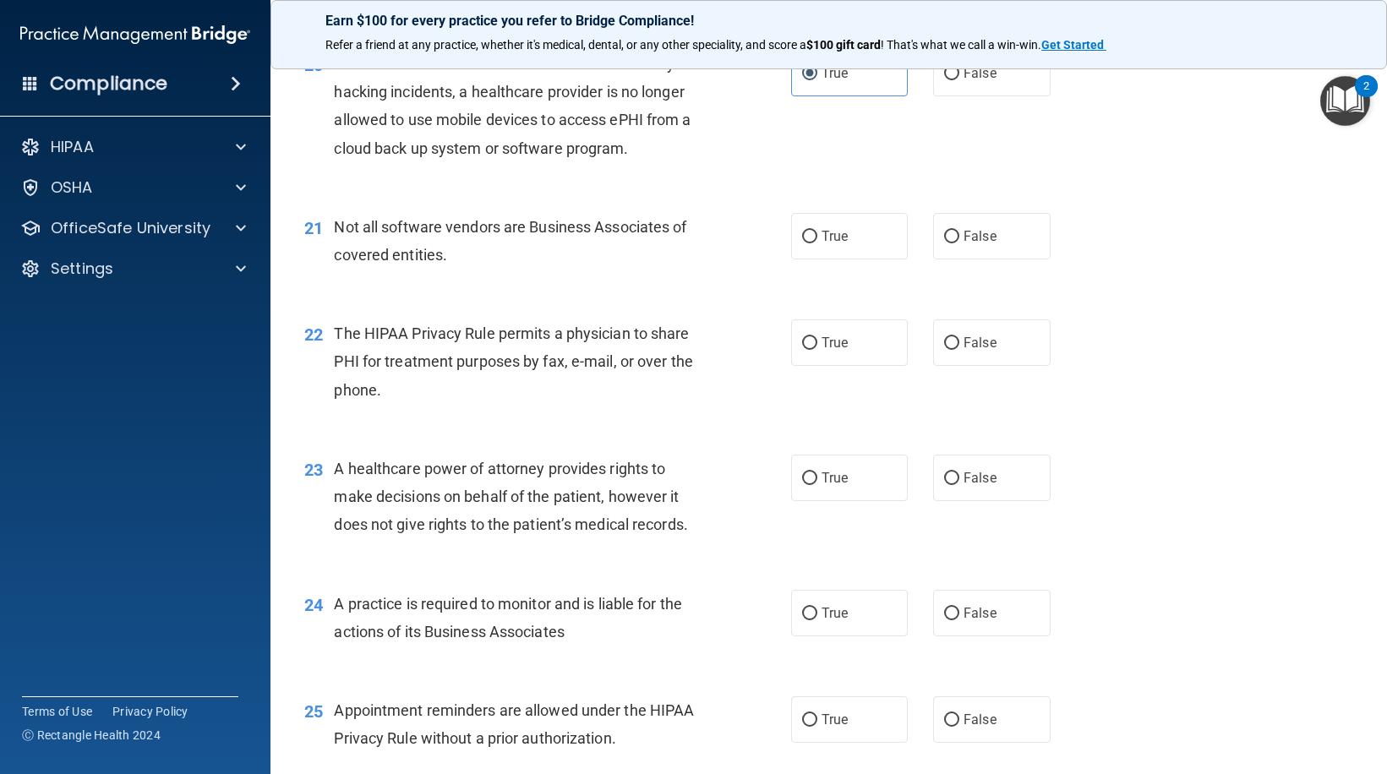
scroll to position [2789, 0]
click at [868, 247] on label "True" at bounding box center [849, 235] width 117 height 46
click at [817, 243] on input "True" at bounding box center [809, 236] width 15 height 13
radio input "true"
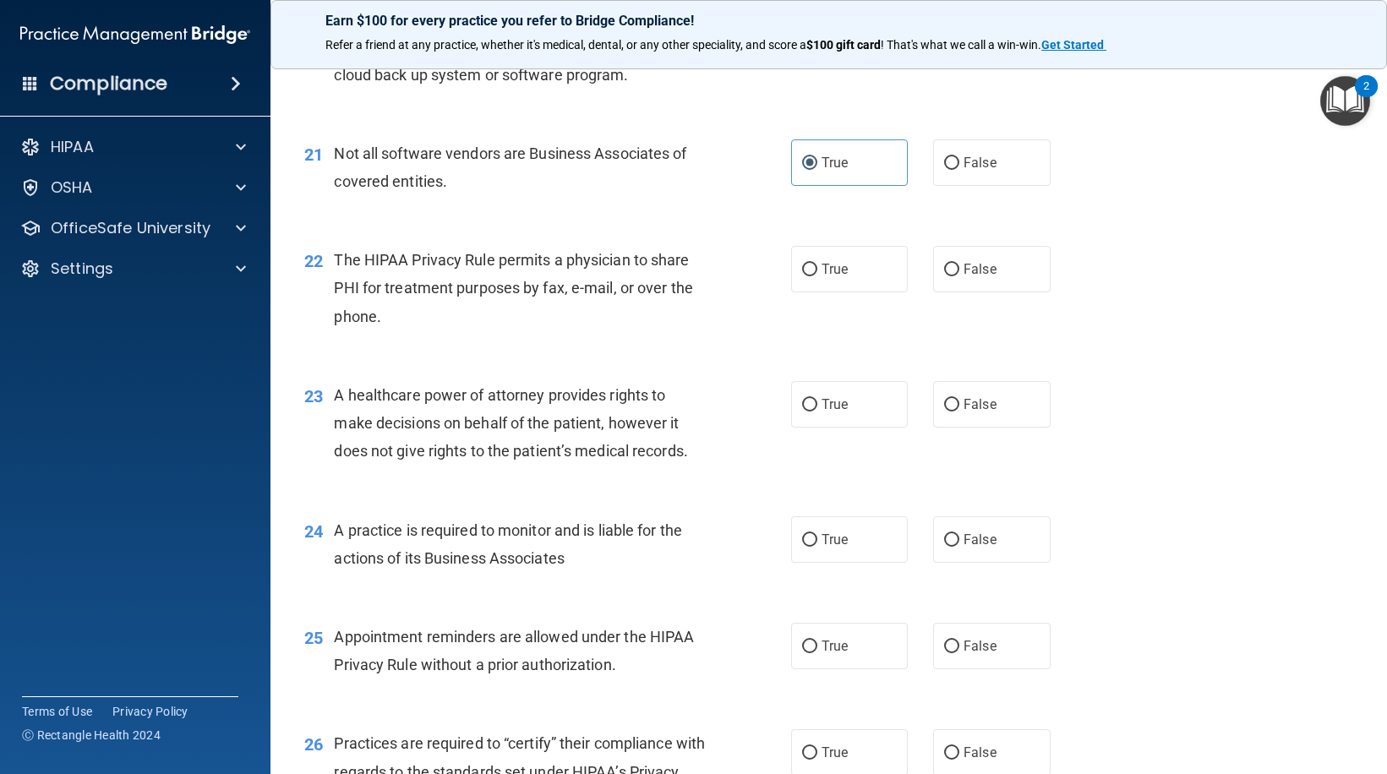
scroll to position [2958, 0]
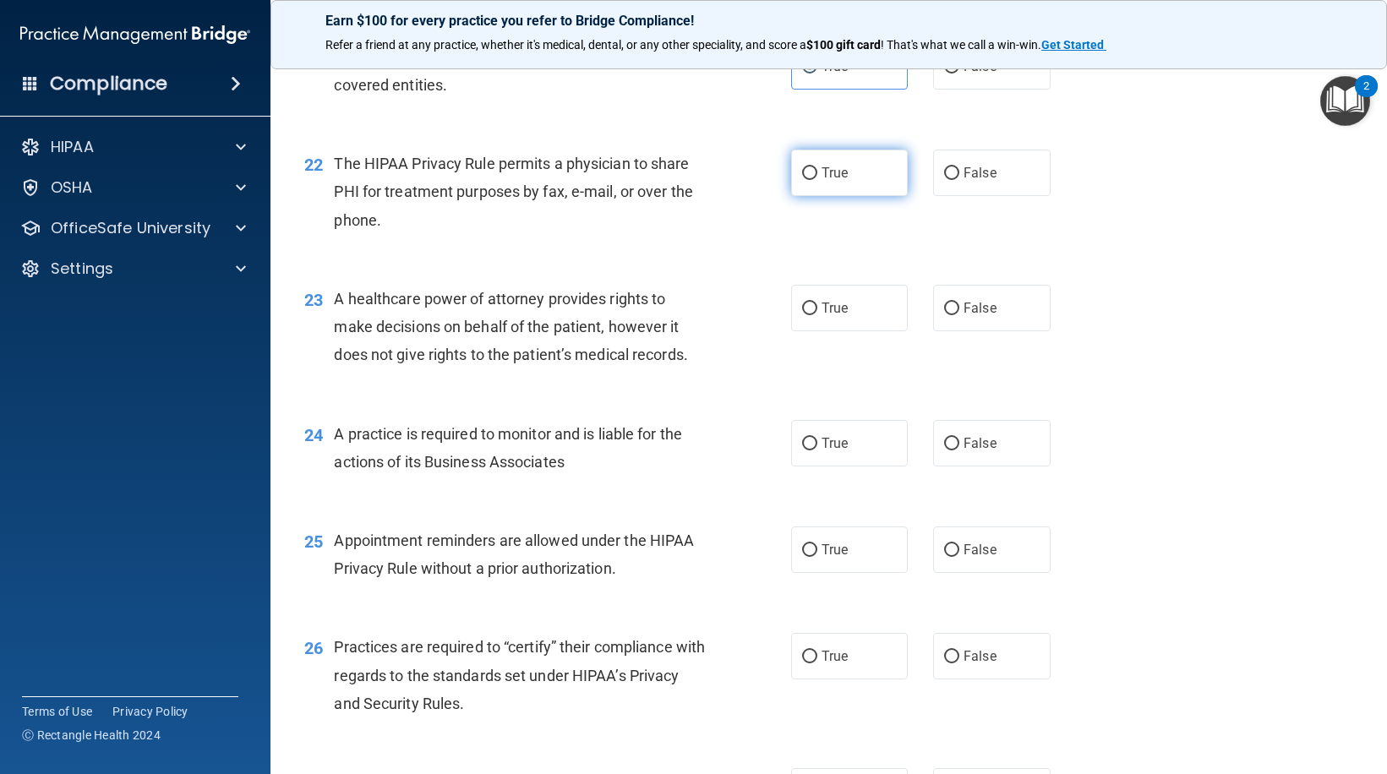
click at [861, 181] on label "True" at bounding box center [849, 173] width 117 height 46
click at [817, 180] on input "True" at bounding box center [809, 173] width 15 height 13
radio input "true"
click at [821, 320] on label "True" at bounding box center [849, 308] width 117 height 46
click at [817, 315] on input "True" at bounding box center [809, 309] width 15 height 13
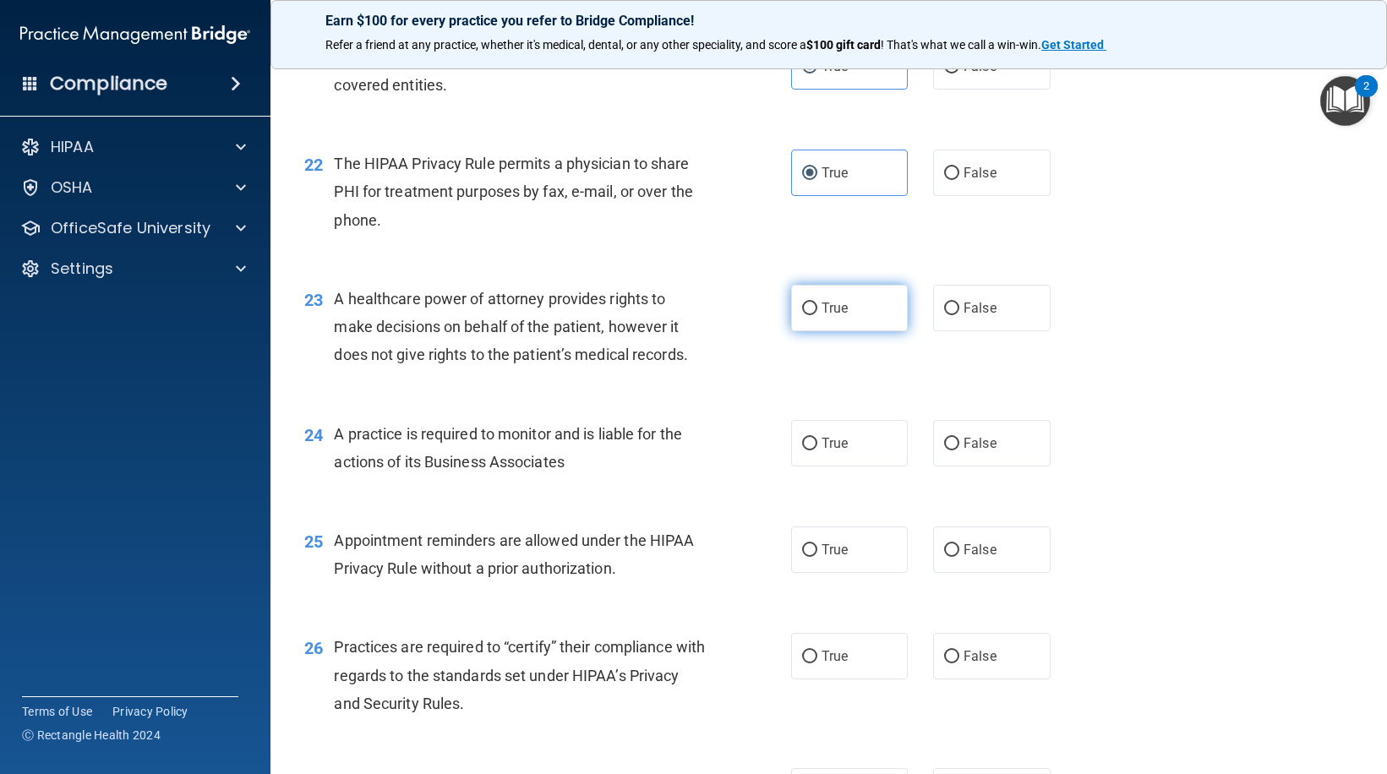
radio input "true"
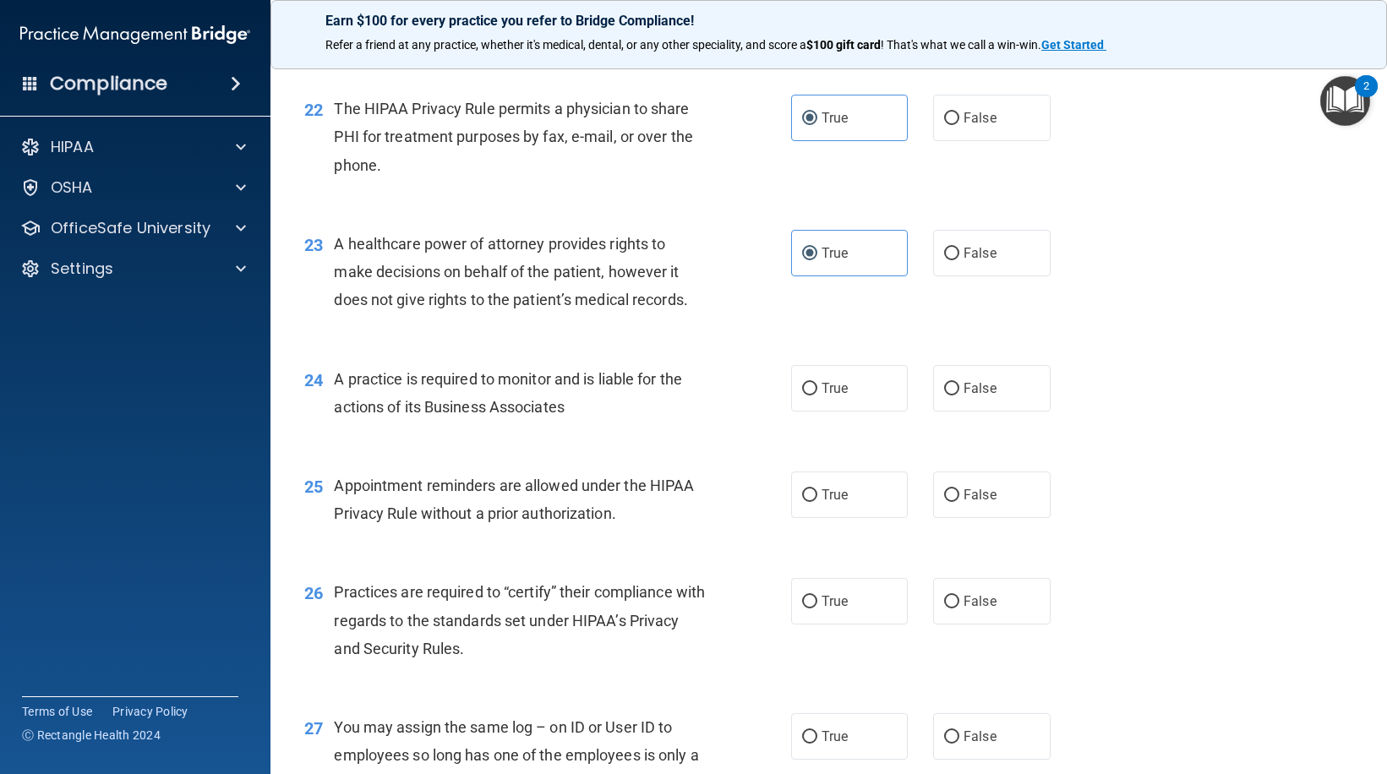
scroll to position [3043, 0]
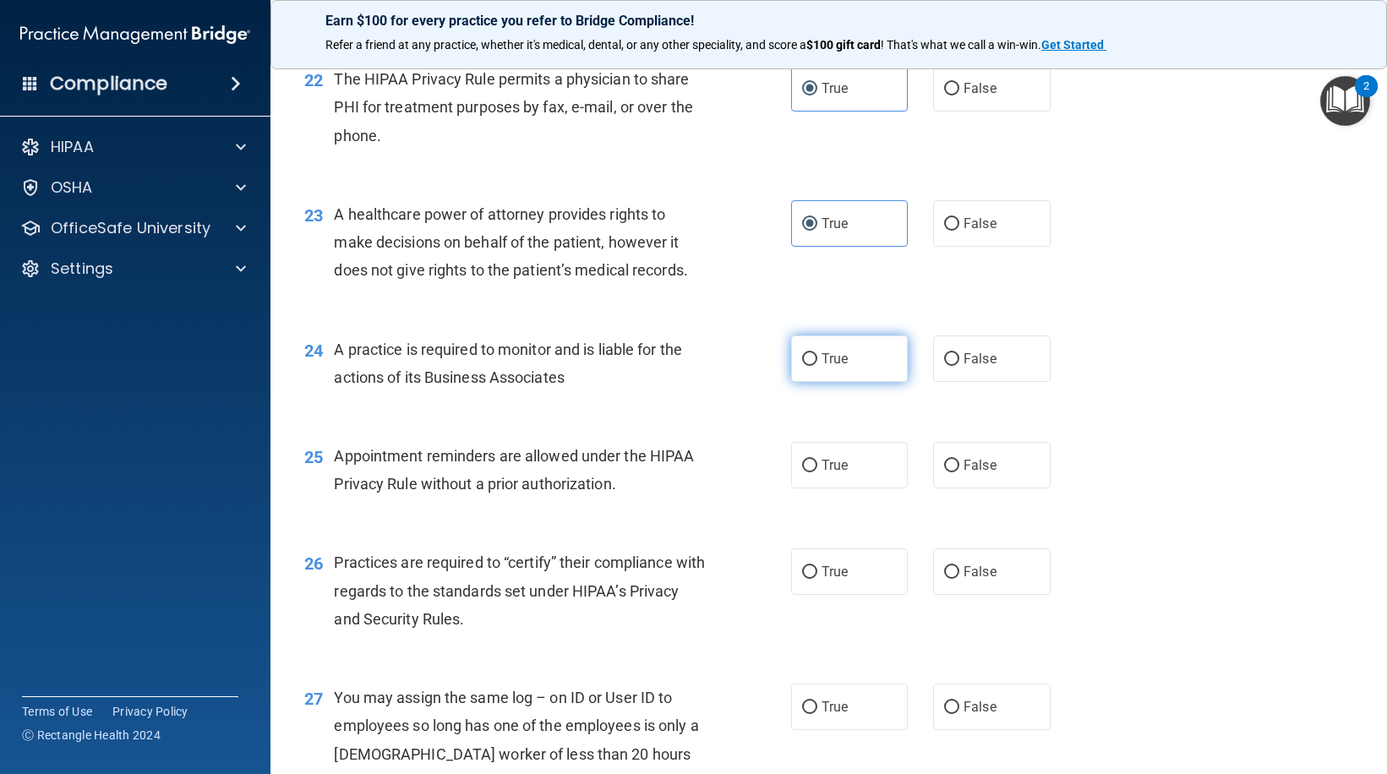
click at [848, 366] on label "True" at bounding box center [849, 359] width 117 height 46
click at [817, 366] on input "True" at bounding box center [809, 359] width 15 height 13
radio input "true"
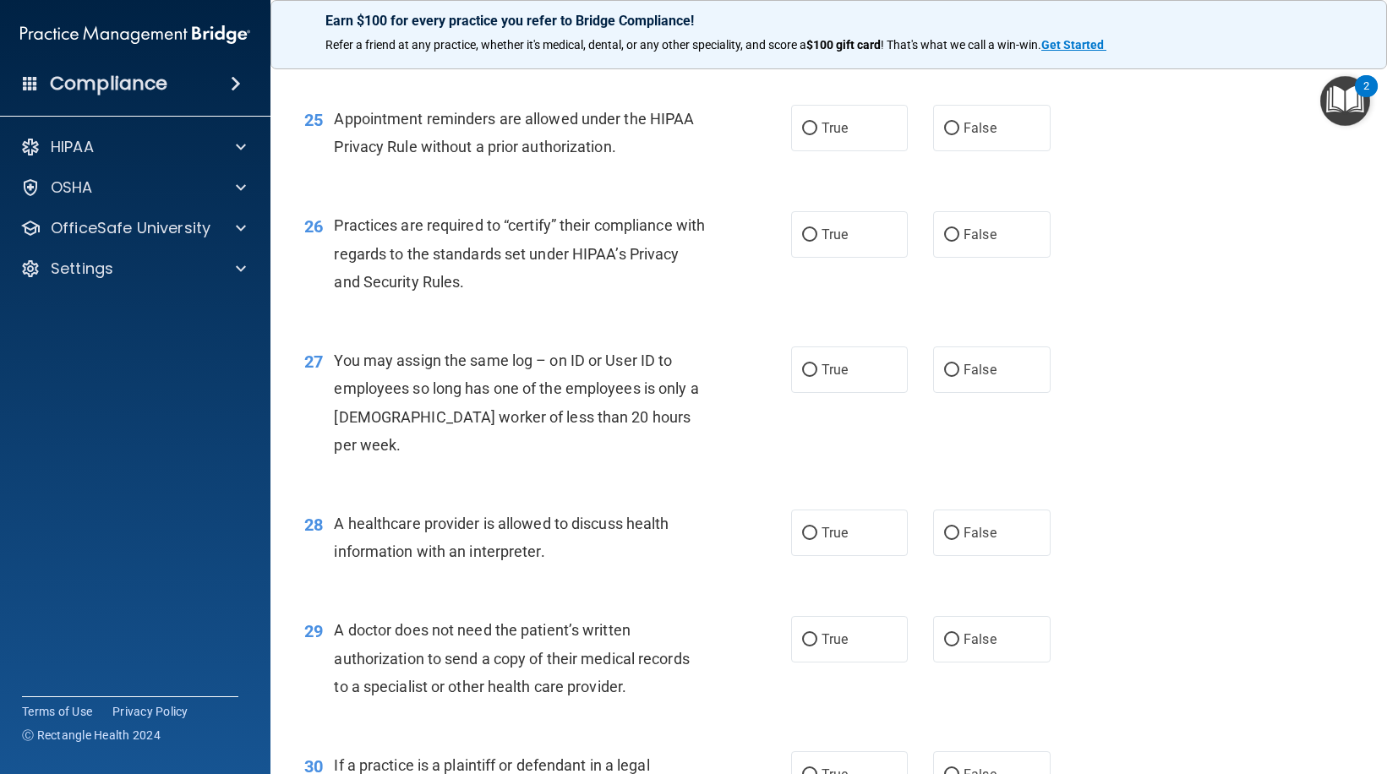
scroll to position [3381, 0]
click at [842, 139] on label "True" at bounding box center [849, 127] width 117 height 46
click at [817, 134] on input "True" at bounding box center [809, 128] width 15 height 13
radio input "true"
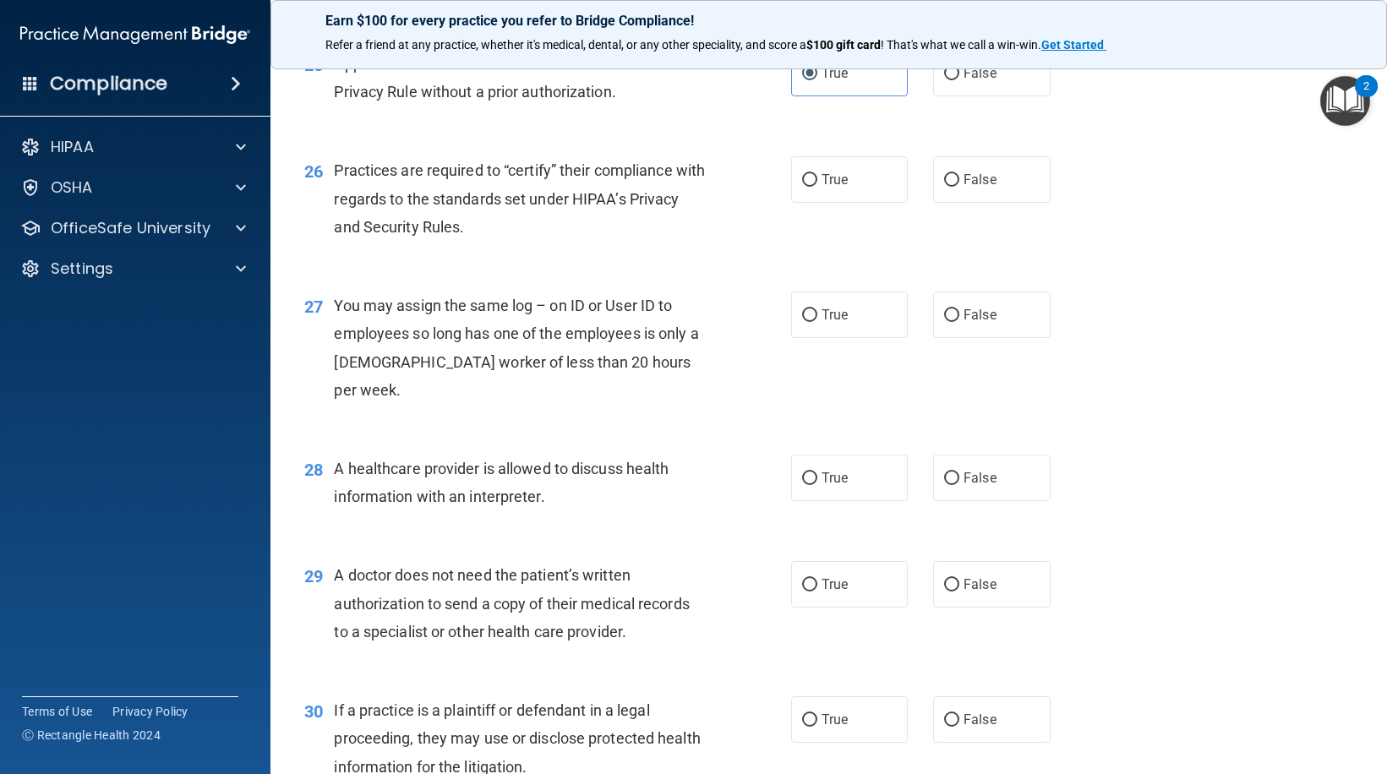
scroll to position [3466, 0]
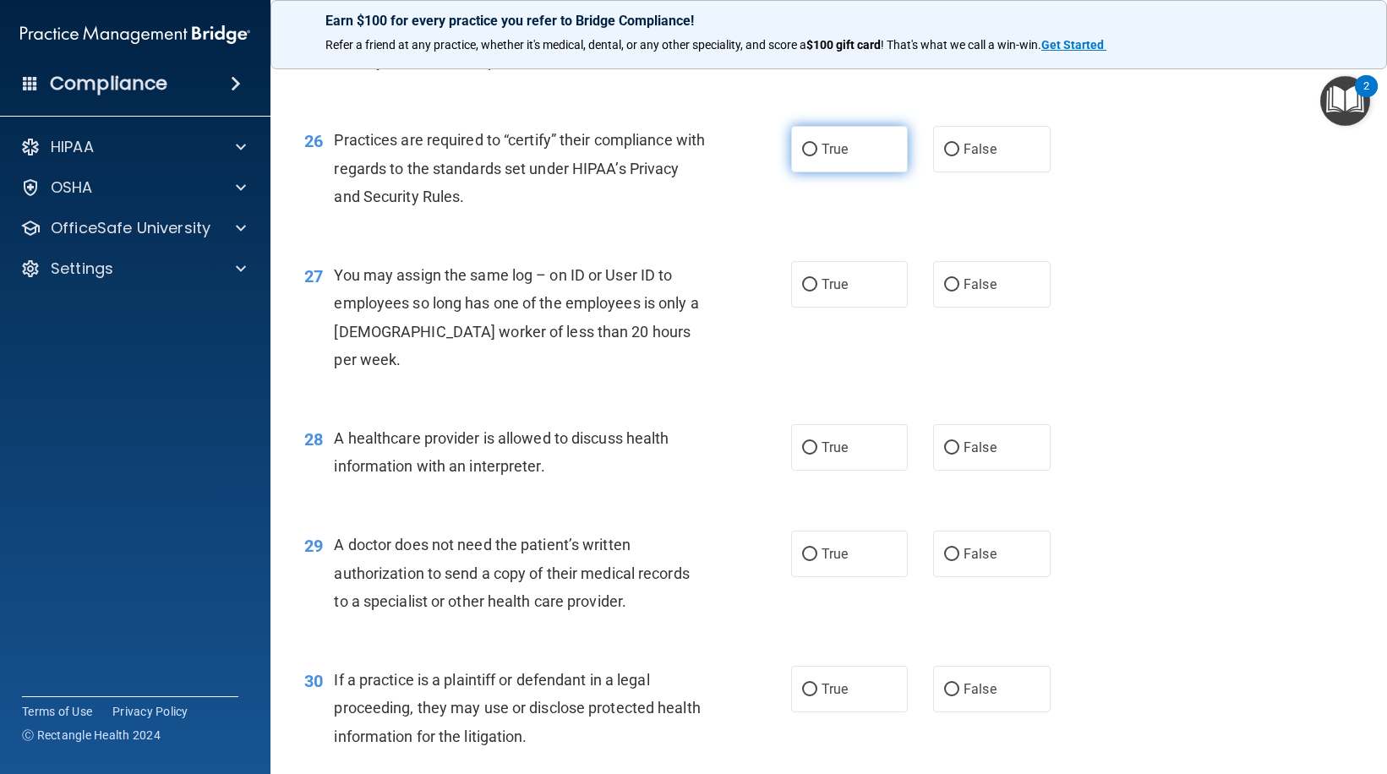
click at [855, 151] on label "True" at bounding box center [849, 149] width 117 height 46
click at [817, 151] on input "True" at bounding box center [809, 150] width 15 height 13
radio input "true"
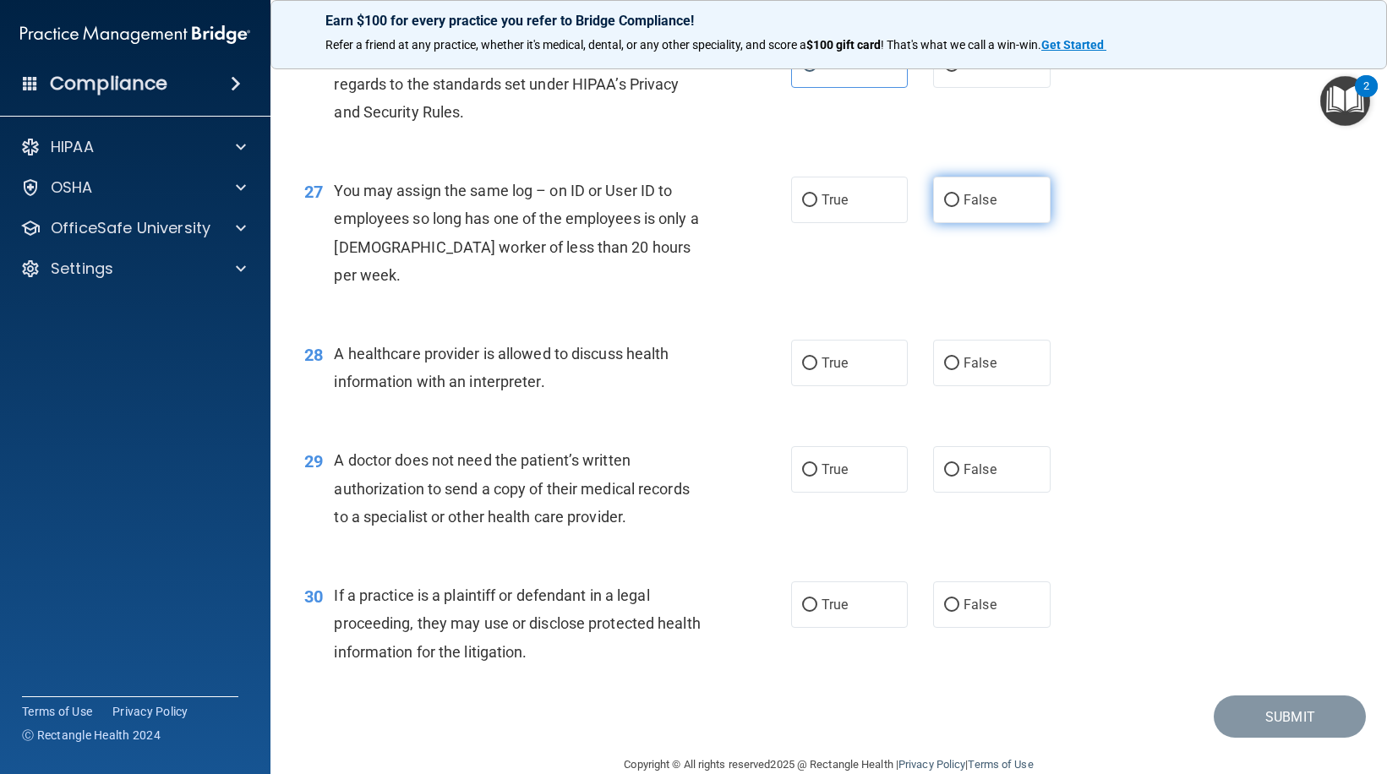
click at [937, 214] on label "False" at bounding box center [991, 200] width 117 height 46
click at [944, 207] on input "False" at bounding box center [951, 200] width 15 height 13
radio input "true"
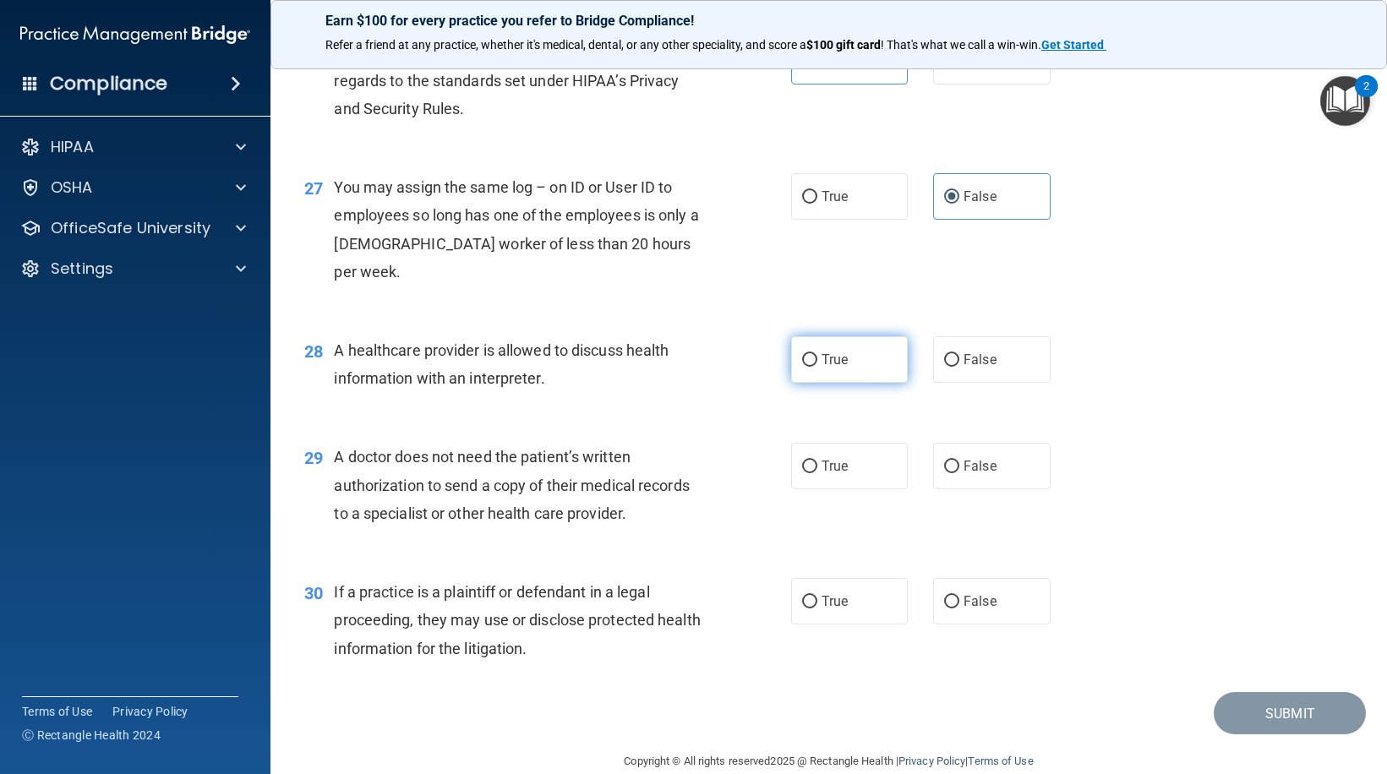
click at [835, 352] on span "True" at bounding box center [835, 360] width 26 height 16
click at [817, 354] on input "True" at bounding box center [809, 360] width 15 height 13
radio input "true"
click at [1000, 451] on label "False" at bounding box center [991, 466] width 117 height 46
click at [959, 461] on input "False" at bounding box center [951, 467] width 15 height 13
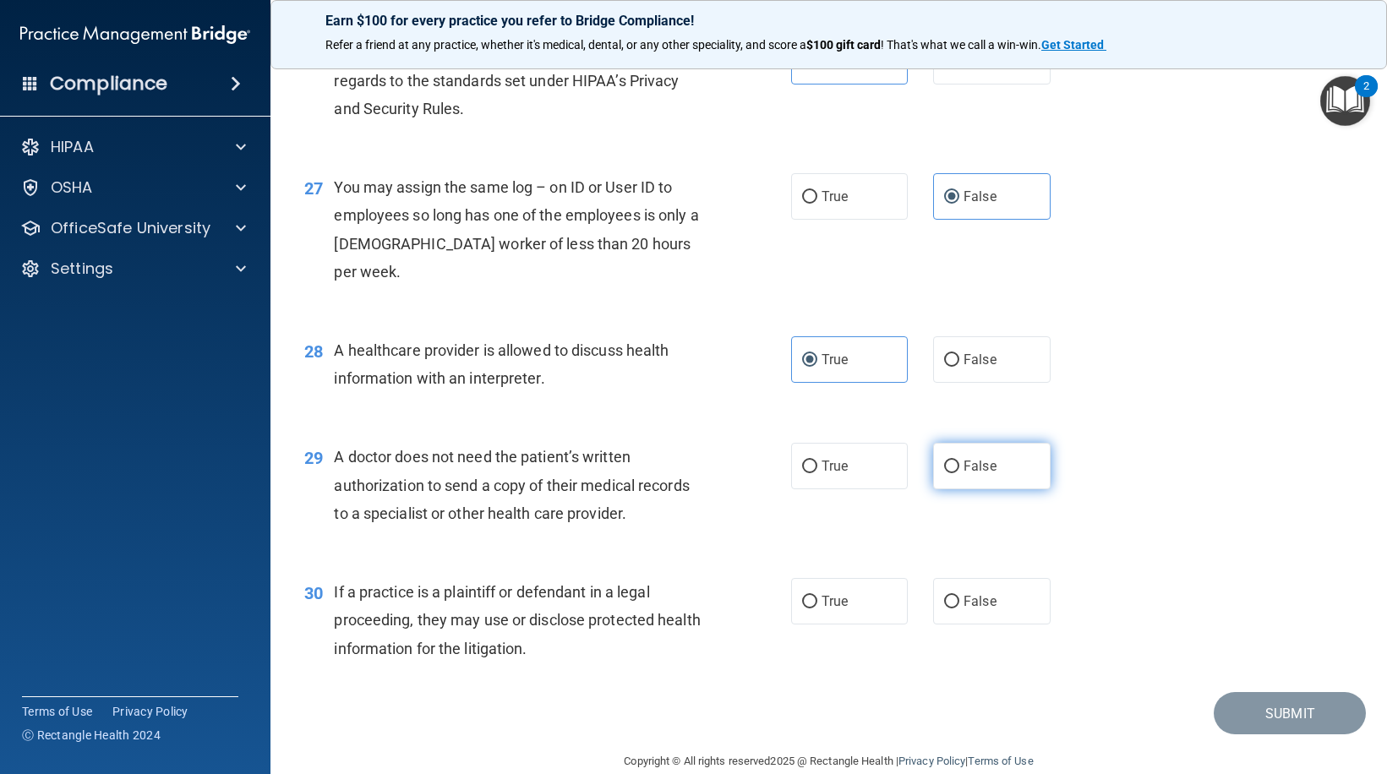
radio input "true"
click at [811, 456] on label "True" at bounding box center [849, 466] width 117 height 46
click at [811, 461] on input "True" at bounding box center [809, 467] width 15 height 13
radio input "true"
radio input "false"
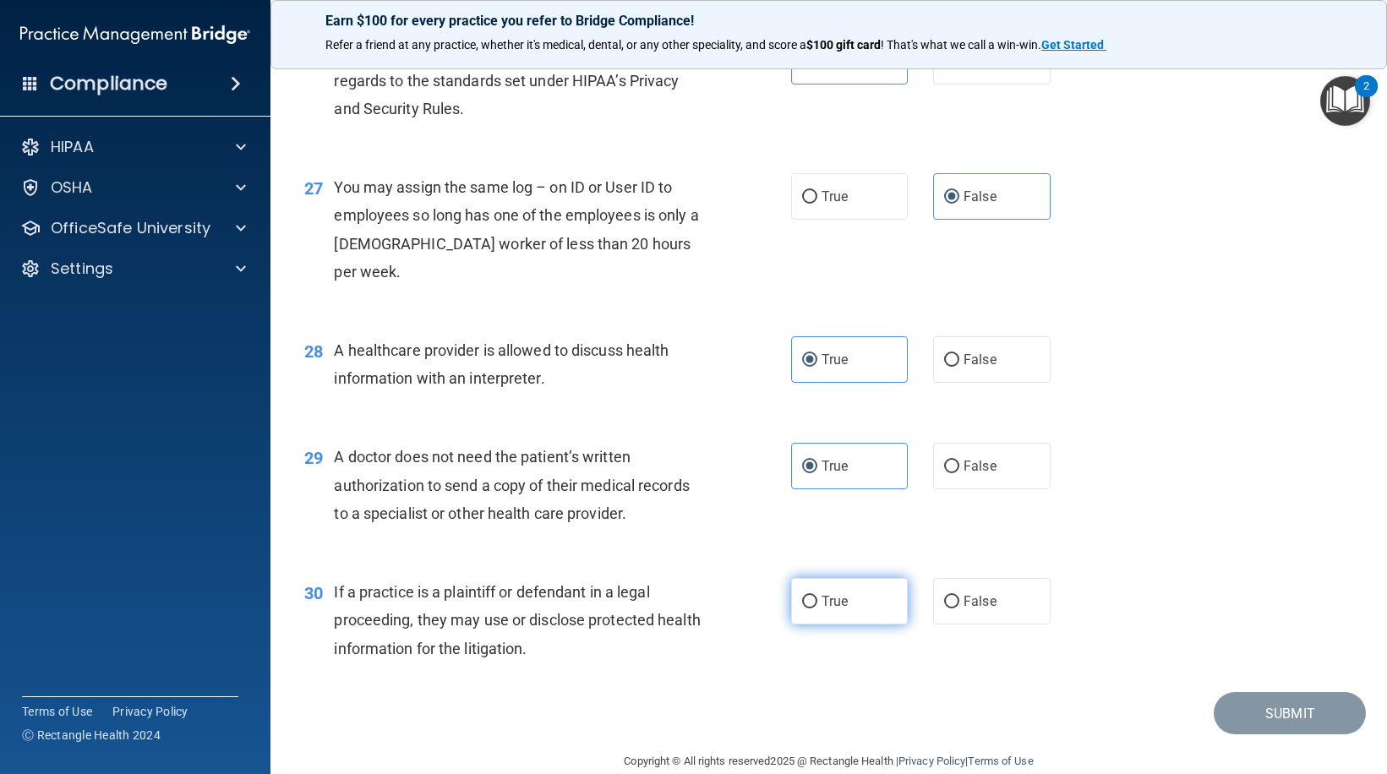
click at [844, 584] on label "True" at bounding box center [849, 601] width 117 height 46
click at [817, 596] on input "True" at bounding box center [809, 602] width 15 height 13
radio input "true"
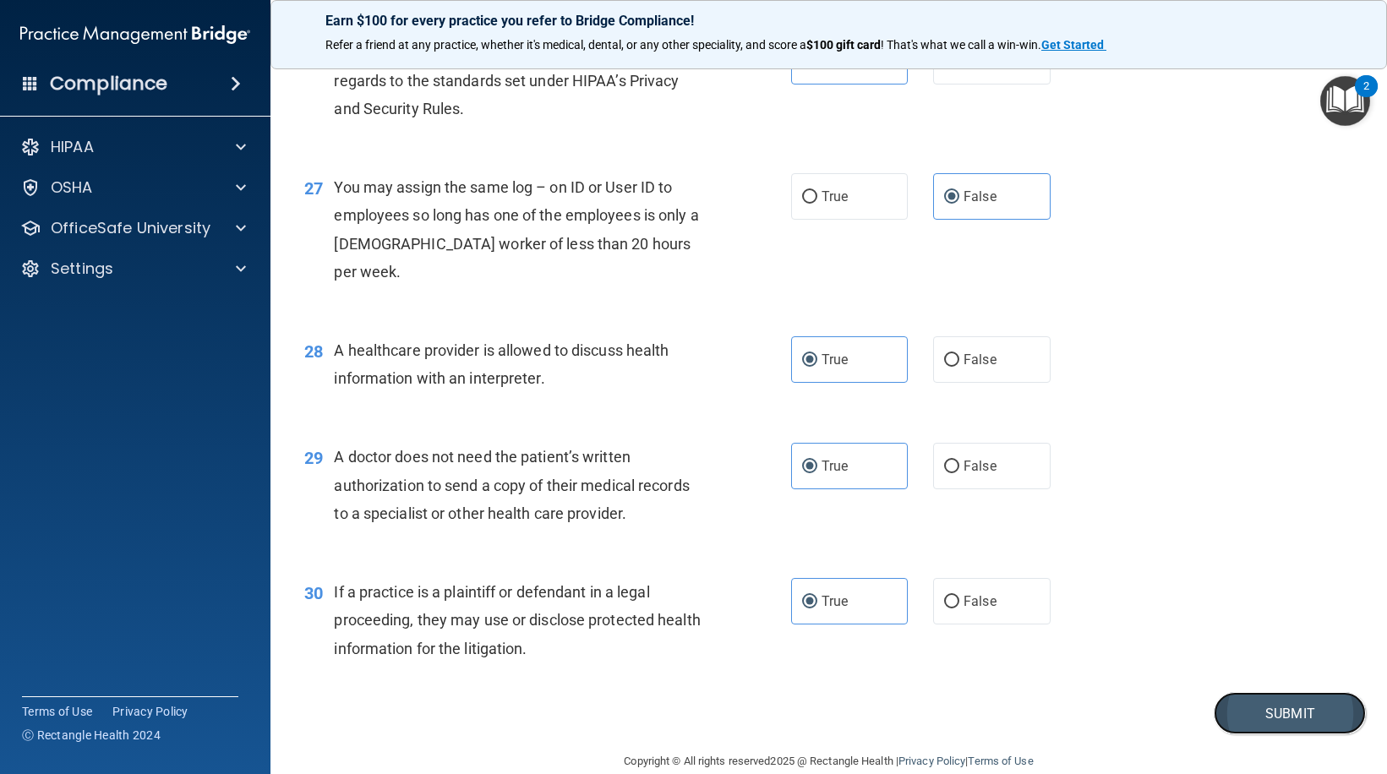
click at [1282, 695] on button "Submit" at bounding box center [1290, 713] width 152 height 43
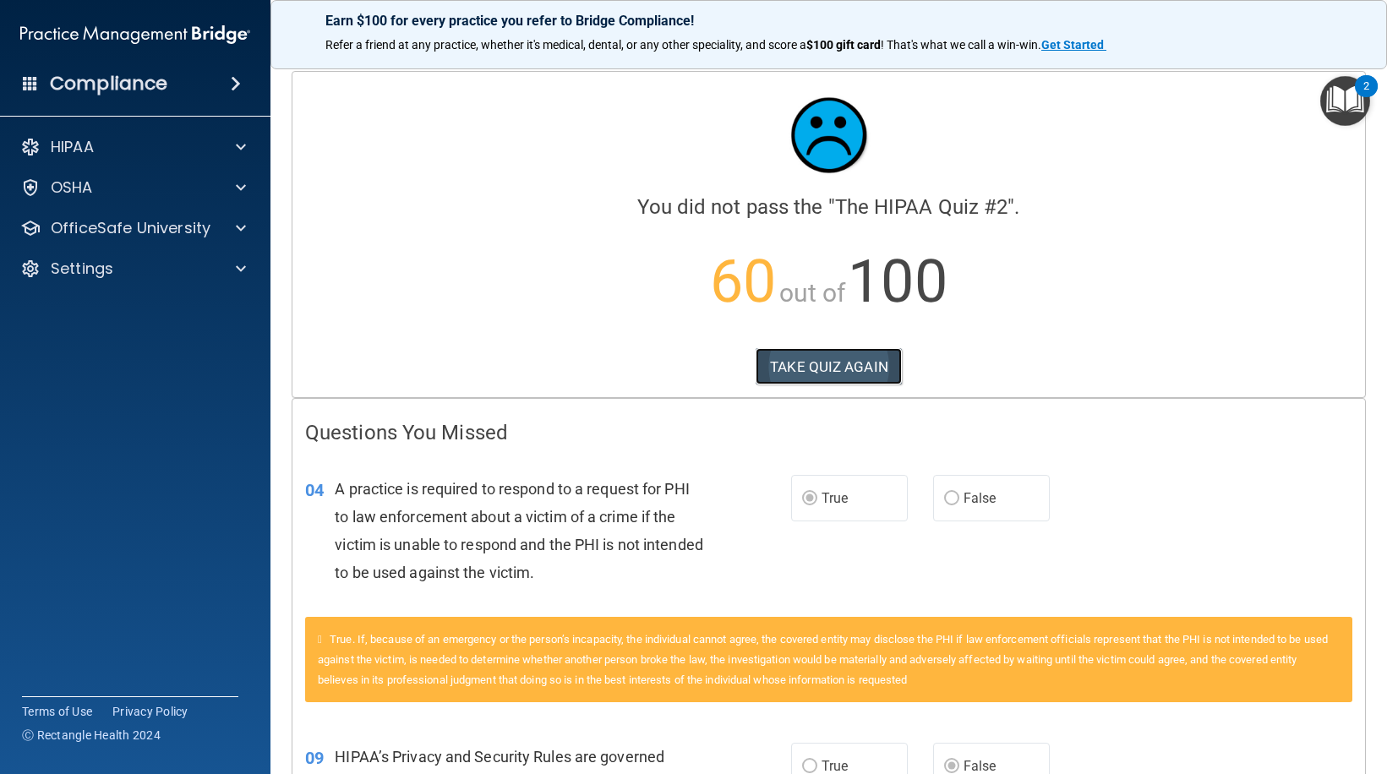
drag, startPoint x: 809, startPoint y: 369, endPoint x: 800, endPoint y: 364, distance: 10.6
click at [806, 368] on button "TAKE QUIZ AGAIN" at bounding box center [829, 366] width 146 height 37
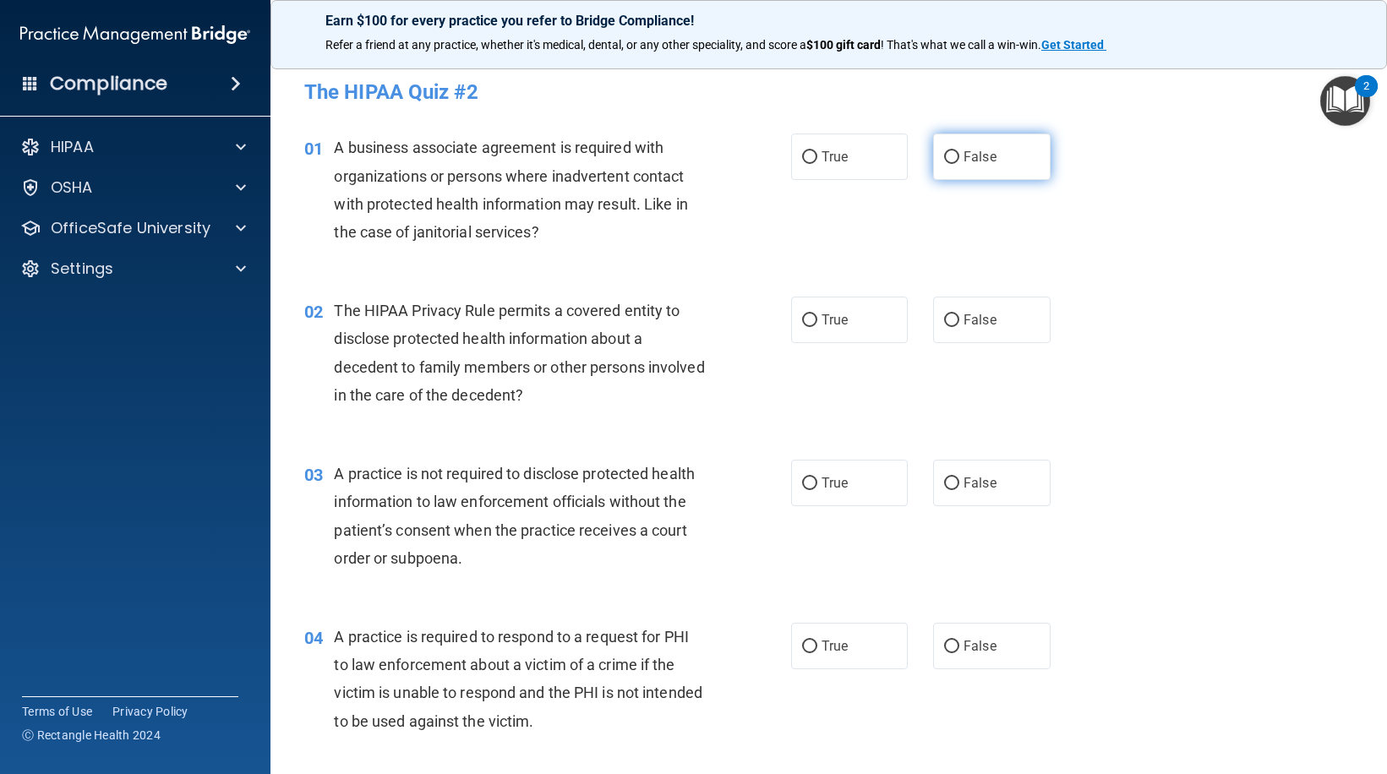
click at [957, 167] on label "False" at bounding box center [991, 157] width 117 height 46
click at [957, 164] on input "False" at bounding box center [951, 157] width 15 height 13
radio input "true"
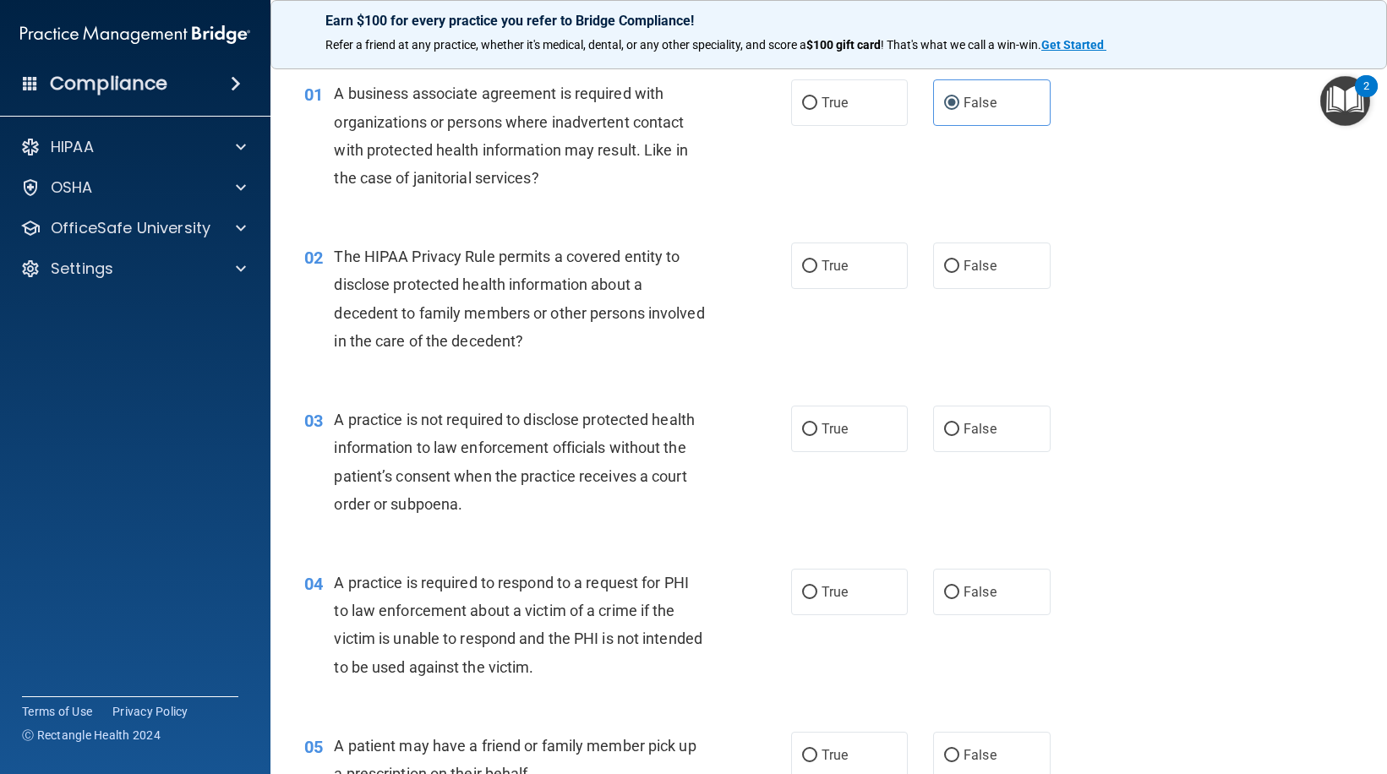
scroll to position [85, 0]
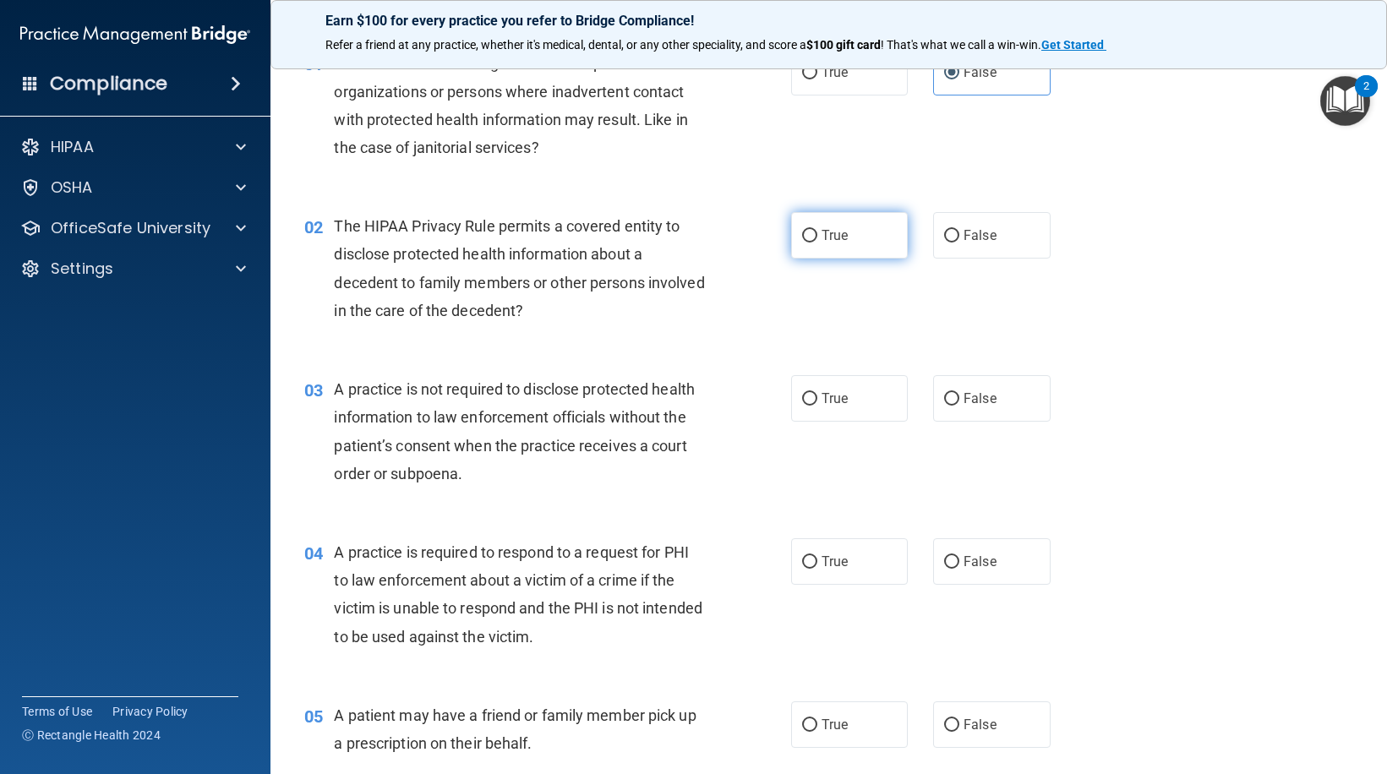
click at [822, 242] on span "True" at bounding box center [835, 235] width 26 height 16
click at [816, 242] on input "True" at bounding box center [809, 236] width 15 height 13
radio input "true"
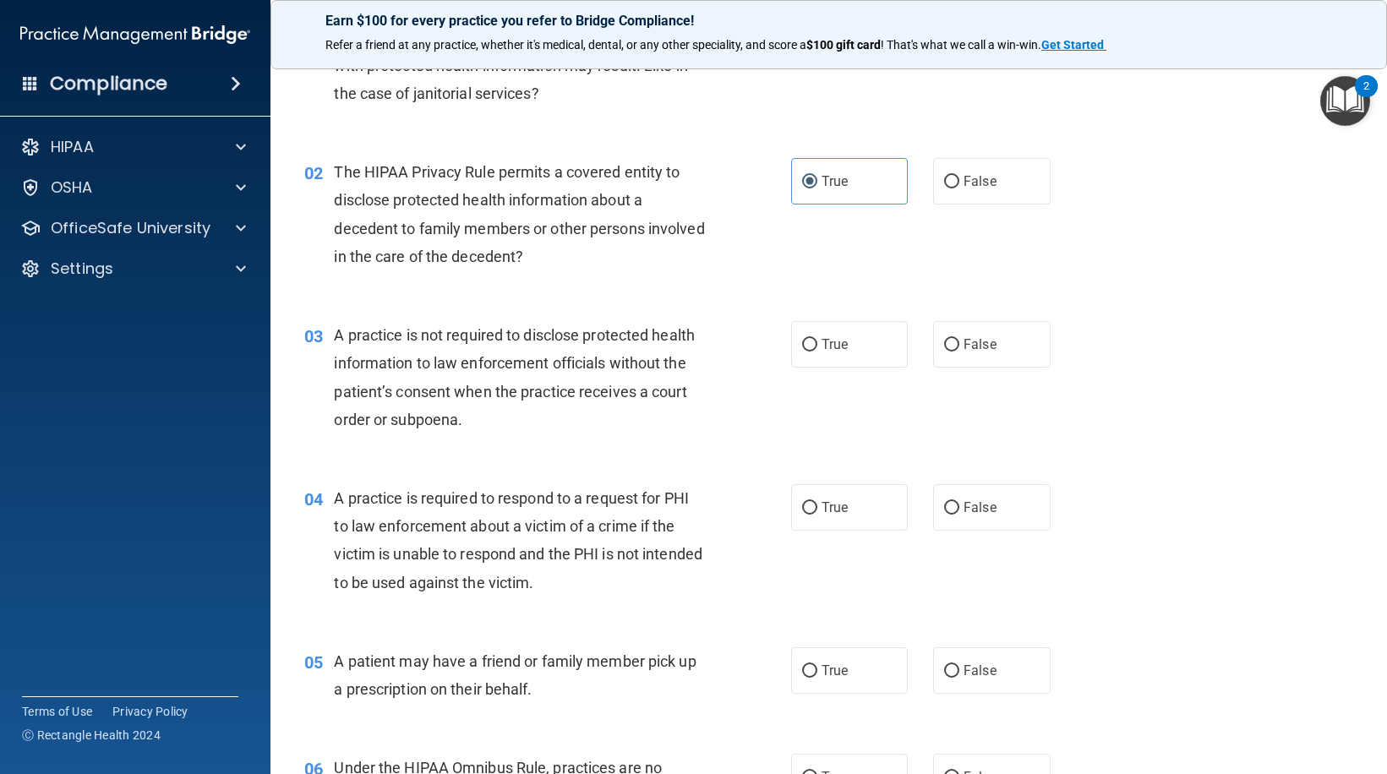
scroll to position [169, 0]
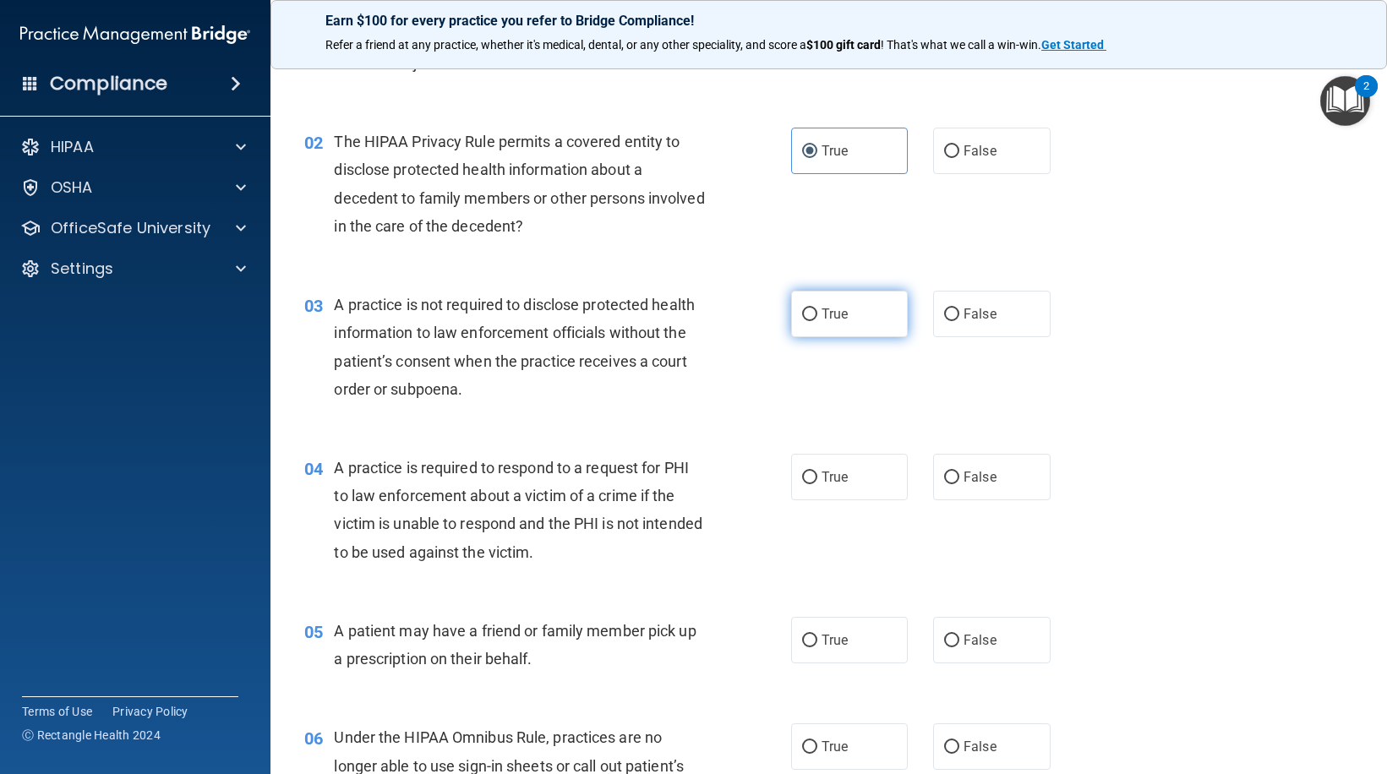
click at [848, 331] on label "True" at bounding box center [849, 314] width 117 height 46
click at [817, 321] on input "True" at bounding box center [809, 315] width 15 height 13
radio input "true"
click at [949, 330] on label "False" at bounding box center [991, 314] width 117 height 46
click at [949, 321] on input "False" at bounding box center [951, 315] width 15 height 13
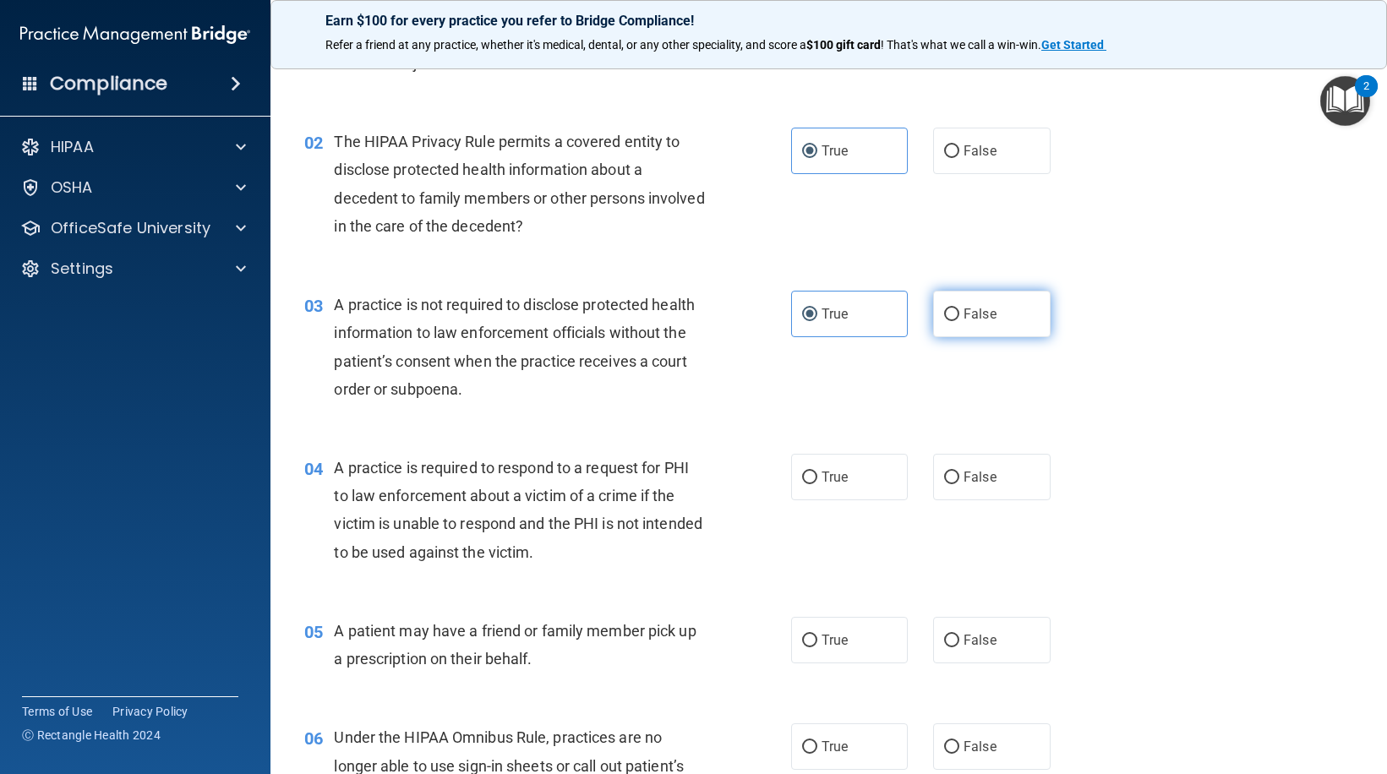
radio input "true"
radio input "false"
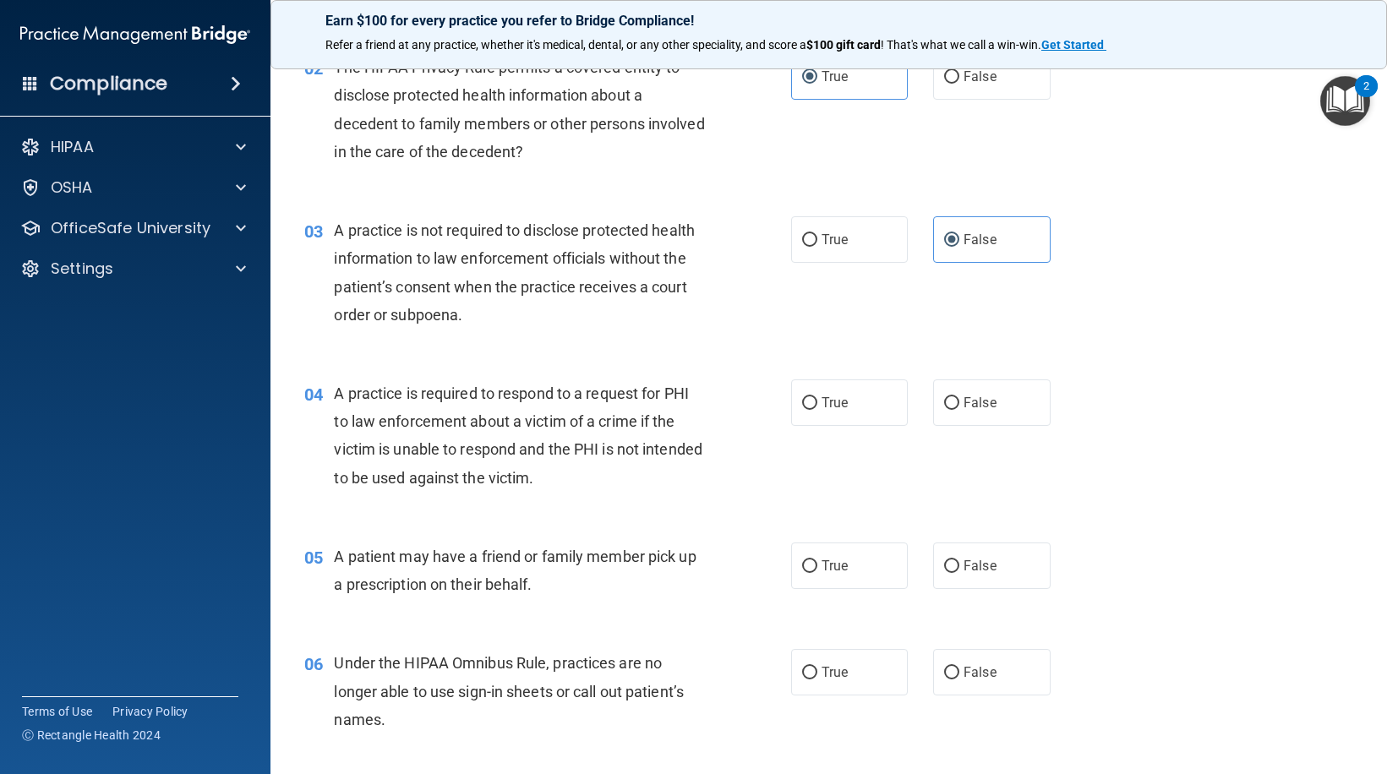
scroll to position [423, 0]
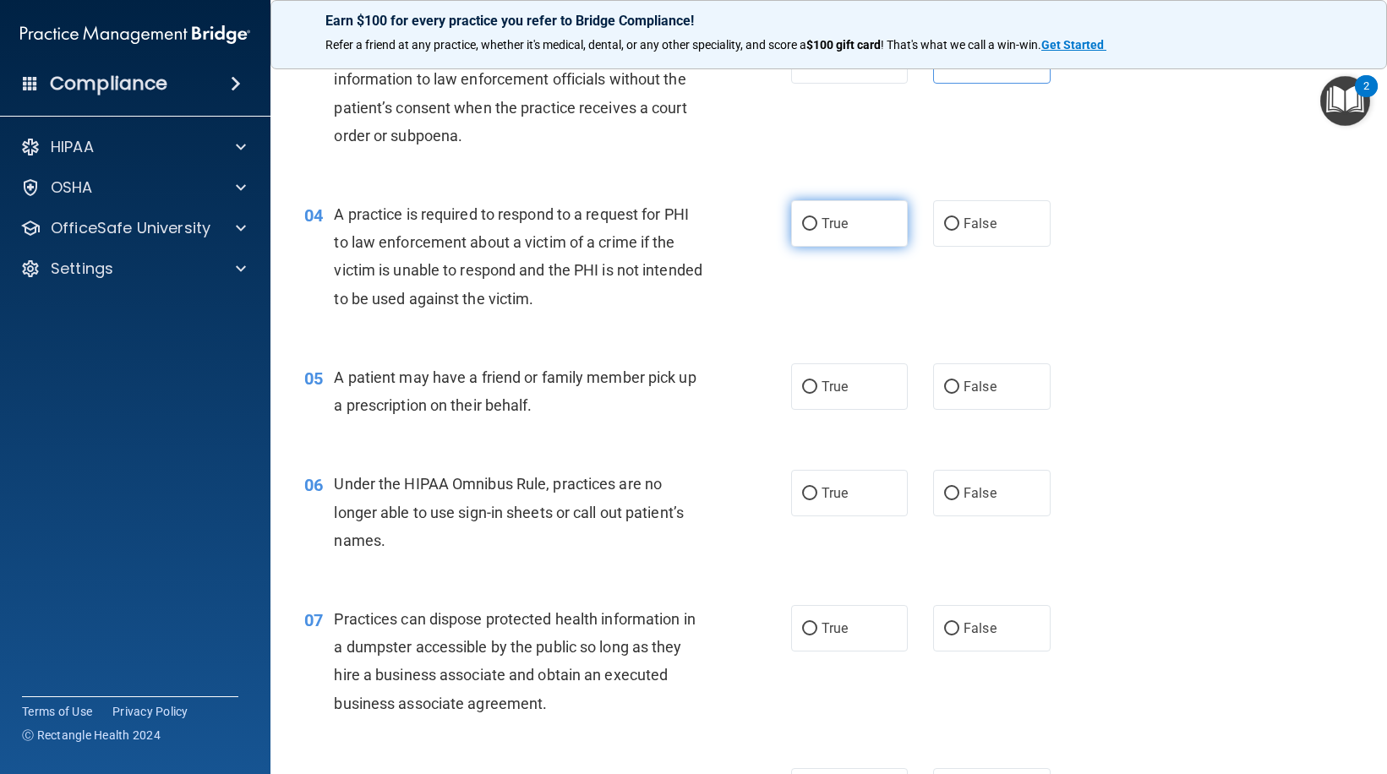
click at [810, 226] on input "True" at bounding box center [809, 224] width 15 height 13
radio input "true"
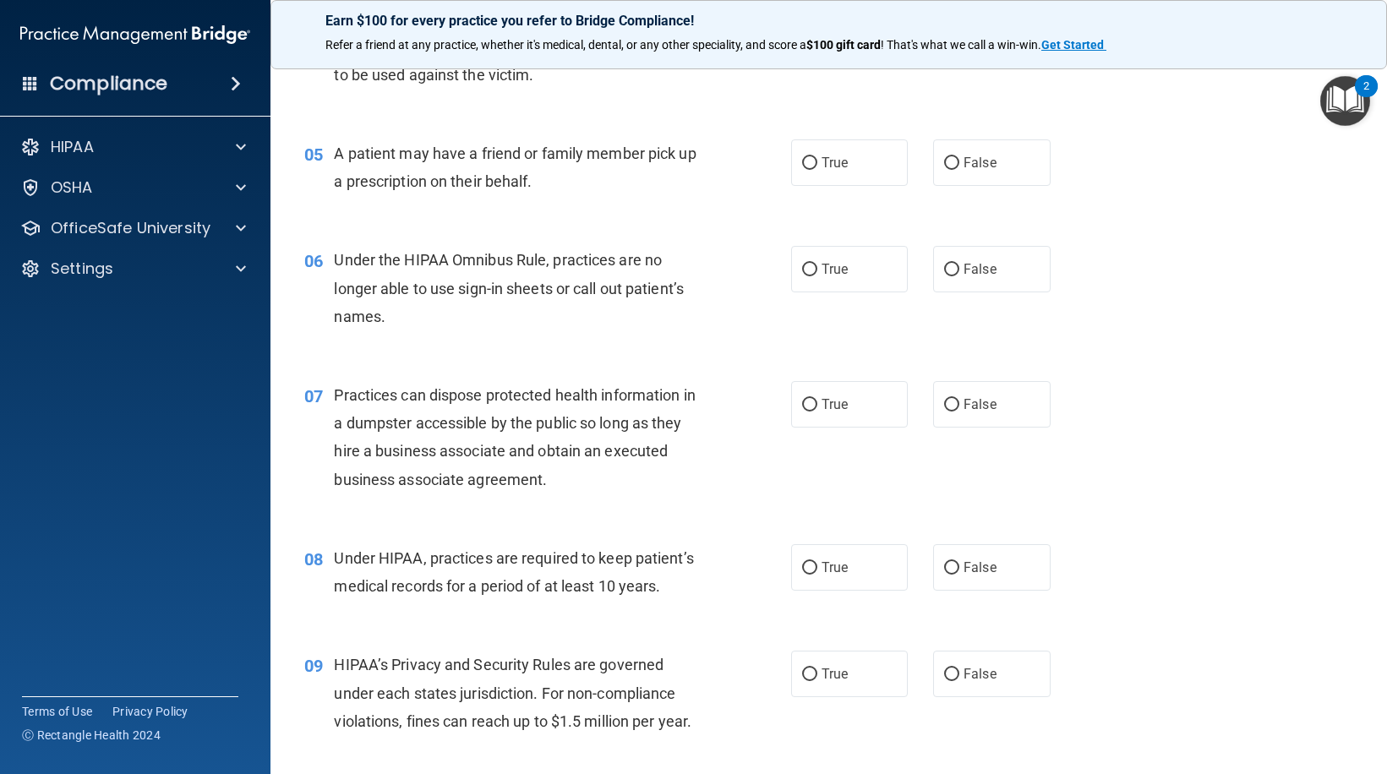
scroll to position [676, 0]
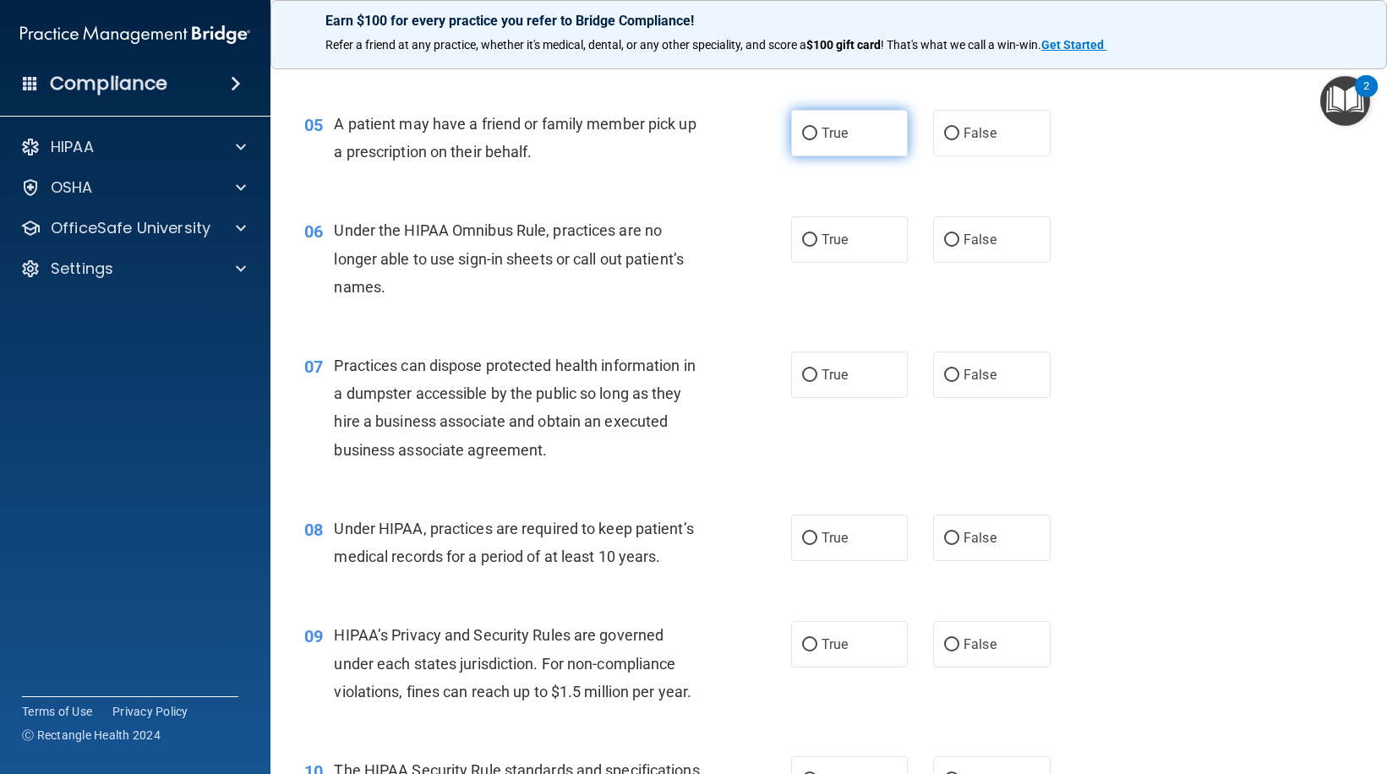
click at [808, 128] on input "True" at bounding box center [809, 134] width 15 height 13
radio input "true"
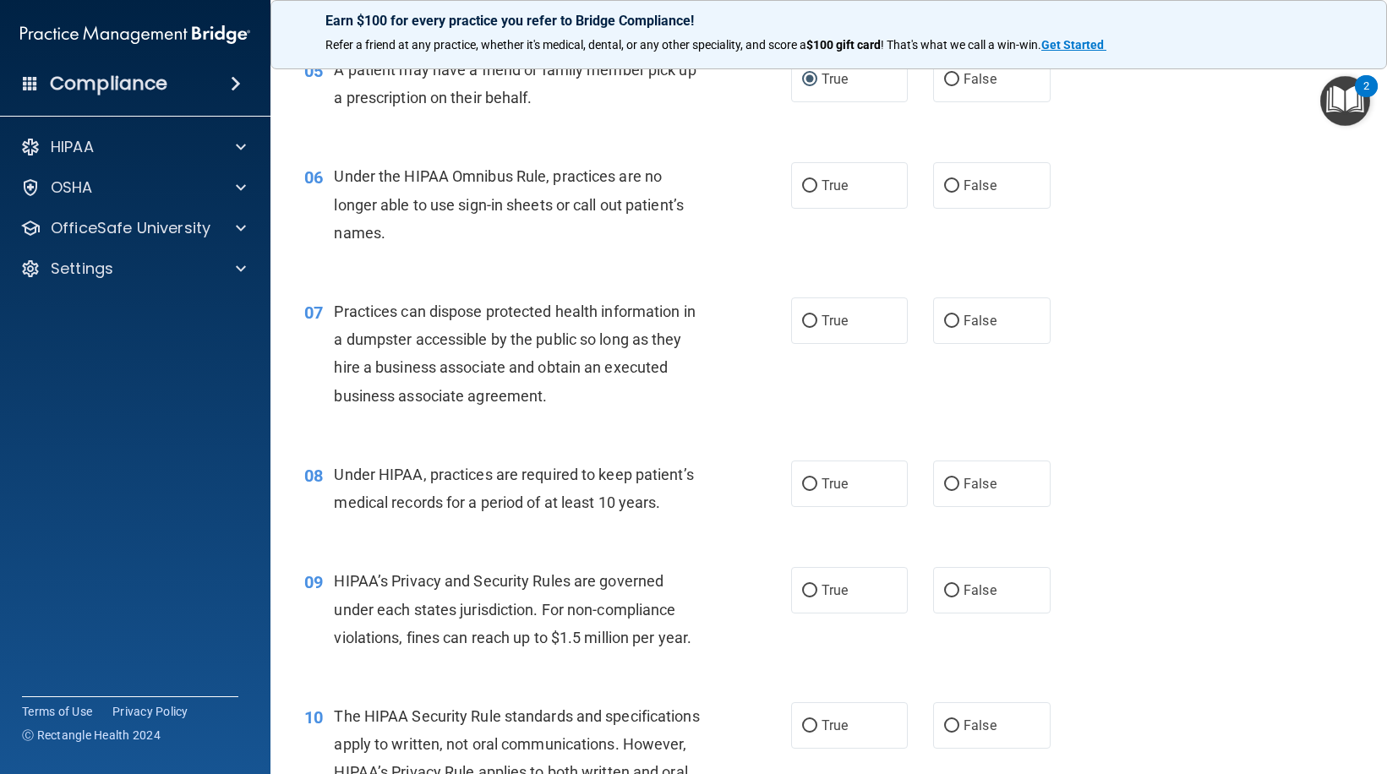
scroll to position [761, 0]
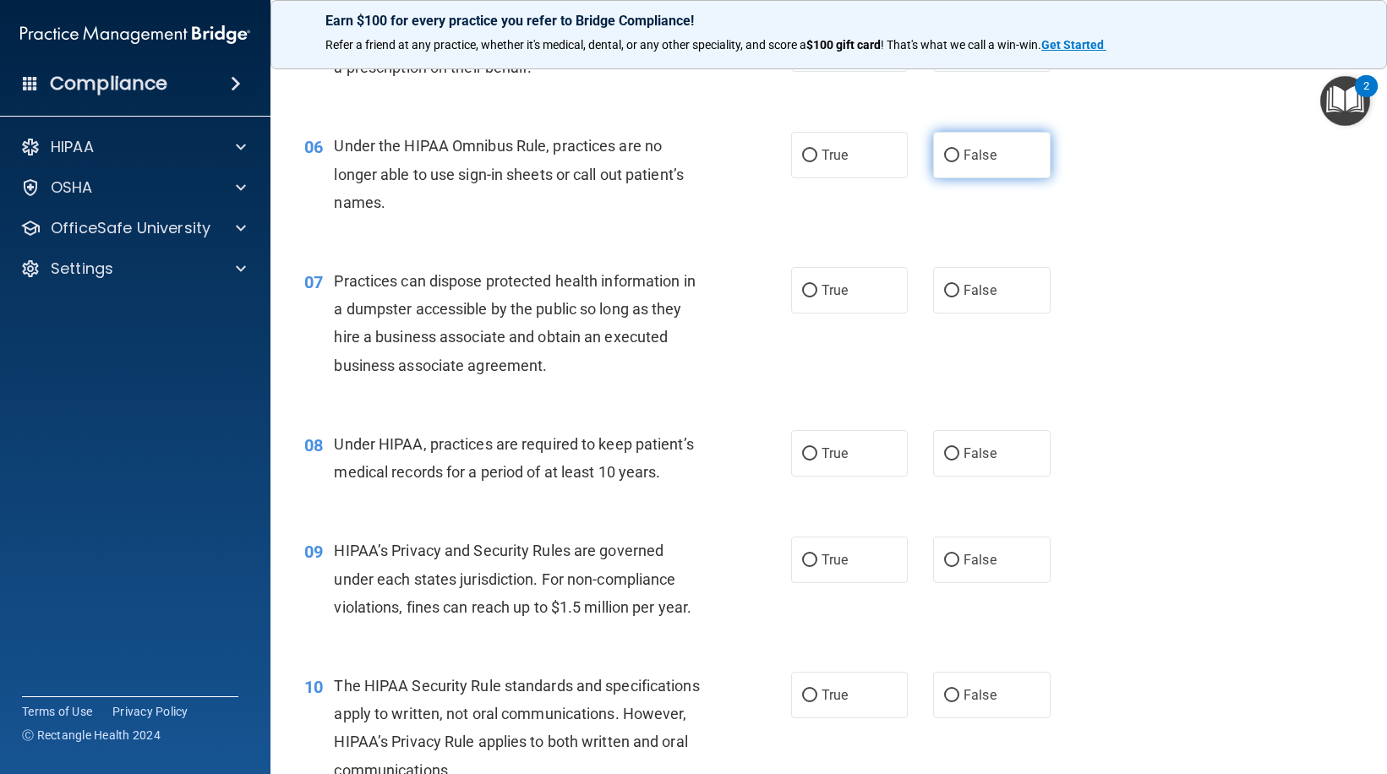
click at [964, 149] on span "False" at bounding box center [980, 155] width 33 height 16
click at [957, 150] on input "False" at bounding box center [951, 156] width 15 height 13
radio input "true"
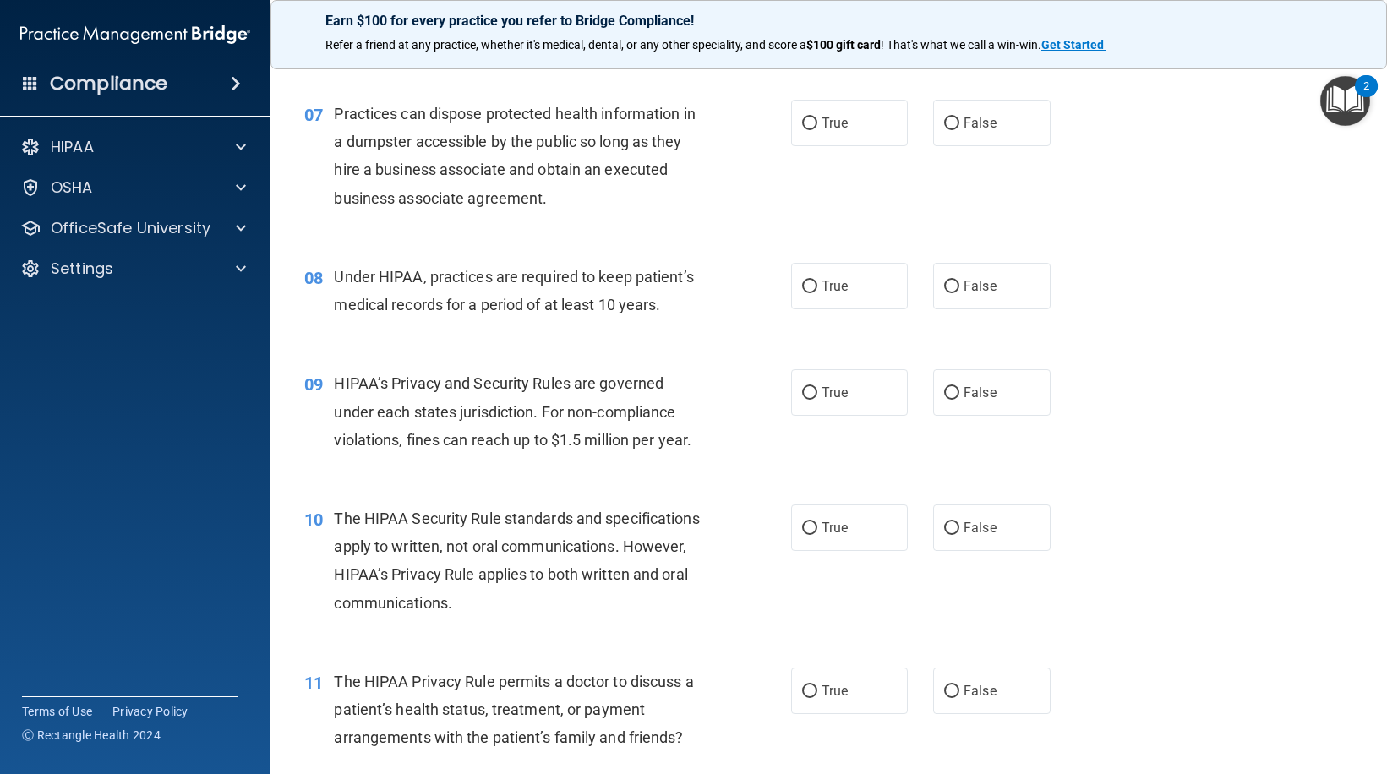
scroll to position [930, 0]
click at [950, 140] on label "False" at bounding box center [991, 121] width 117 height 46
click at [950, 128] on input "False" at bounding box center [951, 122] width 15 height 13
radio input "true"
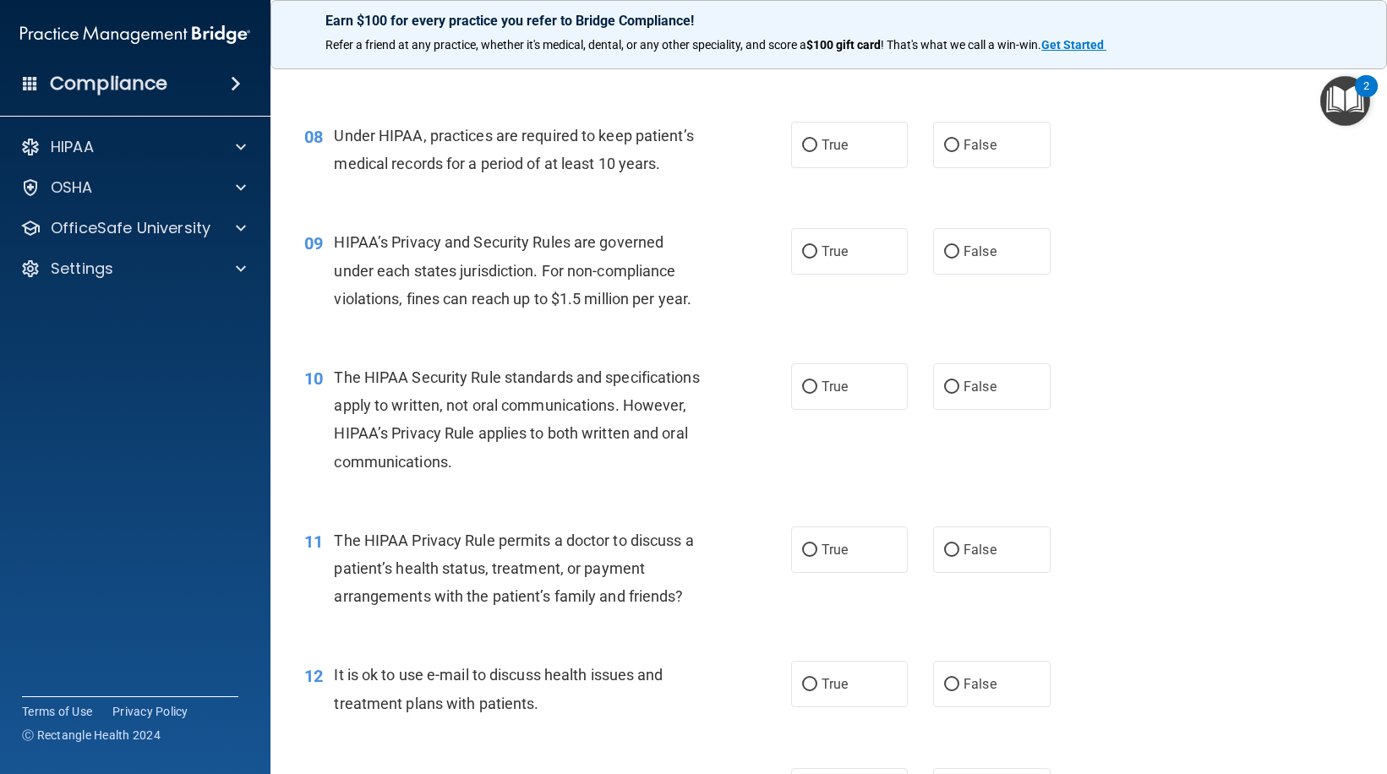
scroll to position [1099, 0]
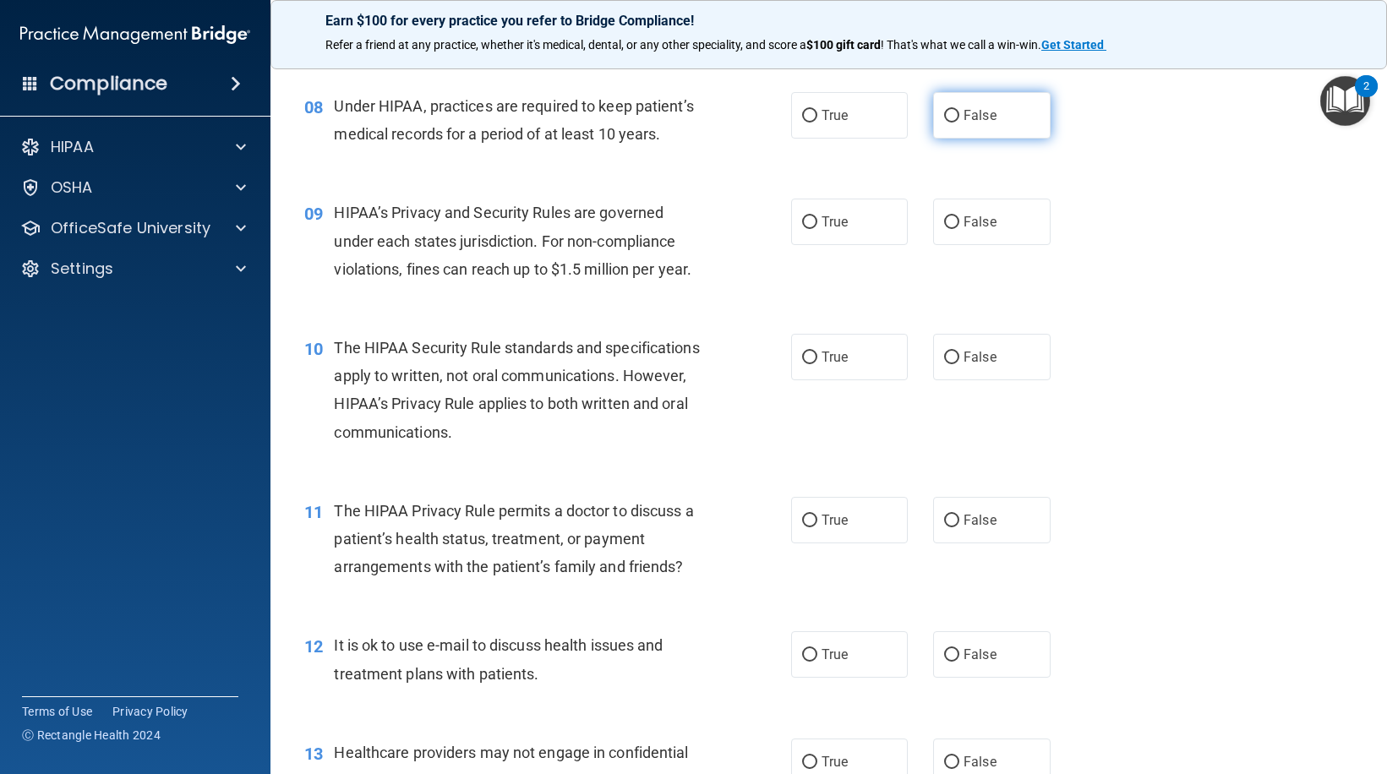
click at [974, 130] on label "False" at bounding box center [991, 115] width 117 height 46
click at [959, 123] on input "False" at bounding box center [951, 116] width 15 height 13
radio input "true"
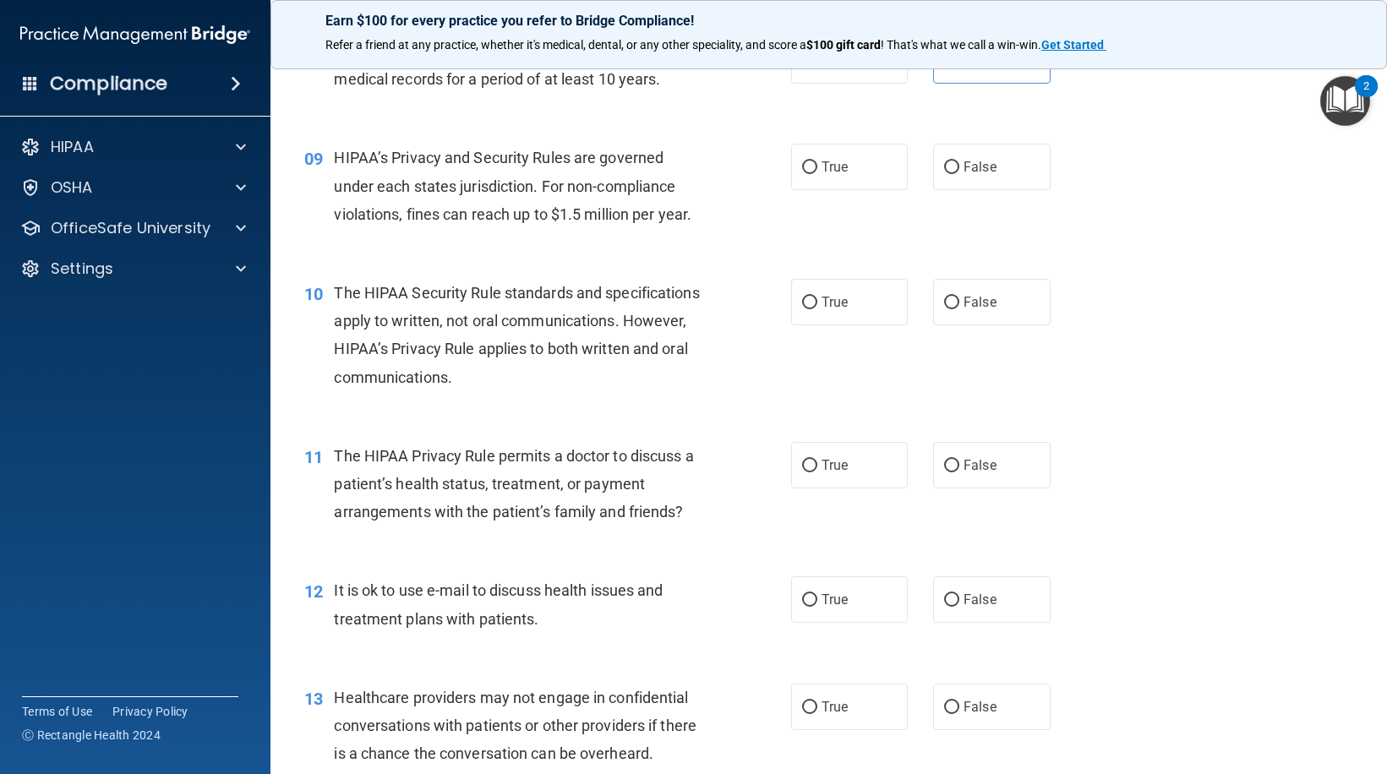
scroll to position [1183, 0]
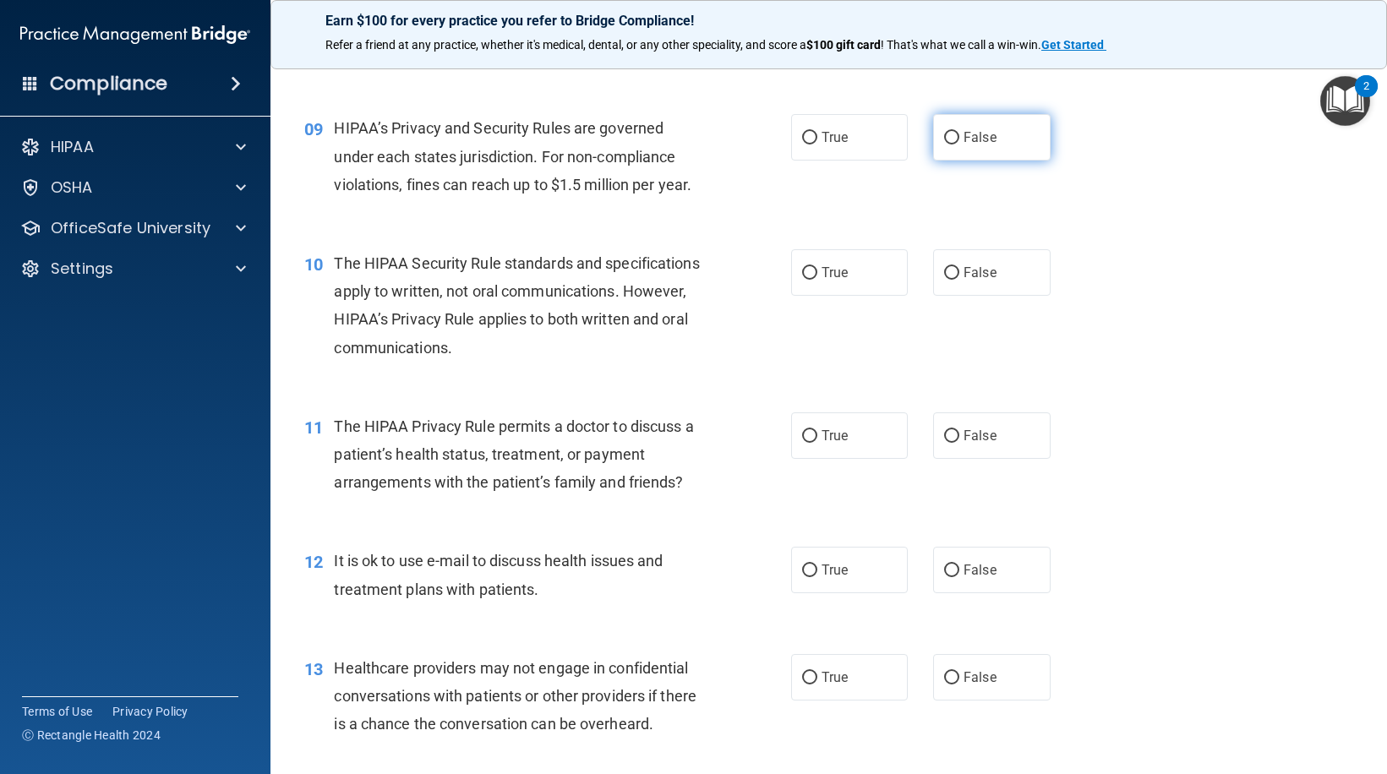
click at [941, 154] on label "False" at bounding box center [991, 137] width 117 height 46
click at [944, 145] on input "False" at bounding box center [951, 138] width 15 height 13
radio input "true"
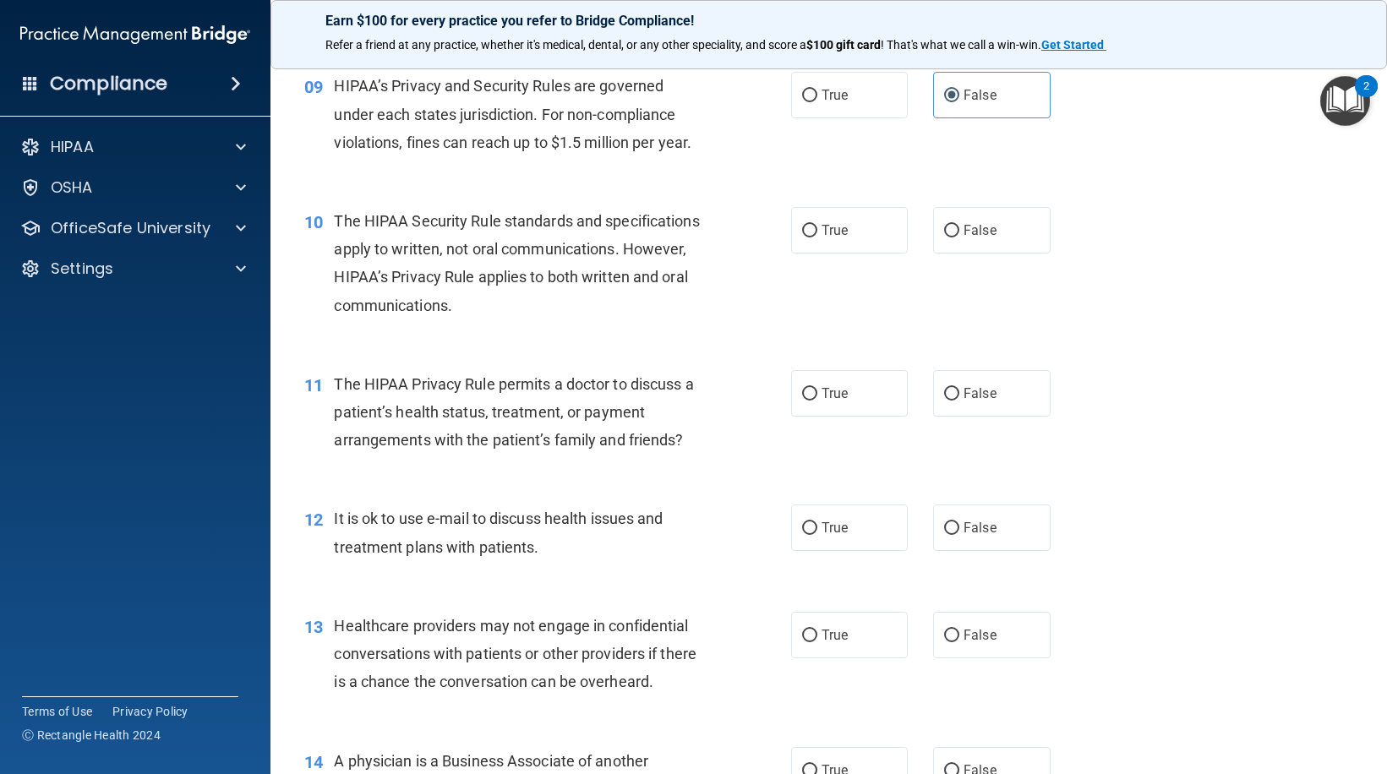
scroll to position [1268, 0]
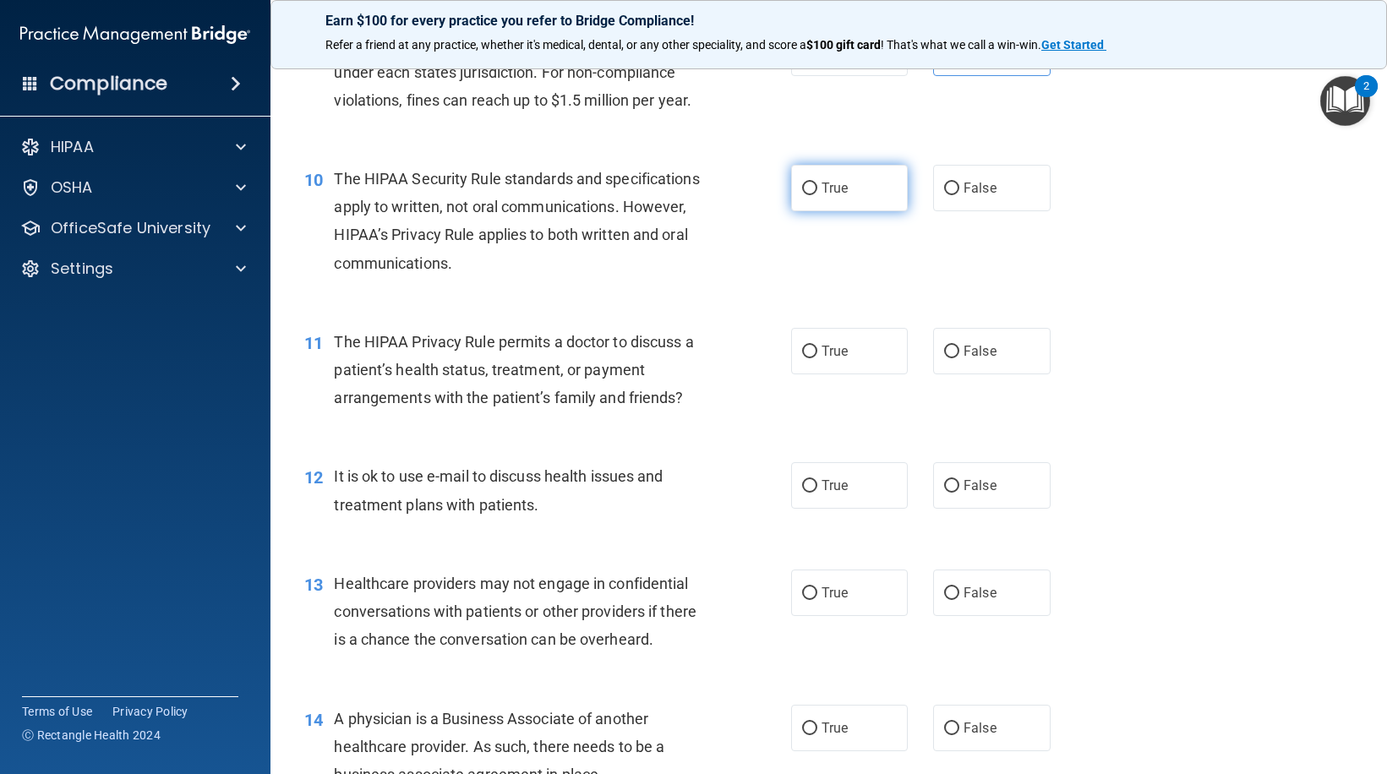
click at [822, 193] on span "True" at bounding box center [835, 188] width 26 height 16
click at [816, 193] on input "True" at bounding box center [809, 189] width 15 height 13
radio input "true"
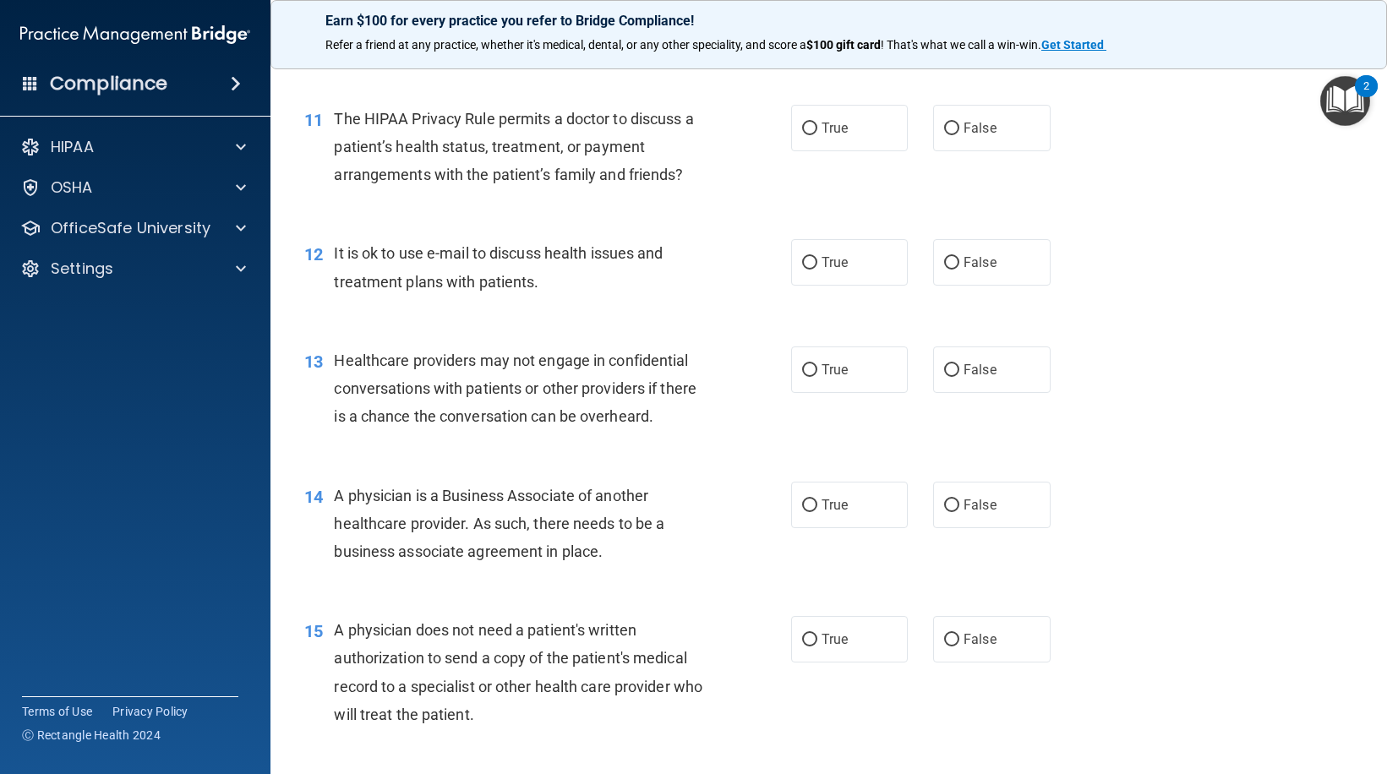
scroll to position [1522, 0]
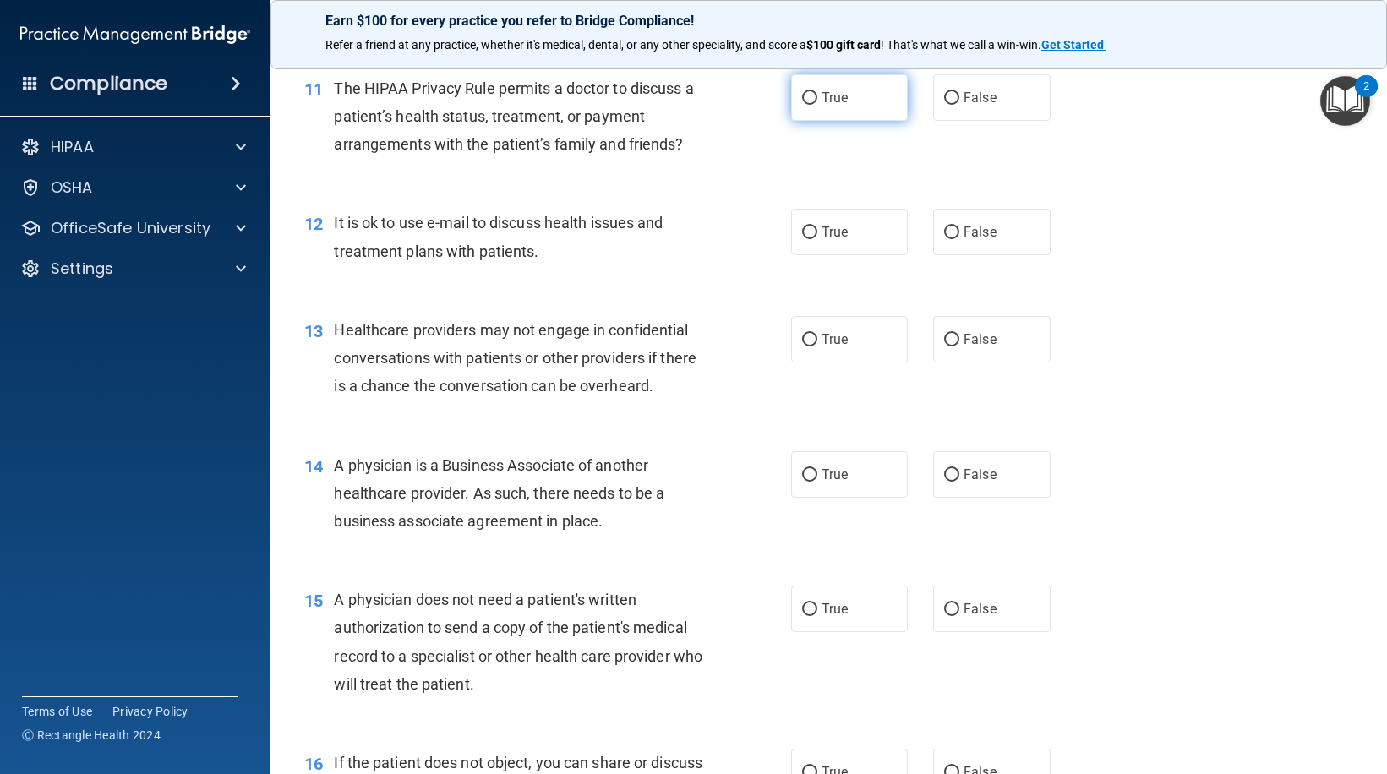
click at [808, 119] on label "True" at bounding box center [849, 97] width 117 height 46
click at [808, 105] on input "True" at bounding box center [809, 98] width 15 height 13
radio input "true"
click at [834, 238] on span "True" at bounding box center [835, 232] width 26 height 16
click at [817, 238] on input "True" at bounding box center [809, 233] width 15 height 13
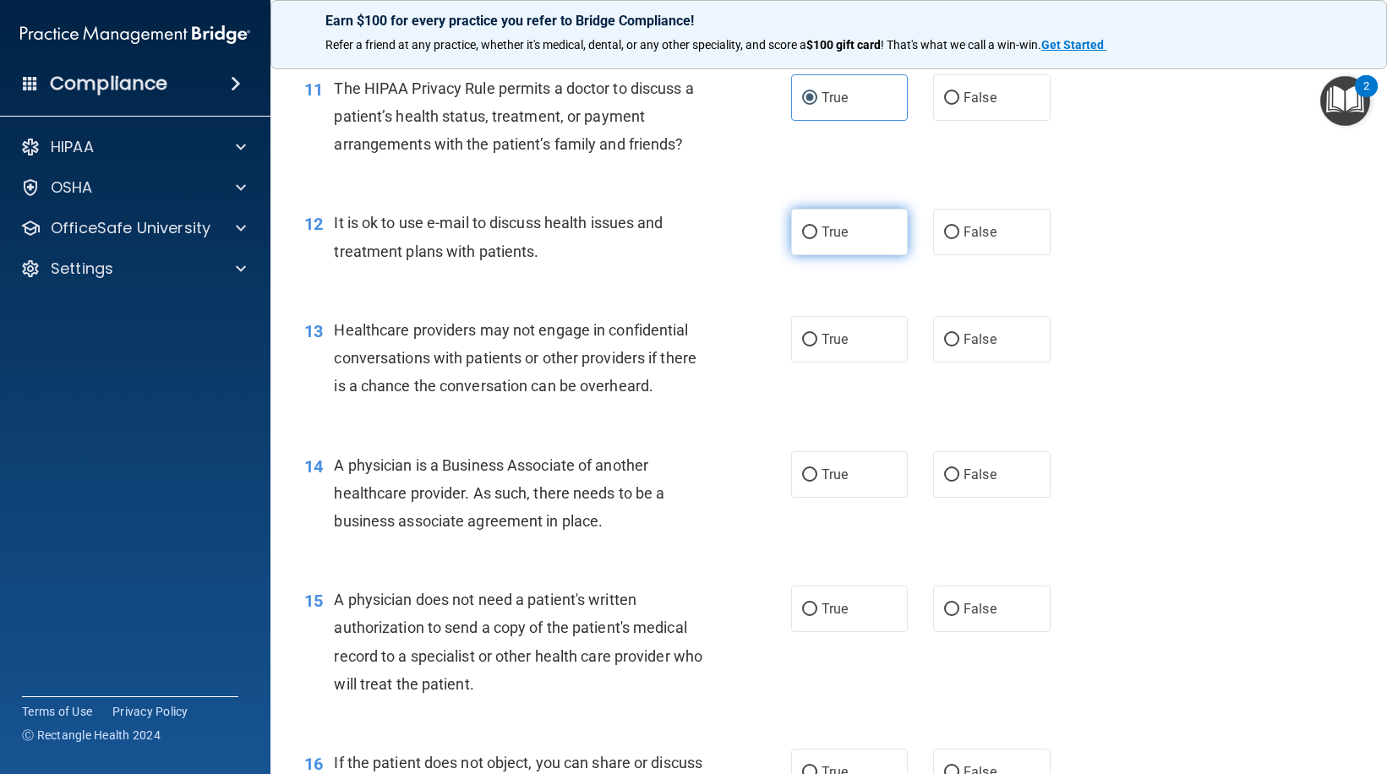
radio input "true"
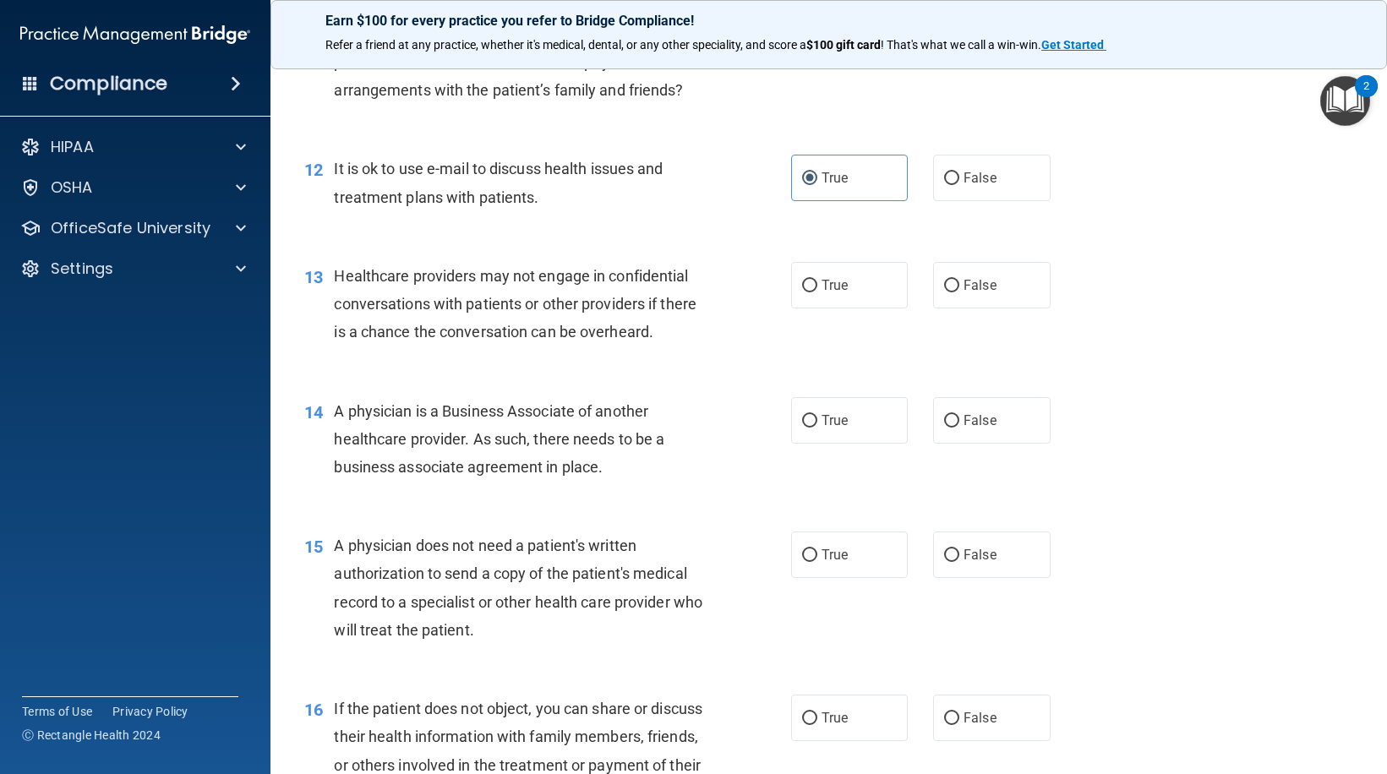
scroll to position [1606, 0]
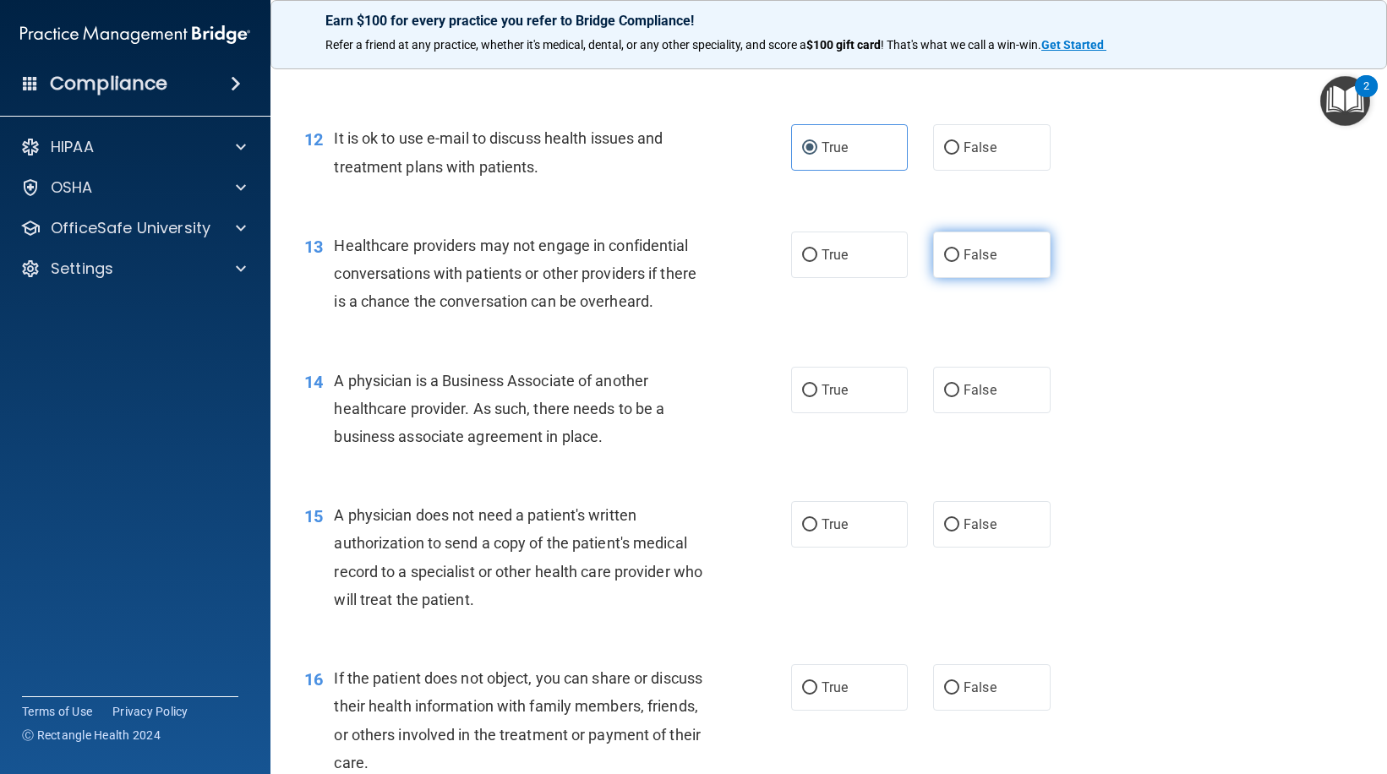
click at [953, 269] on label "False" at bounding box center [991, 255] width 117 height 46
click at [953, 262] on input "False" at bounding box center [951, 255] width 15 height 13
radio input "true"
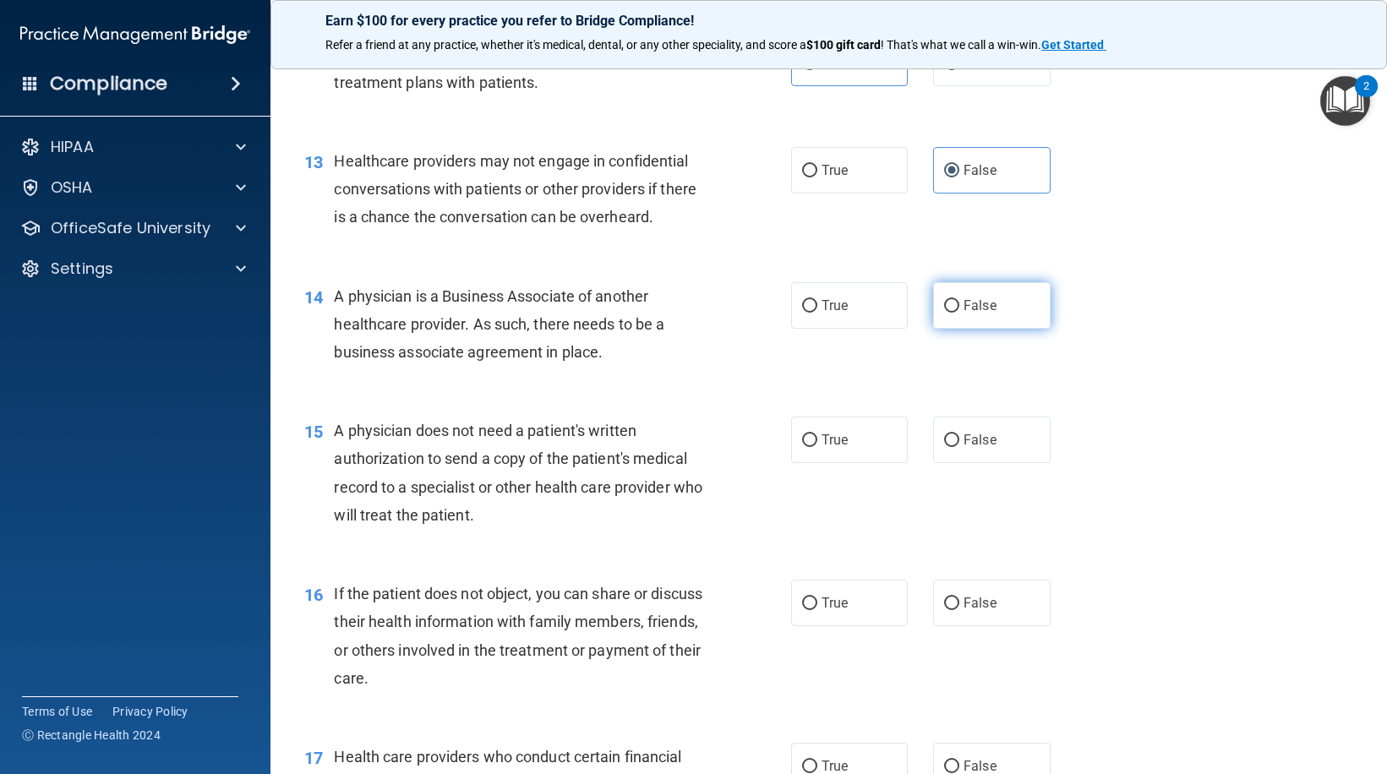
click at [976, 304] on span "False" at bounding box center [980, 306] width 33 height 16
click at [959, 304] on input "False" at bounding box center [951, 306] width 15 height 13
radio input "true"
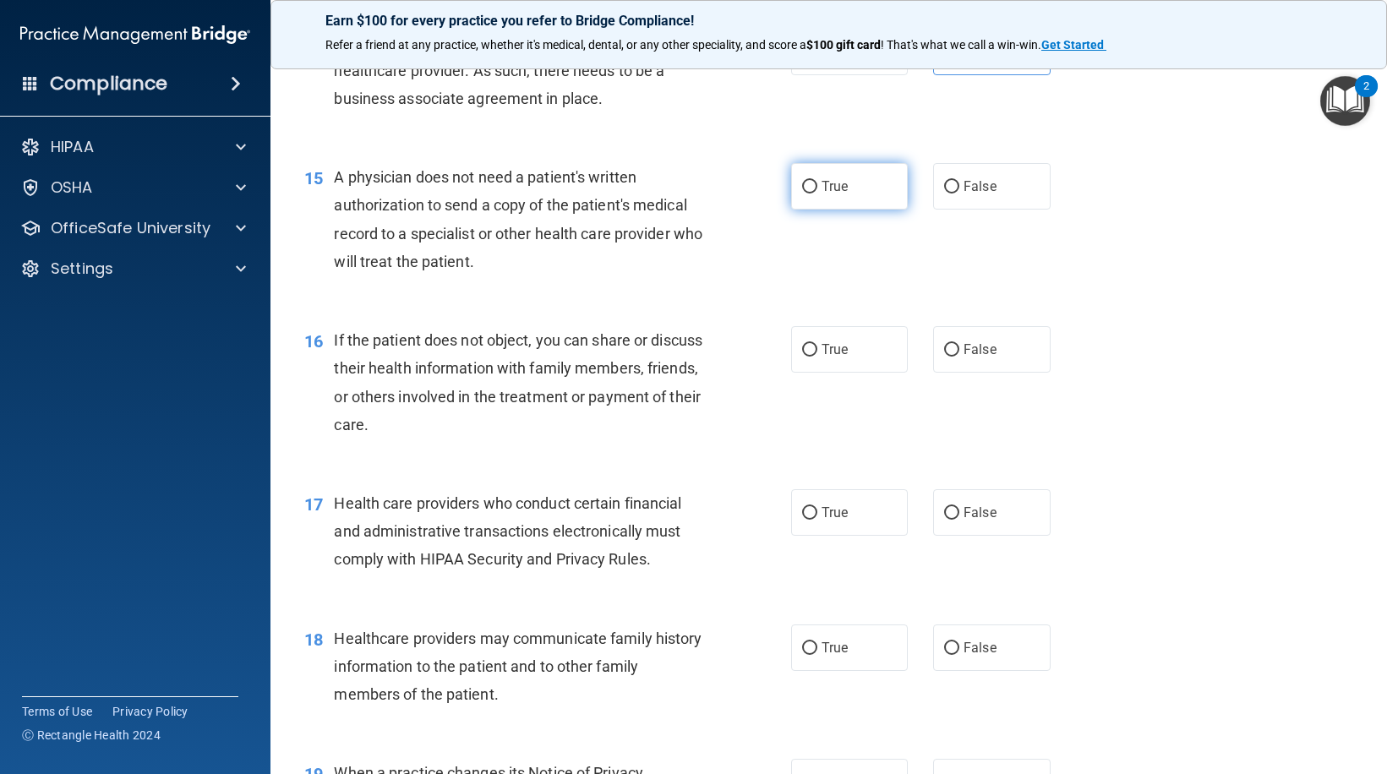
click at [824, 194] on span "True" at bounding box center [835, 186] width 26 height 16
click at [817, 194] on input "True" at bounding box center [809, 187] width 15 height 13
radio input "true"
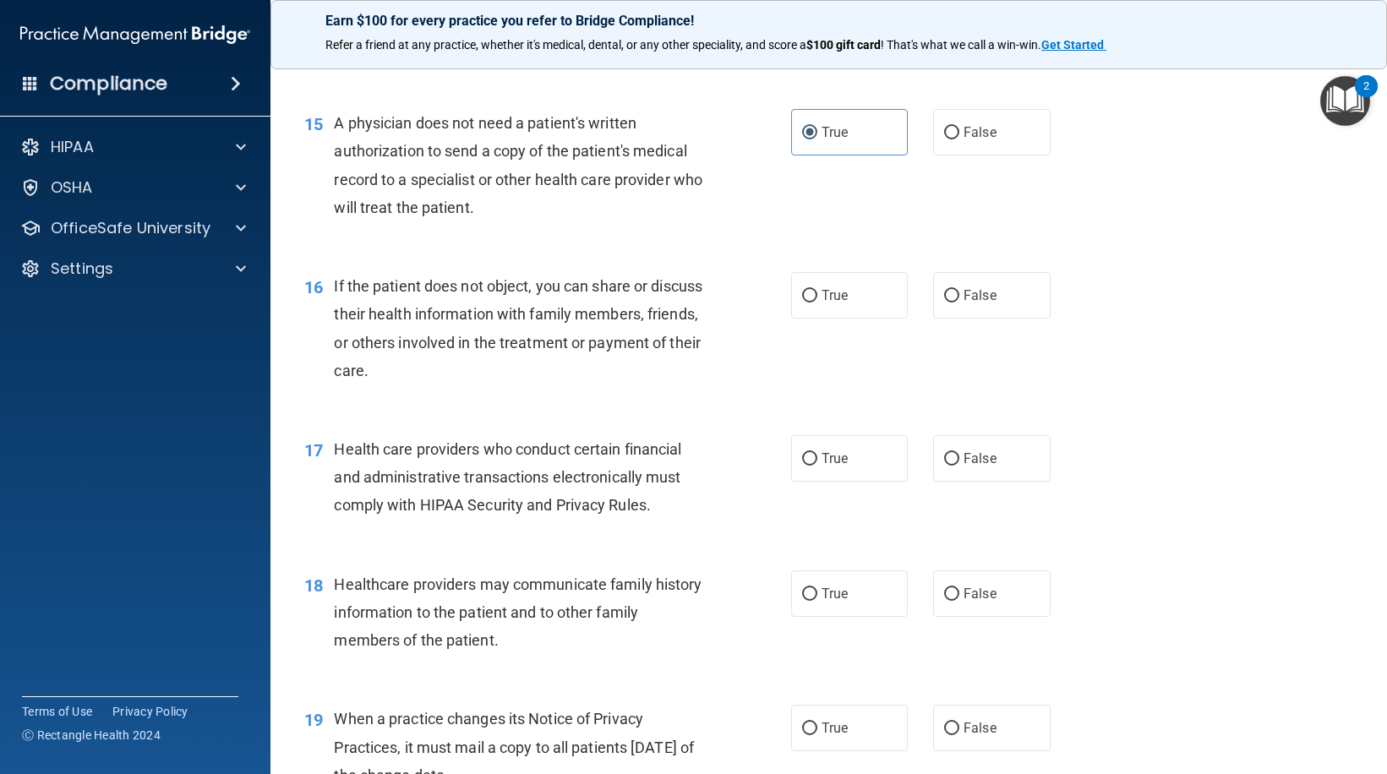
scroll to position [2029, 0]
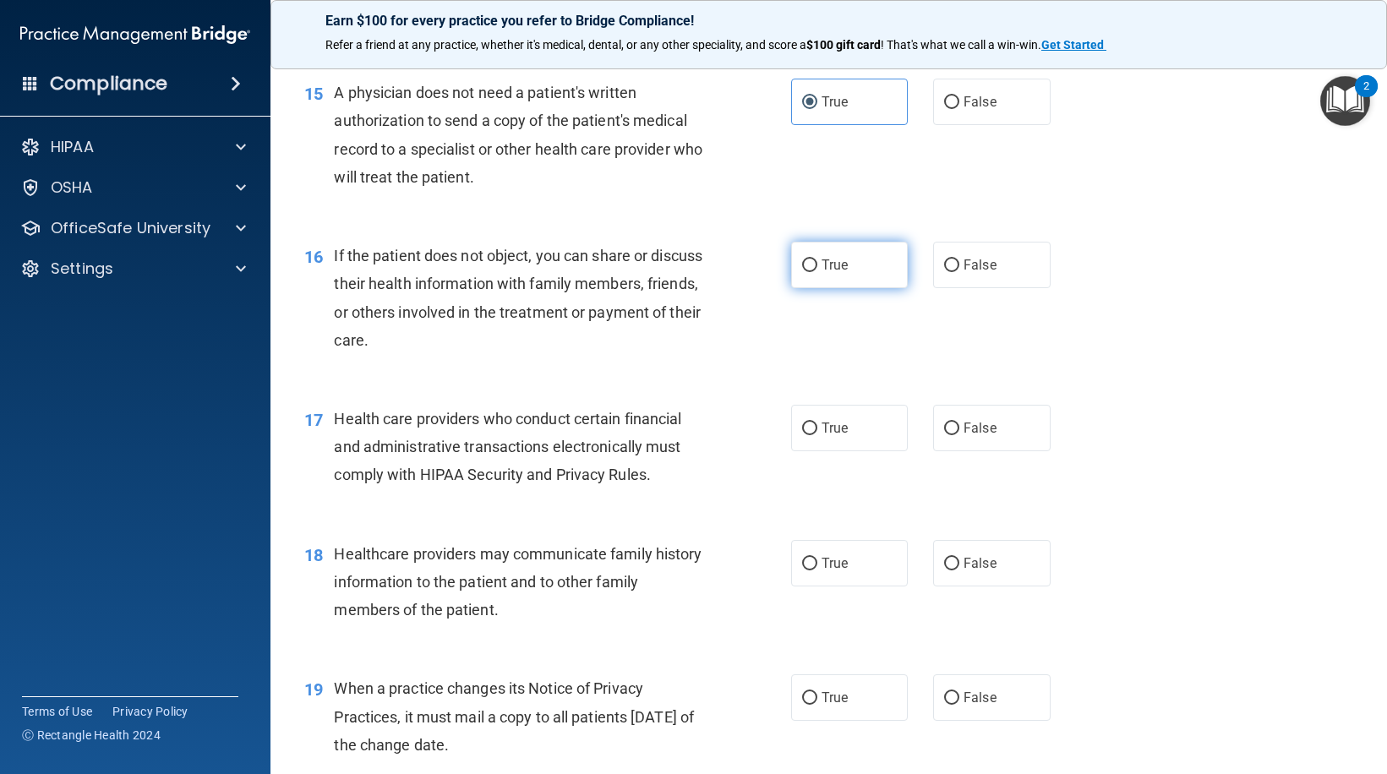
click at [839, 271] on span "True" at bounding box center [835, 265] width 26 height 16
click at [817, 271] on input "True" at bounding box center [809, 266] width 15 height 13
radio input "true"
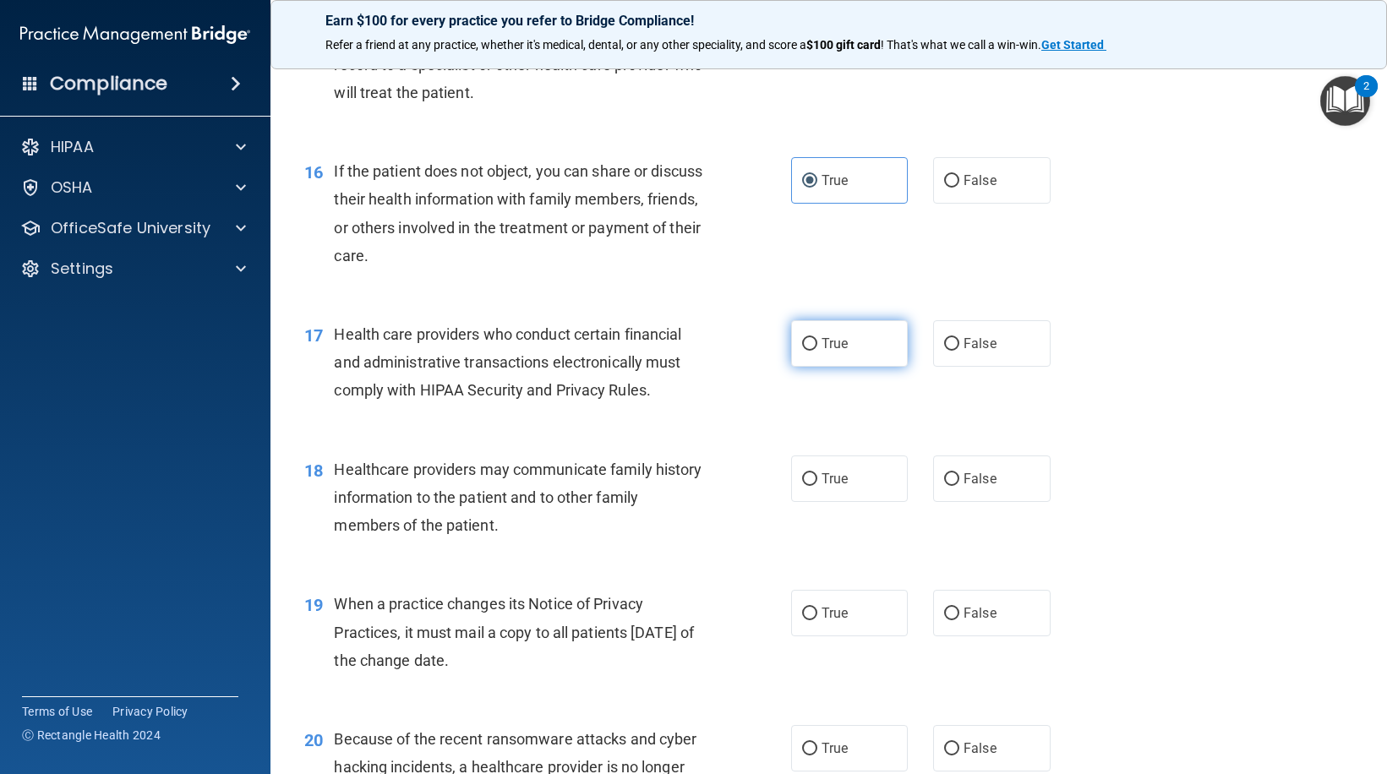
click at [803, 357] on label "True" at bounding box center [849, 343] width 117 height 46
click at [803, 351] on input "True" at bounding box center [809, 344] width 15 height 13
radio input "true"
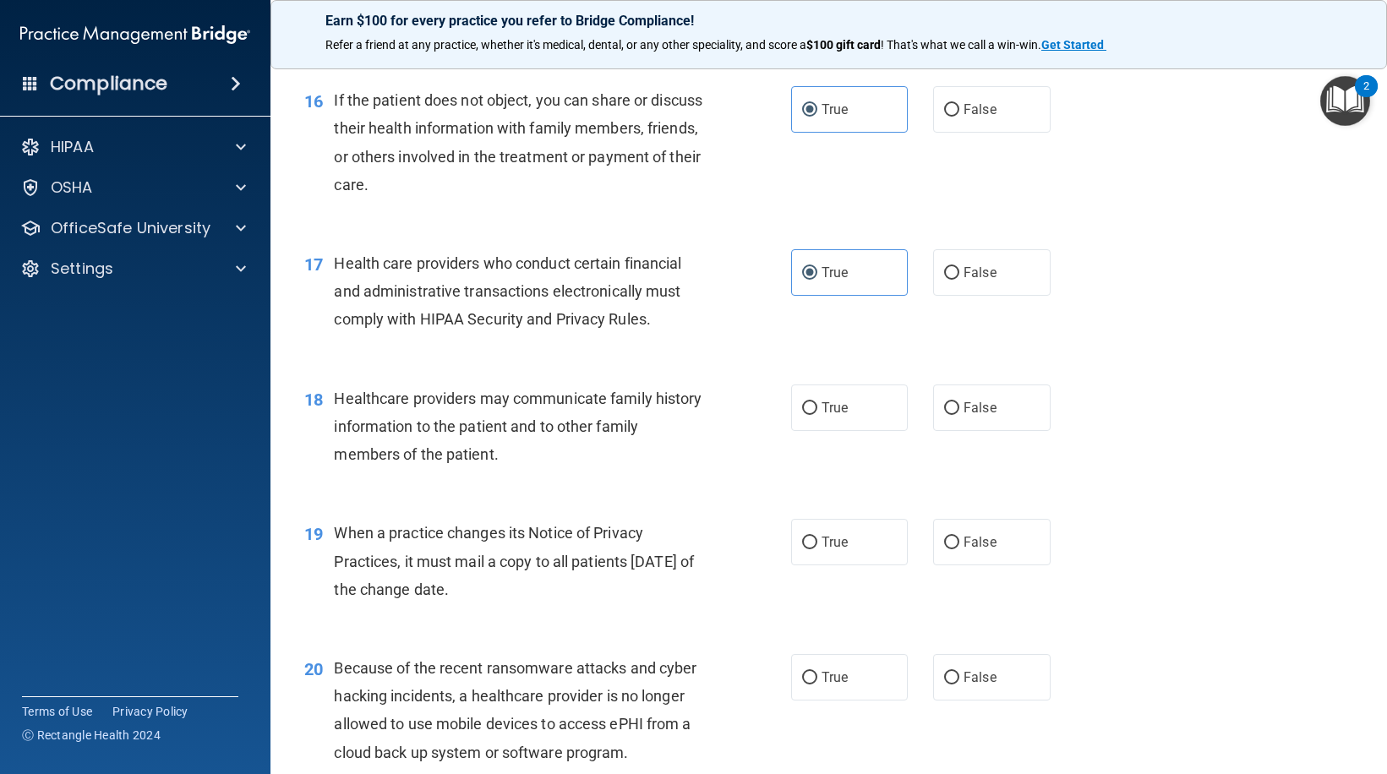
scroll to position [2282, 0]
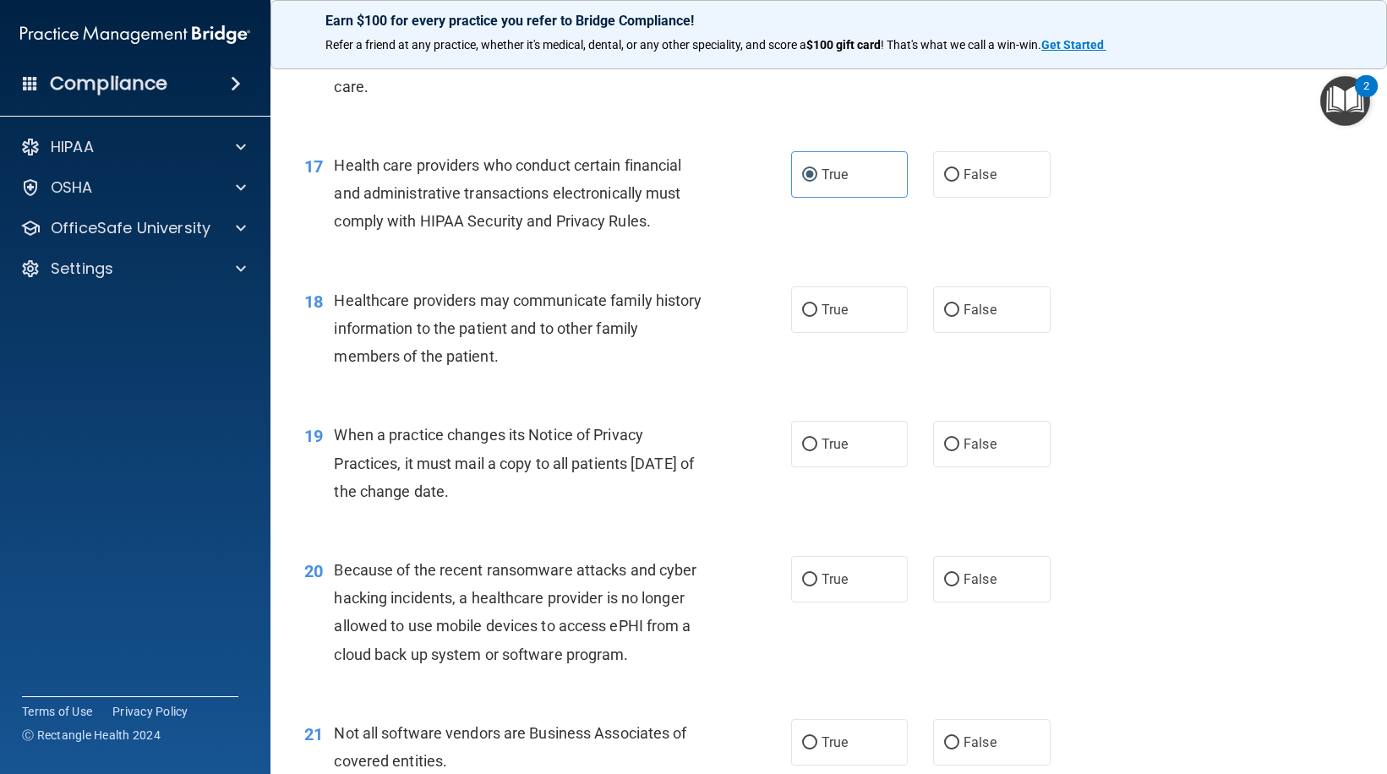
drag, startPoint x: 823, startPoint y: 325, endPoint x: 792, endPoint y: 336, distance: 33.1
click at [820, 327] on label "True" at bounding box center [849, 310] width 117 height 46
click at [817, 317] on input "True" at bounding box center [809, 310] width 15 height 13
radio input "true"
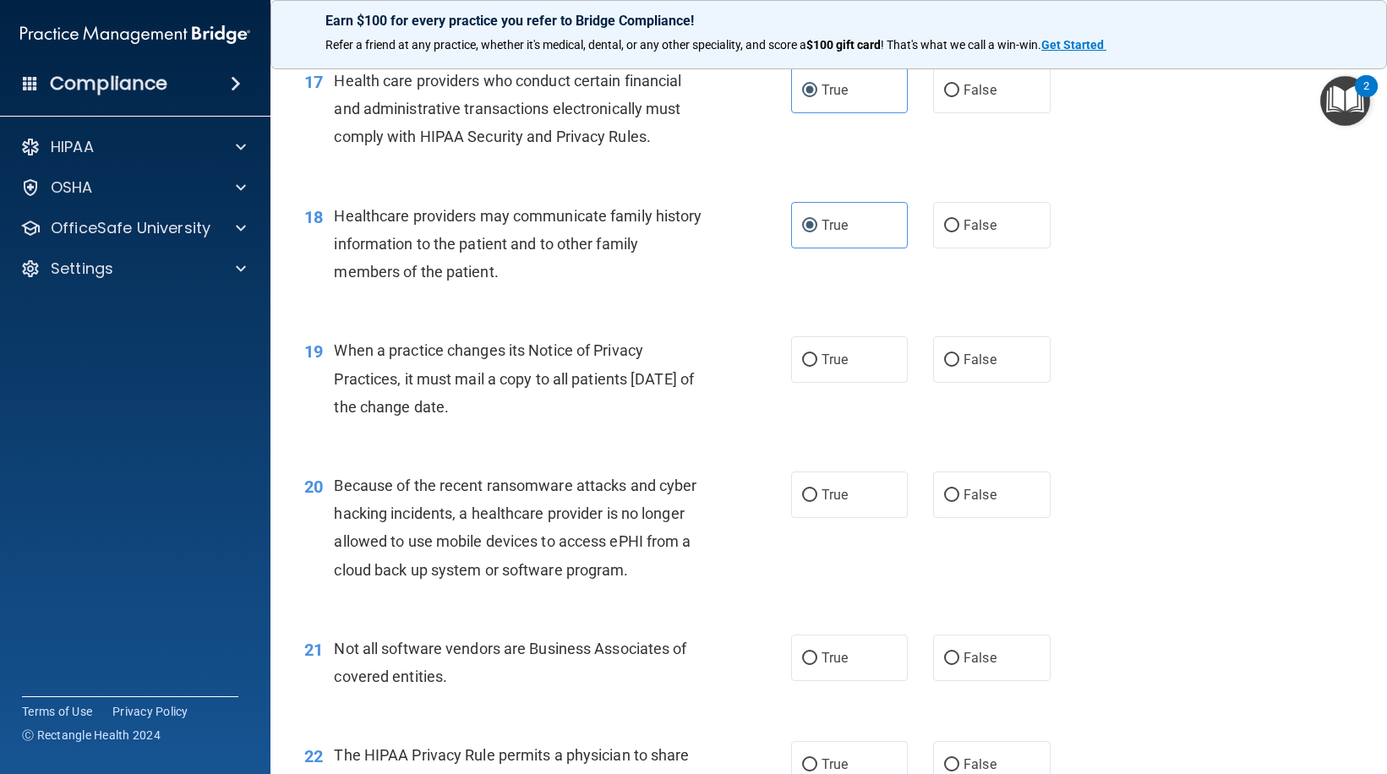
scroll to position [2451, 0]
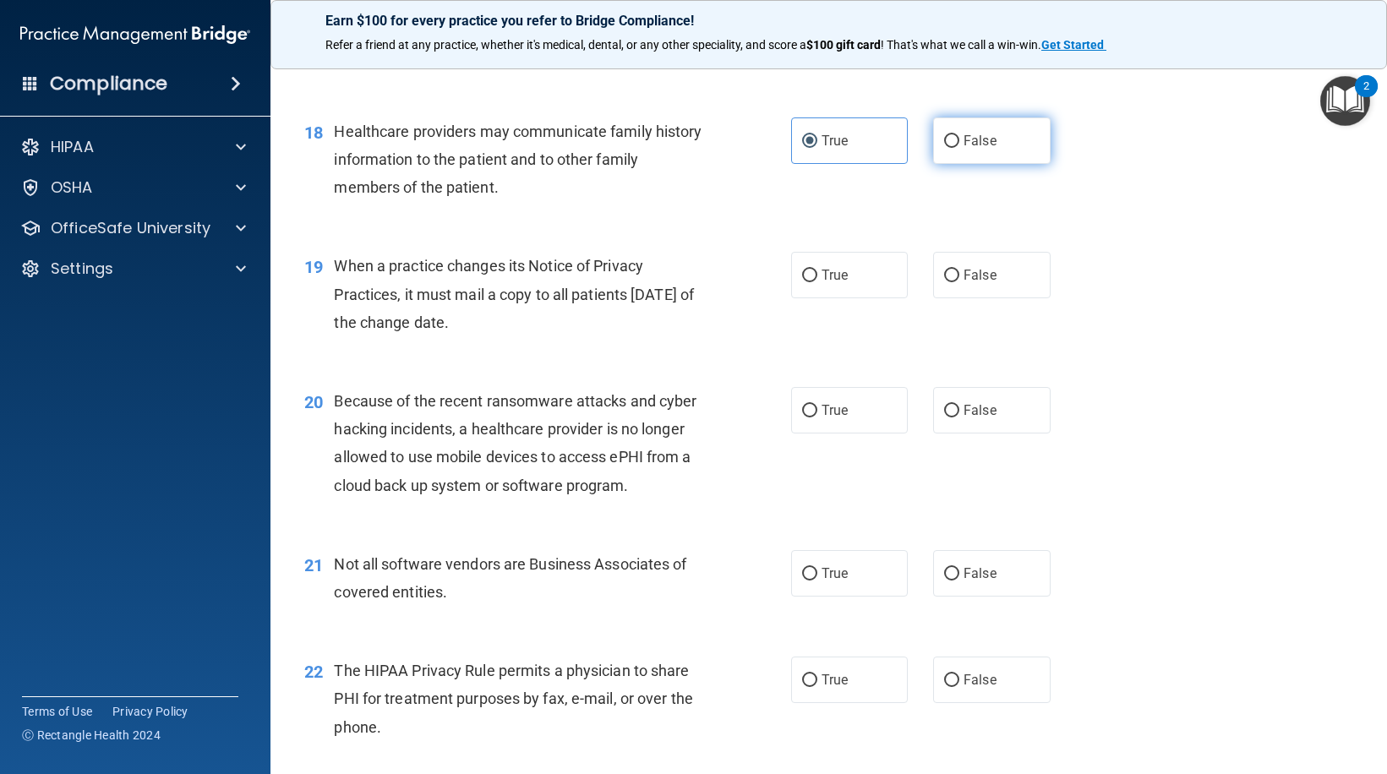
click at [944, 139] on input "False" at bounding box center [951, 141] width 15 height 13
radio input "true"
radio input "false"
click at [971, 287] on label "False" at bounding box center [991, 275] width 117 height 46
click at [959, 282] on input "False" at bounding box center [951, 276] width 15 height 13
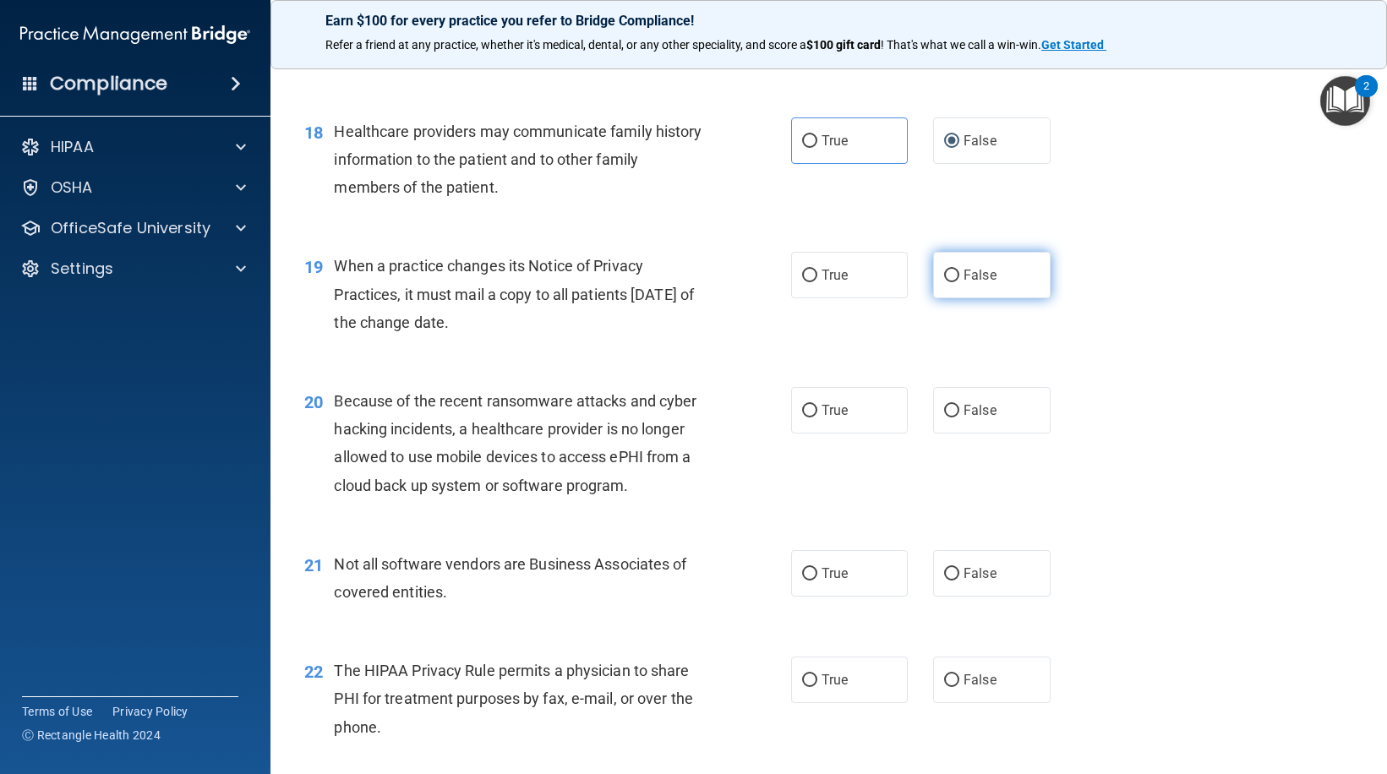
radio input "true"
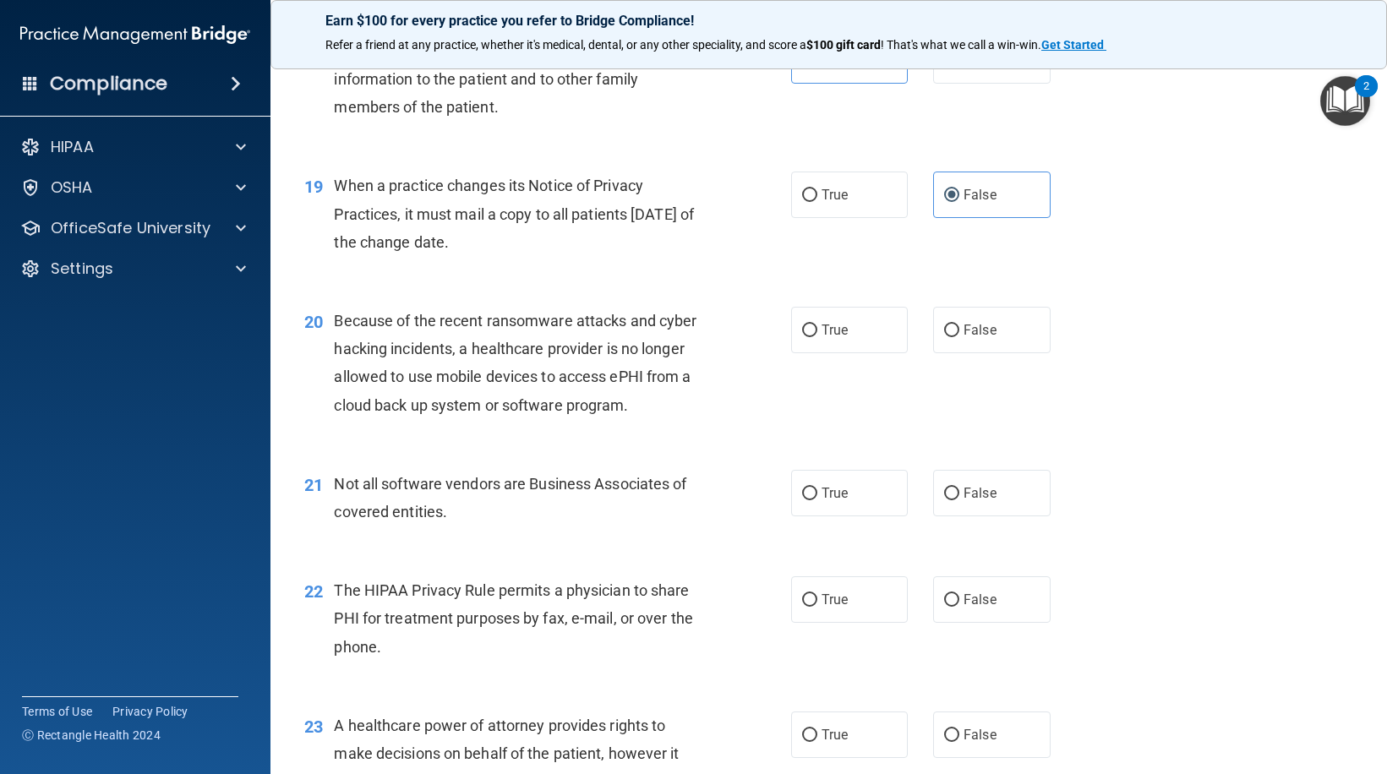
scroll to position [2620, 0]
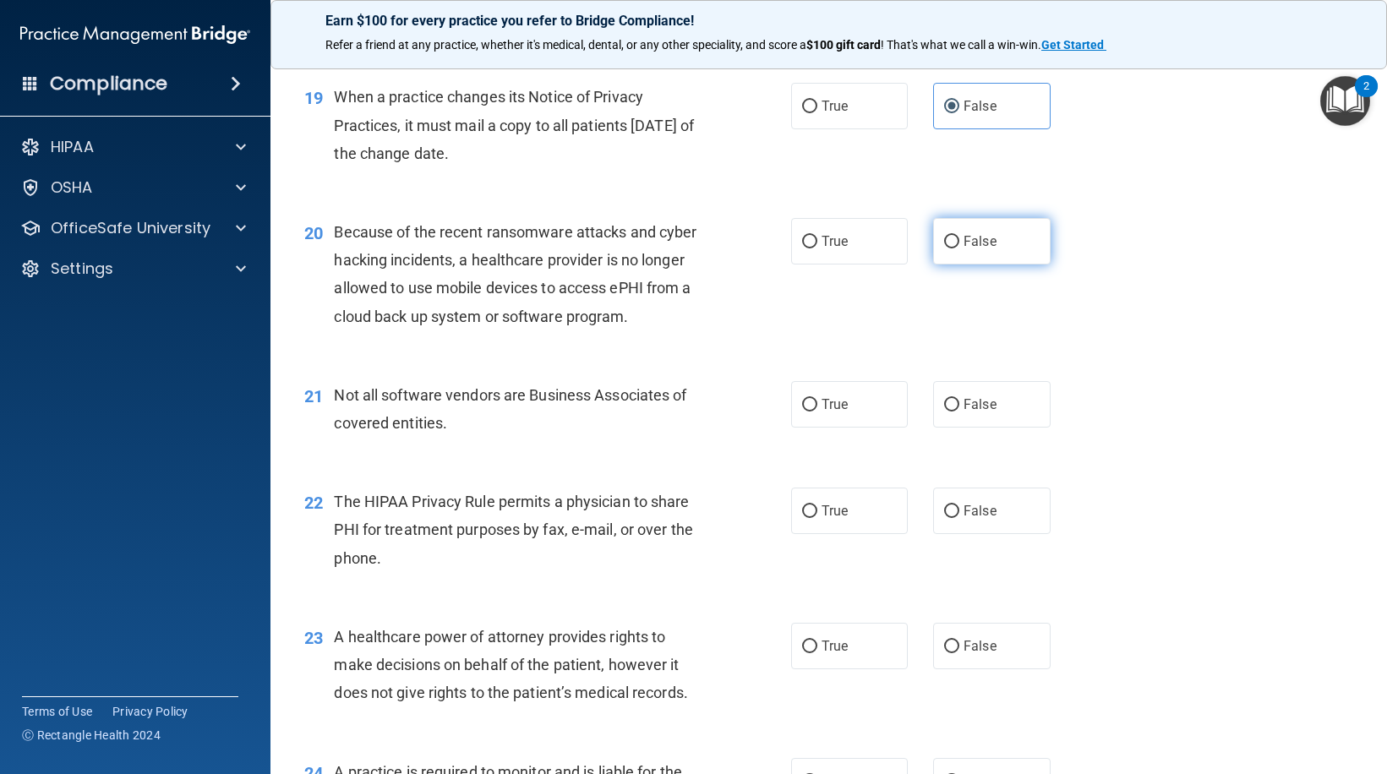
click at [948, 256] on label "False" at bounding box center [991, 241] width 117 height 46
click at [948, 249] on input "False" at bounding box center [951, 242] width 15 height 13
radio input "true"
click at [832, 414] on label "True" at bounding box center [849, 404] width 117 height 46
click at [817, 412] on input "True" at bounding box center [809, 405] width 15 height 13
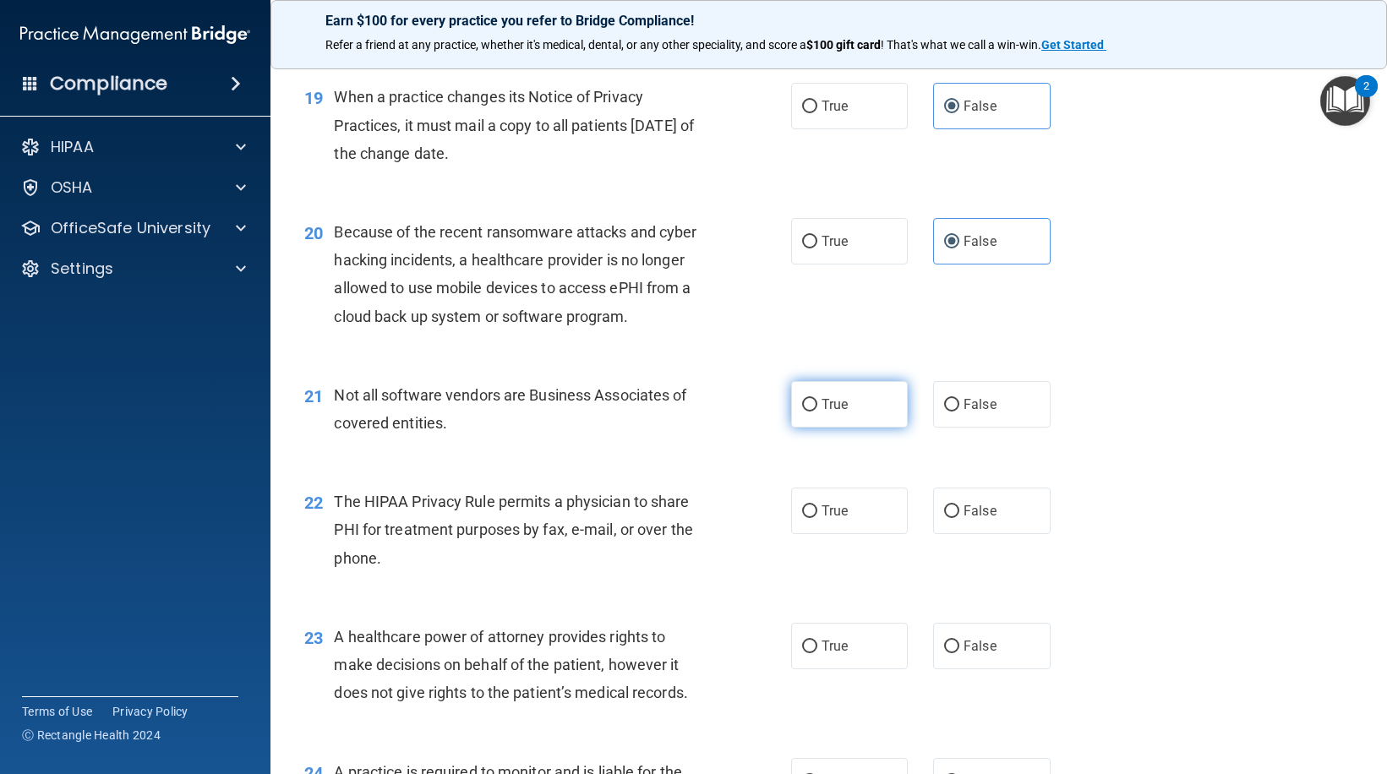
radio input "true"
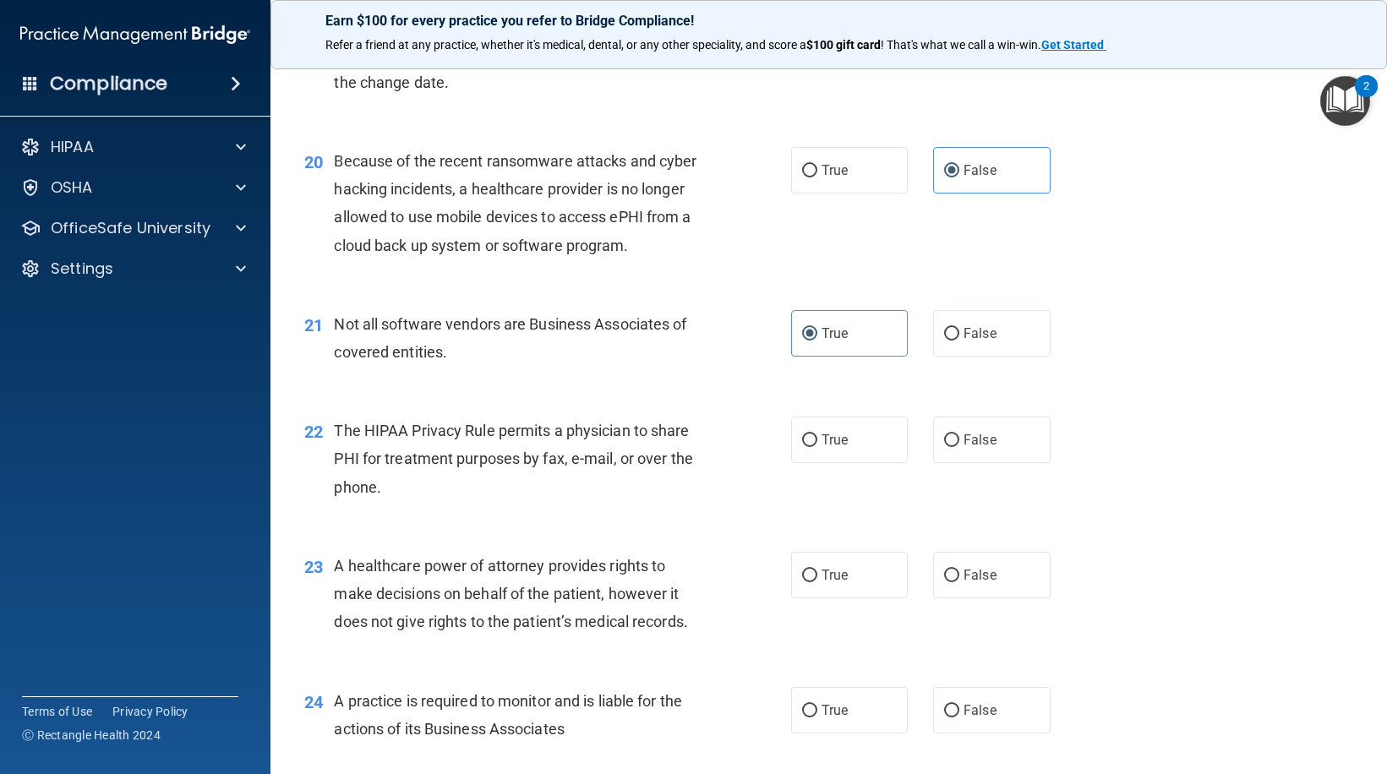
scroll to position [2874, 0]
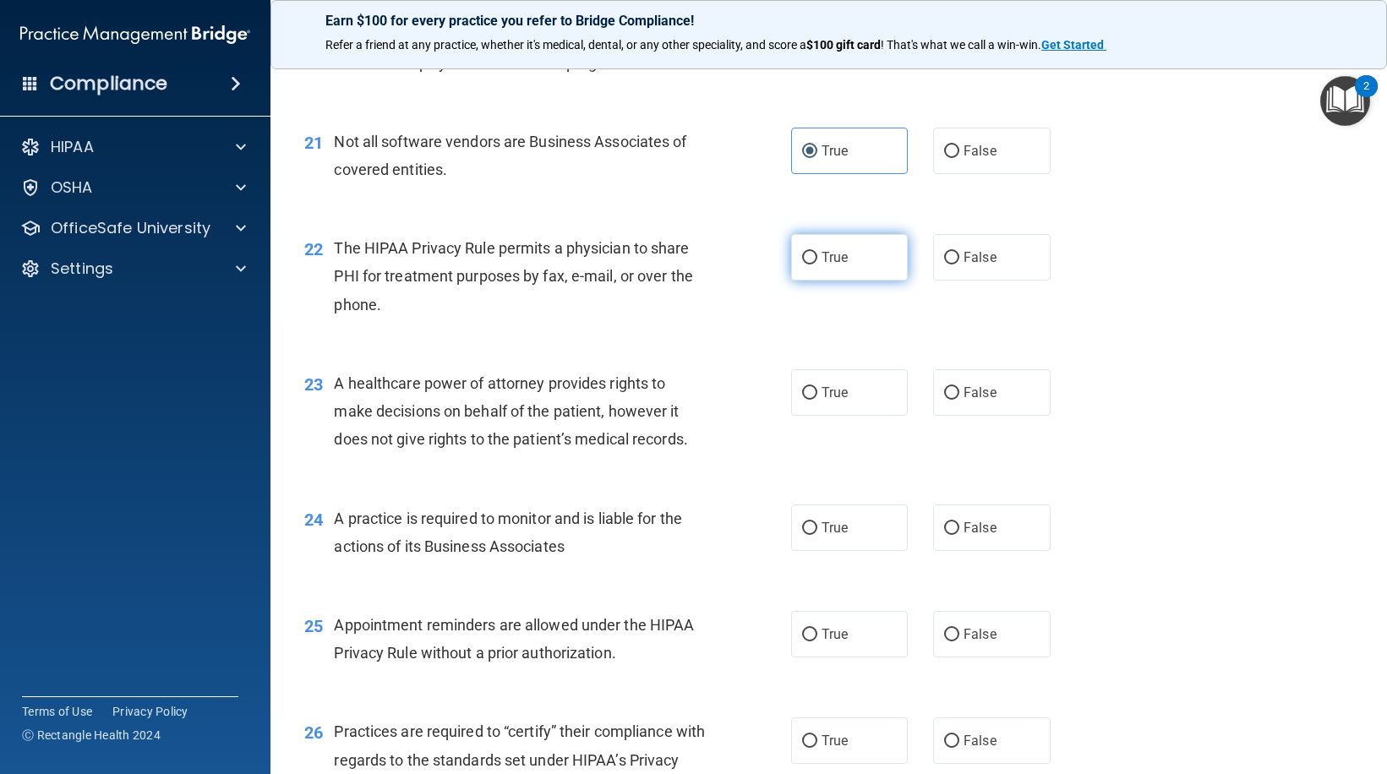
click at [840, 271] on label "True" at bounding box center [849, 257] width 117 height 46
click at [817, 265] on input "True" at bounding box center [809, 258] width 15 height 13
radio input "true"
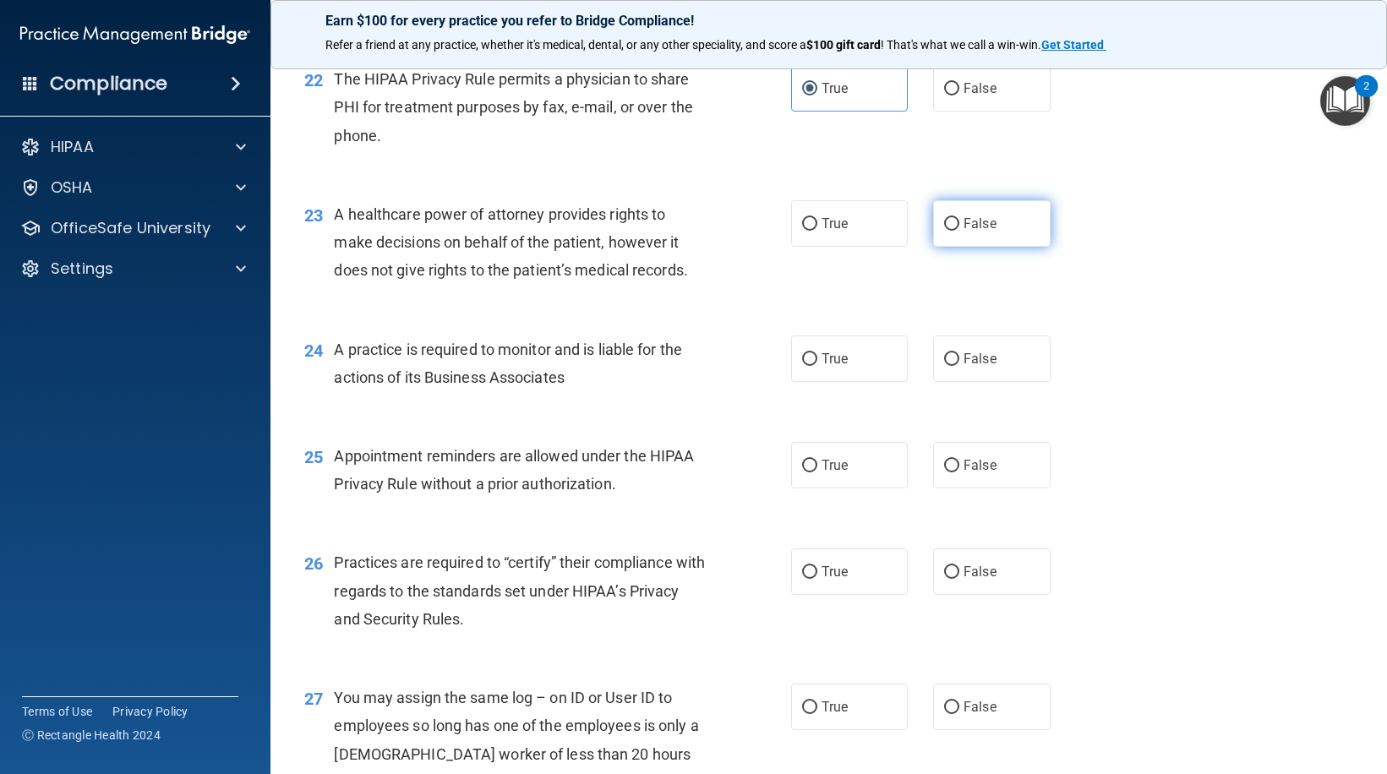
click at [944, 223] on input "False" at bounding box center [951, 224] width 15 height 13
radio input "true"
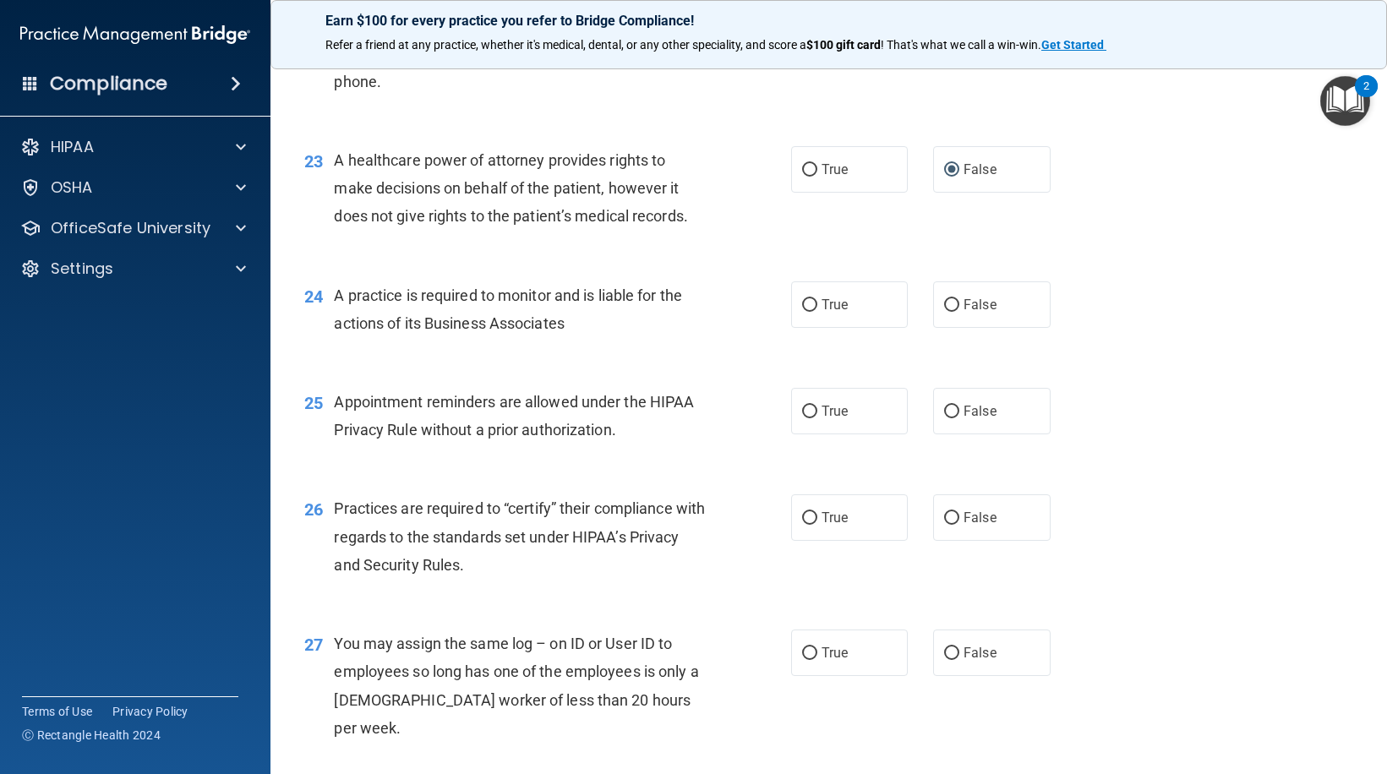
scroll to position [3128, 0]
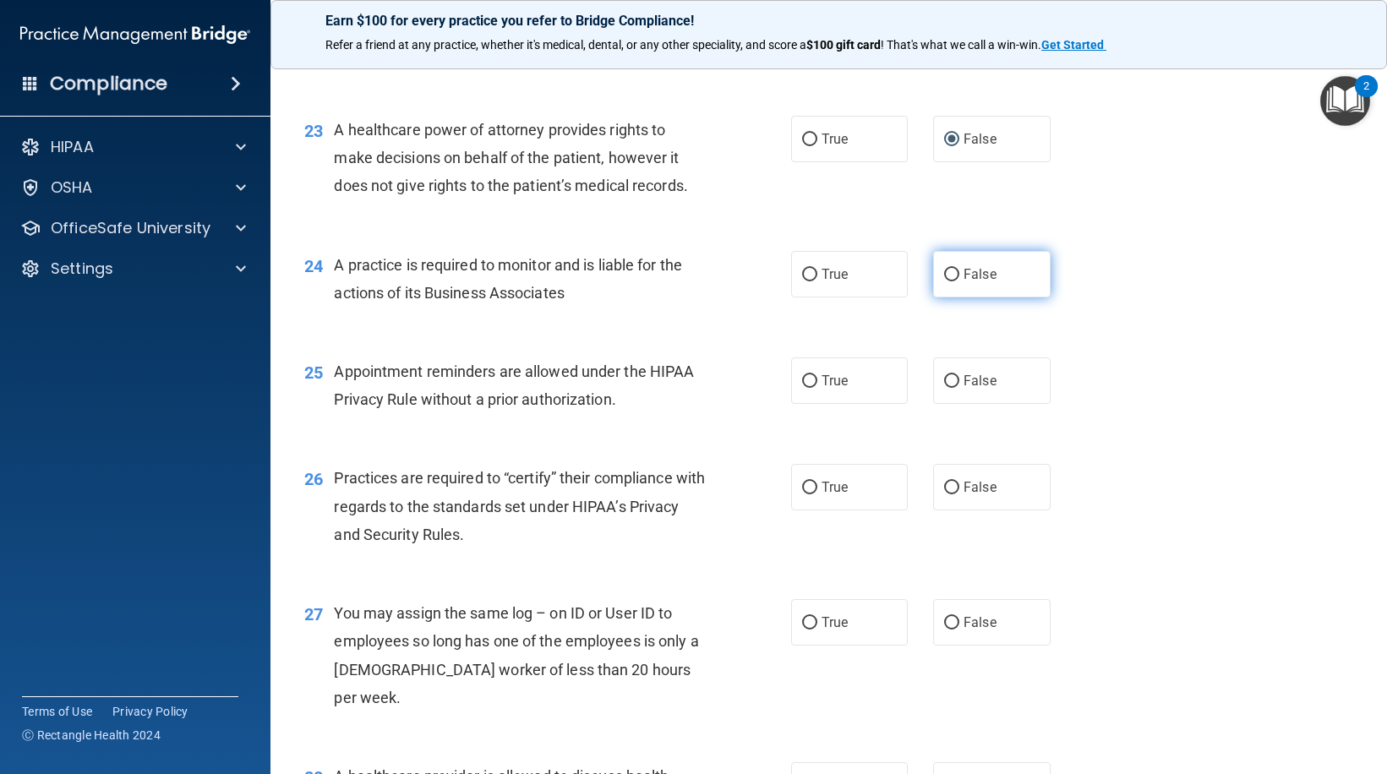
click at [977, 276] on span "False" at bounding box center [980, 274] width 33 height 16
click at [959, 276] on input "False" at bounding box center [951, 275] width 15 height 13
radio input "true"
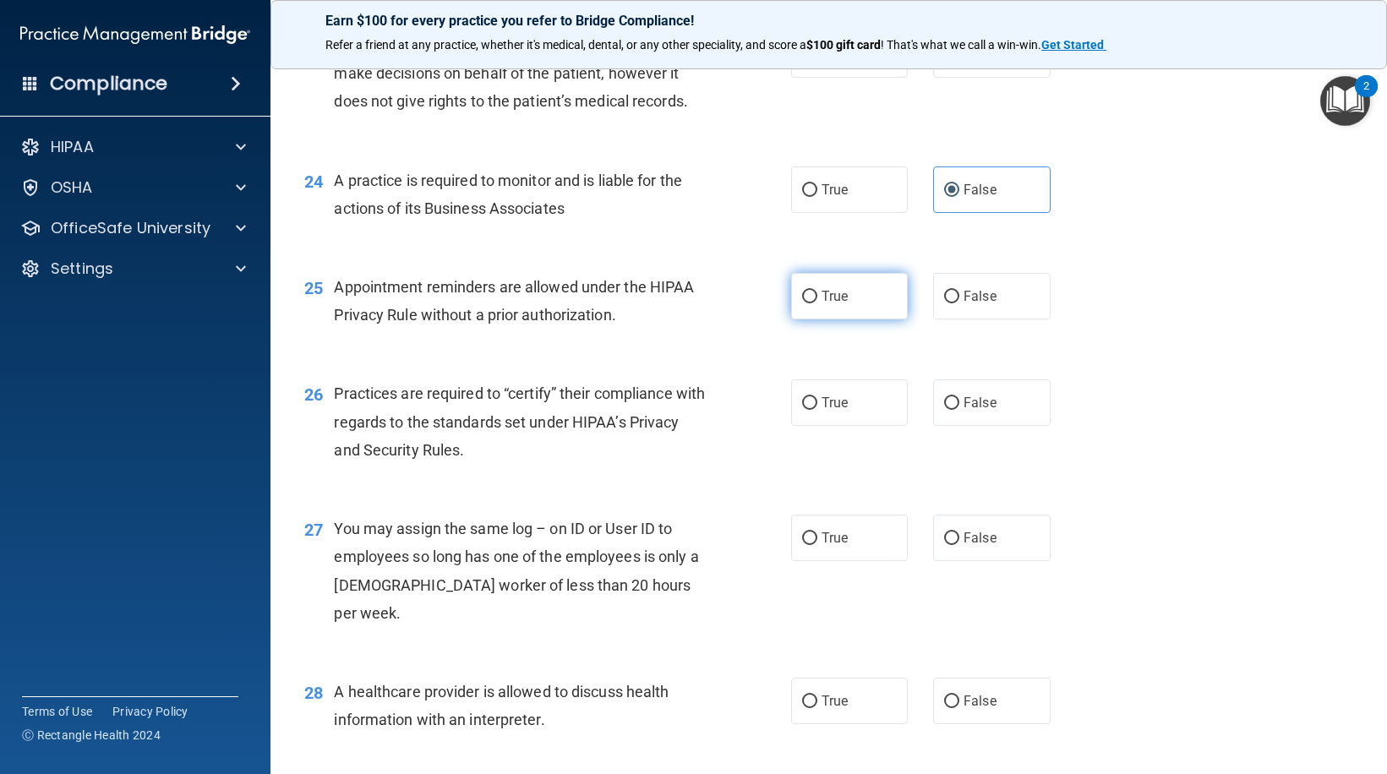
click at [817, 317] on label "True" at bounding box center [849, 296] width 117 height 46
click at [817, 303] on input "True" at bounding box center [809, 297] width 15 height 13
radio input "true"
click at [958, 394] on label "False" at bounding box center [991, 403] width 117 height 46
click at [958, 397] on input "False" at bounding box center [951, 403] width 15 height 13
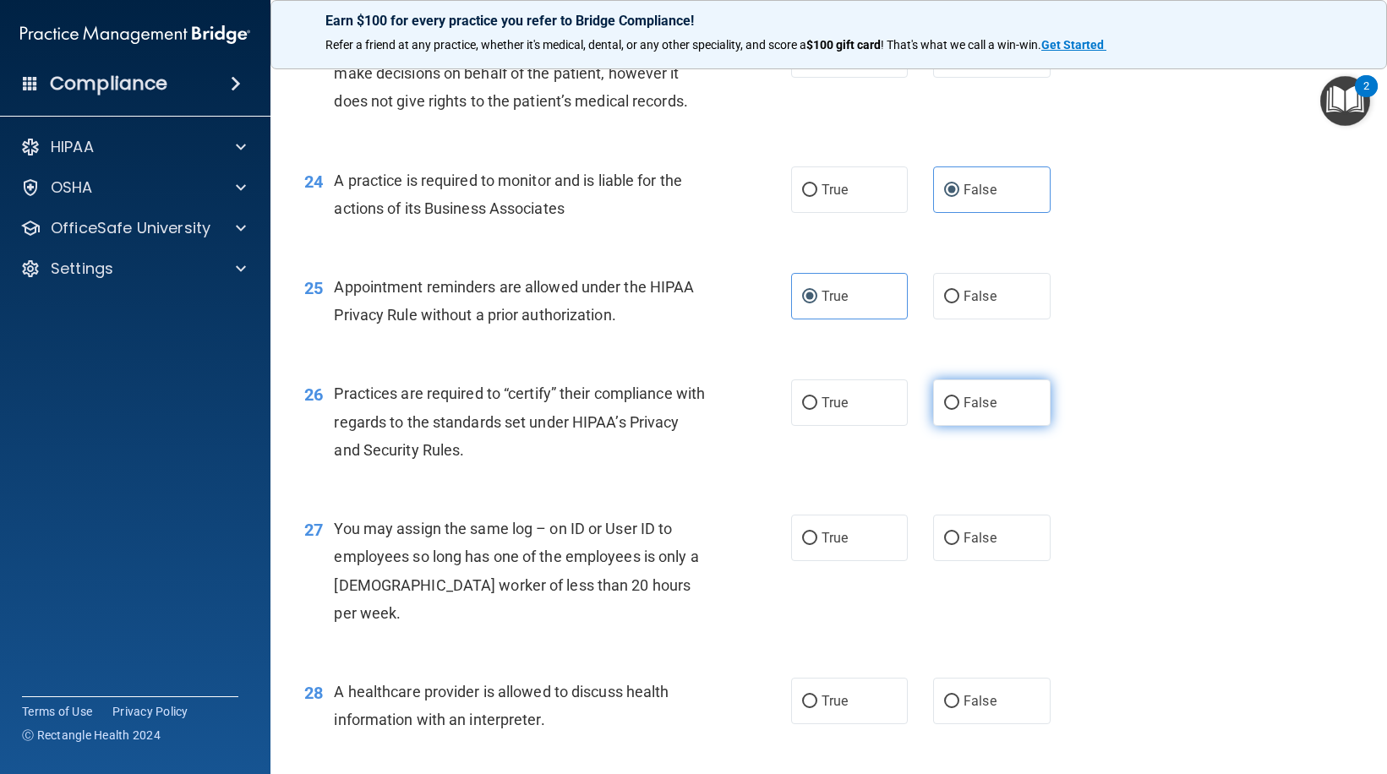
radio input "true"
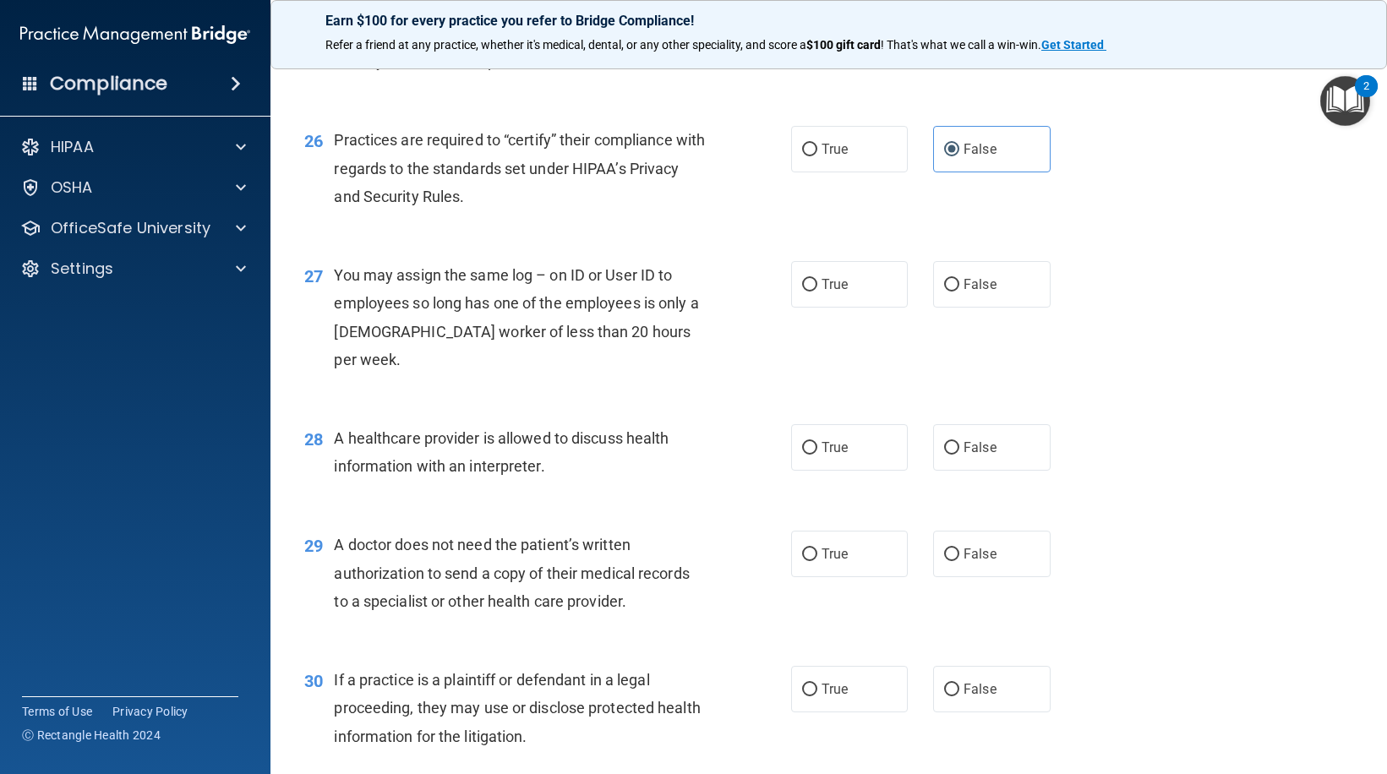
scroll to position [3554, 0]
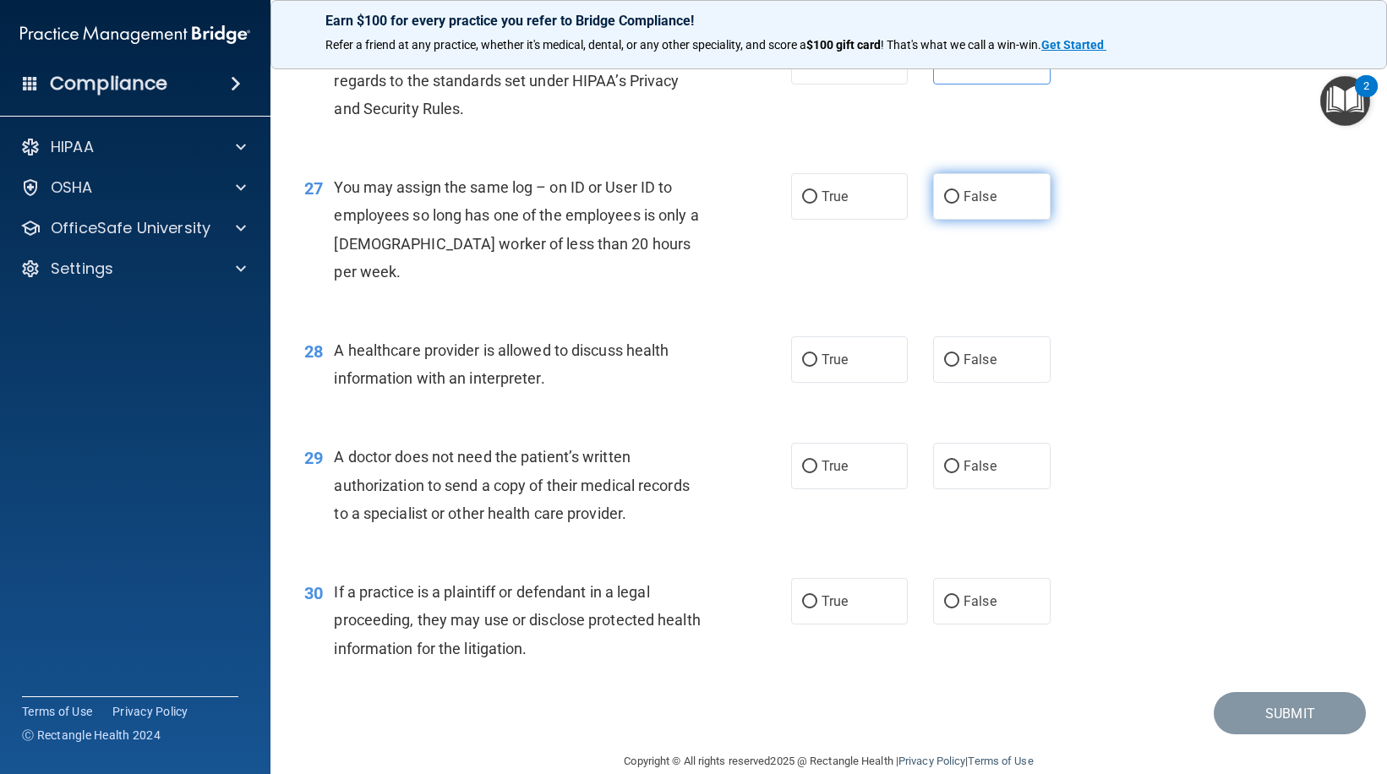
click at [974, 201] on span "False" at bounding box center [980, 196] width 33 height 16
click at [959, 201] on input "False" at bounding box center [951, 197] width 15 height 13
radio input "true"
click at [800, 341] on label "True" at bounding box center [849, 359] width 117 height 46
click at [802, 354] on input "True" at bounding box center [809, 360] width 15 height 13
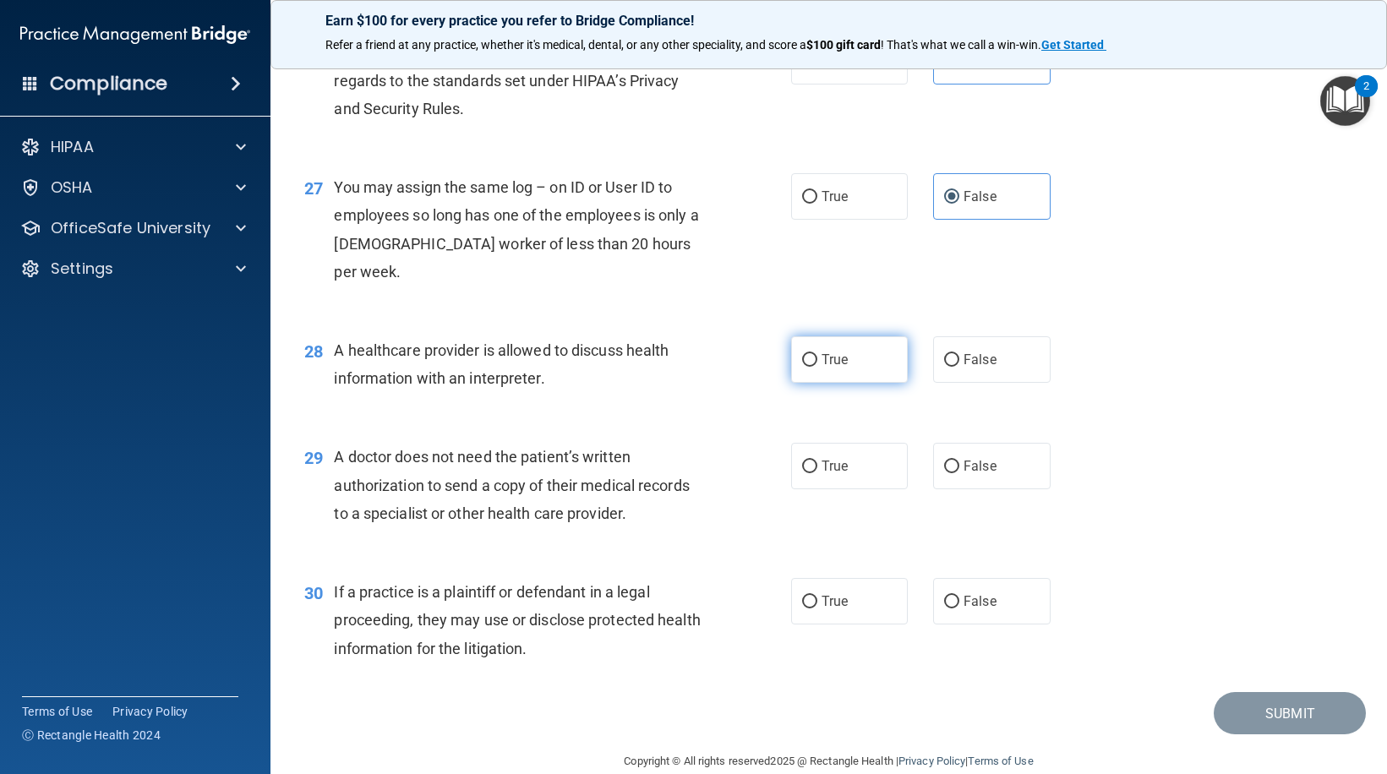
radio input "true"
click at [852, 445] on label "True" at bounding box center [849, 466] width 117 height 46
click at [817, 461] on input "True" at bounding box center [809, 467] width 15 height 13
radio input "true"
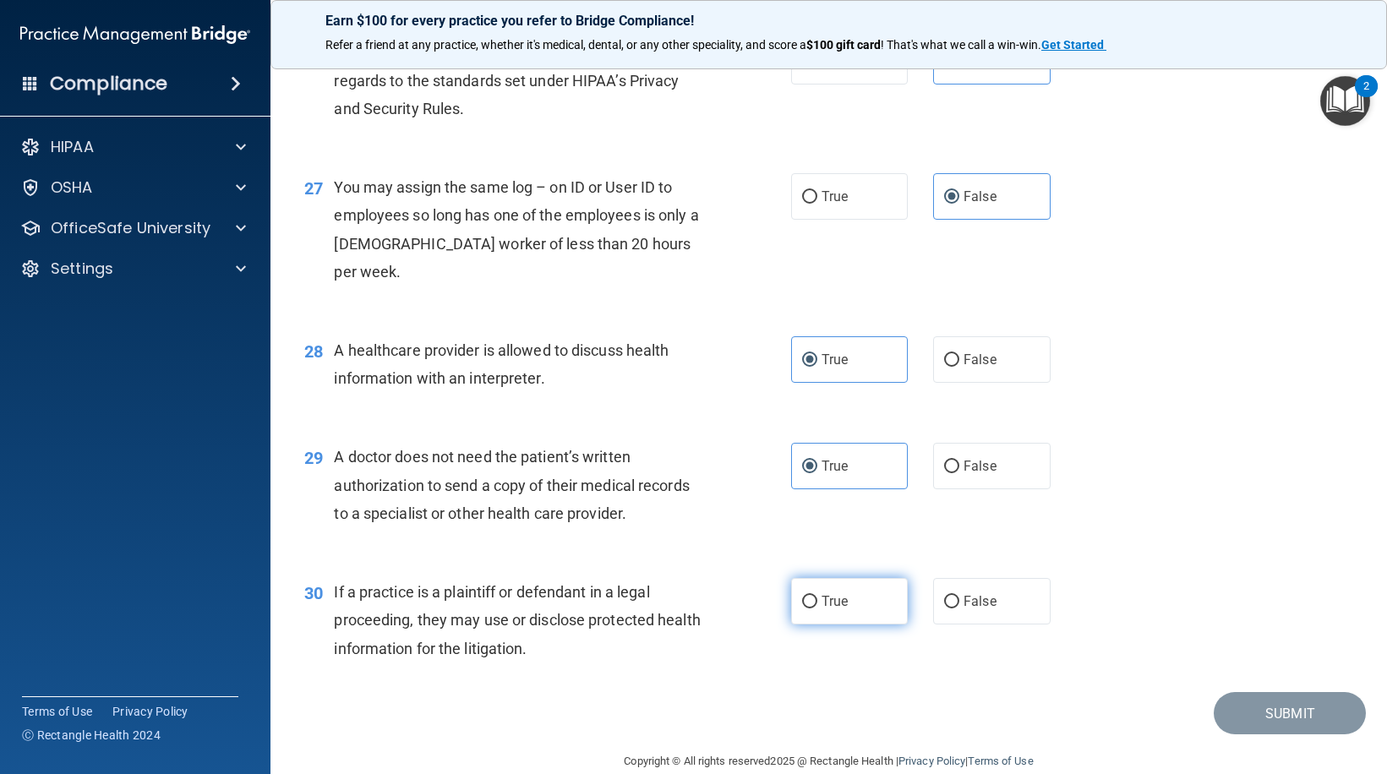
click at [825, 593] on span "True" at bounding box center [835, 601] width 26 height 16
click at [817, 596] on input "True" at bounding box center [809, 602] width 15 height 13
radio input "true"
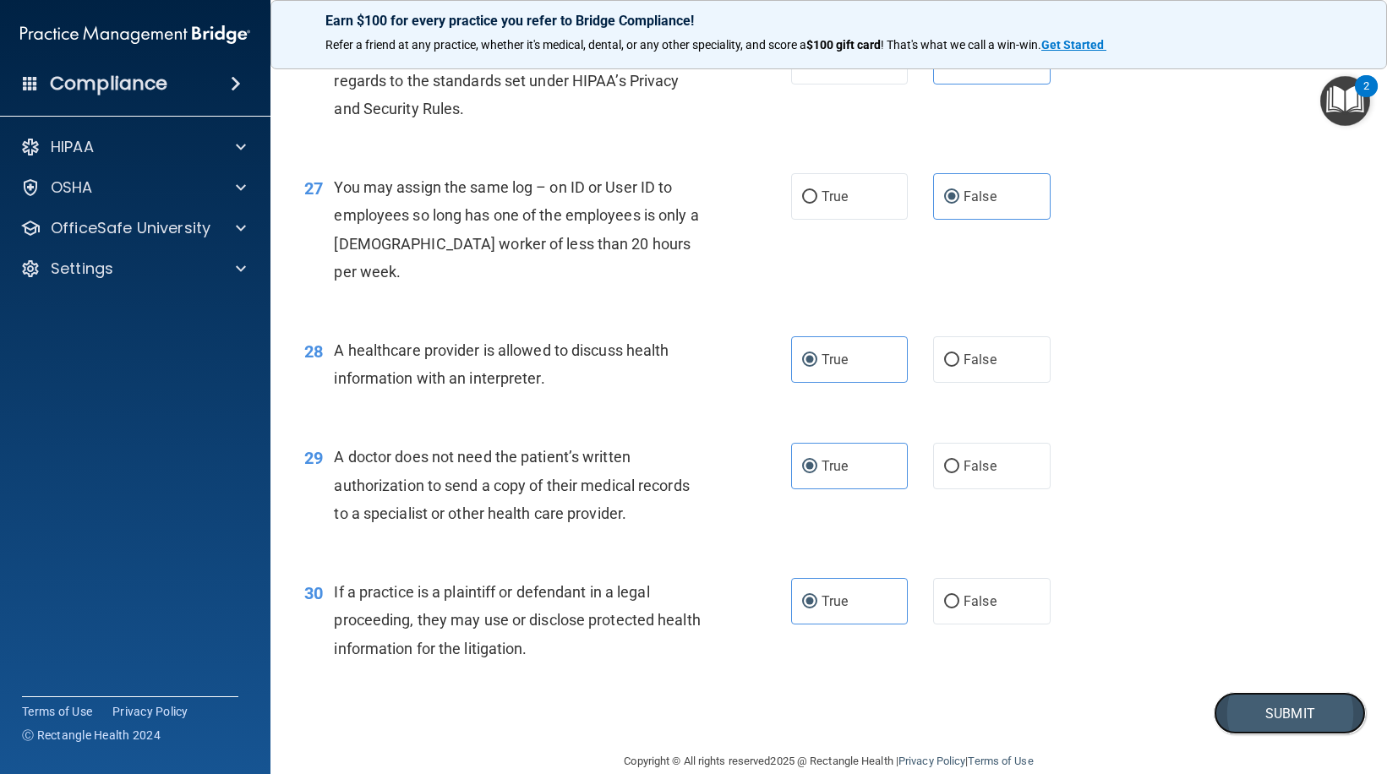
click at [1256, 692] on button "Submit" at bounding box center [1290, 713] width 152 height 43
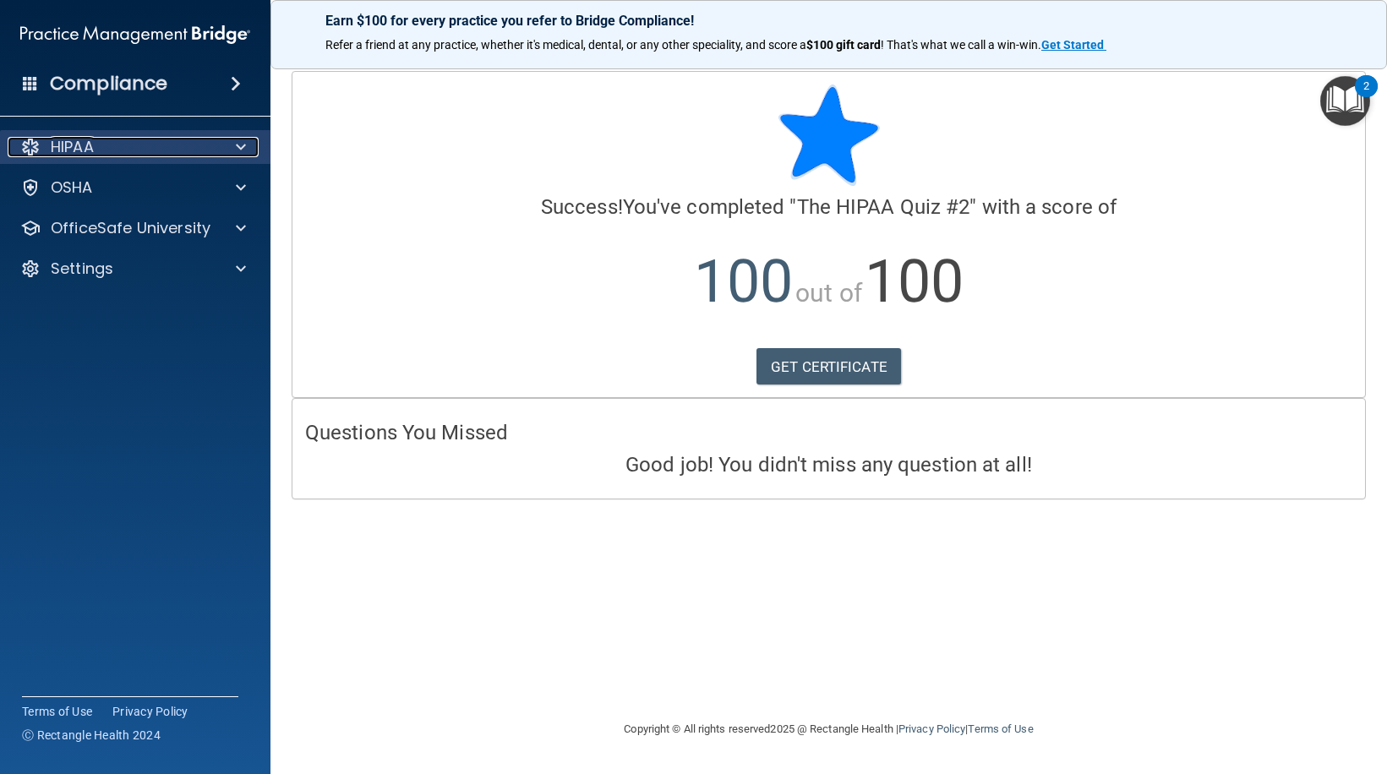
click at [243, 150] on span at bounding box center [241, 147] width 10 height 20
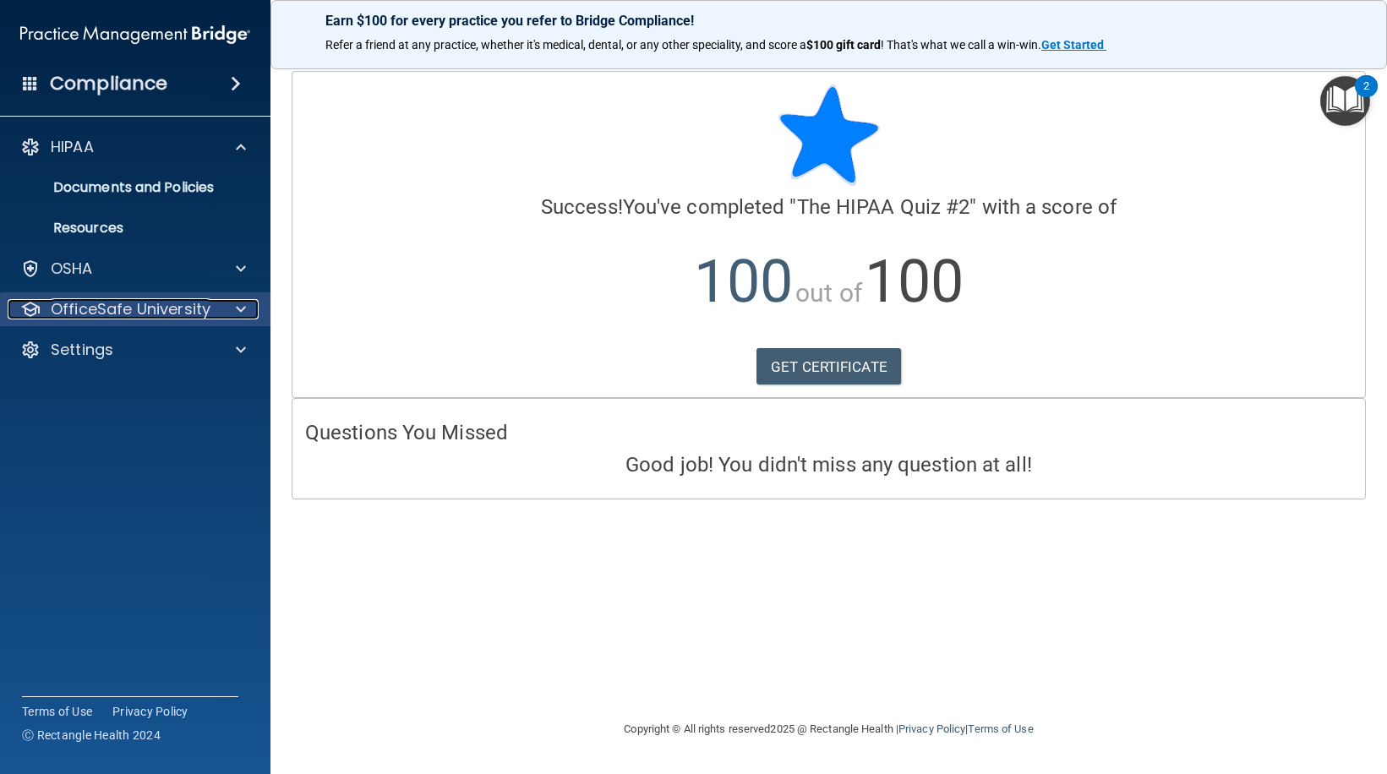
click at [241, 308] on span at bounding box center [241, 309] width 10 height 20
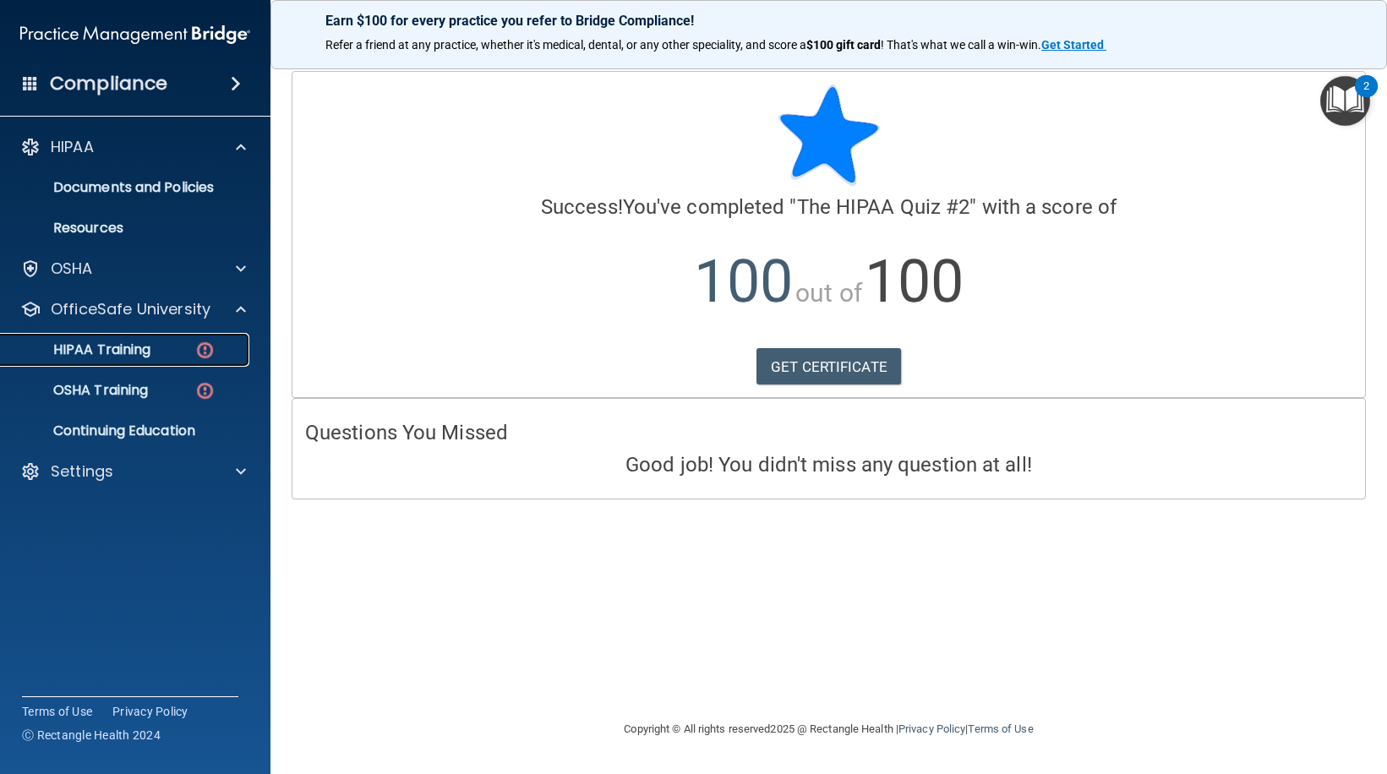
click at [152, 353] on div "HIPAA Training" at bounding box center [126, 349] width 231 height 17
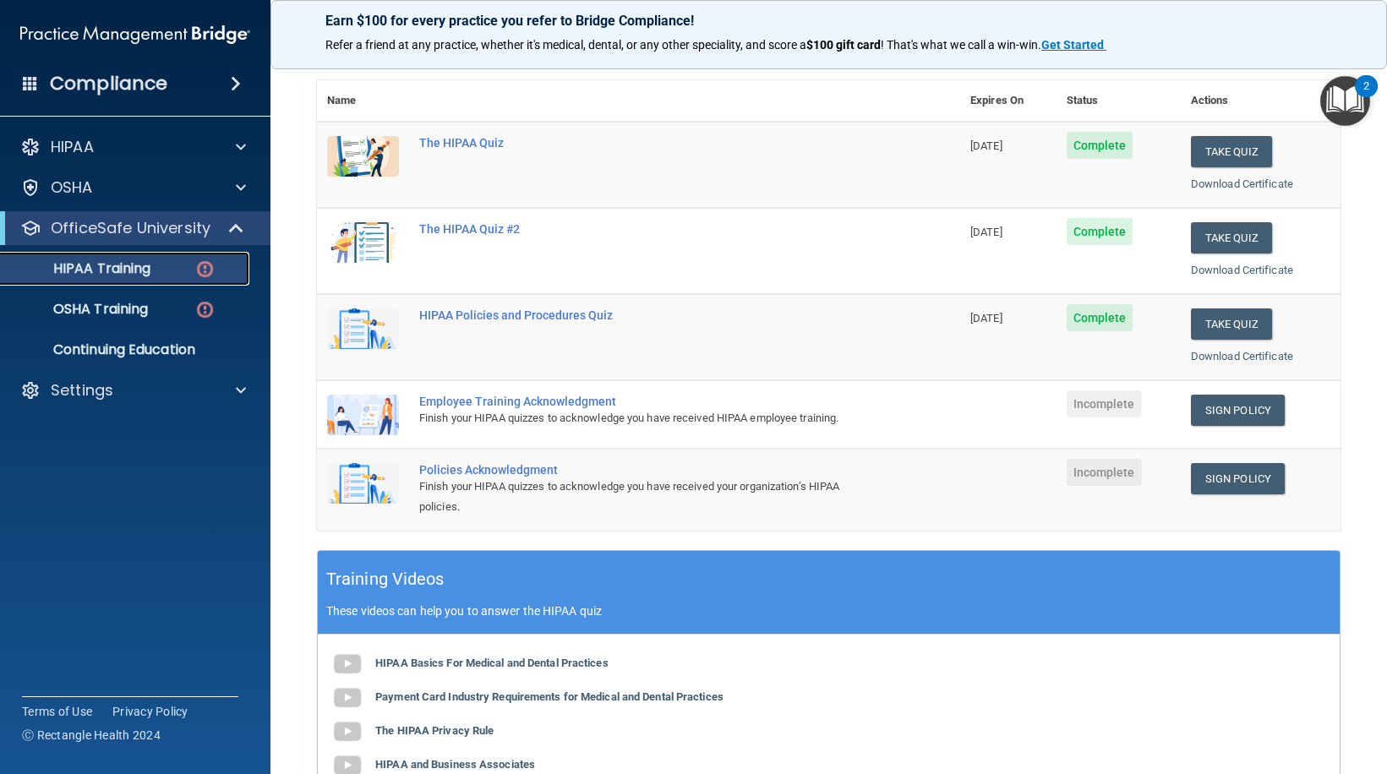
scroll to position [169, 0]
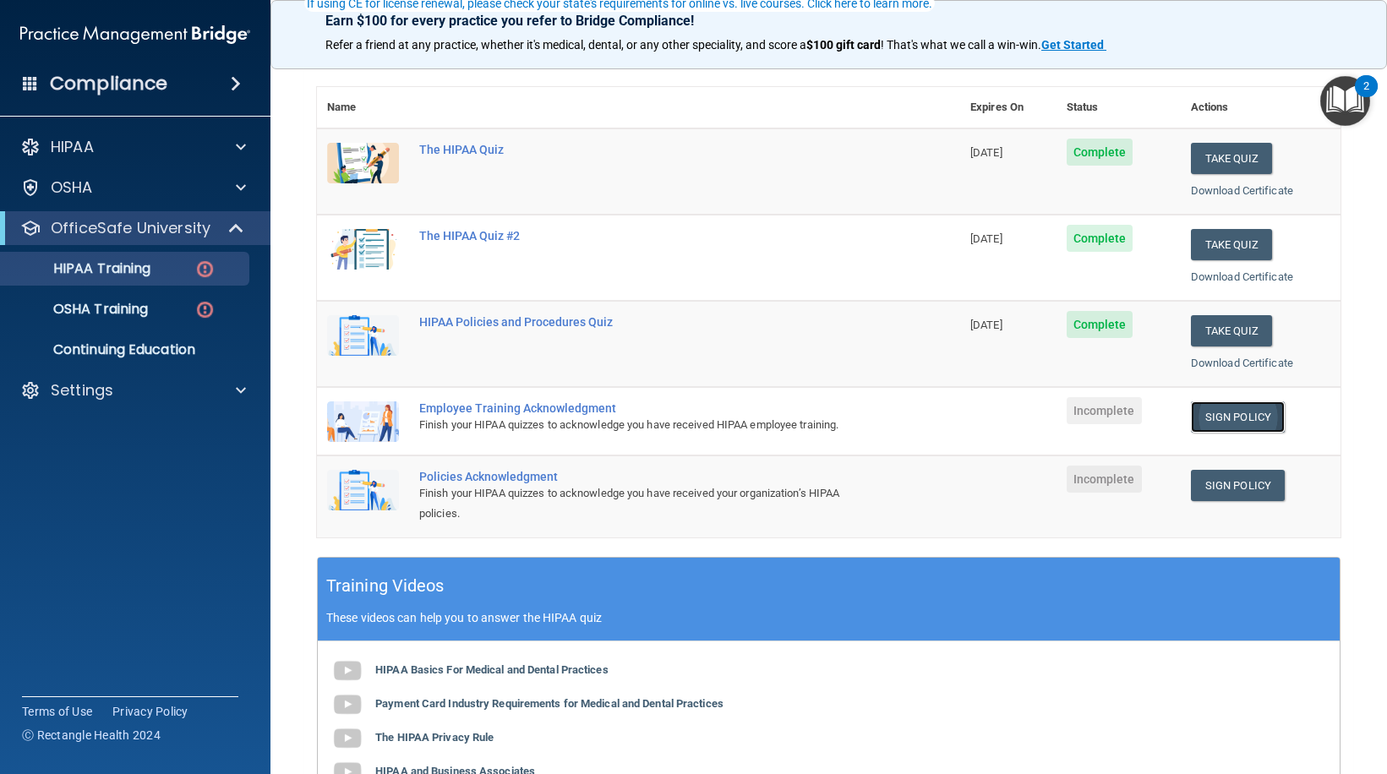
click at [1227, 423] on link "Sign Policy" at bounding box center [1238, 417] width 94 height 31
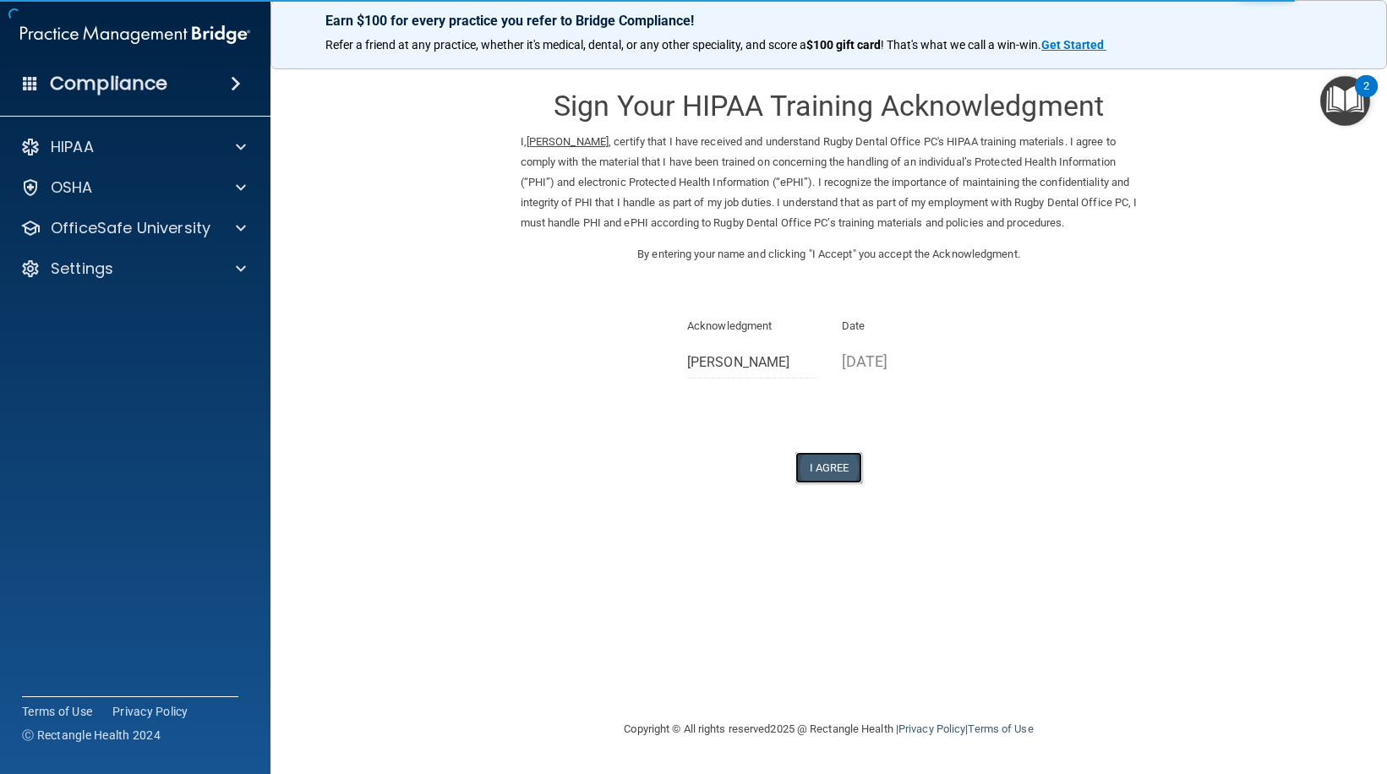
click at [837, 470] on button "I Agree" at bounding box center [829, 467] width 68 height 31
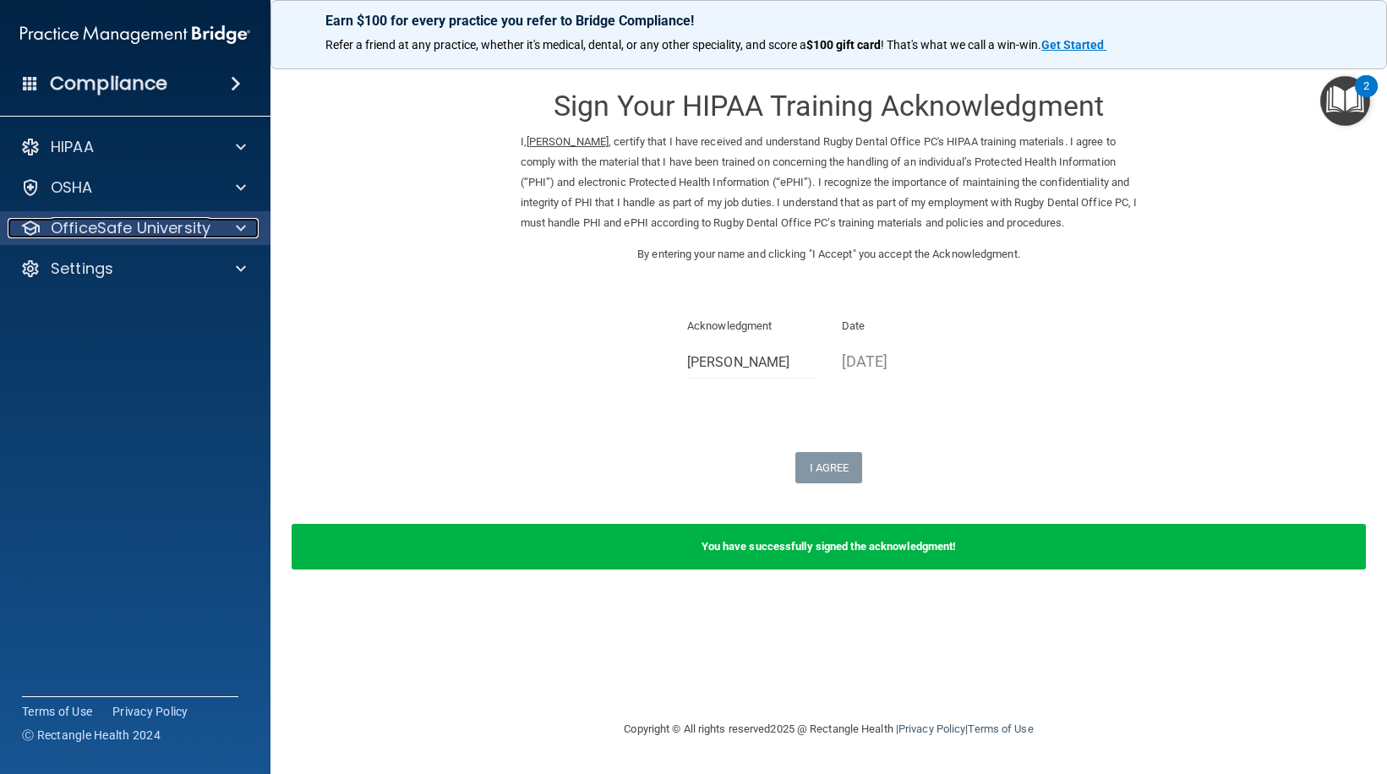
click at [236, 220] on span at bounding box center [241, 228] width 10 height 20
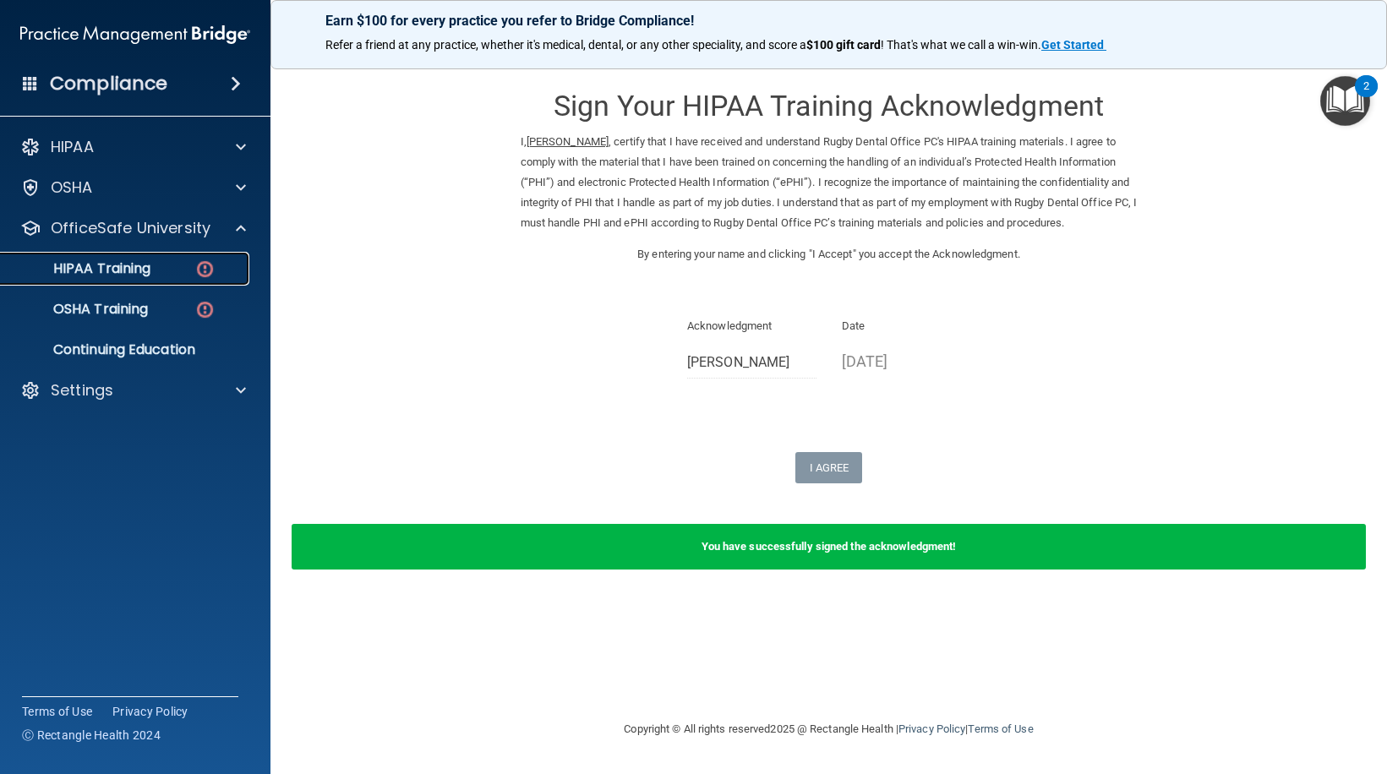
click at [182, 279] on link "HIPAA Training" at bounding box center [116, 269] width 266 height 34
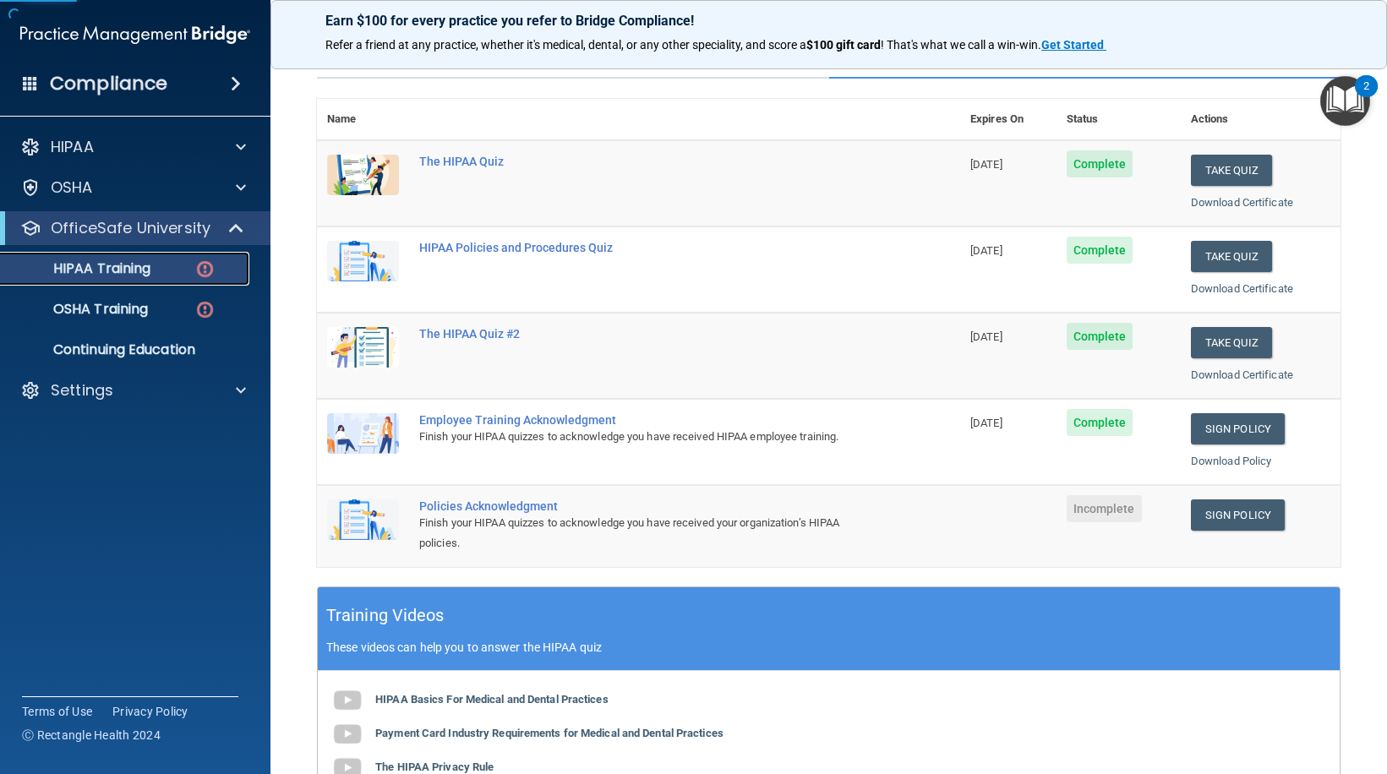
scroll to position [338, 0]
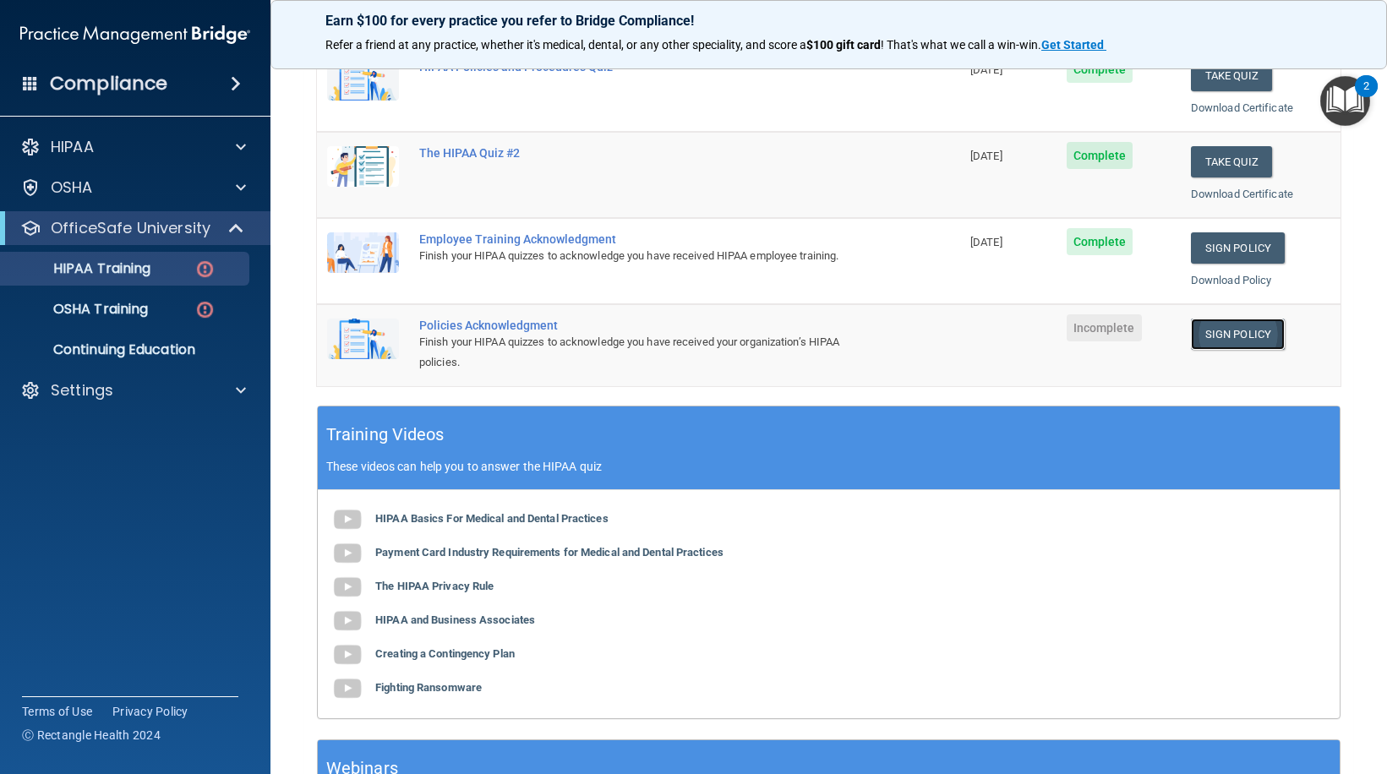
click at [1218, 333] on link "Sign Policy" at bounding box center [1238, 334] width 94 height 31
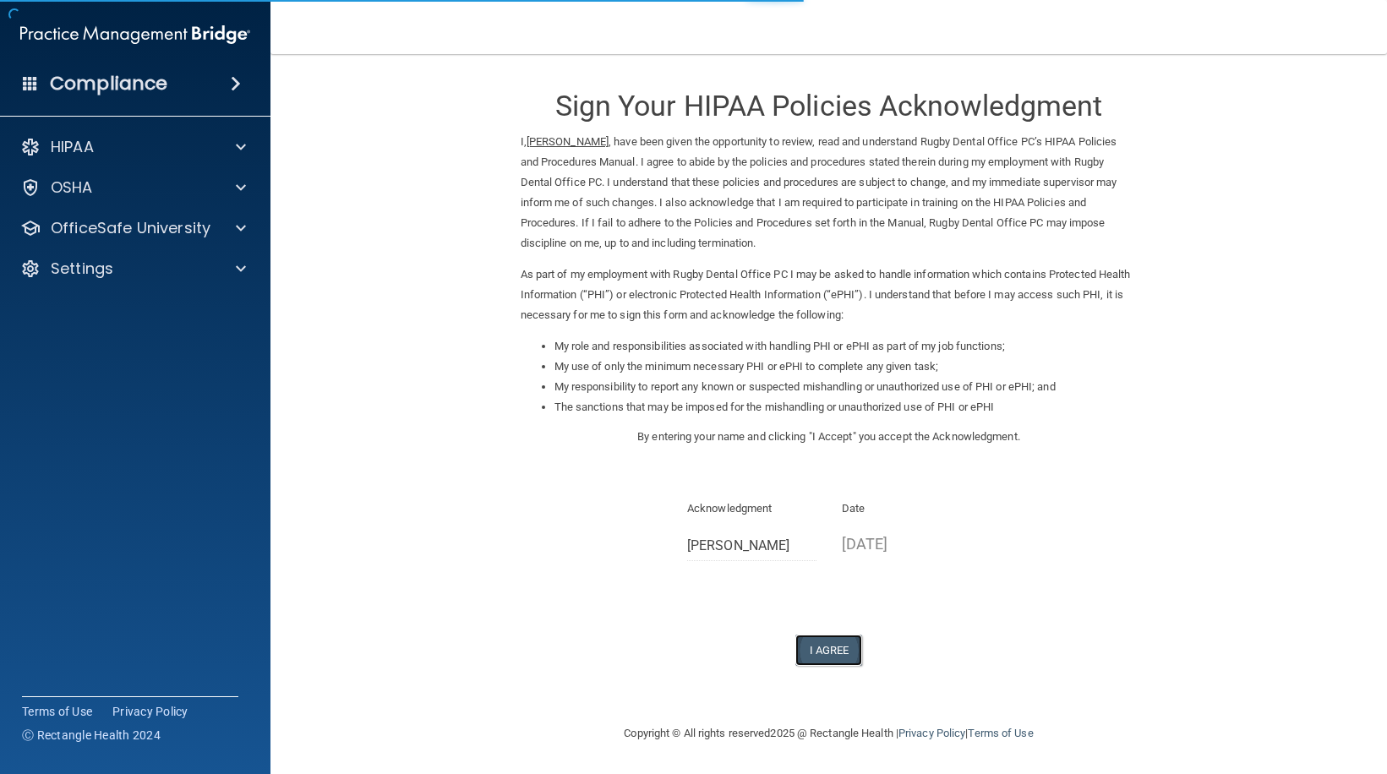
click at [818, 650] on button "I Agree" at bounding box center [829, 650] width 68 height 31
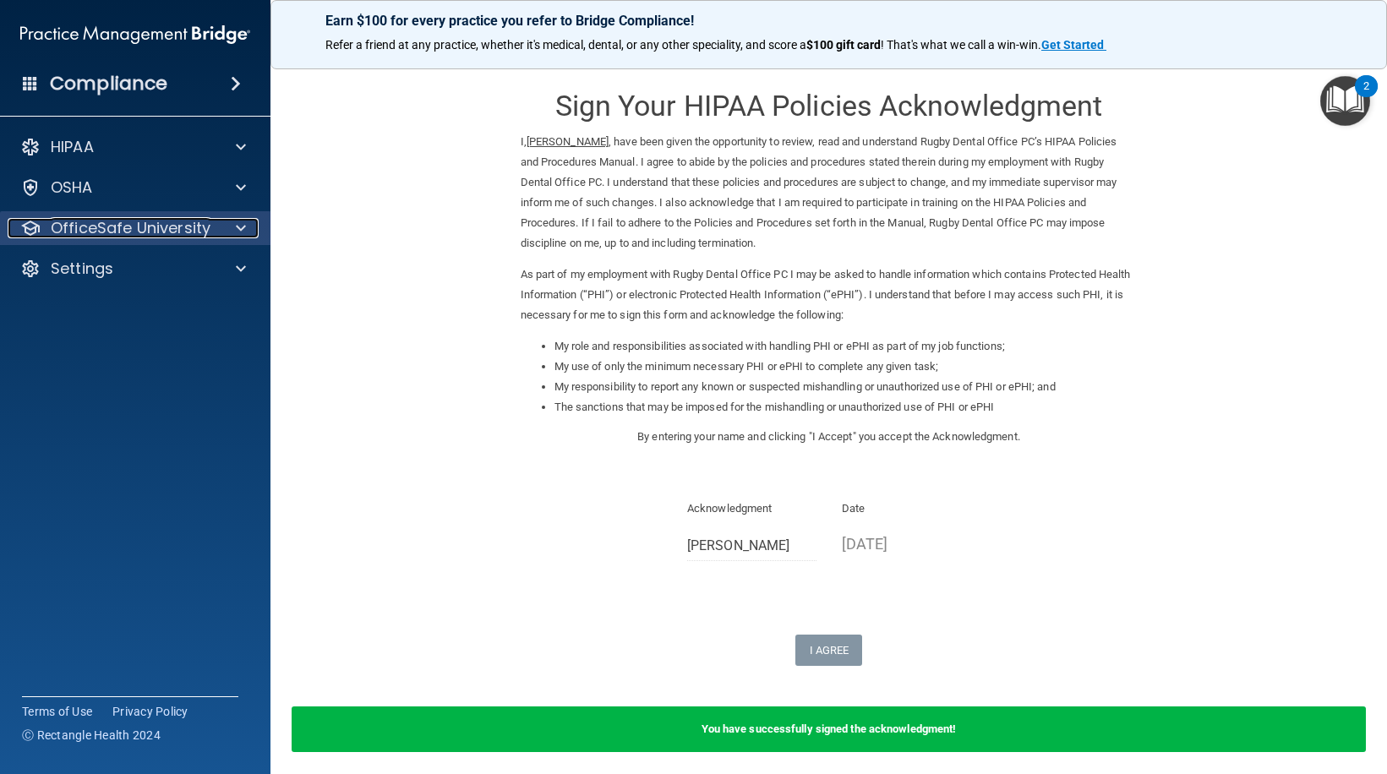
click at [227, 232] on div at bounding box center [238, 228] width 42 height 20
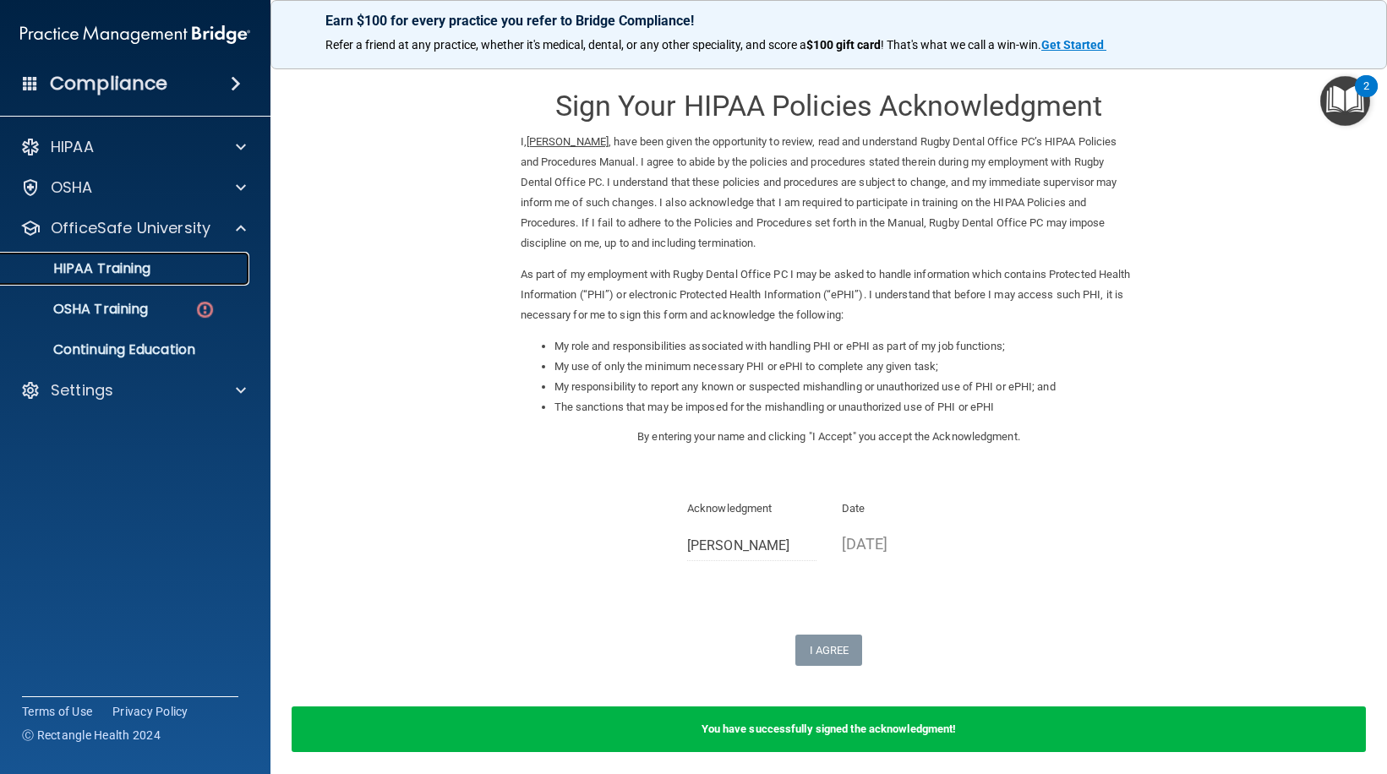
click at [171, 270] on div "HIPAA Training" at bounding box center [126, 268] width 231 height 17
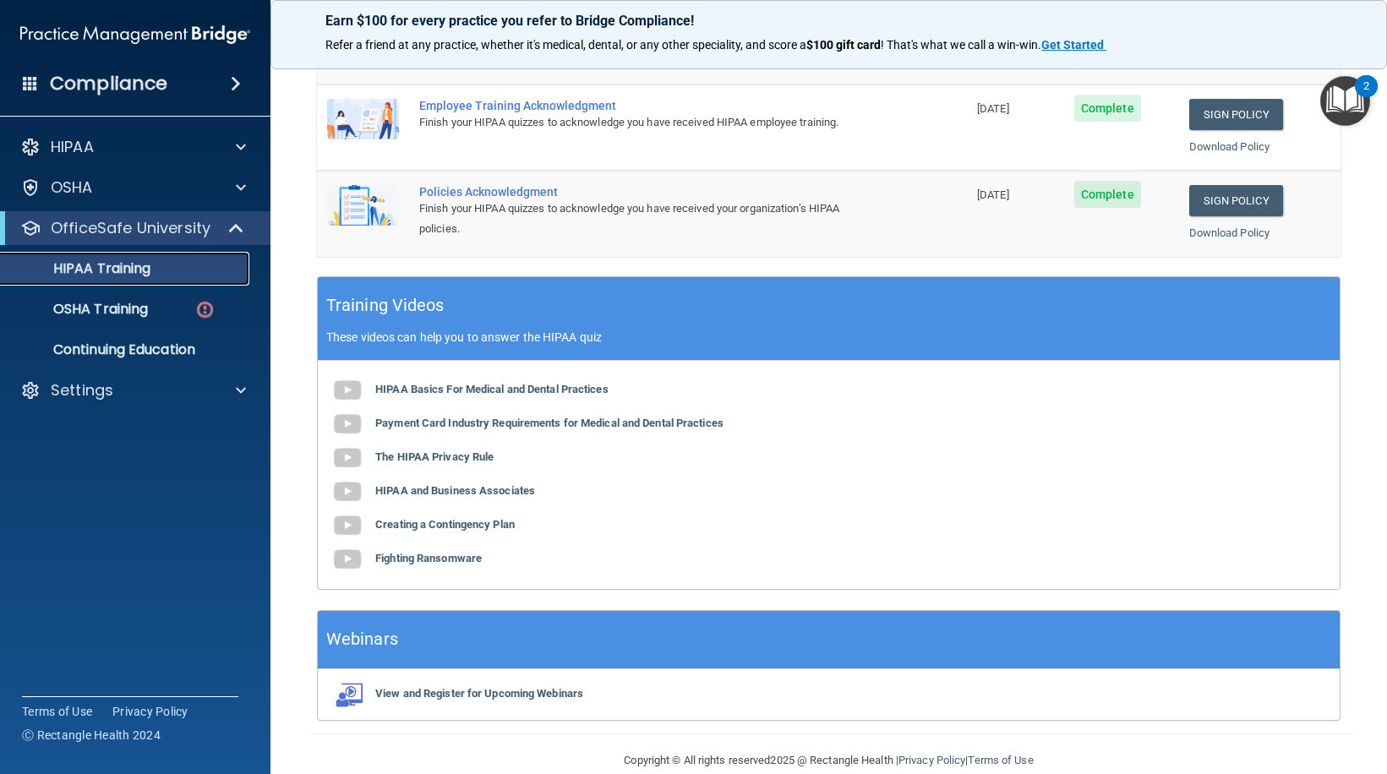
scroll to position [499, 0]
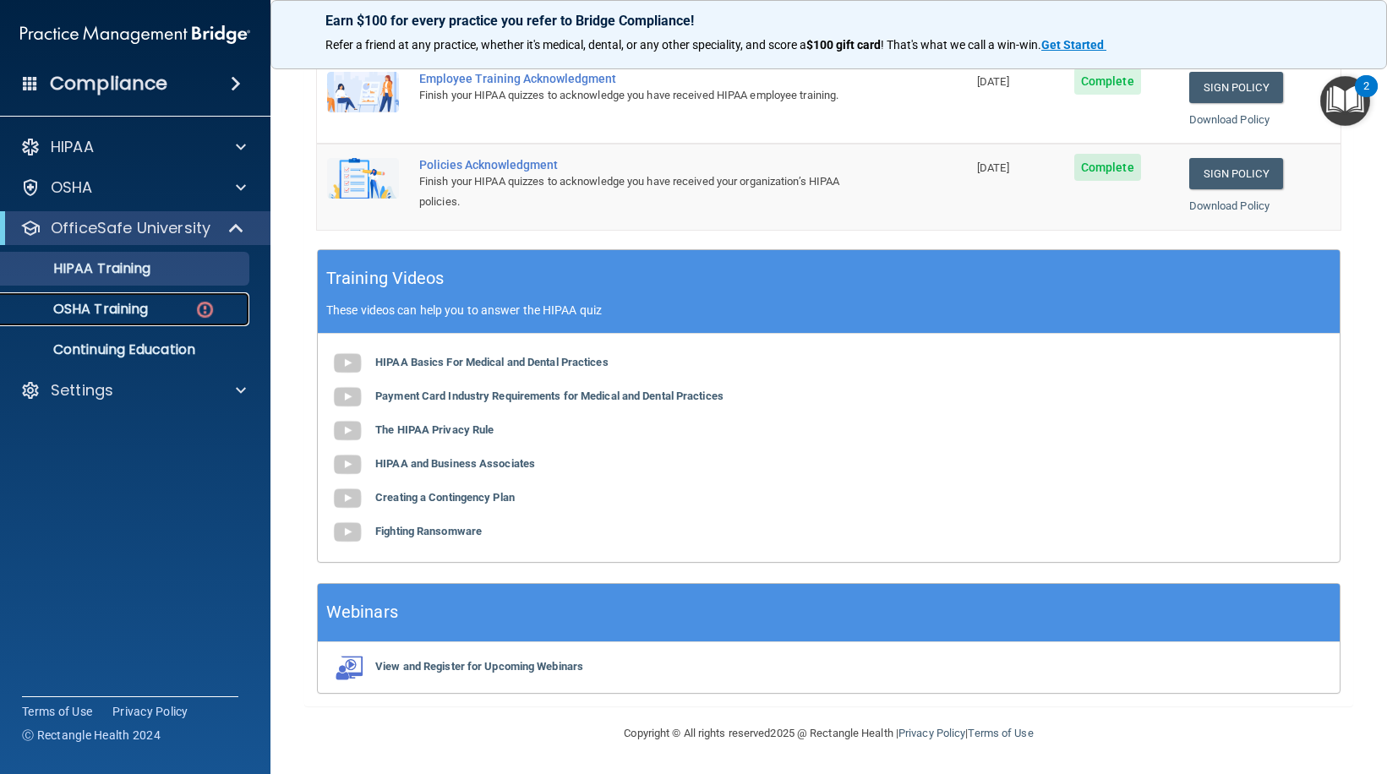
click at [150, 308] on div "OSHA Training" at bounding box center [126, 309] width 231 height 17
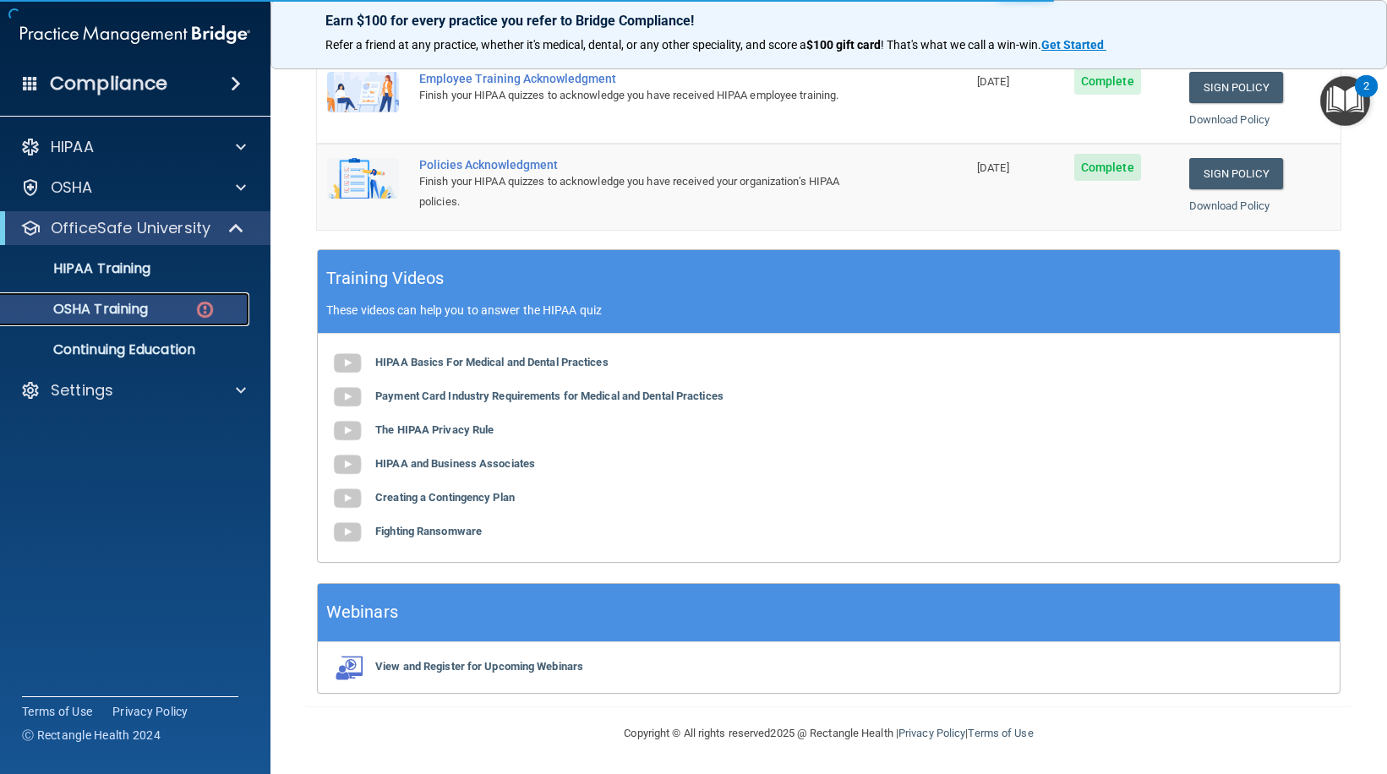
scroll to position [44, 0]
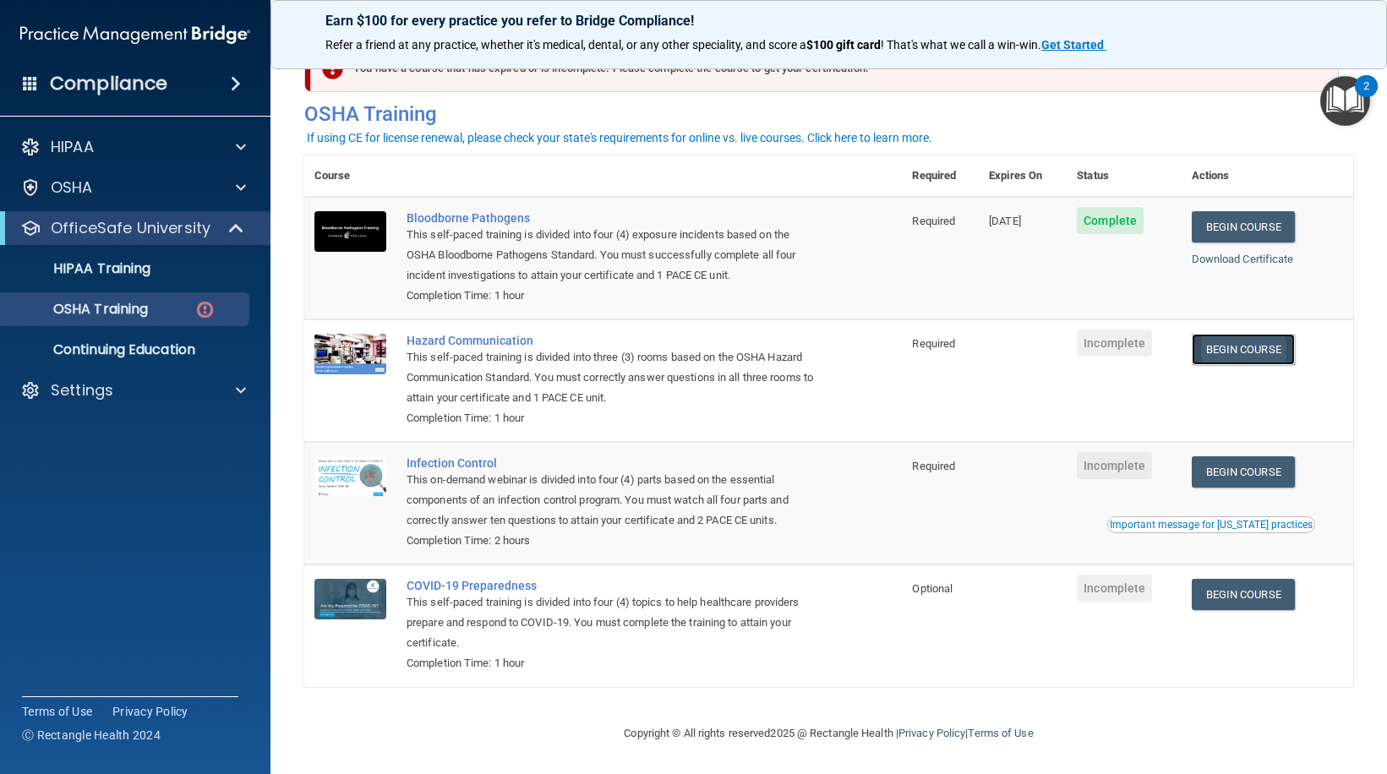
click at [1233, 349] on link "Begin Course" at bounding box center [1243, 349] width 103 height 31
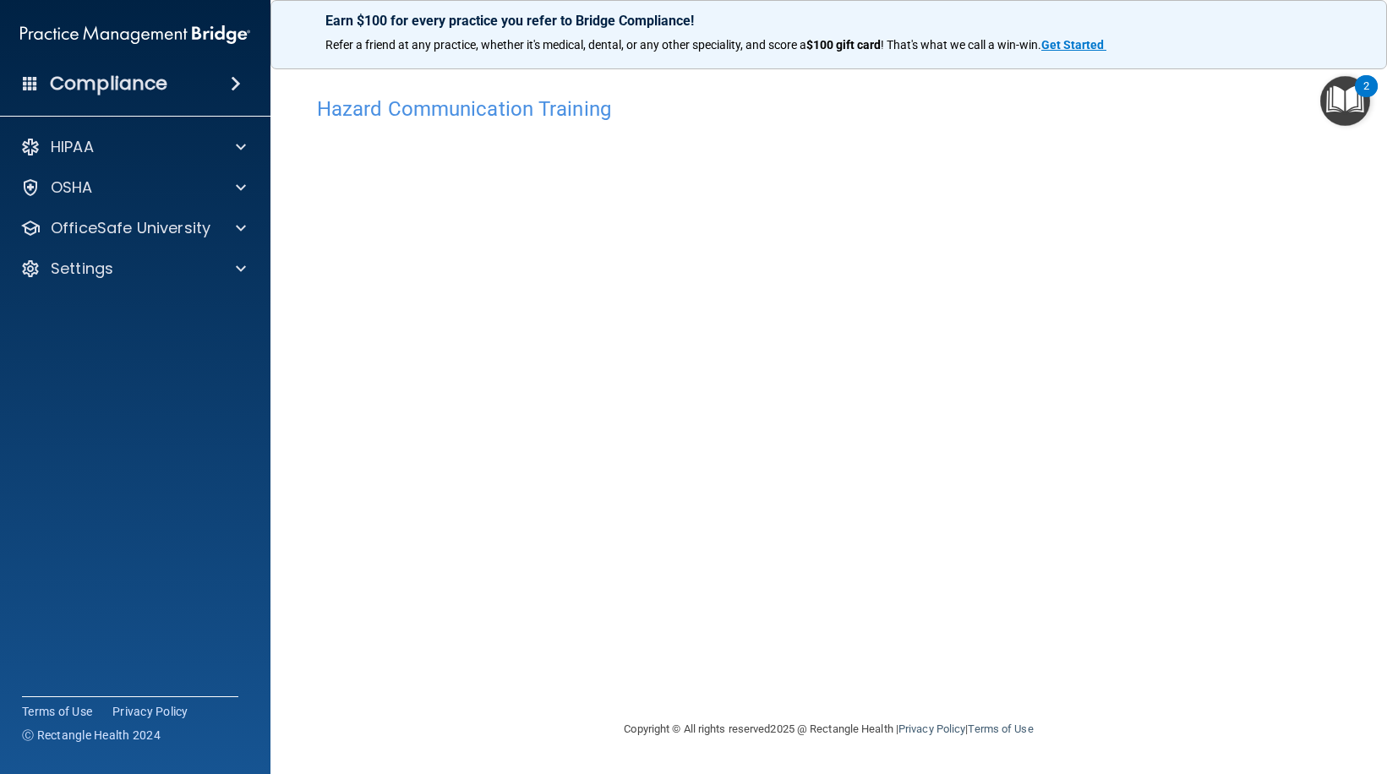
click at [1336, 93] on img "Open Resource Center, 2 new notifications" at bounding box center [1345, 101] width 50 height 50
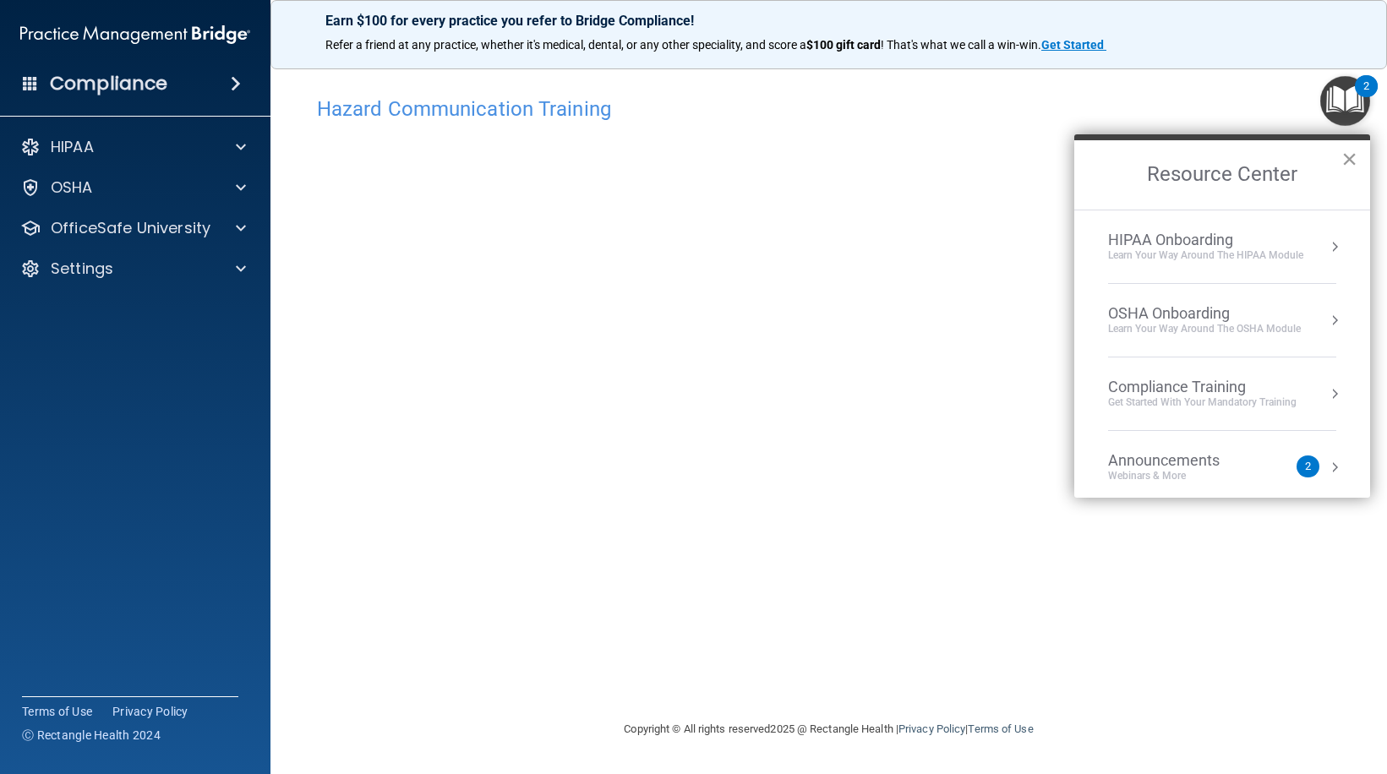
click at [1353, 160] on button "×" at bounding box center [1349, 158] width 16 height 27
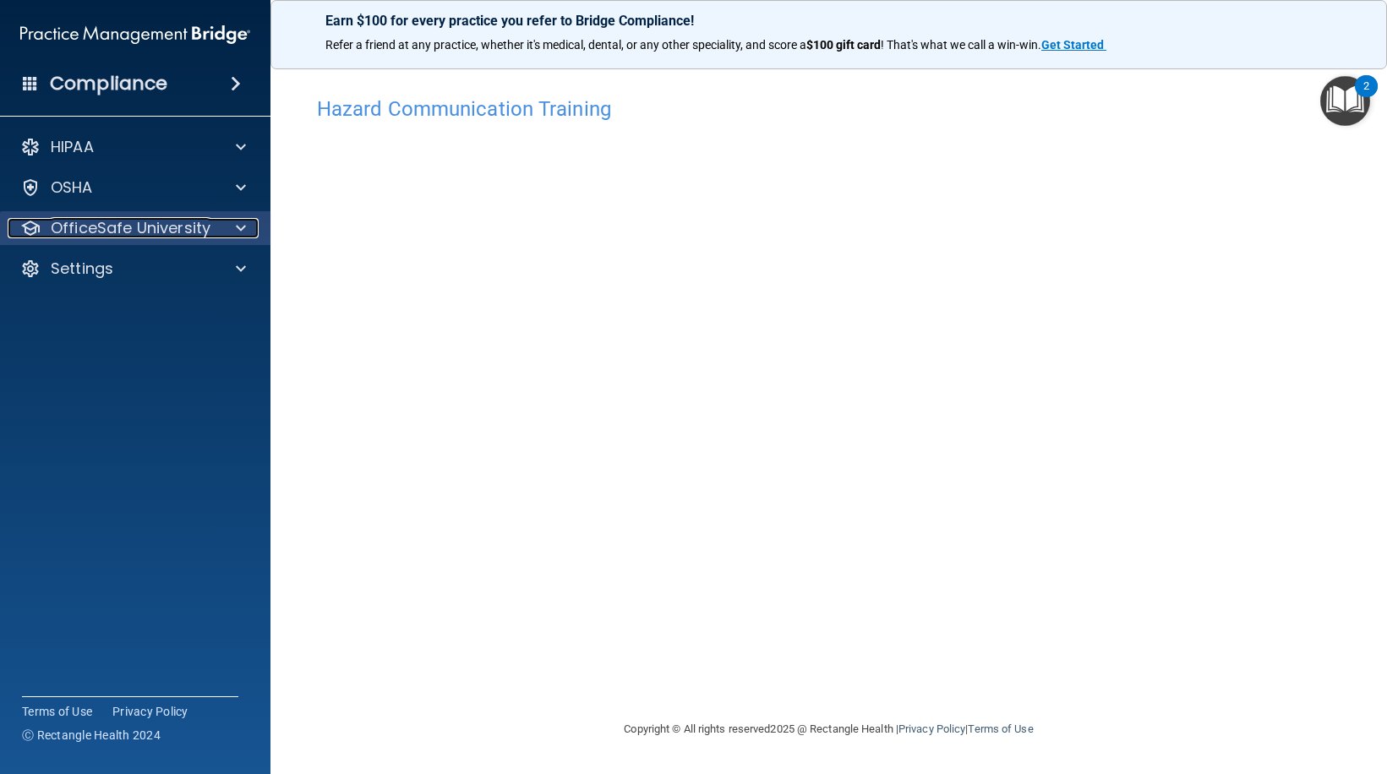
click at [249, 232] on div at bounding box center [238, 228] width 42 height 20
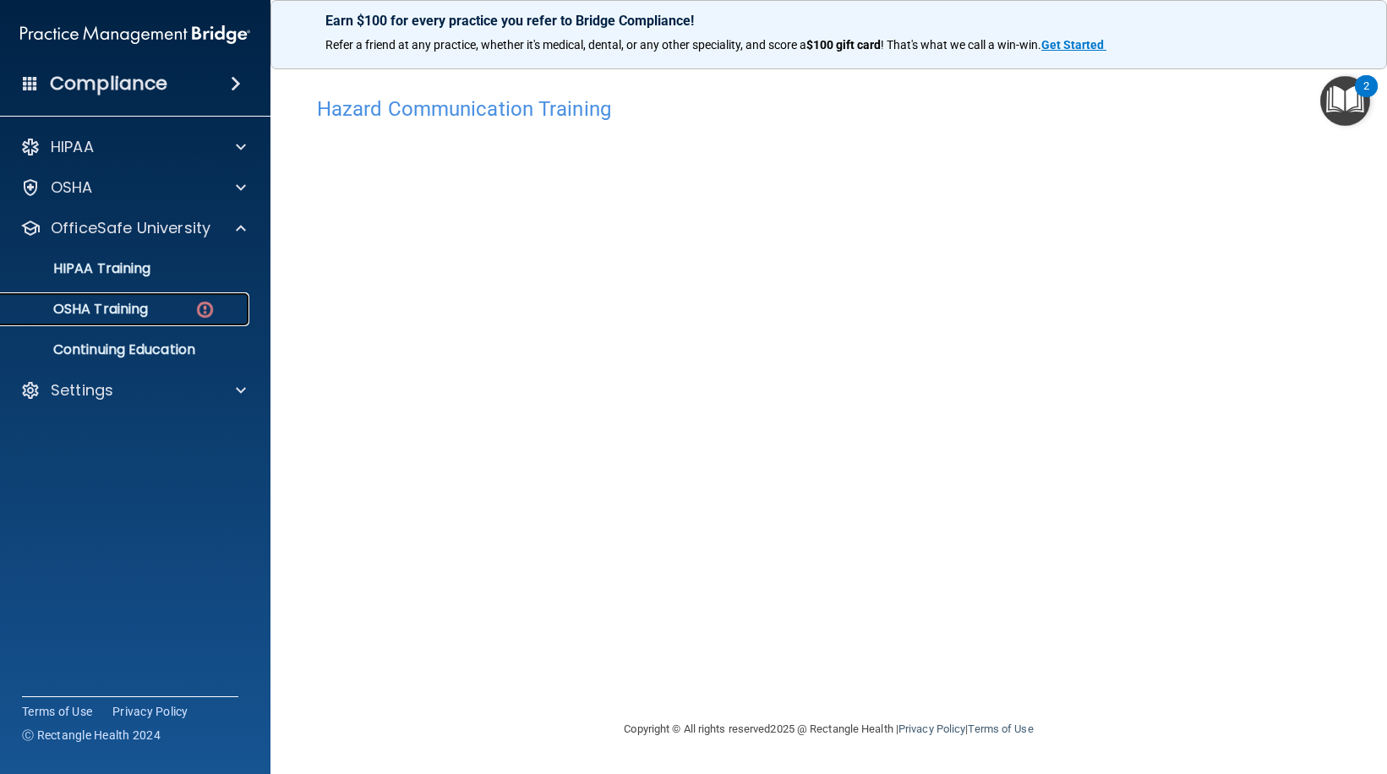
click at [156, 309] on div "OSHA Training" at bounding box center [126, 309] width 231 height 17
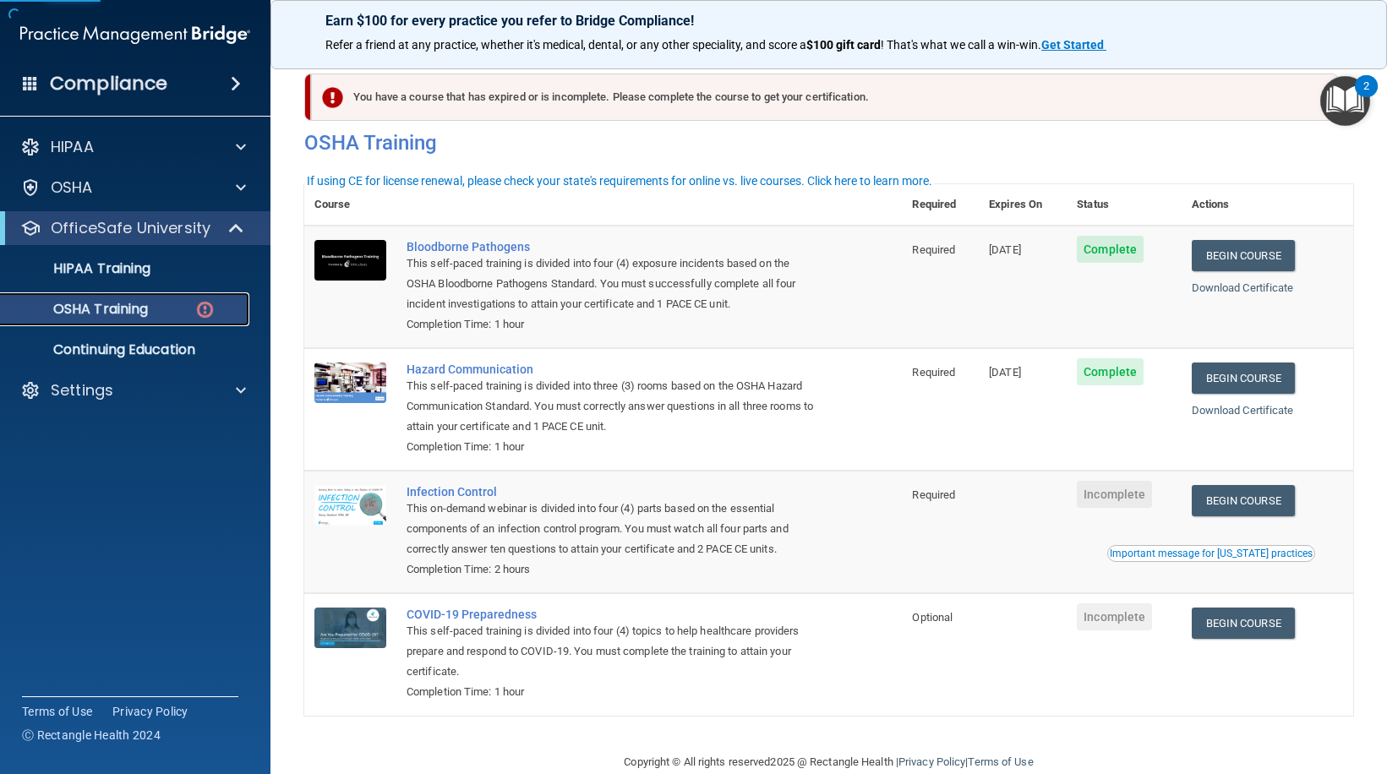
scroll to position [44, 0]
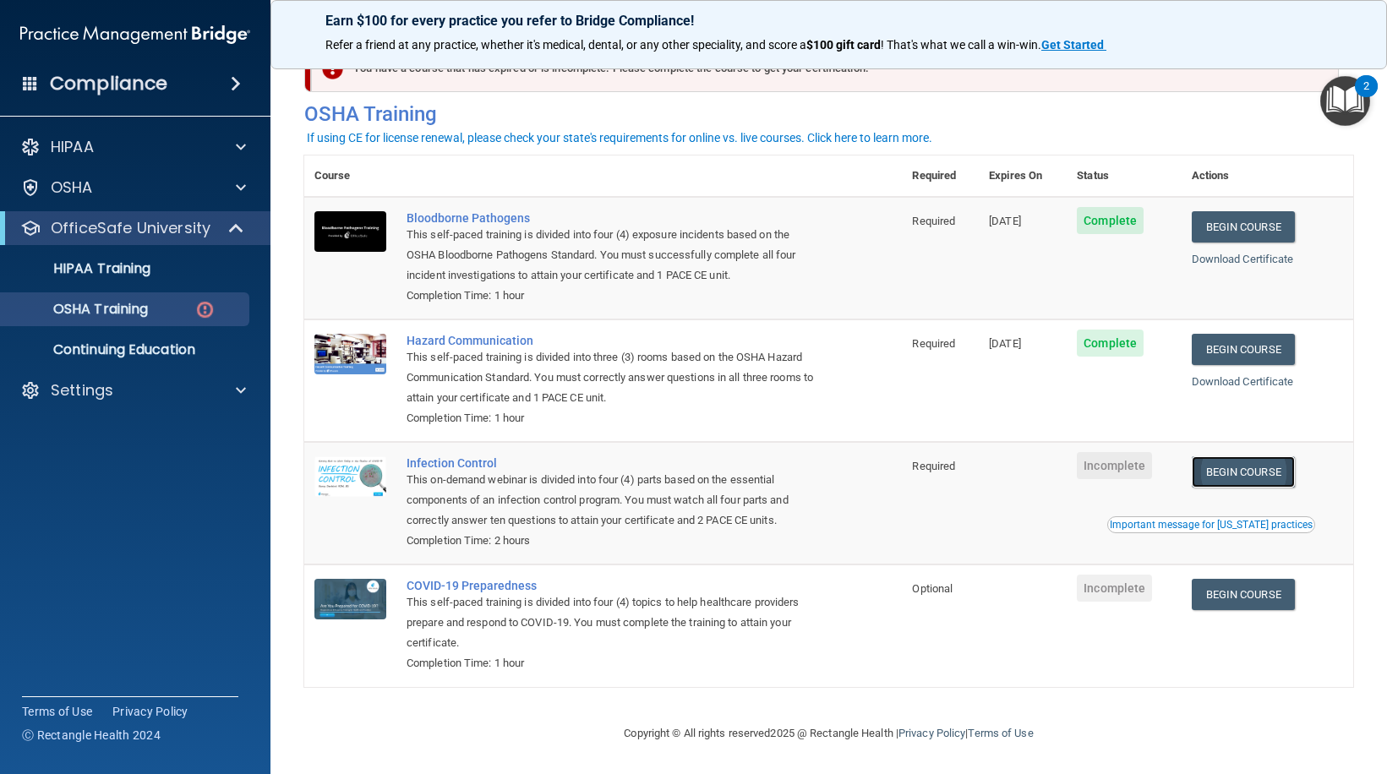
click at [1247, 477] on link "Begin Course" at bounding box center [1243, 471] width 103 height 31
